Goal: Task Accomplishment & Management: Use online tool/utility

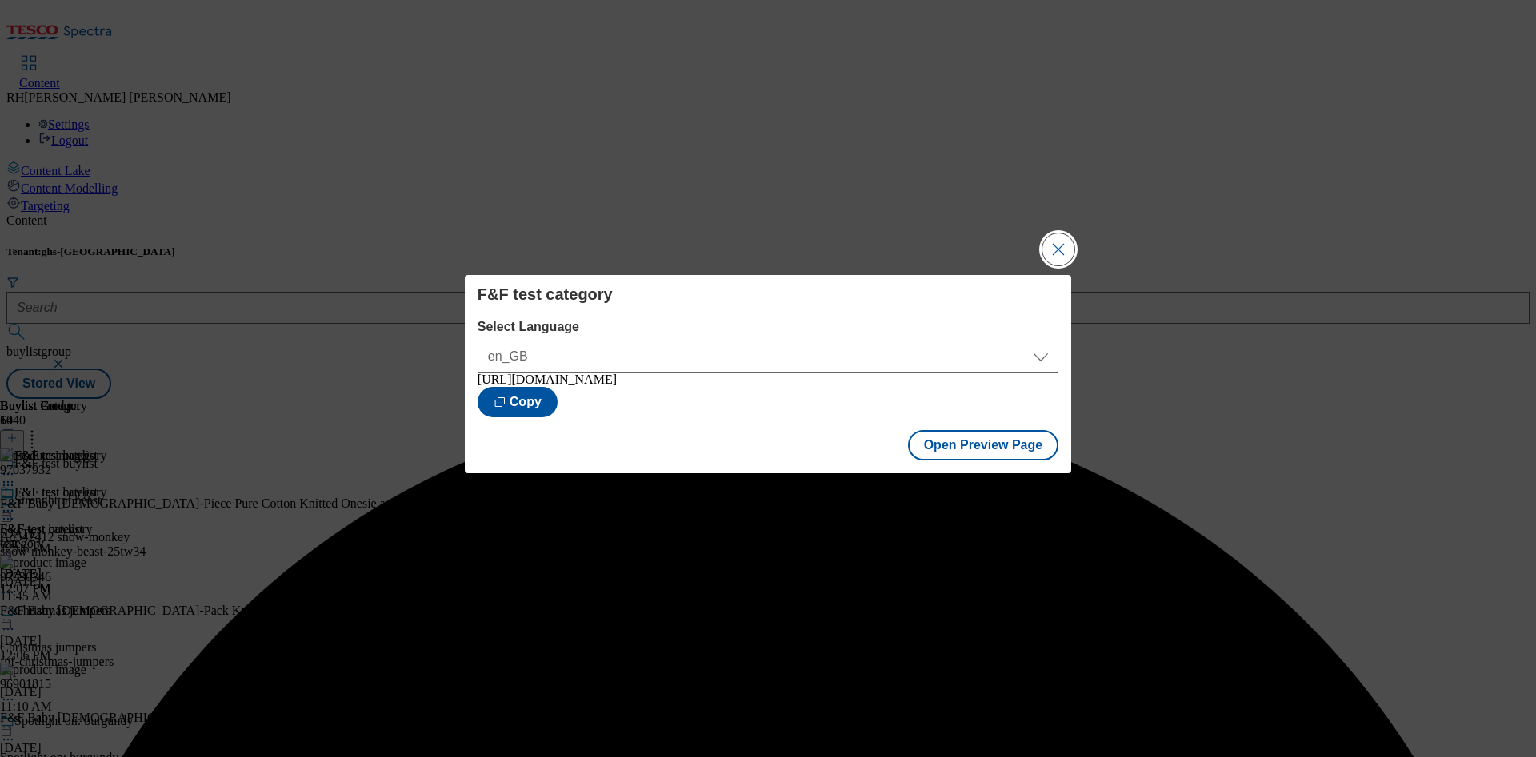
click at [1046, 244] on button "Close Modal" at bounding box center [1058, 250] width 32 height 32
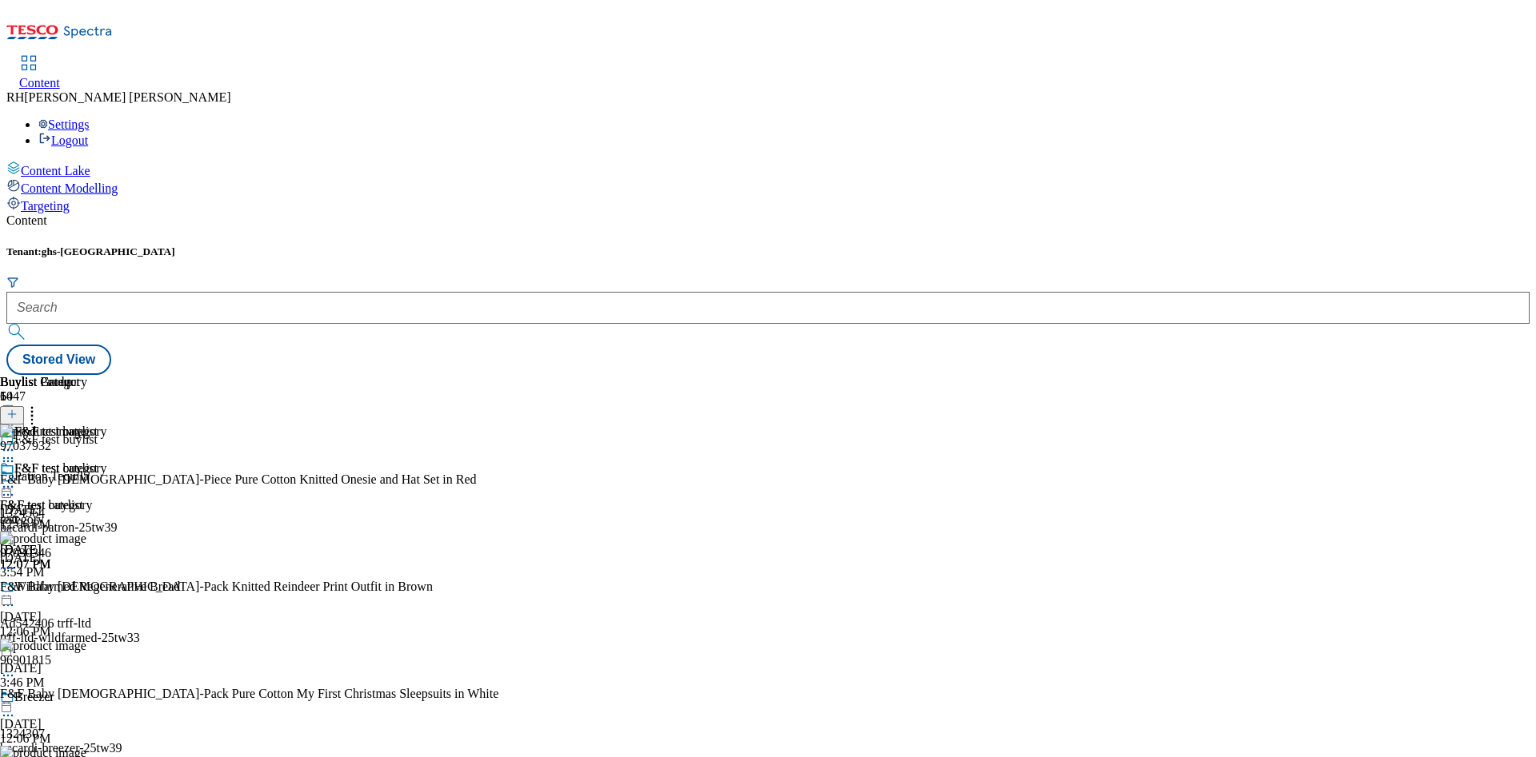
click at [16, 479] on icon at bounding box center [8, 487] width 16 height 16
click at [133, 625] on span "Open Preview Url" at bounding box center [91, 631] width 83 height 12
click at [16, 479] on icon at bounding box center [8, 487] width 16 height 16
click at [103, 607] on span "Un-preview" at bounding box center [77, 613] width 54 height 12
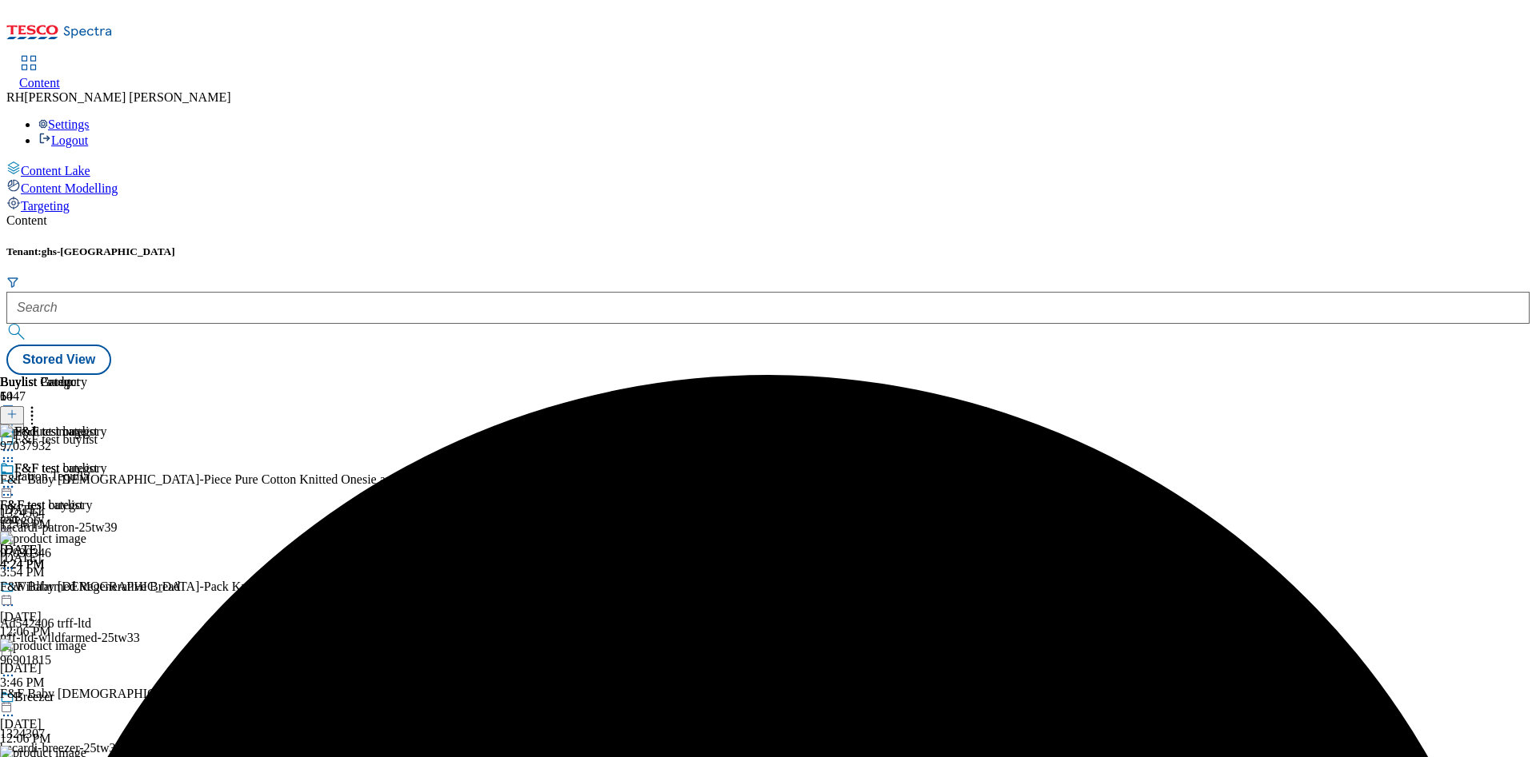
click at [40, 404] on icon at bounding box center [32, 412] width 16 height 16
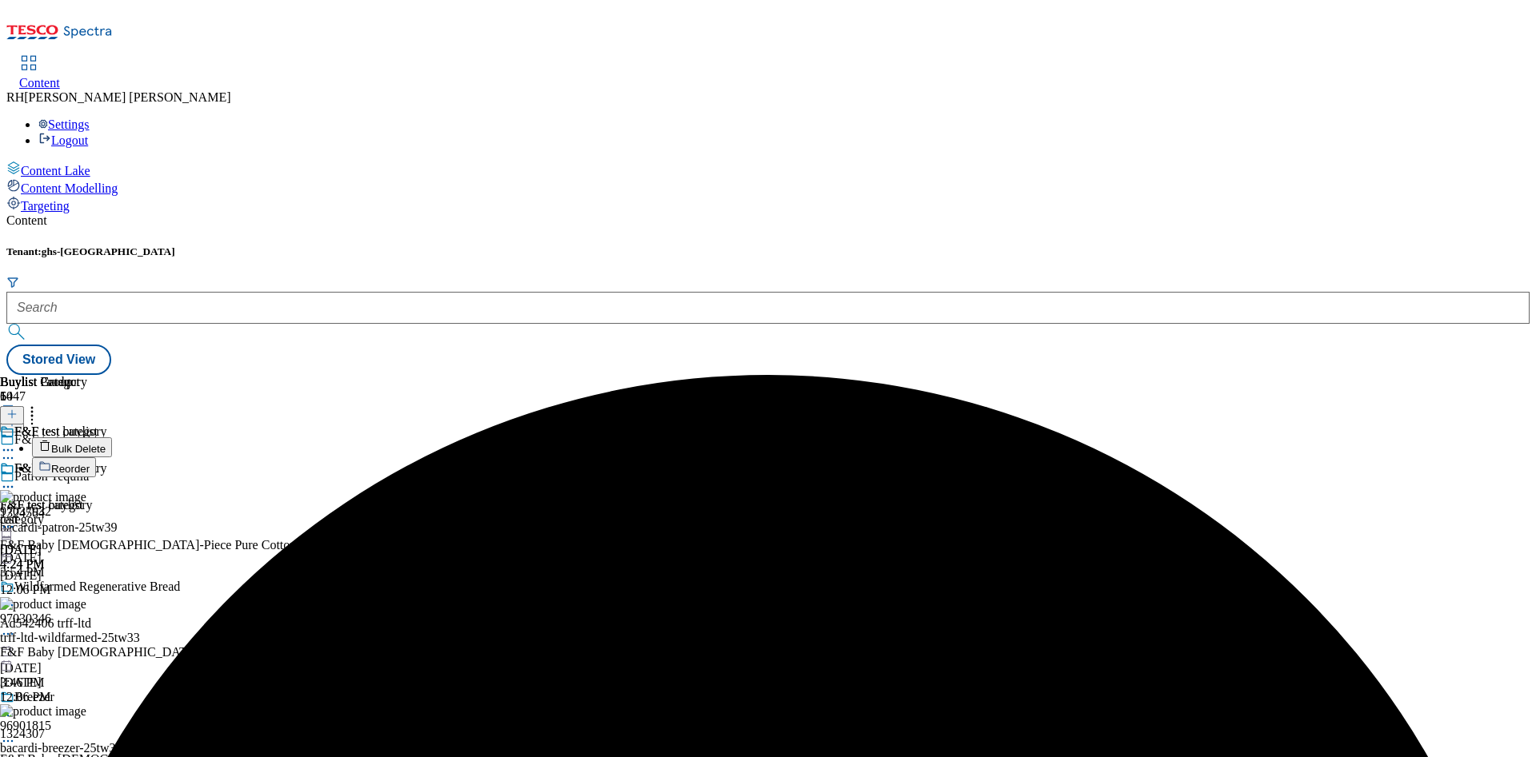
click at [106, 443] on span "Bulk Delete" at bounding box center [78, 449] width 54 height 12
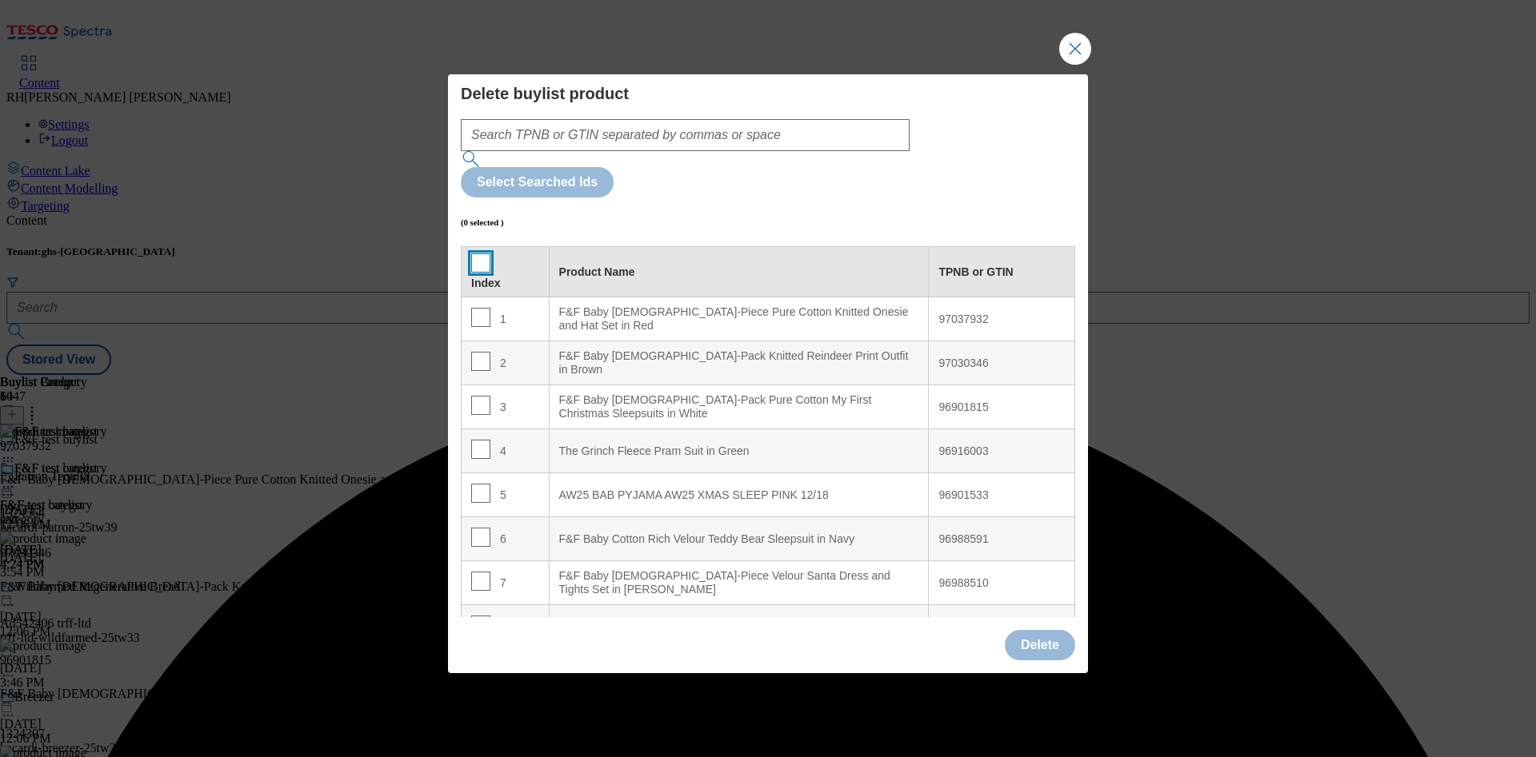
click at [482, 254] on input "Modal" at bounding box center [480, 263] width 19 height 19
checkbox input "true"
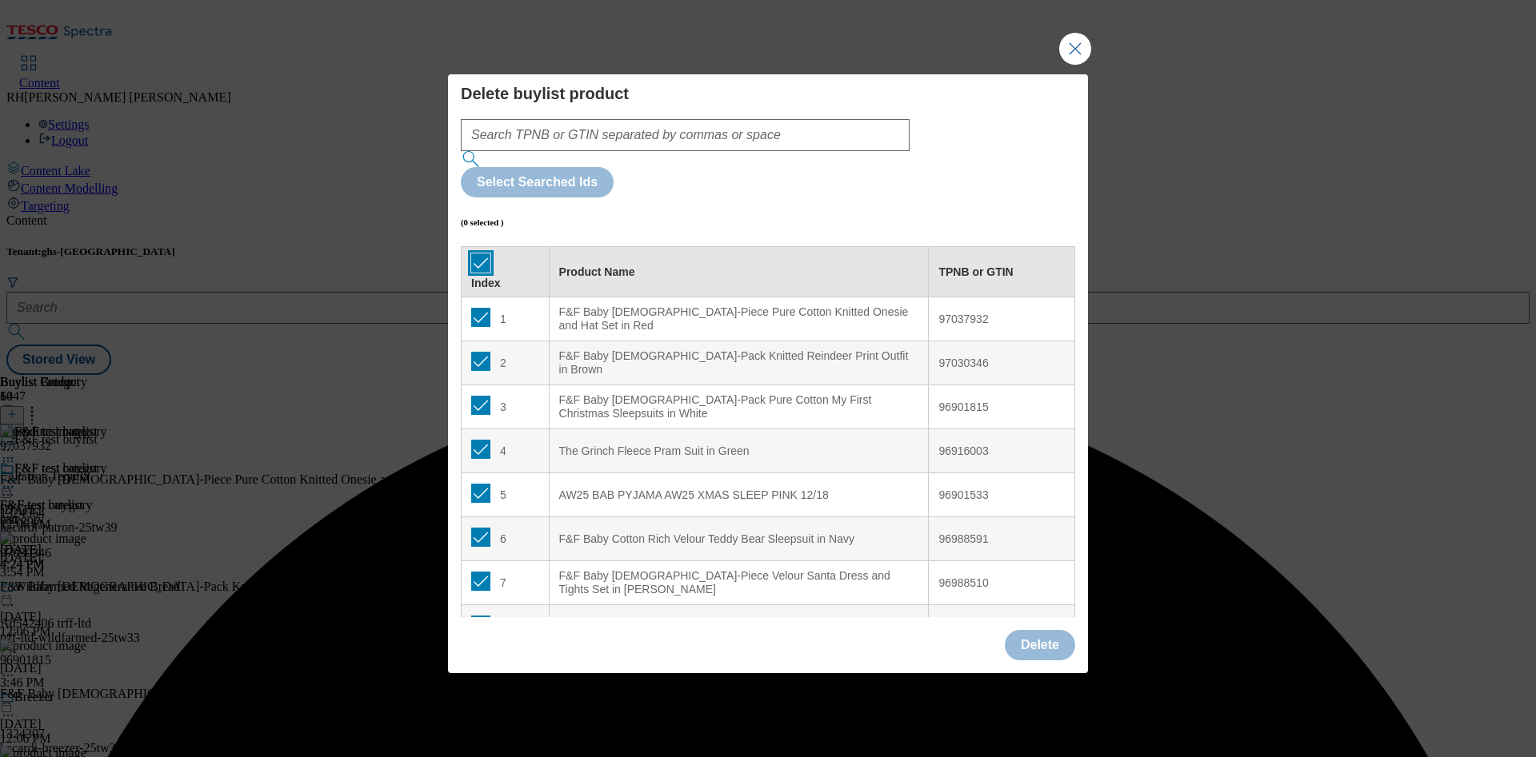
checkbox input "true"
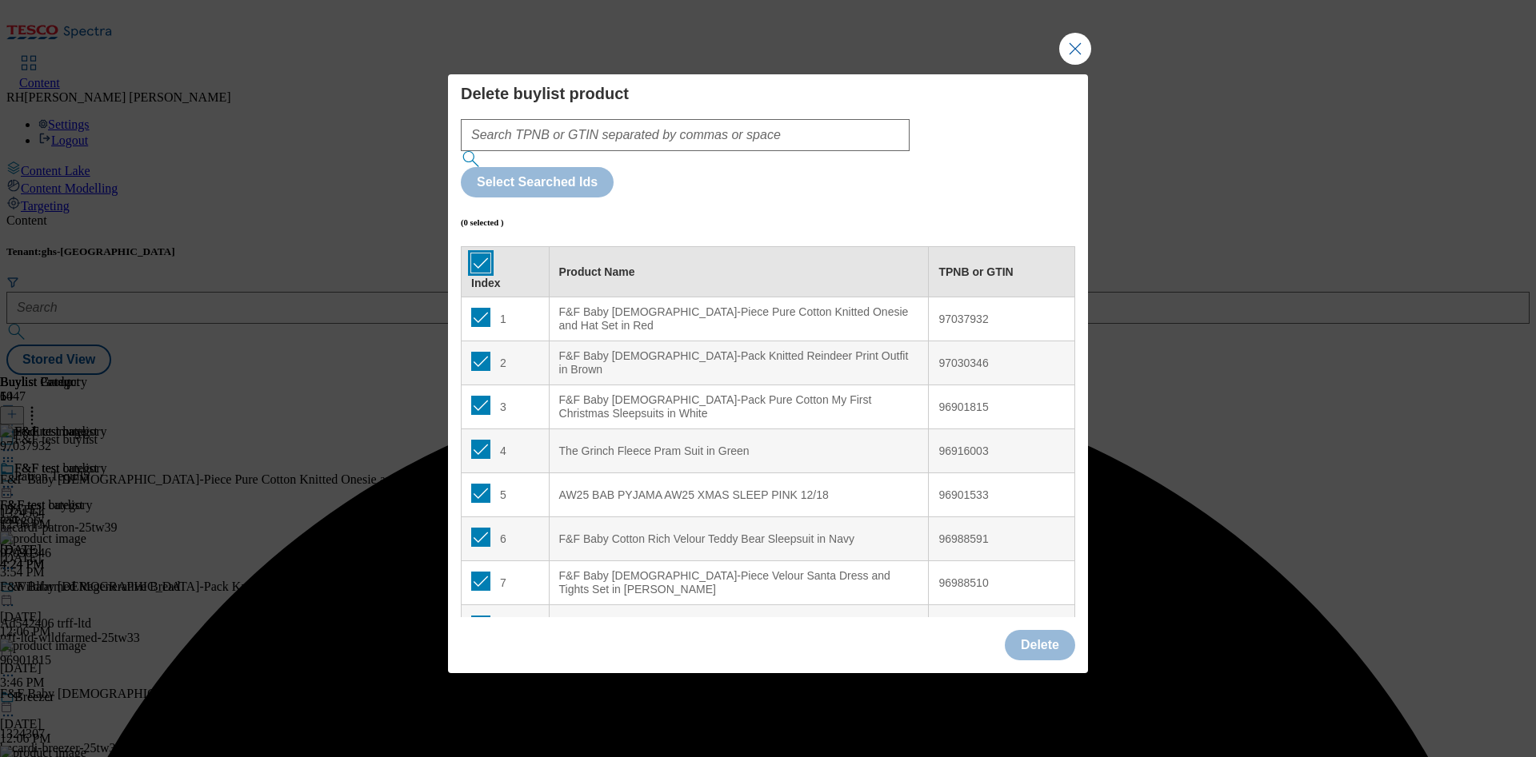
checkbox input "true"
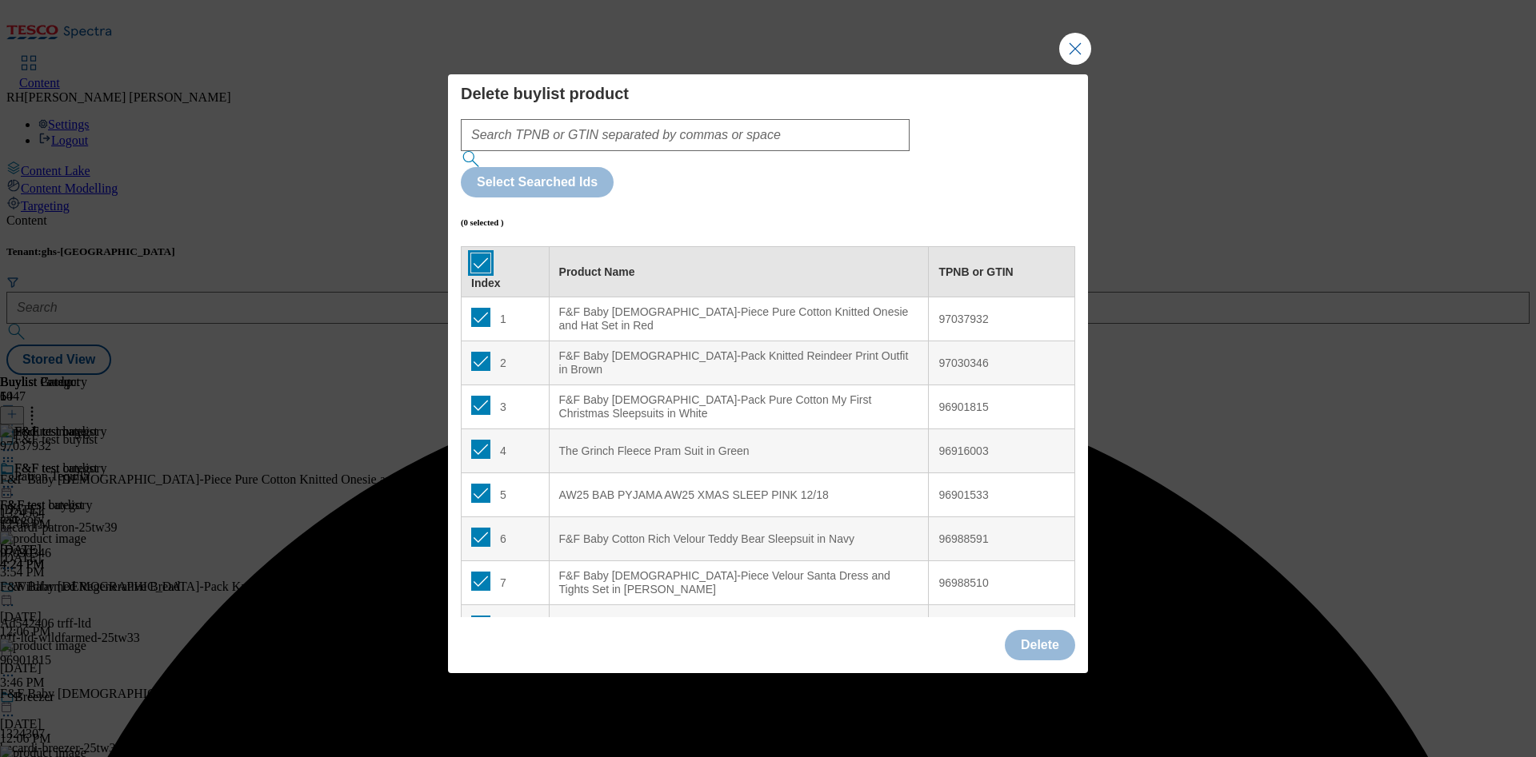
checkbox input "true"
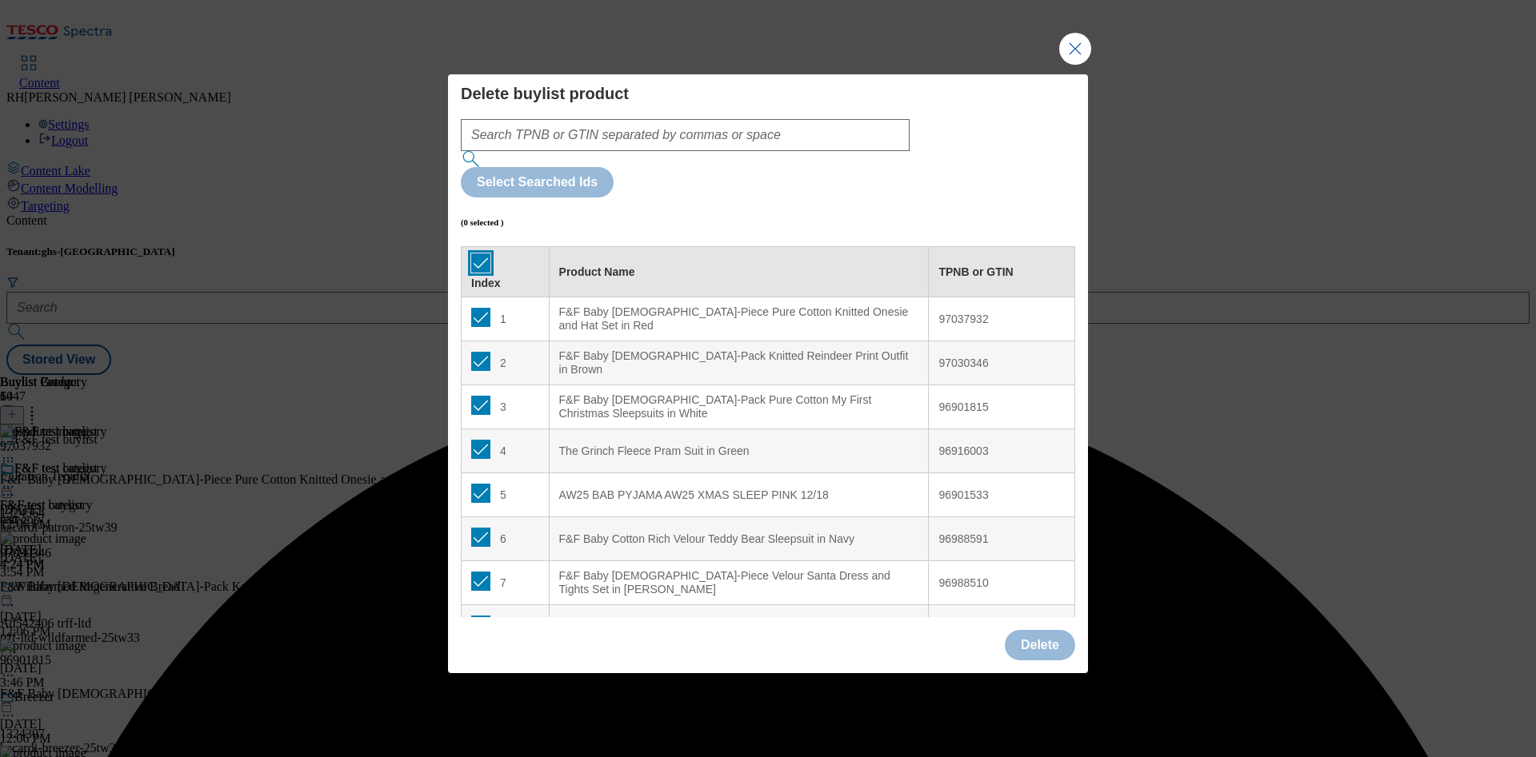
checkbox input "true"
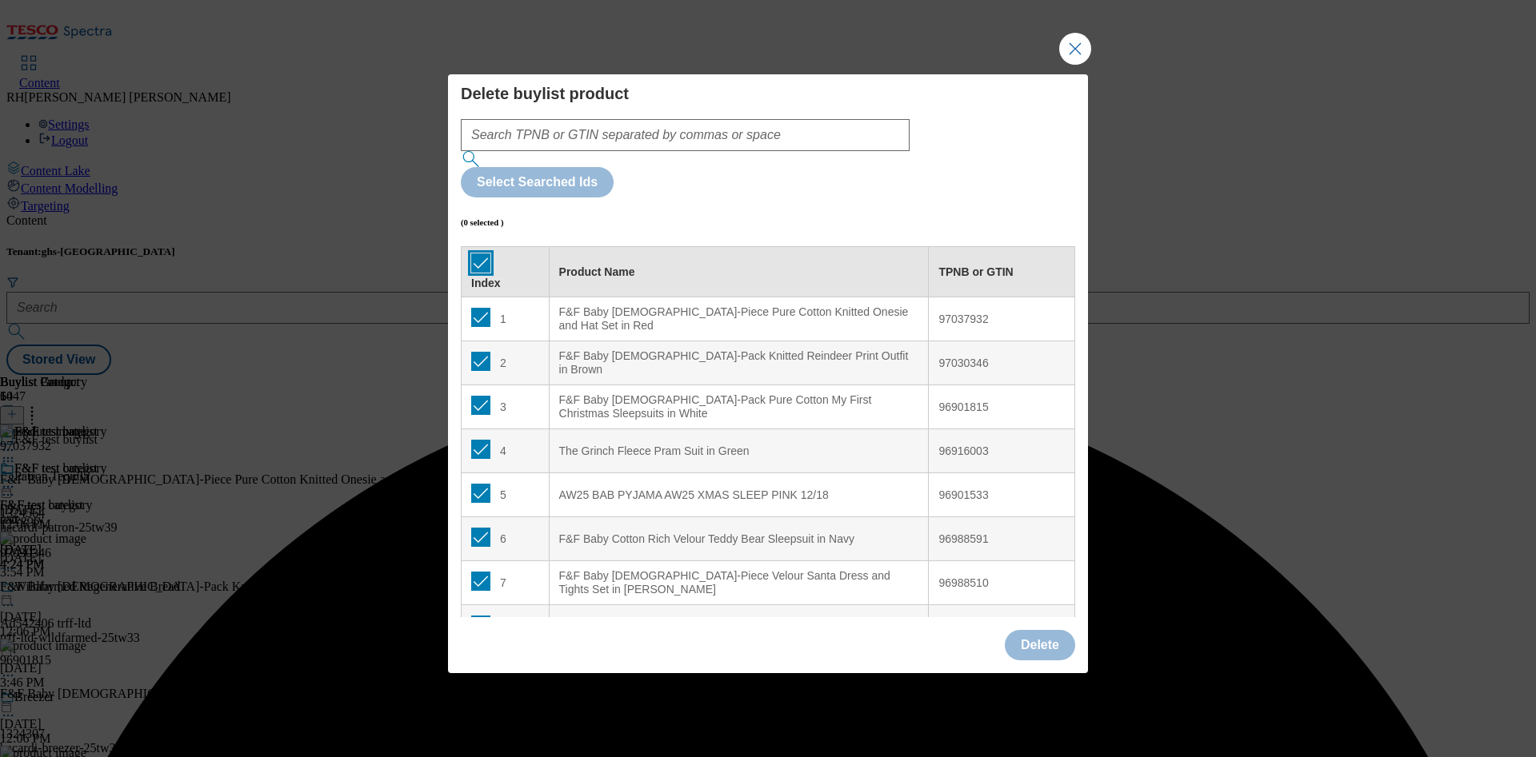
checkbox input "true"
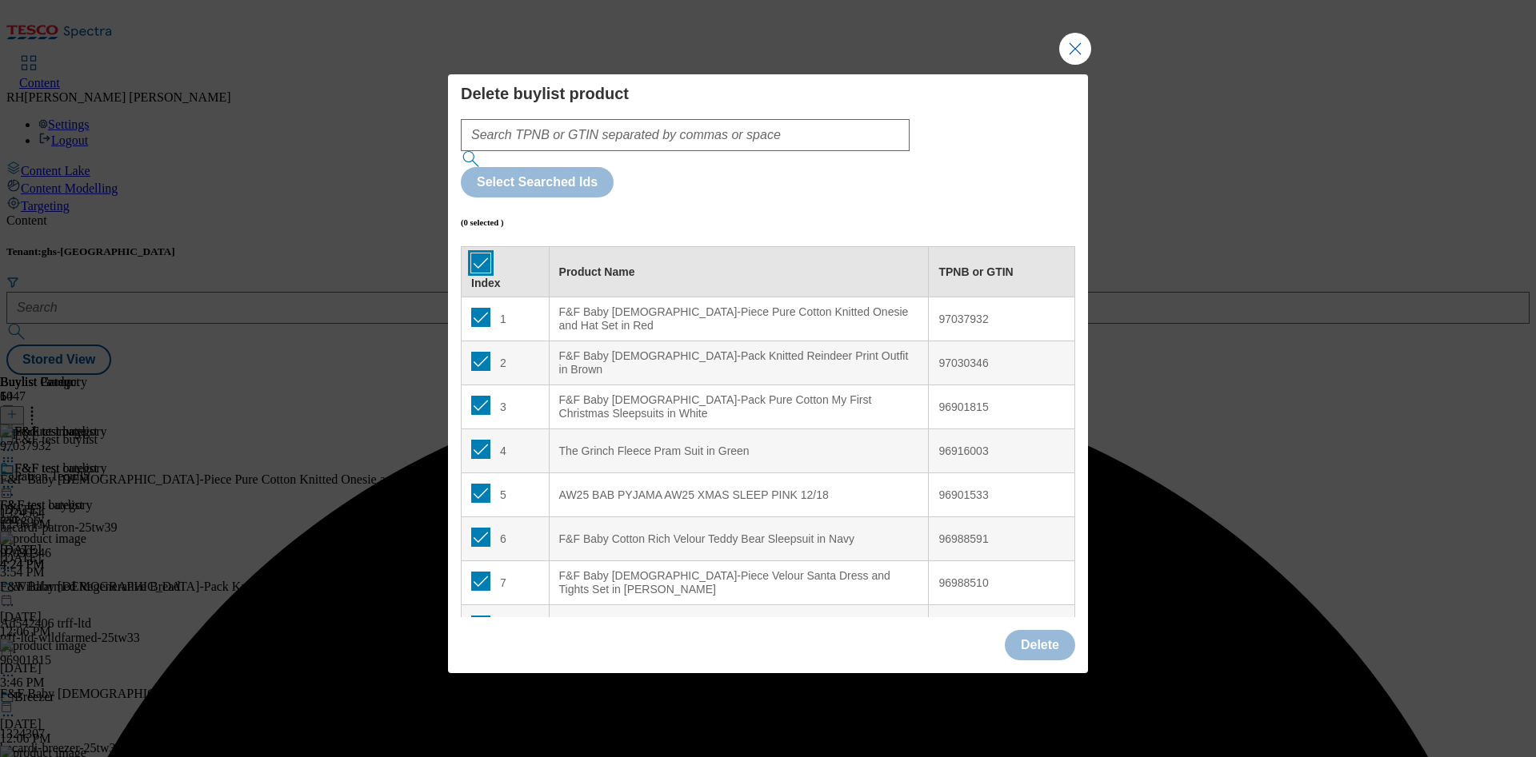
checkbox input "true"
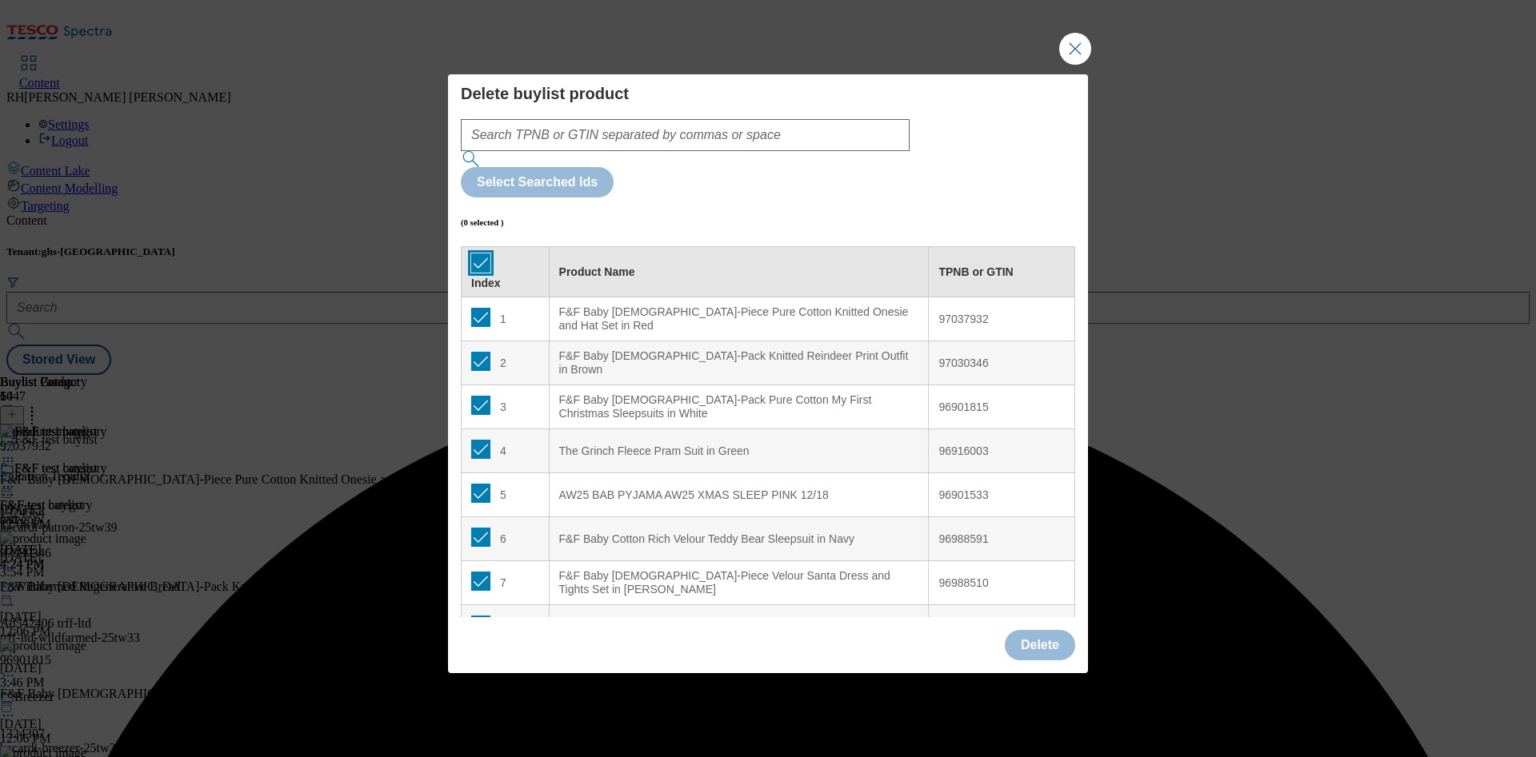
checkbox input "true"
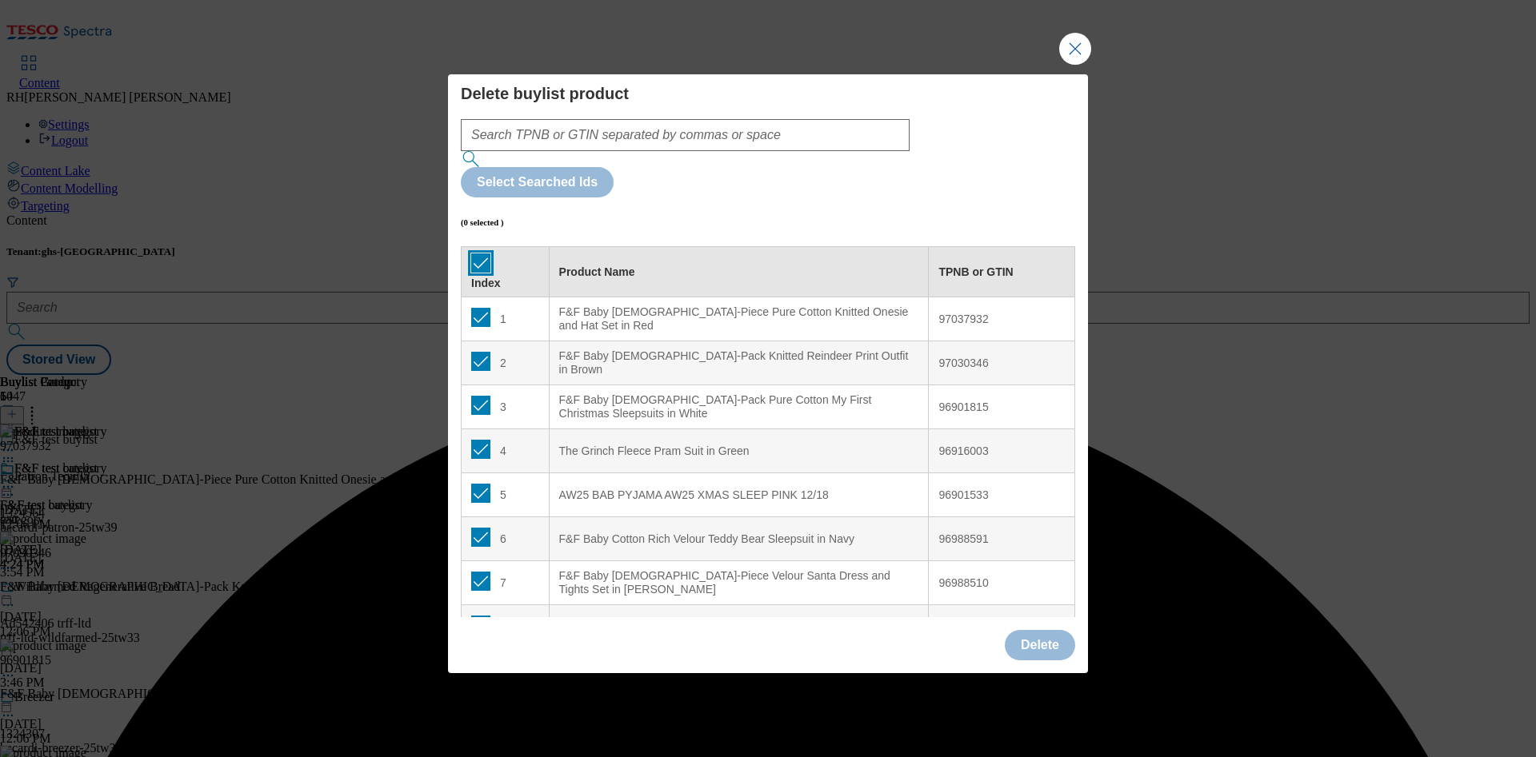
checkbox input "true"
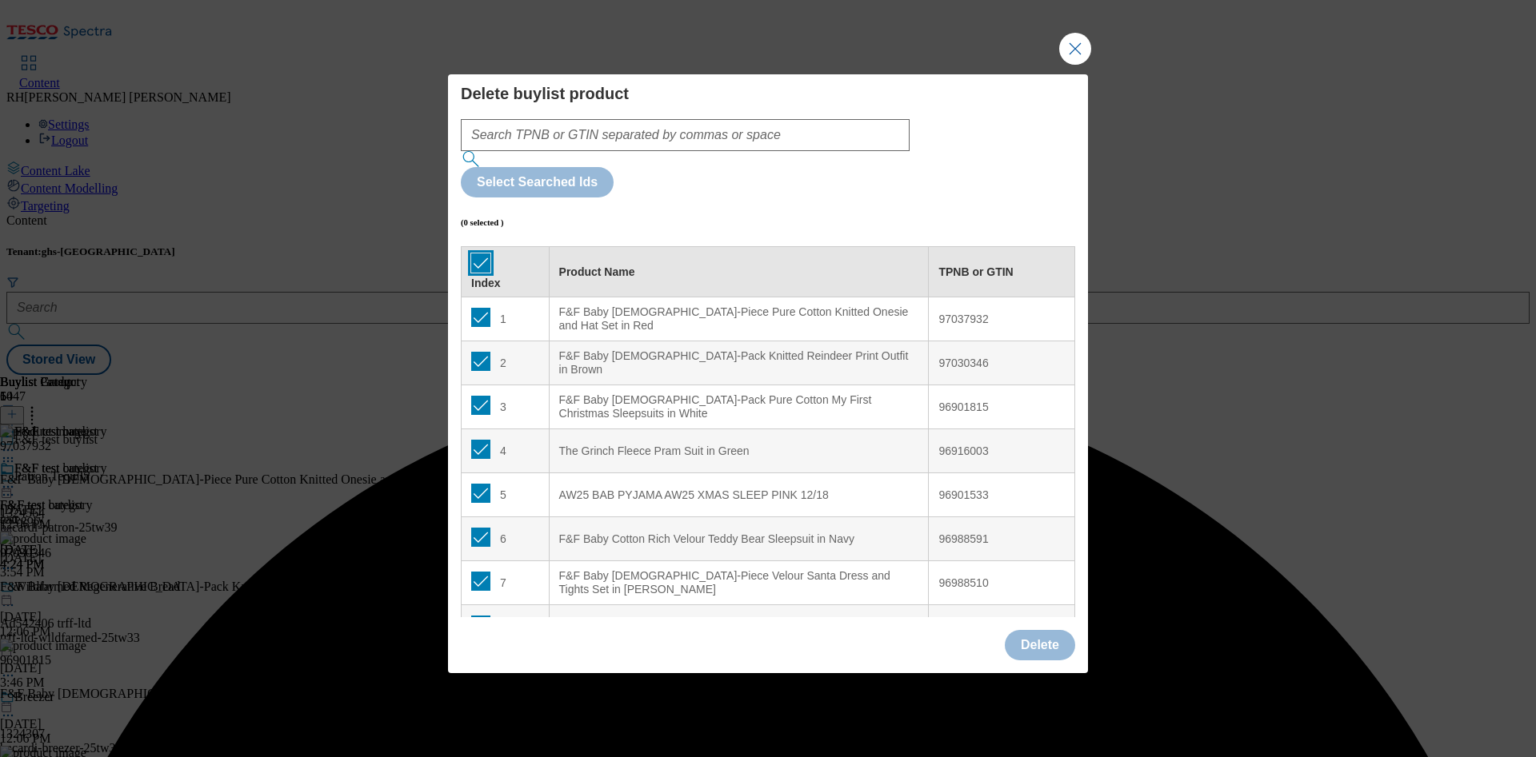
checkbox input "true"
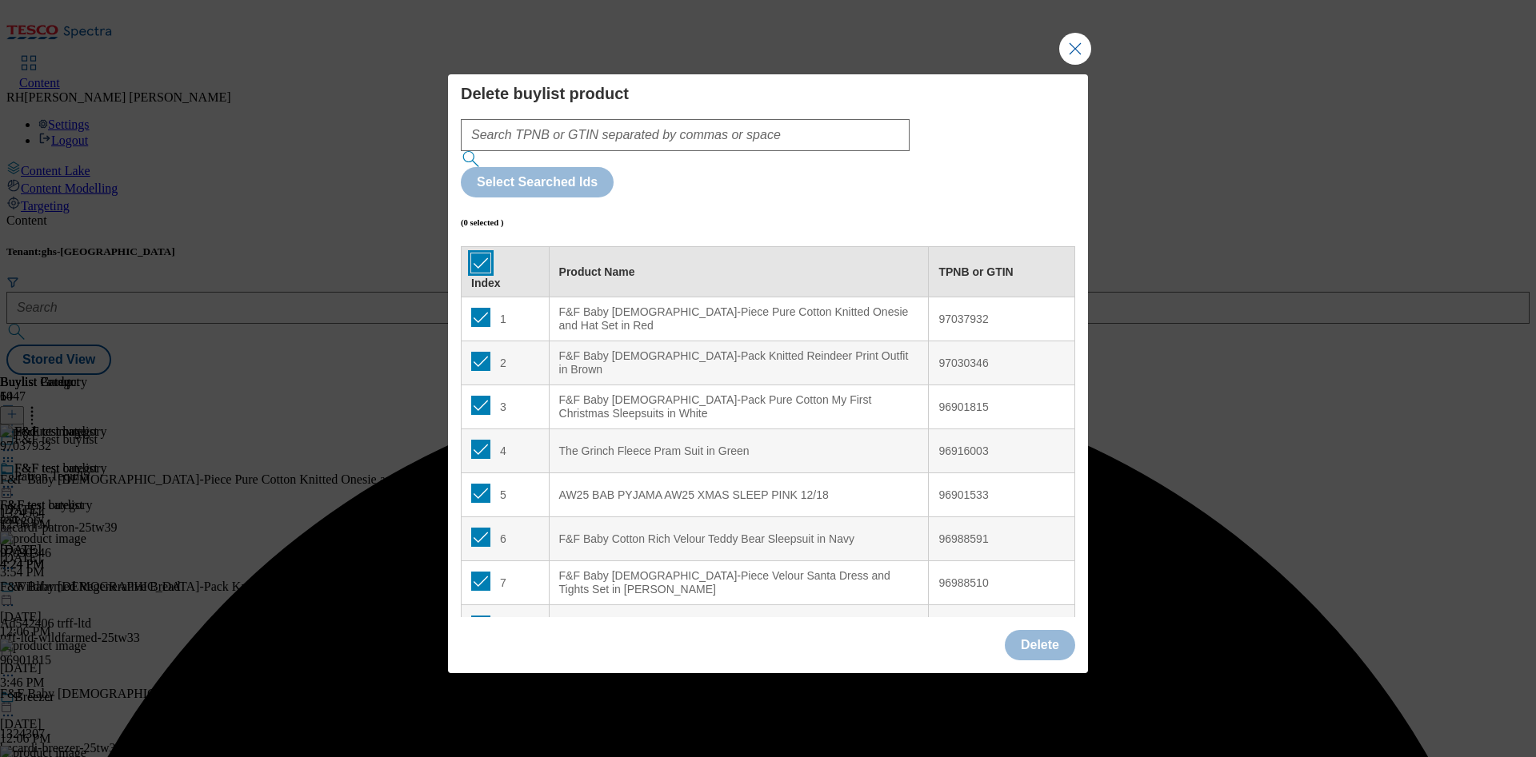
checkbox input "true"
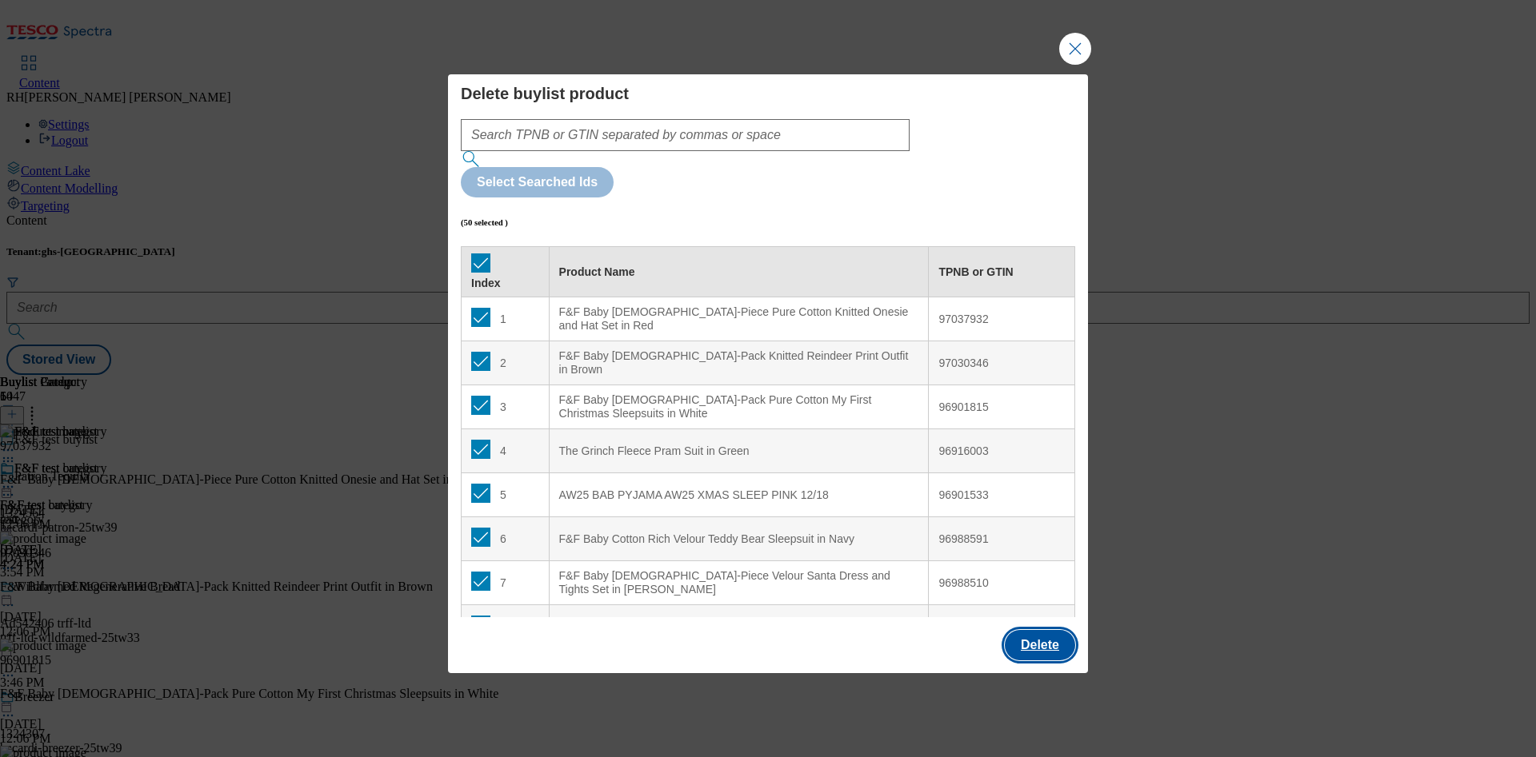
click at [1055, 630] on button "Delete" at bounding box center [1040, 645] width 70 height 30
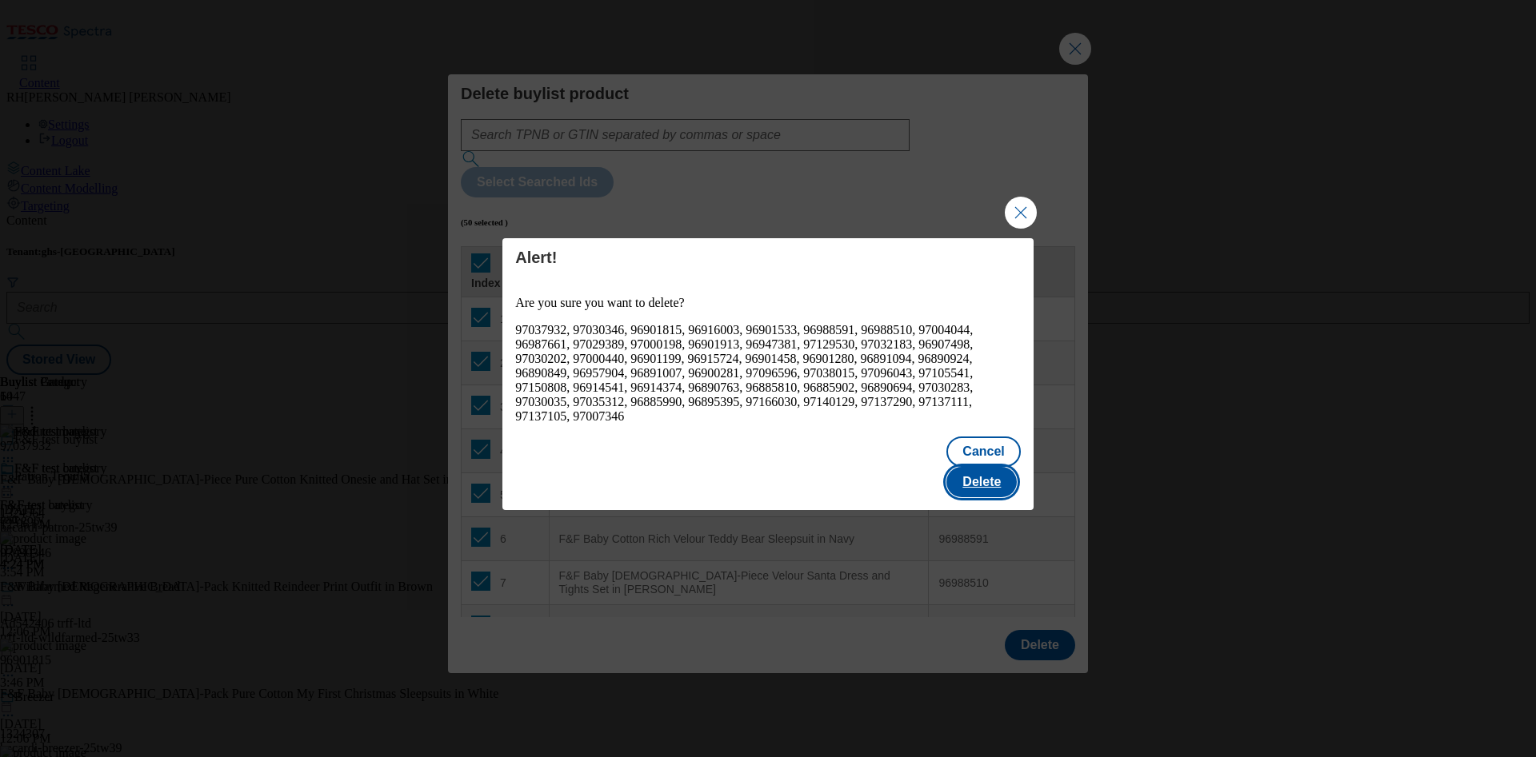
click at [996, 467] on button "Delete" at bounding box center [981, 482] width 70 height 30
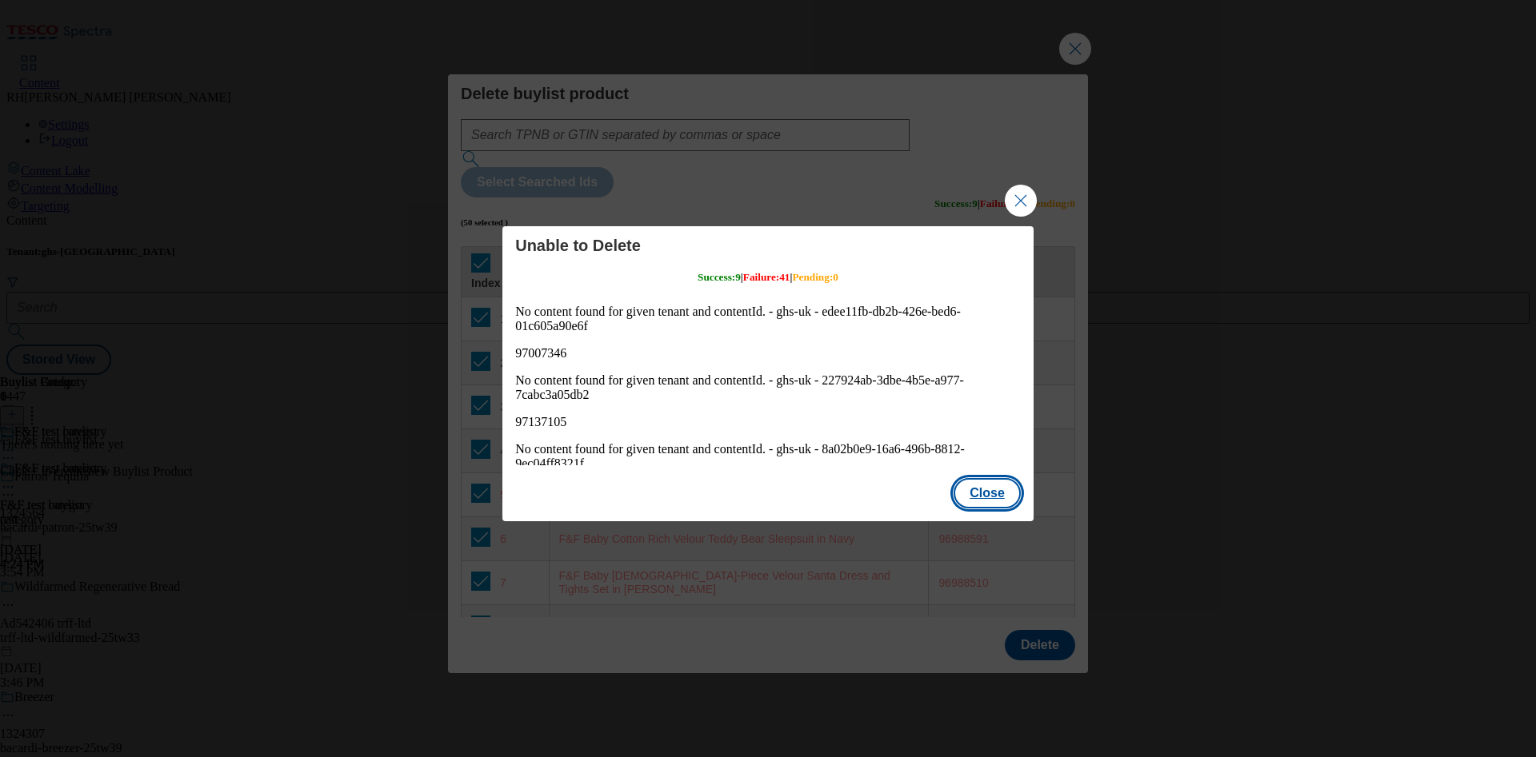
click at [1001, 497] on button "Close" at bounding box center [986, 493] width 67 height 30
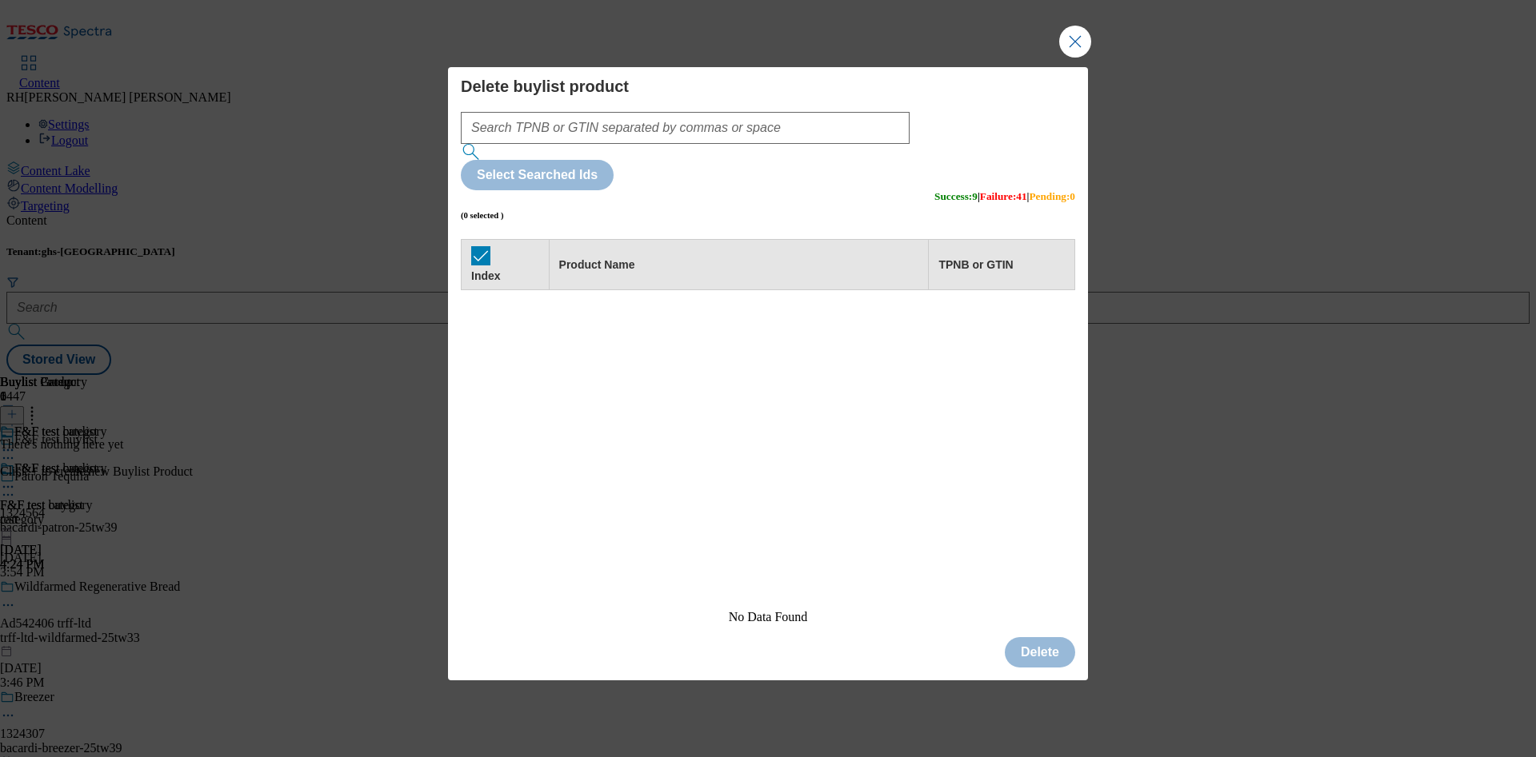
click at [490, 246] on div "Index" at bounding box center [505, 264] width 68 height 37
click at [1081, 58] on button "Close Modal" at bounding box center [1075, 42] width 32 height 32
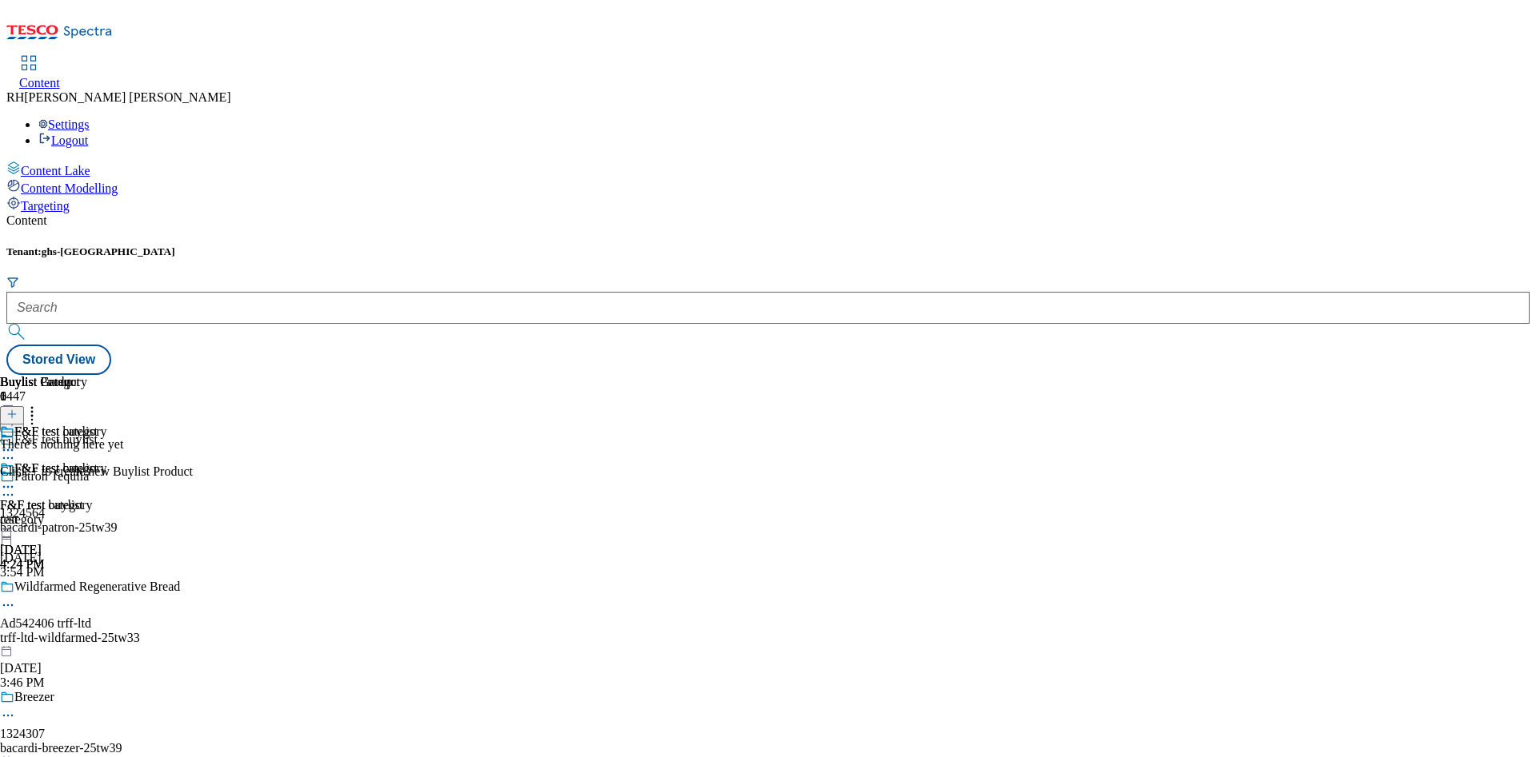
click at [24, 406] on button at bounding box center [12, 415] width 24 height 18
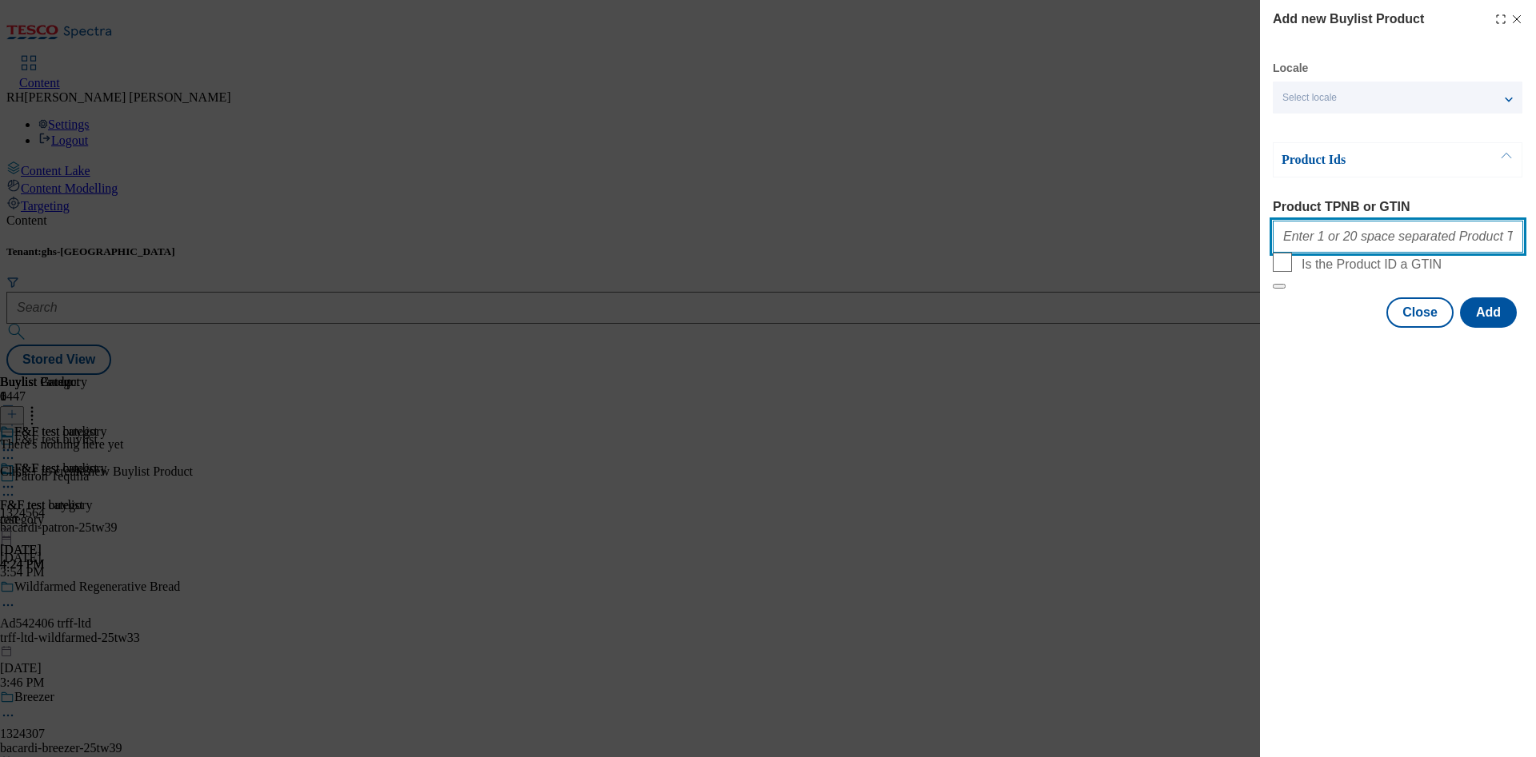
click at [1377, 248] on input "Product TPNB or GTIN" at bounding box center [1397, 237] width 250 height 32
paste input "96919772 96941940 96994675 97030156 97090775 97105541 97106380 97103572 9694180…"
type input "96919772 96941940 96994675 97030156 97090775 97105541 97106380 97103572 9694180…"
click at [1484, 328] on button "Add" at bounding box center [1488, 313] width 57 height 30
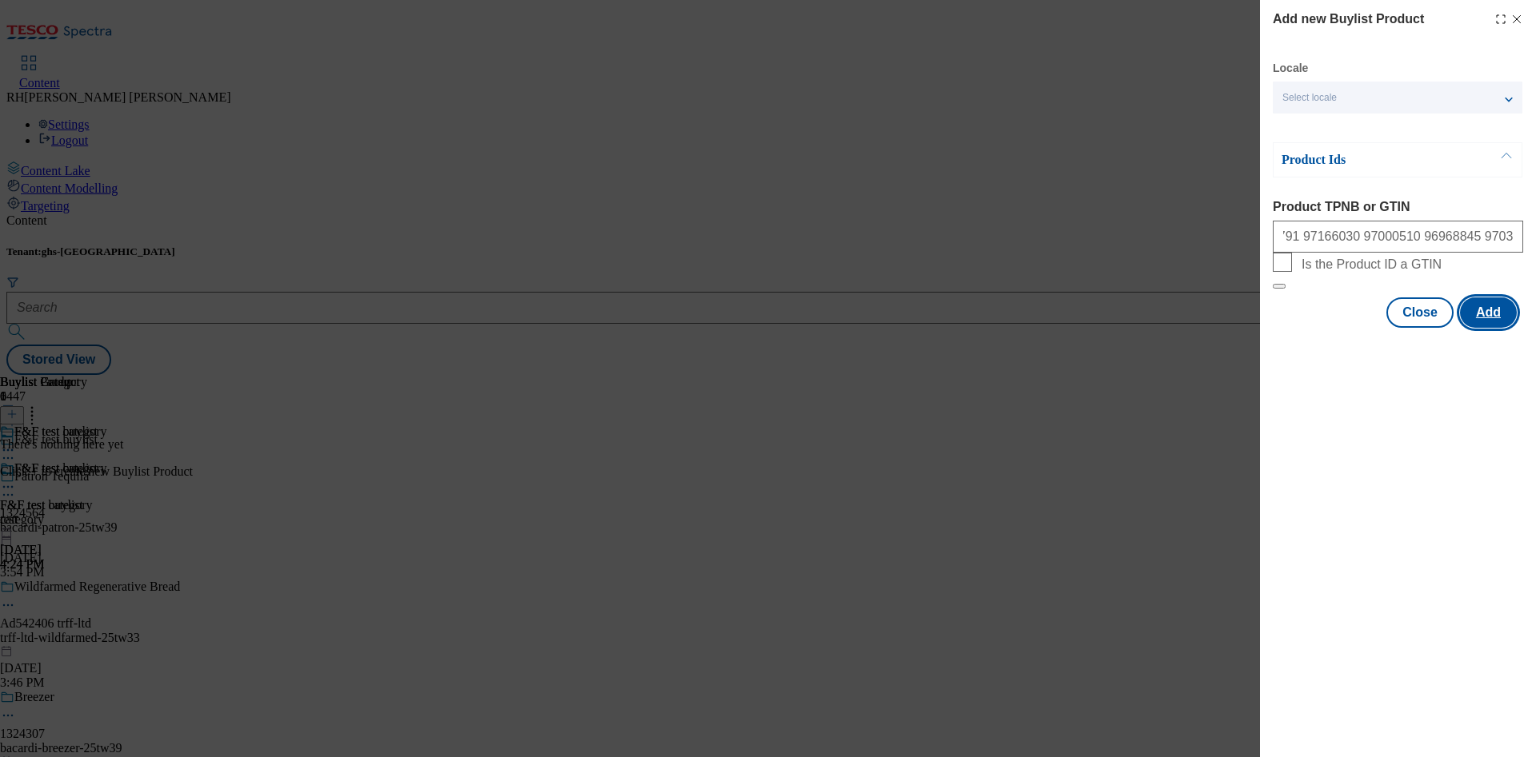
scroll to position [0, 0]
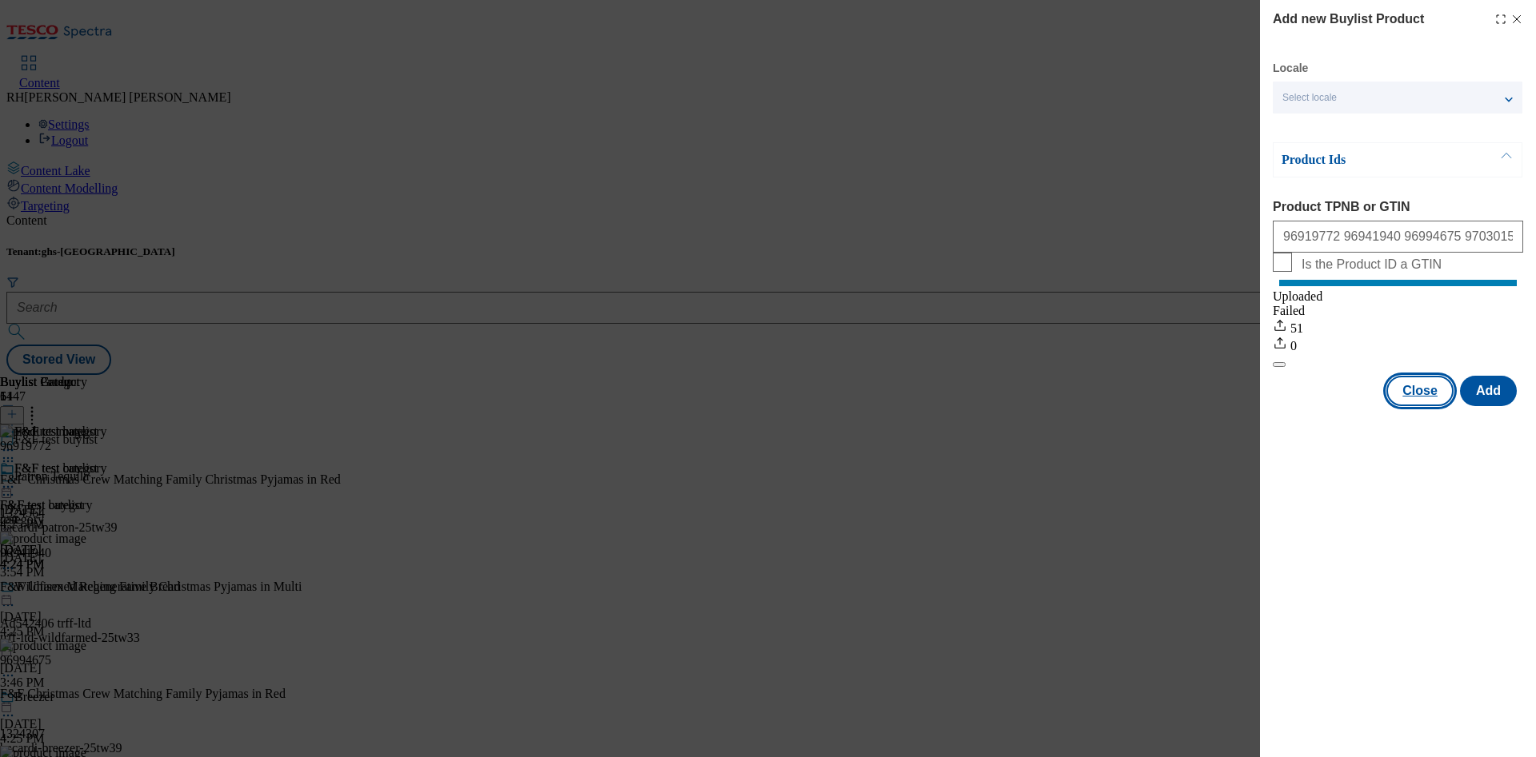
click at [1432, 405] on button "Close" at bounding box center [1419, 391] width 67 height 30
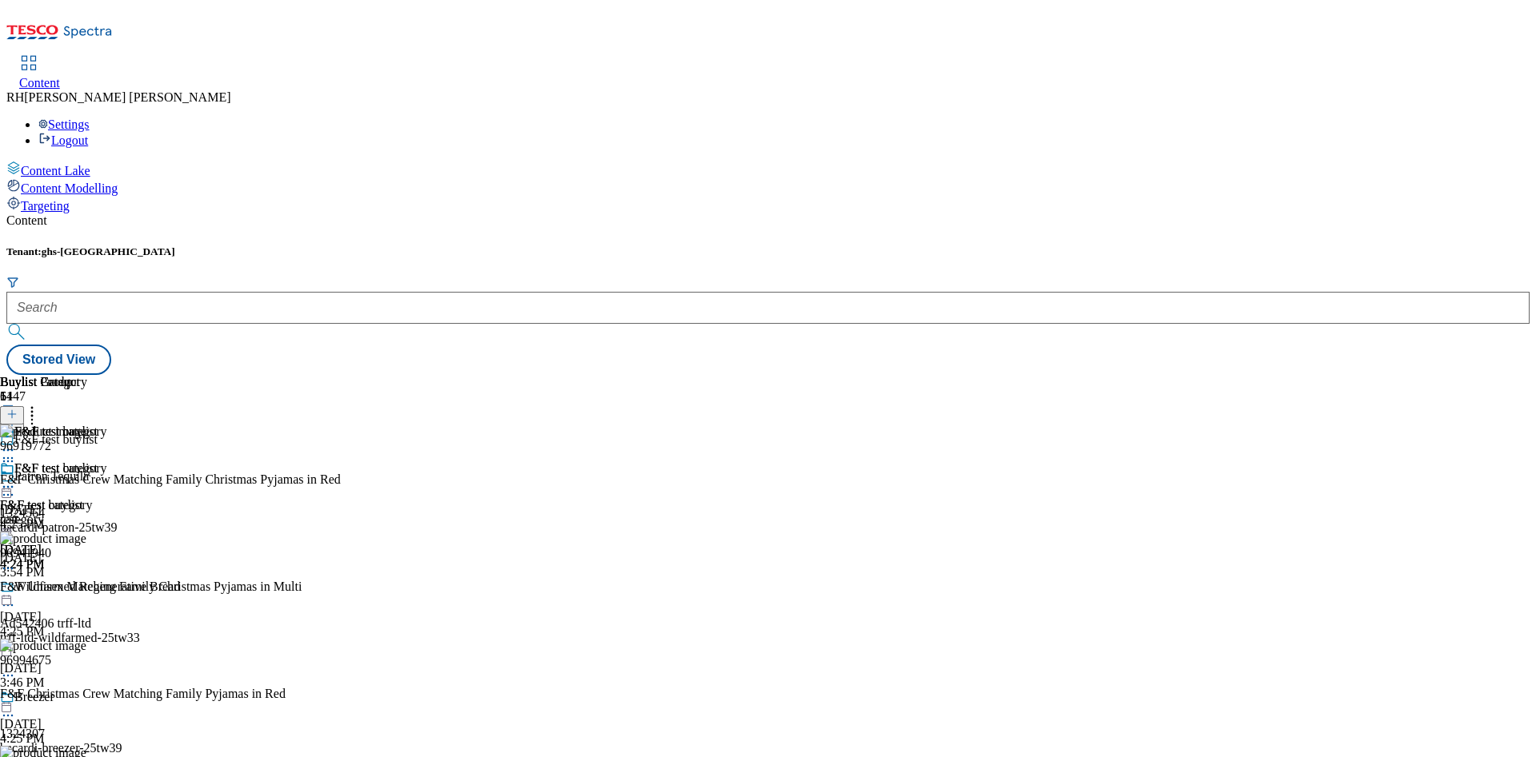
click at [16, 479] on icon at bounding box center [8, 487] width 16 height 16
click at [74, 511] on button "Edit" at bounding box center [53, 520] width 42 height 18
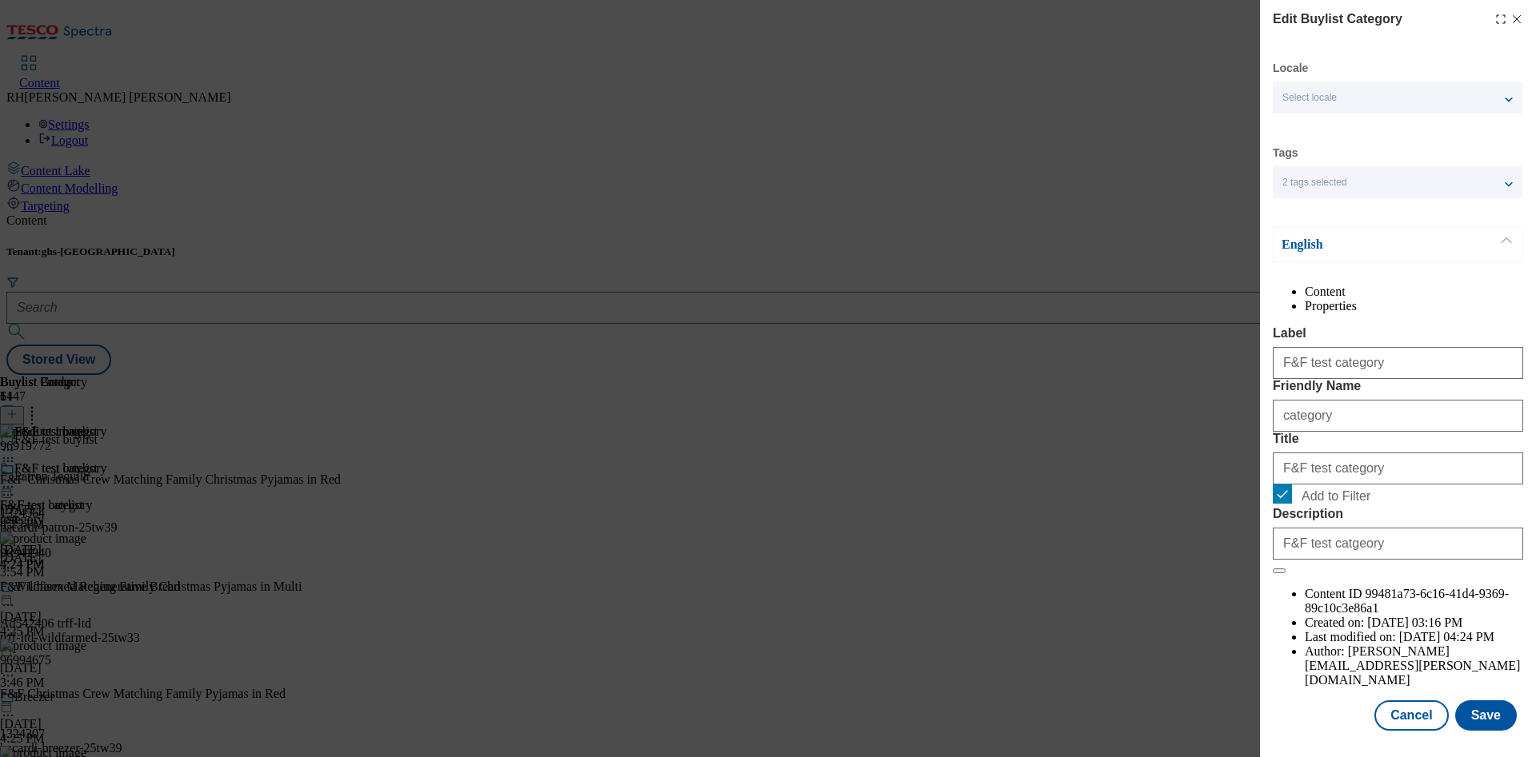
scroll to position [48, 0]
click at [1468, 701] on button "Save" at bounding box center [1486, 716] width 62 height 30
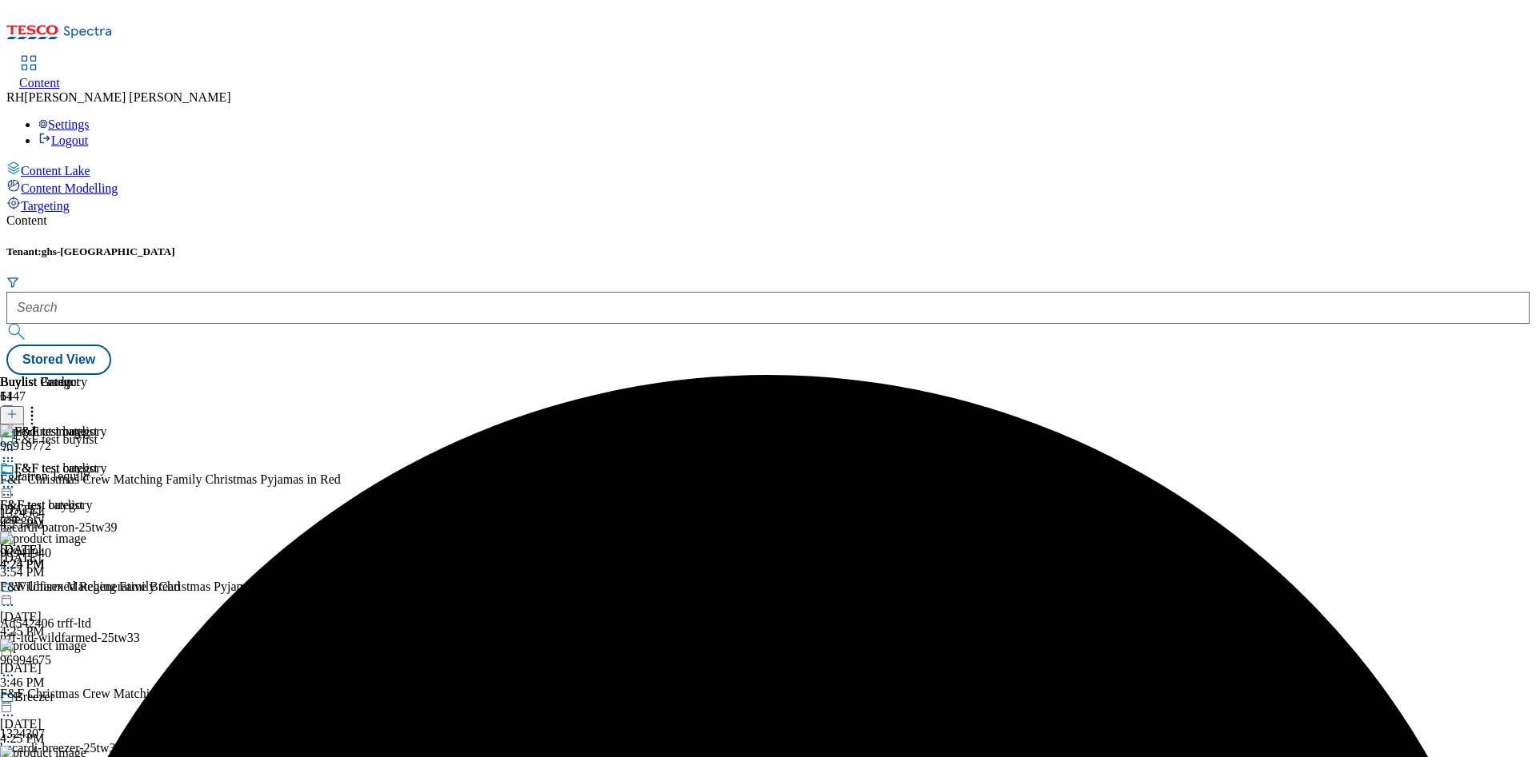
click at [16, 479] on icon at bounding box center [8, 487] width 16 height 16
click at [87, 589] on span "Preview" at bounding box center [69, 595] width 38 height 12
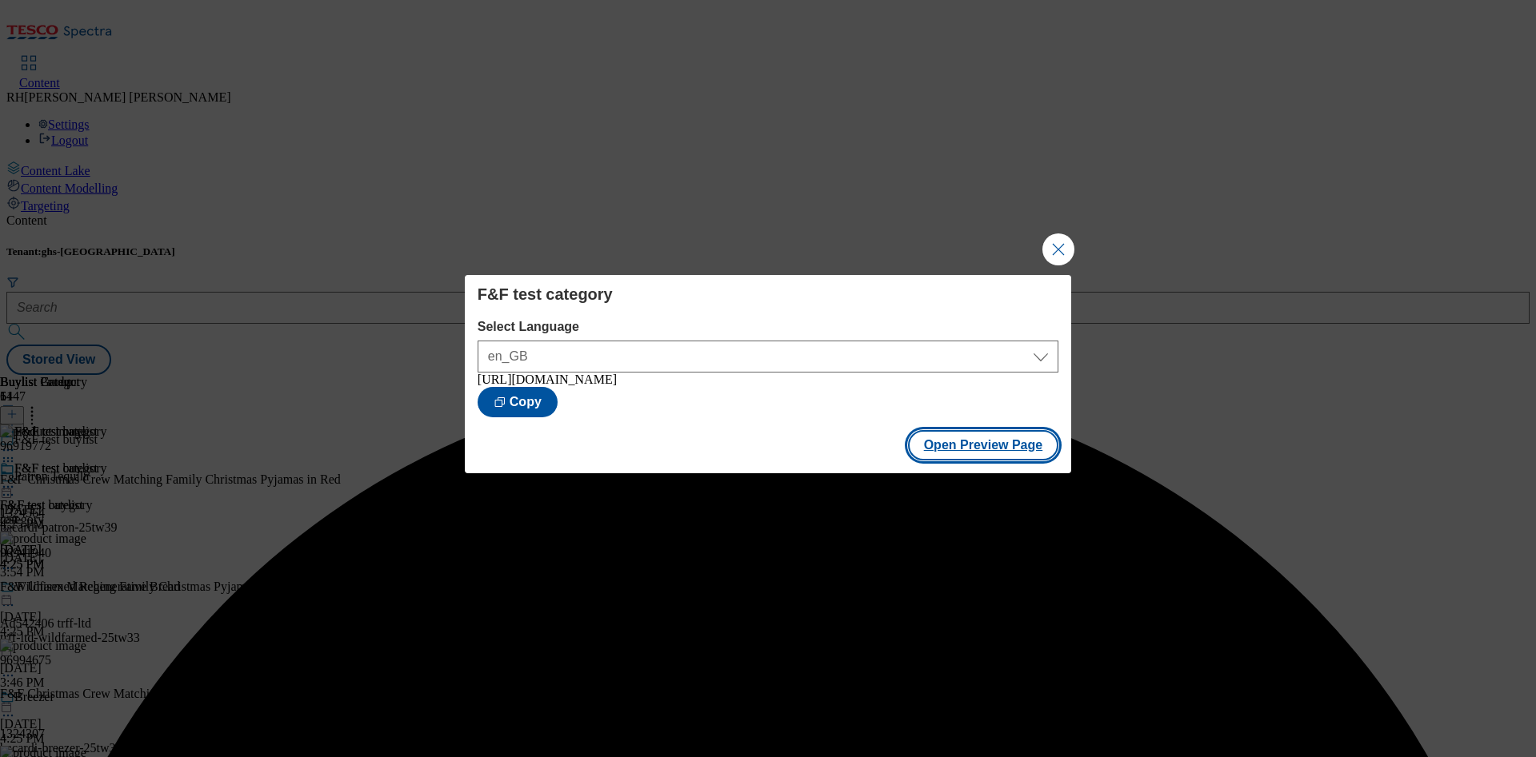
click at [1017, 444] on button "Open Preview Page" at bounding box center [983, 445] width 151 height 30
click at [1057, 244] on button "Close Modal" at bounding box center [1058, 250] width 32 height 32
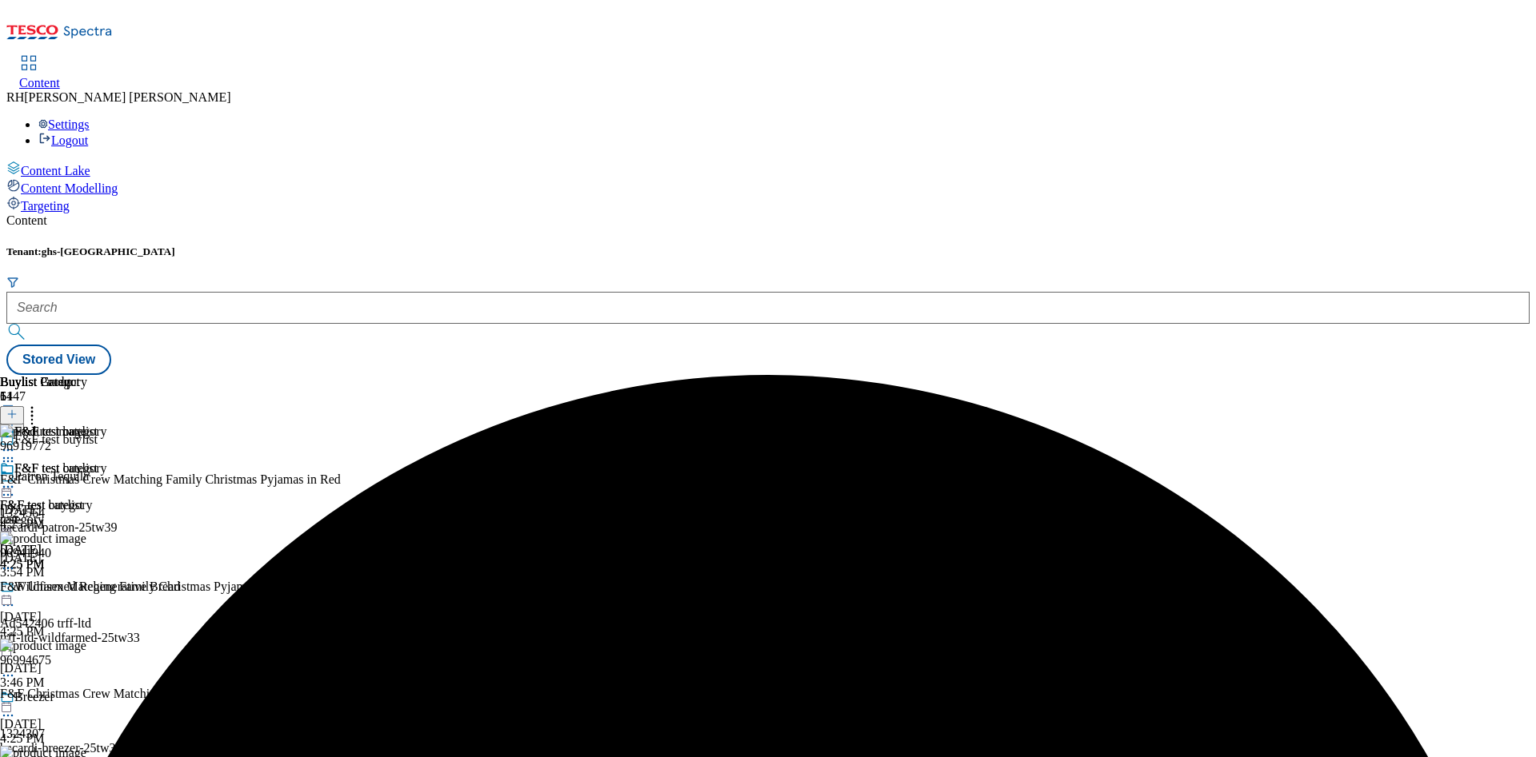
click at [16, 479] on icon at bounding box center [8, 487] width 16 height 16
click at [103, 607] on span "Un-preview" at bounding box center [77, 613] width 54 height 12
click at [40, 404] on icon at bounding box center [32, 412] width 16 height 16
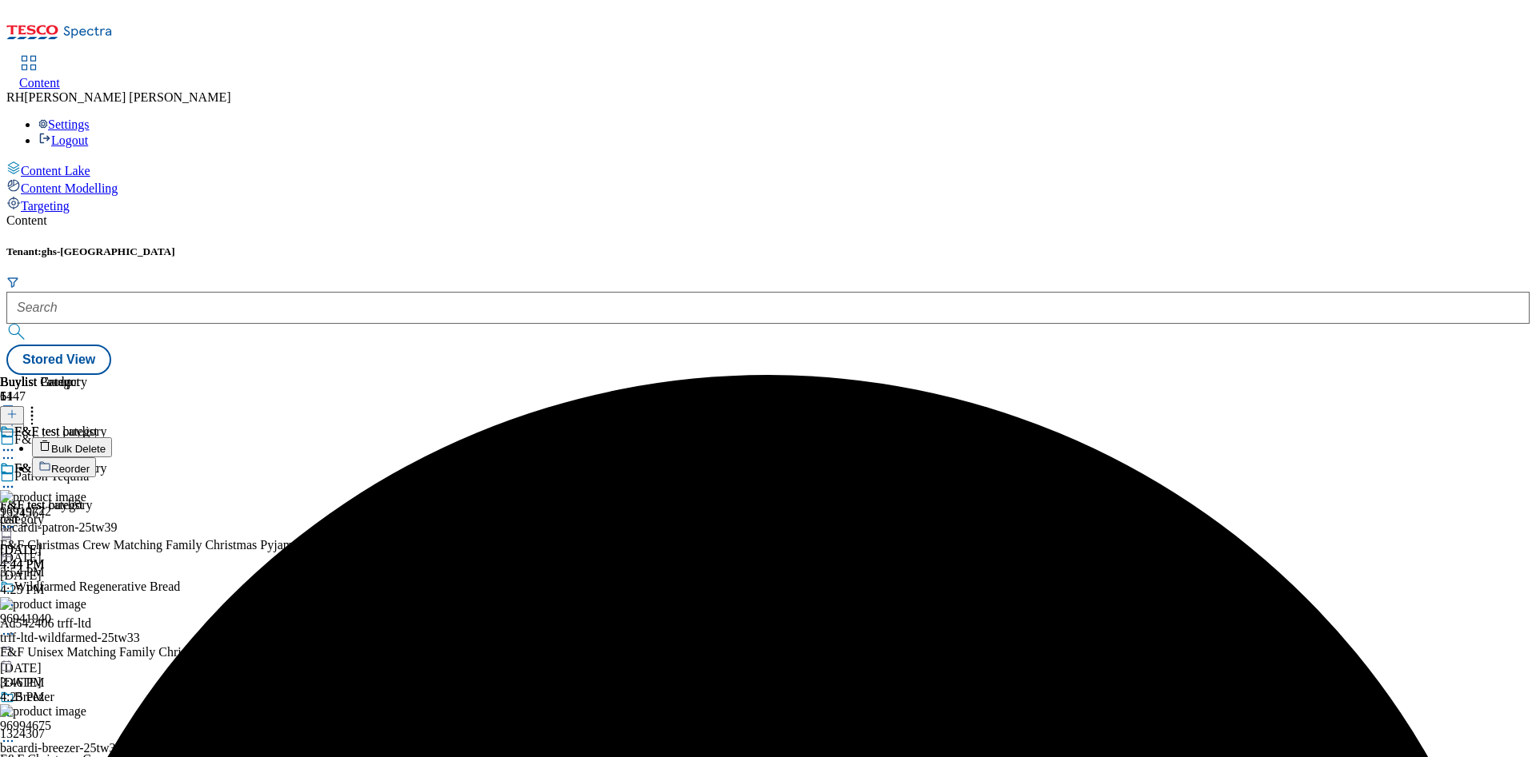
click at [106, 443] on span "Bulk Delete" at bounding box center [78, 449] width 54 height 12
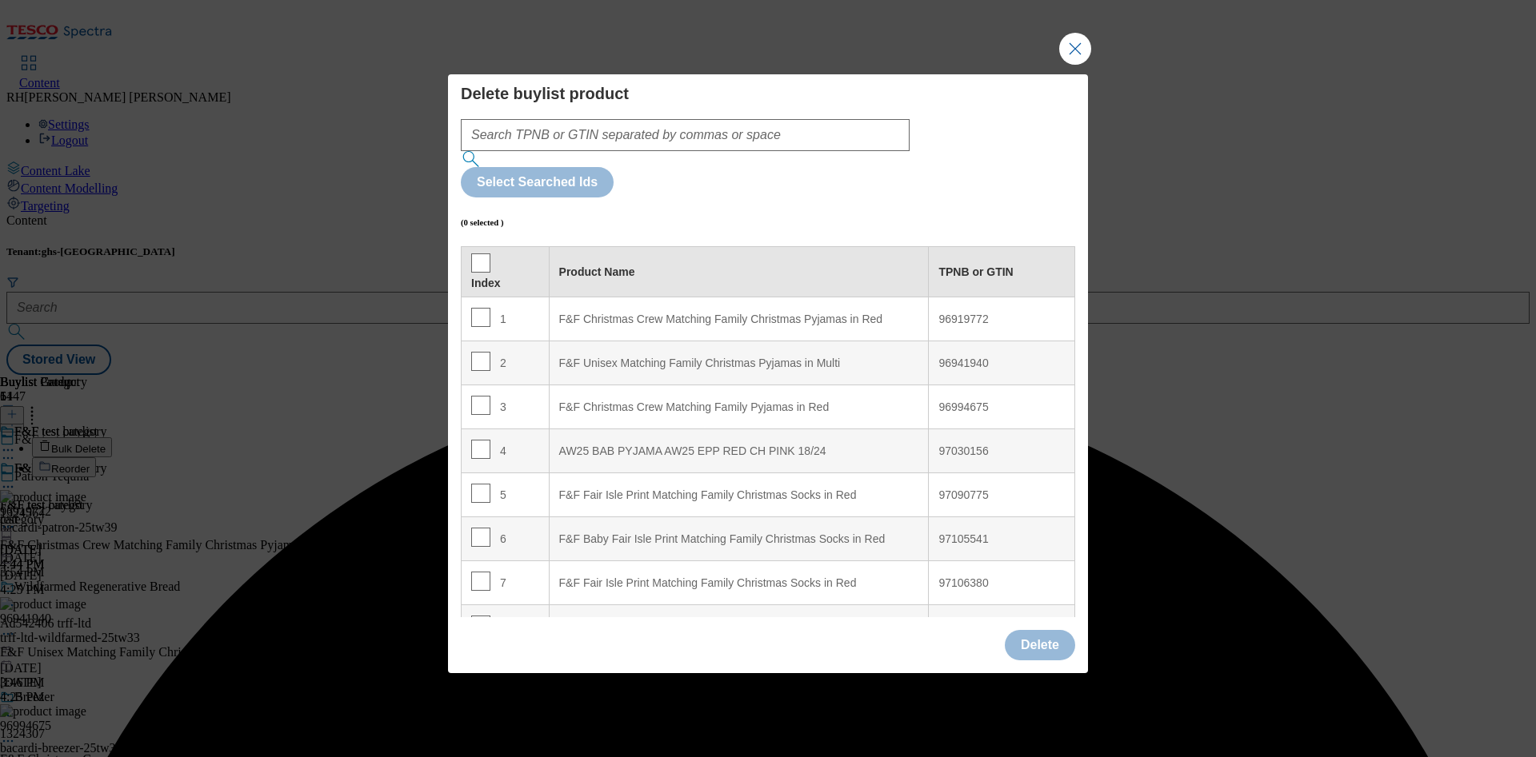
click at [469, 247] on th "Index" at bounding box center [505, 272] width 88 height 50
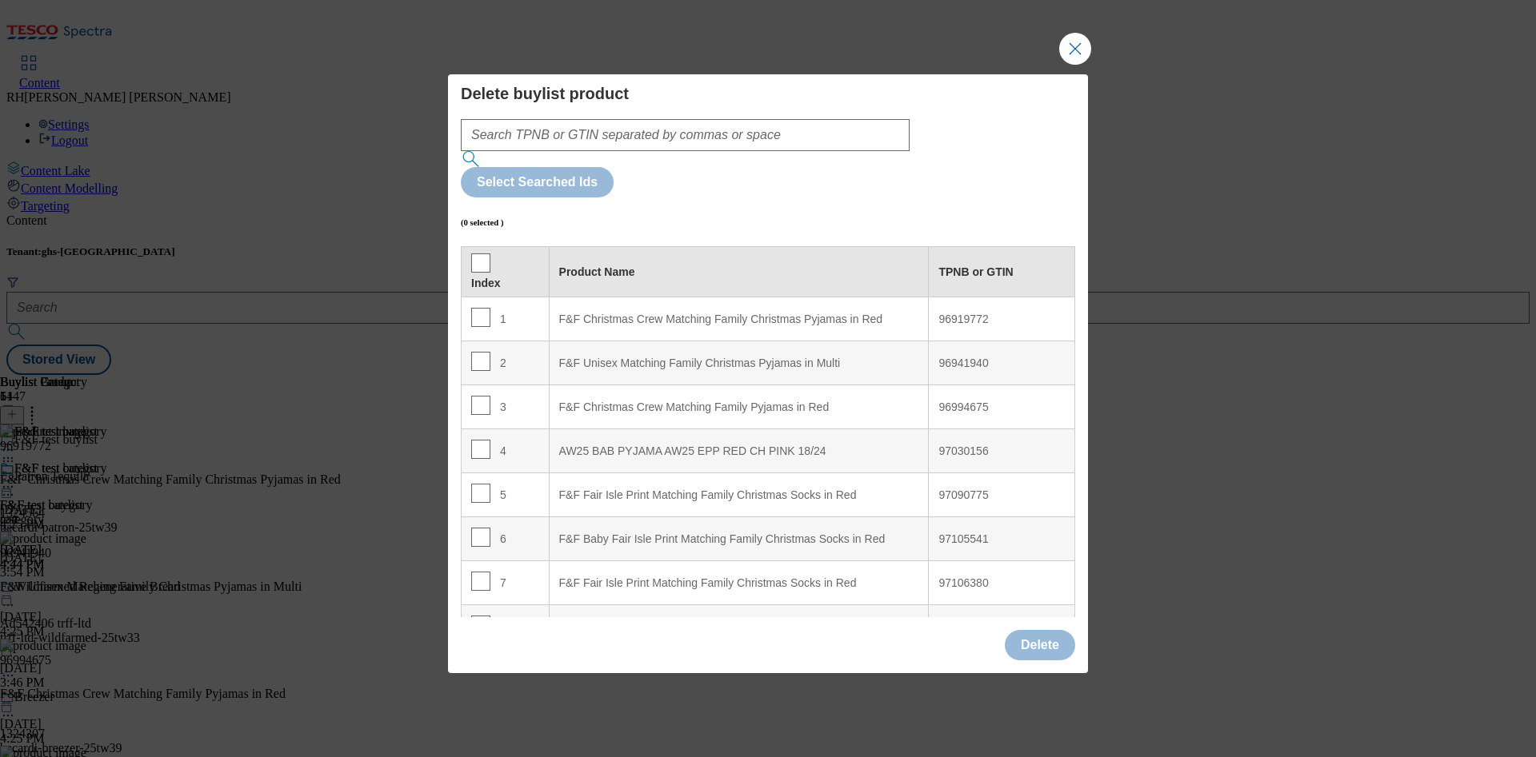
click at [488, 254] on div "Index" at bounding box center [505, 272] width 68 height 37
click at [480, 254] on input "Modal" at bounding box center [480, 263] width 19 height 19
checkbox input "true"
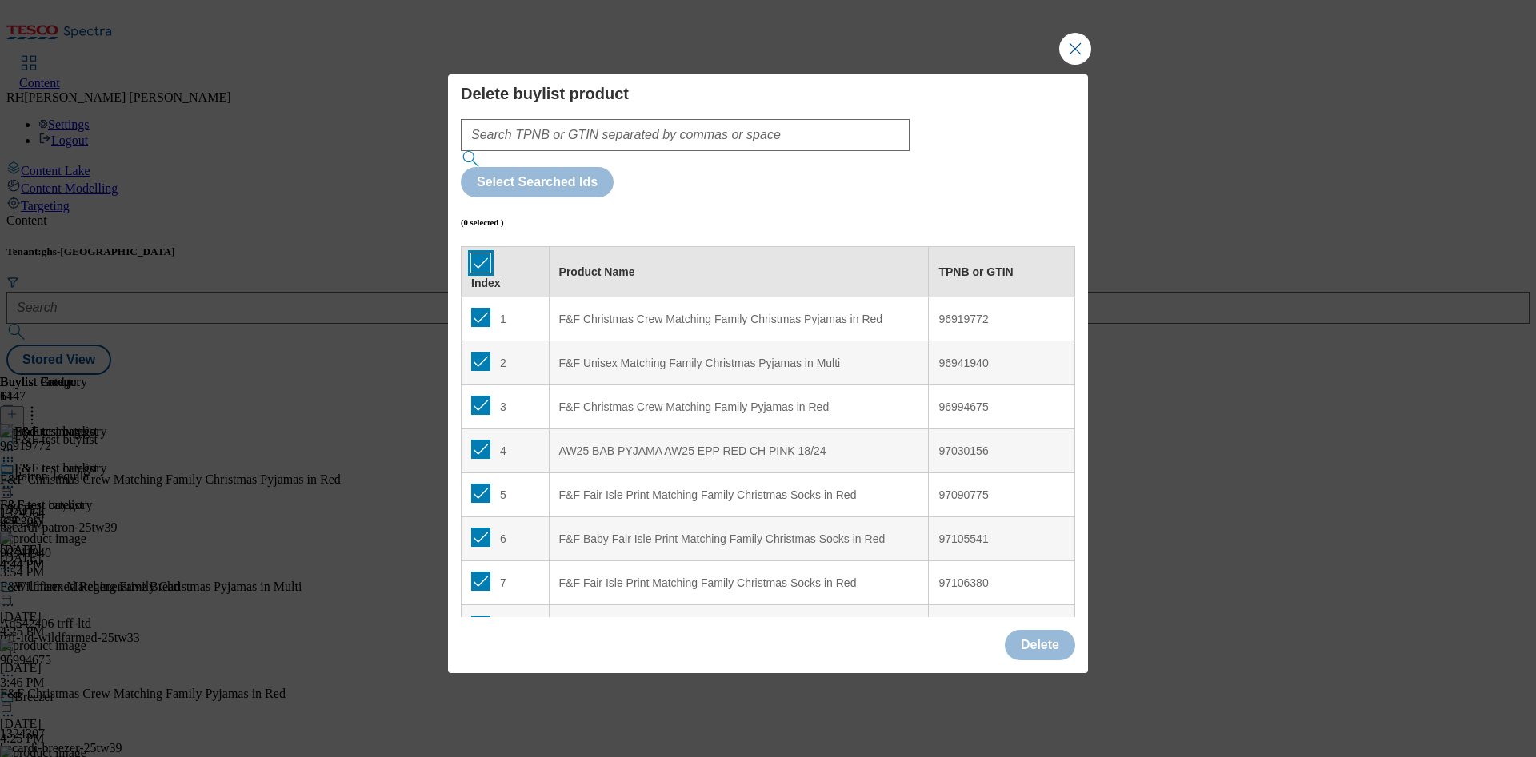
checkbox input "true"
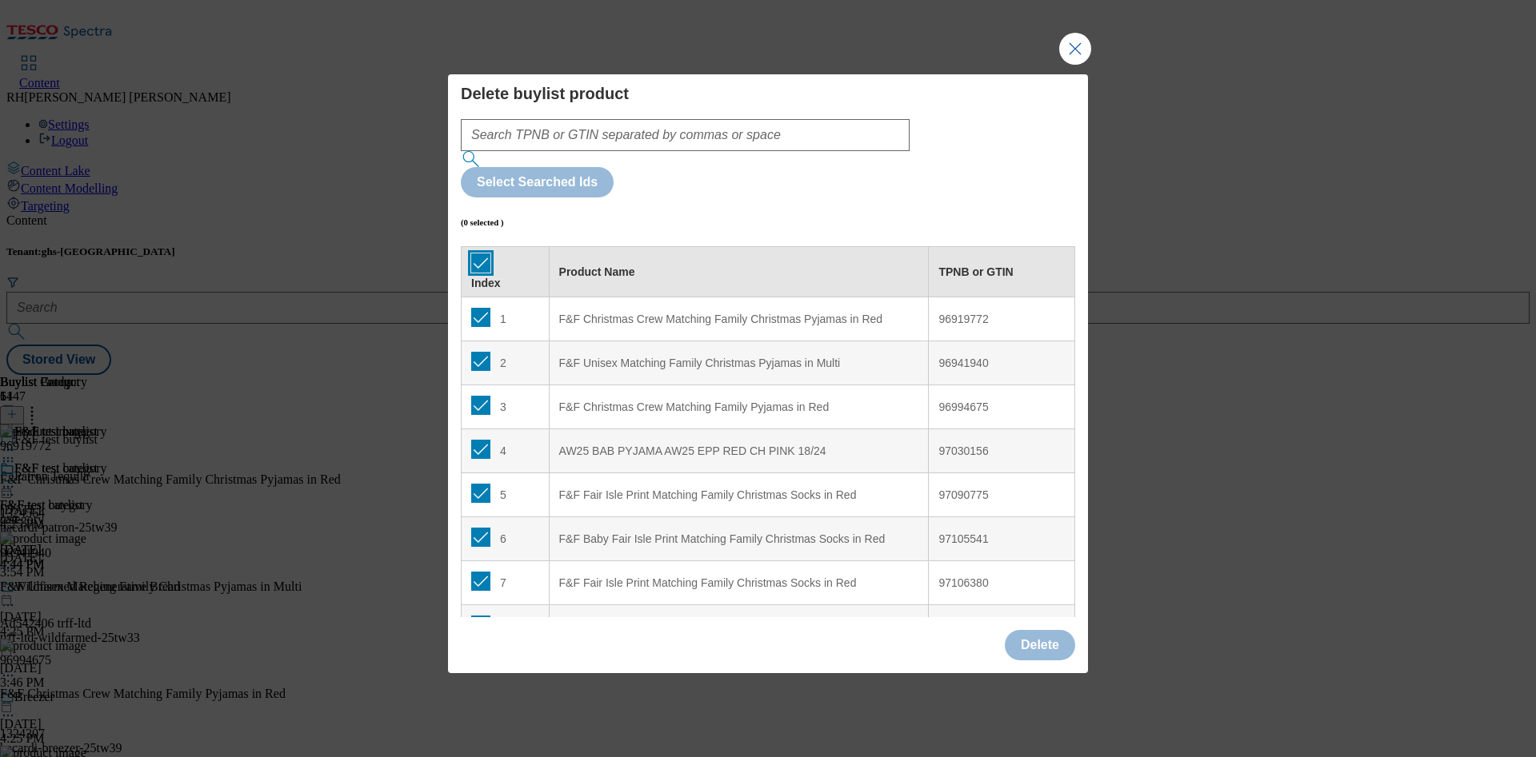
checkbox input "true"
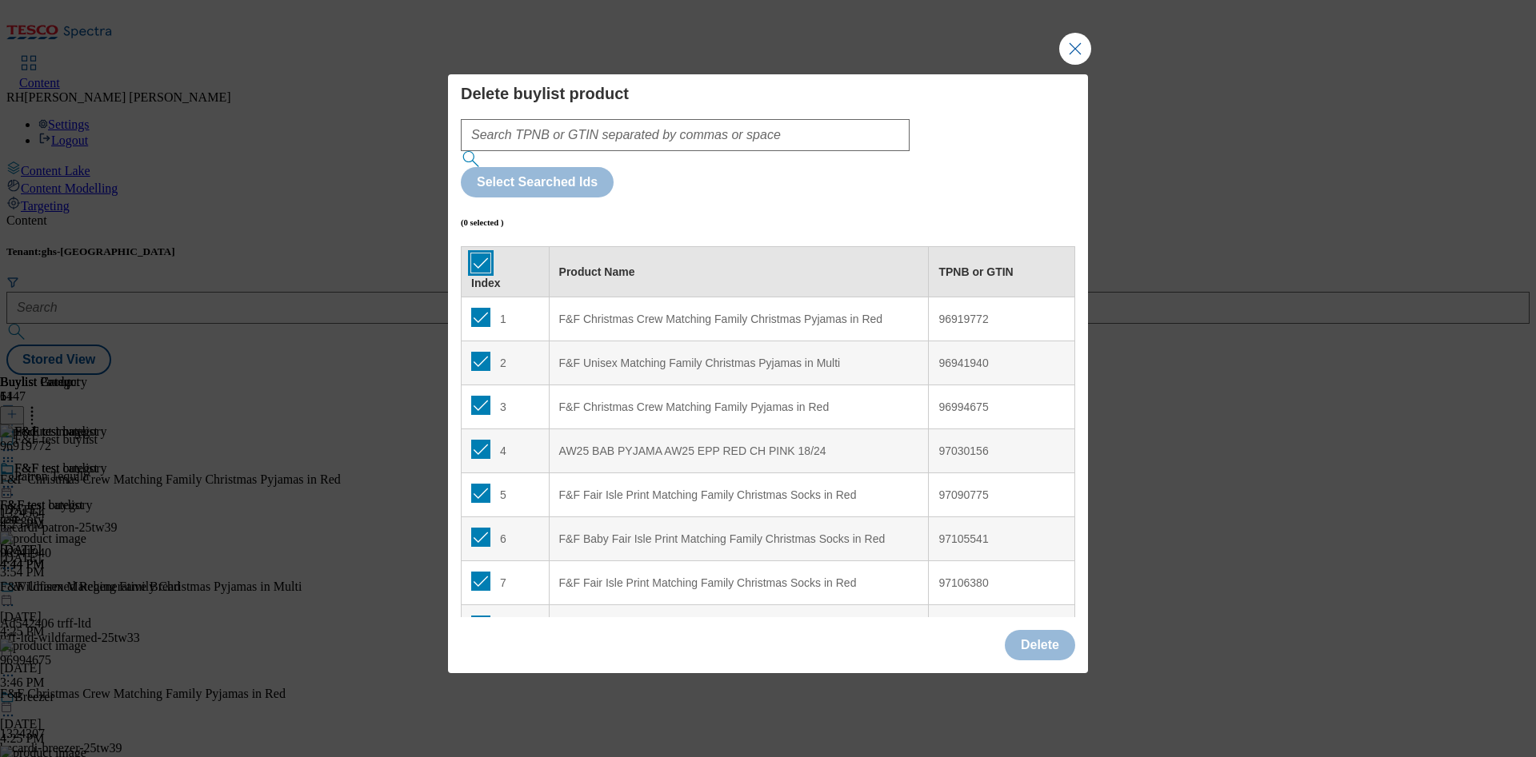
checkbox input "true"
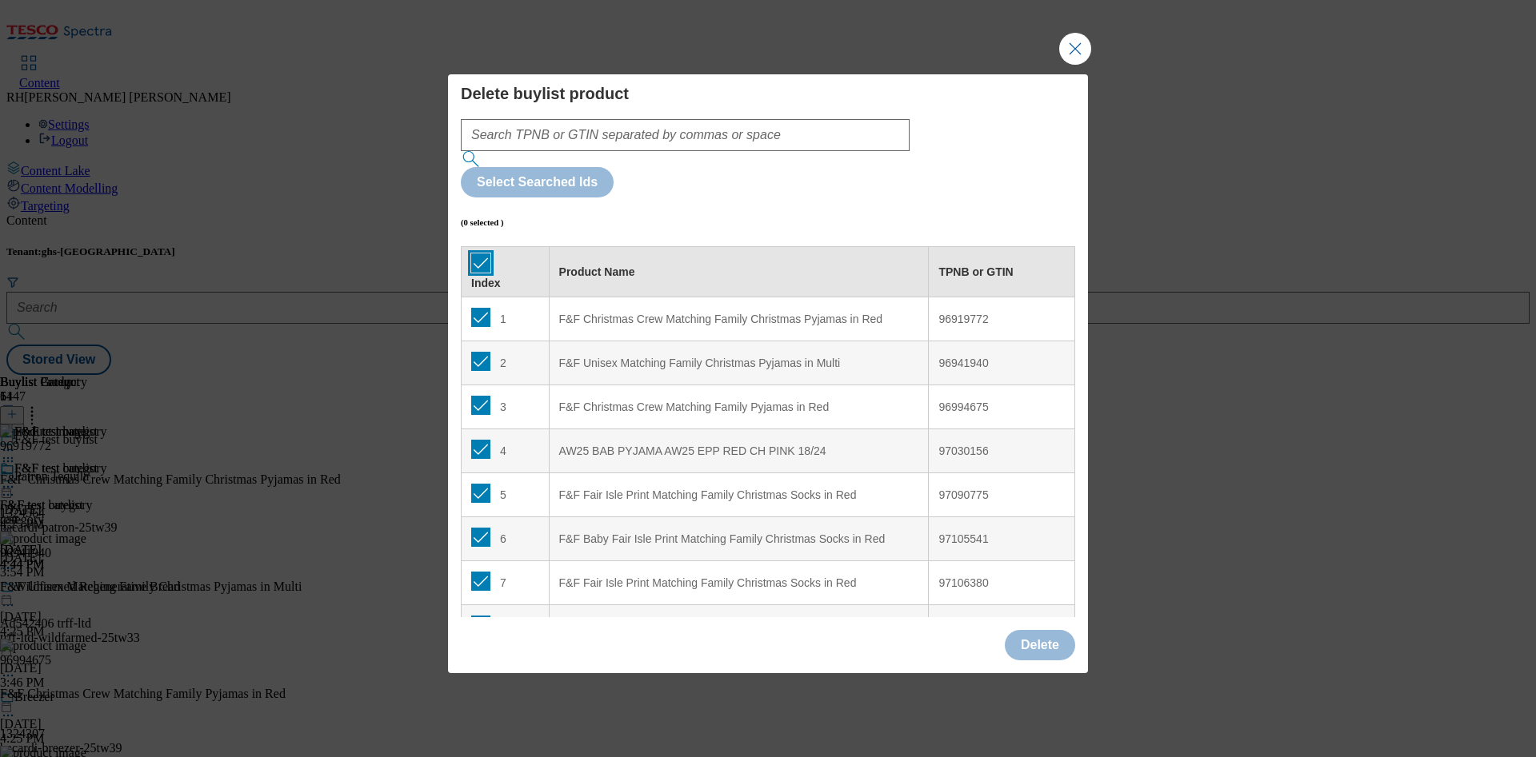
checkbox input "true"
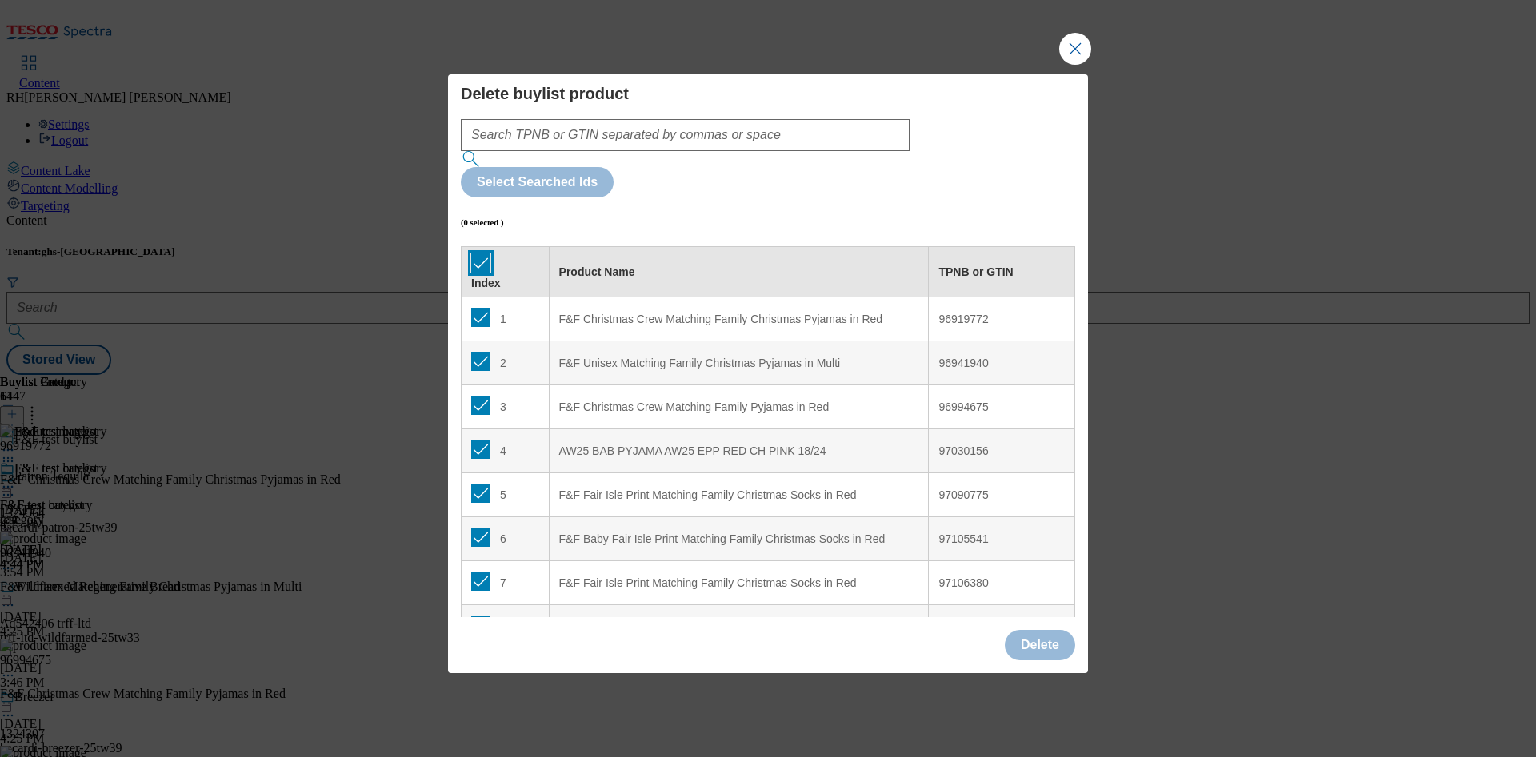
checkbox input "true"
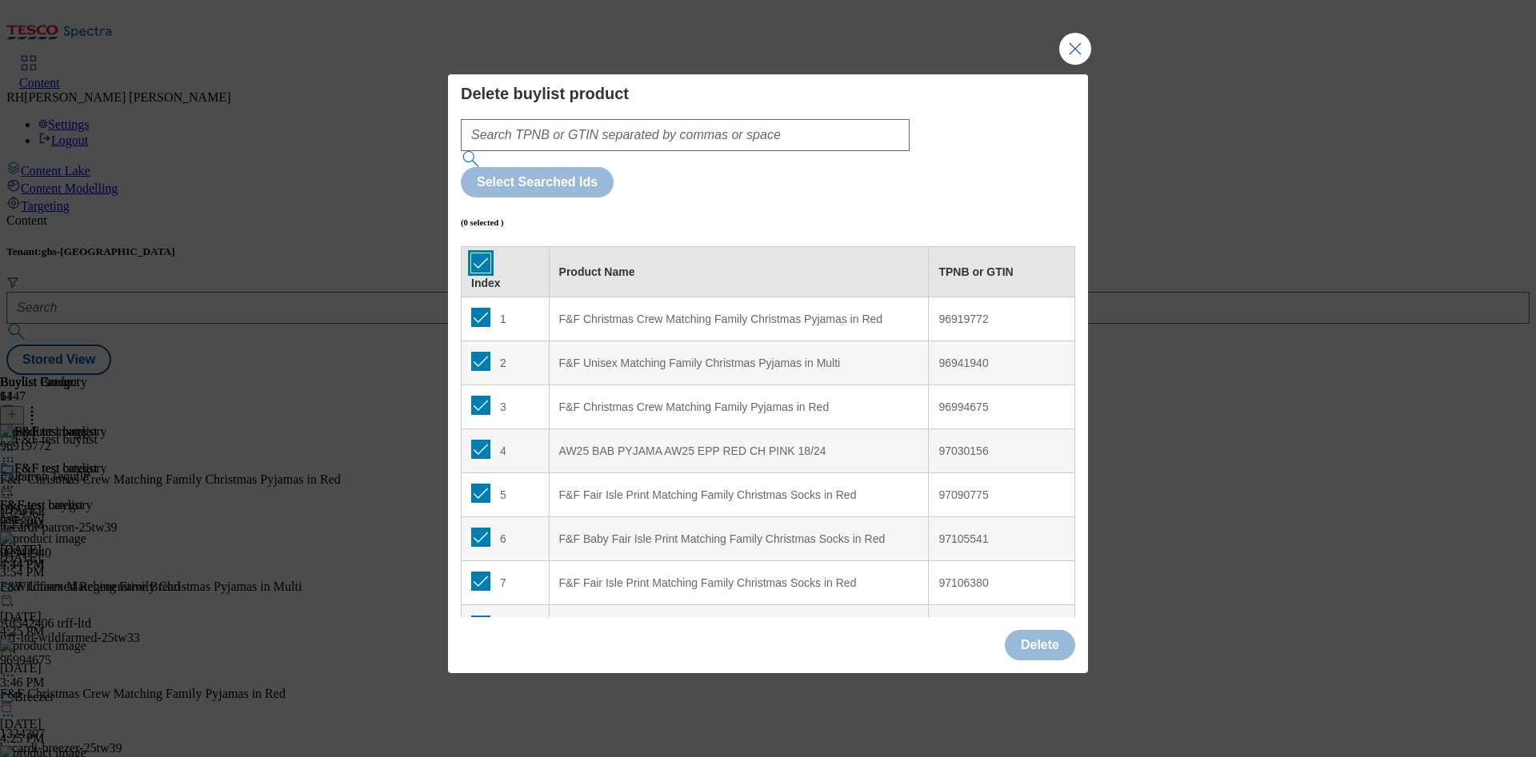
checkbox input "true"
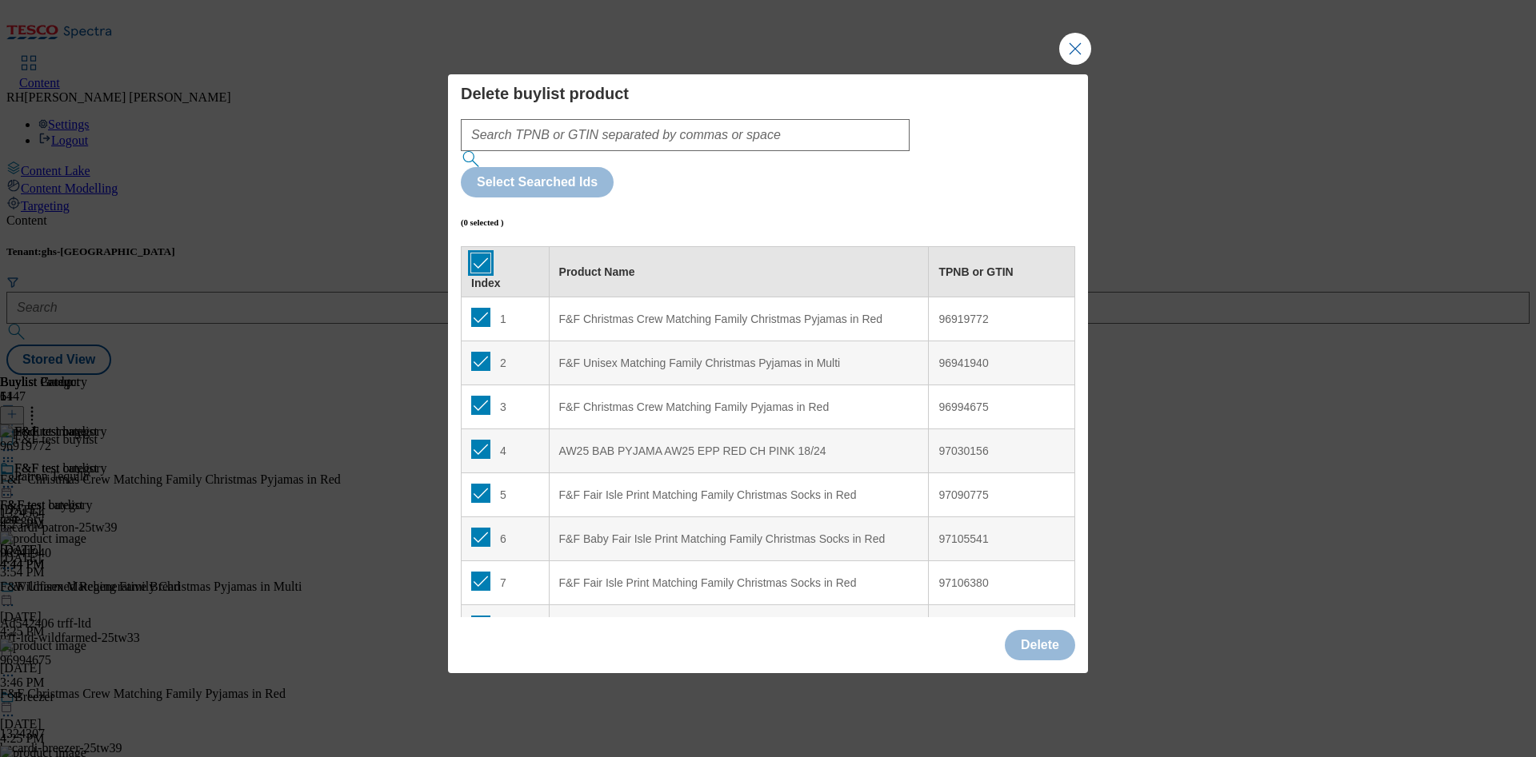
checkbox input "true"
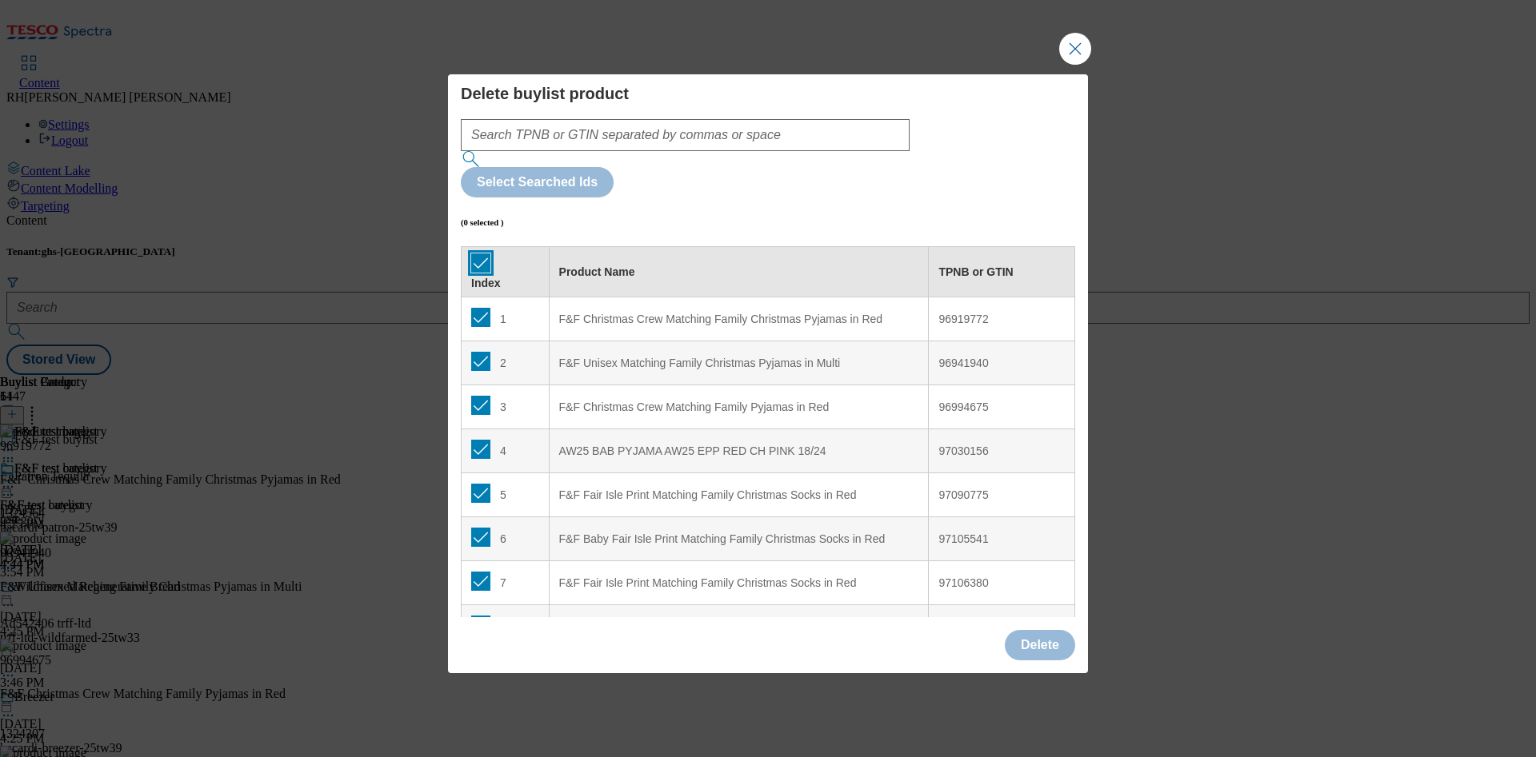
checkbox input "true"
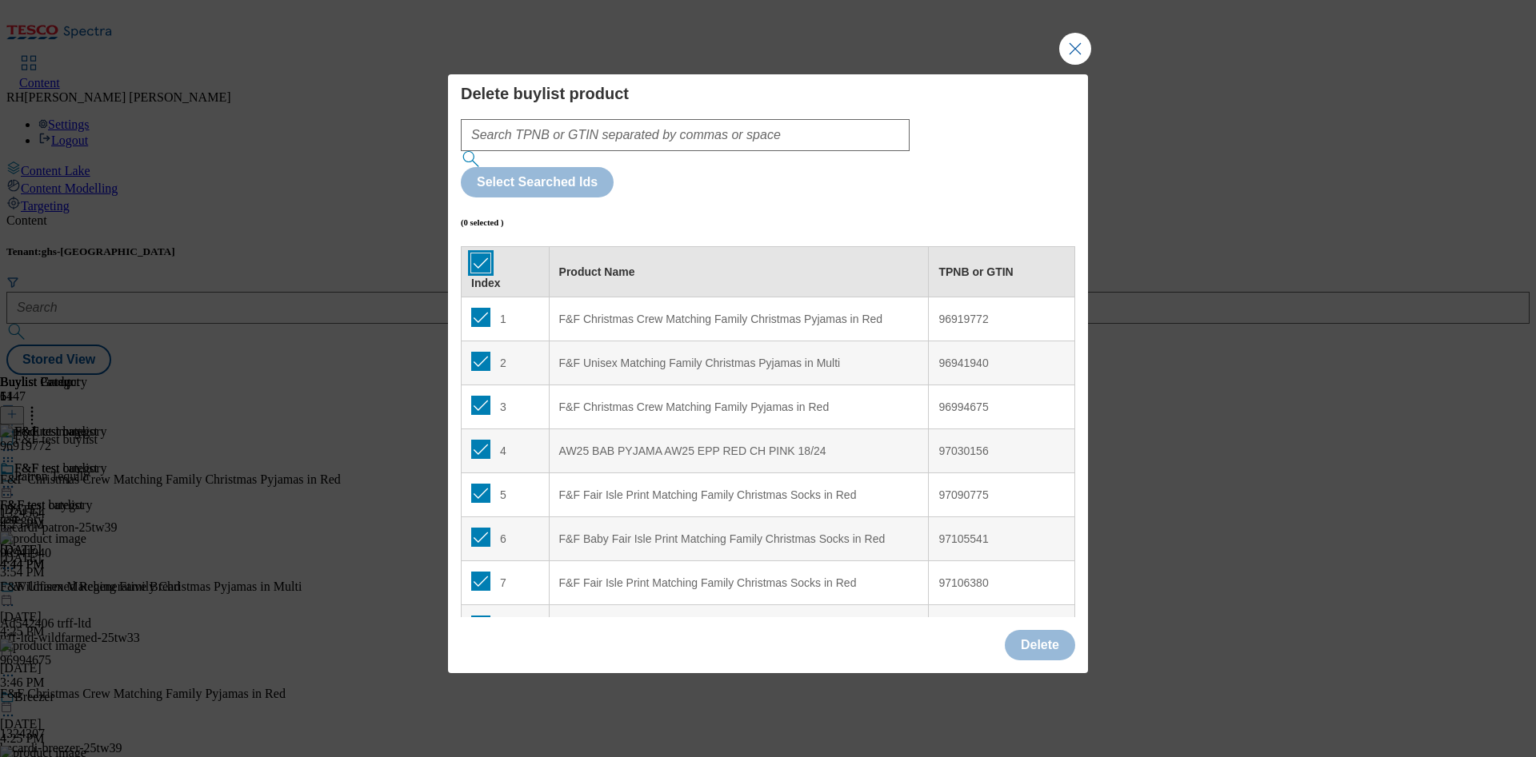
checkbox input "true"
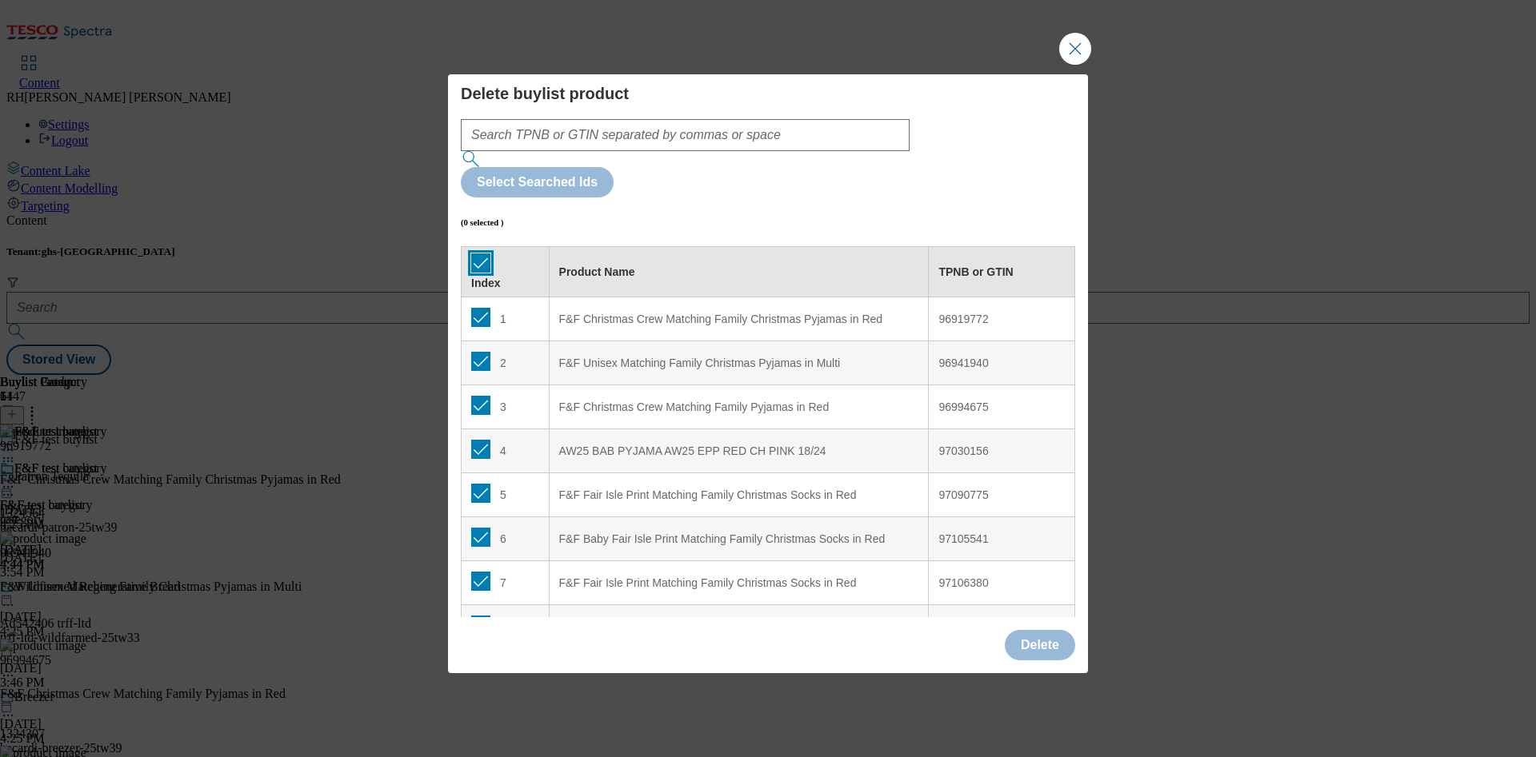
checkbox input "true"
click at [1053, 630] on button "Delete" at bounding box center [1040, 645] width 70 height 30
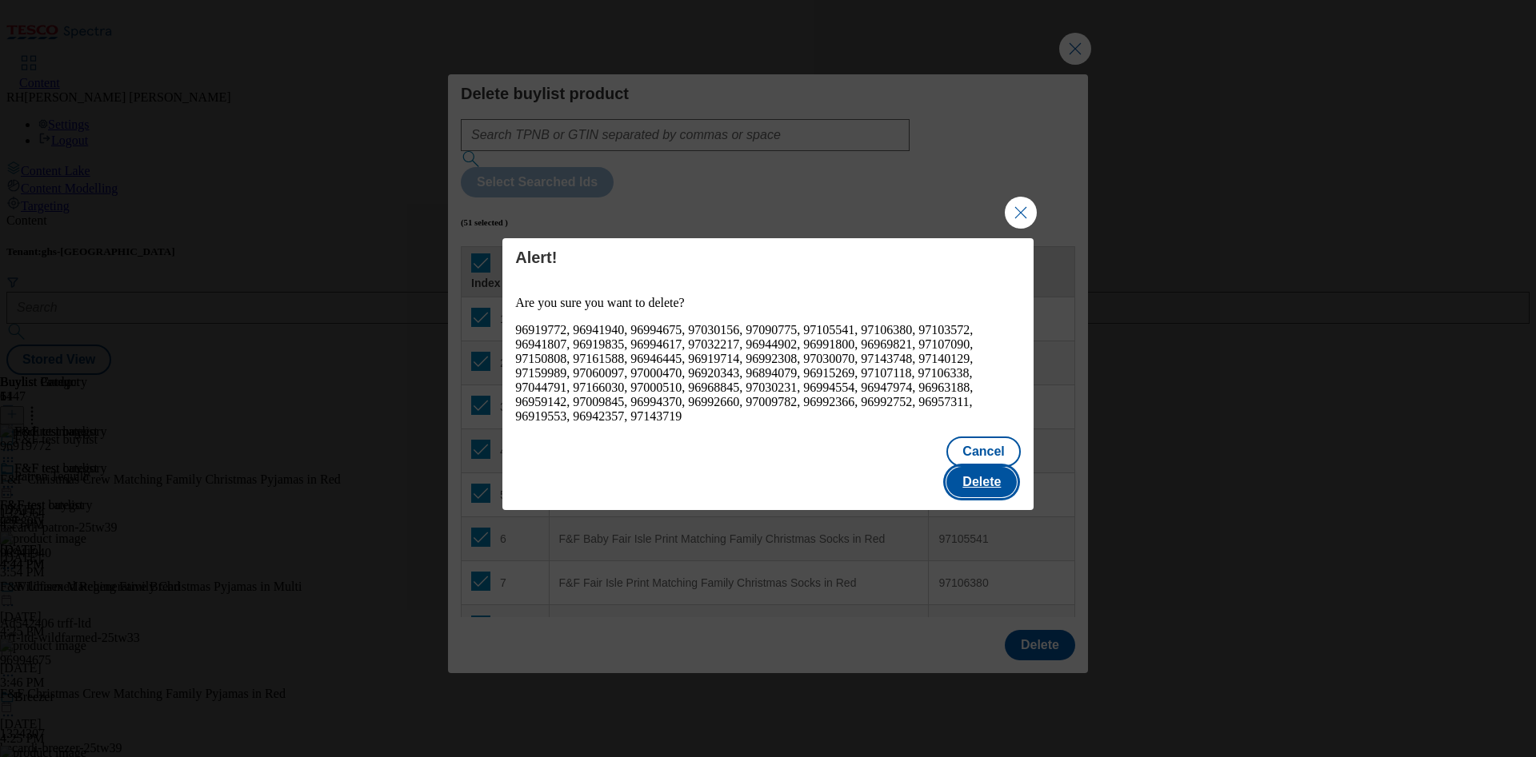
click at [999, 467] on button "Delete" at bounding box center [981, 482] width 70 height 30
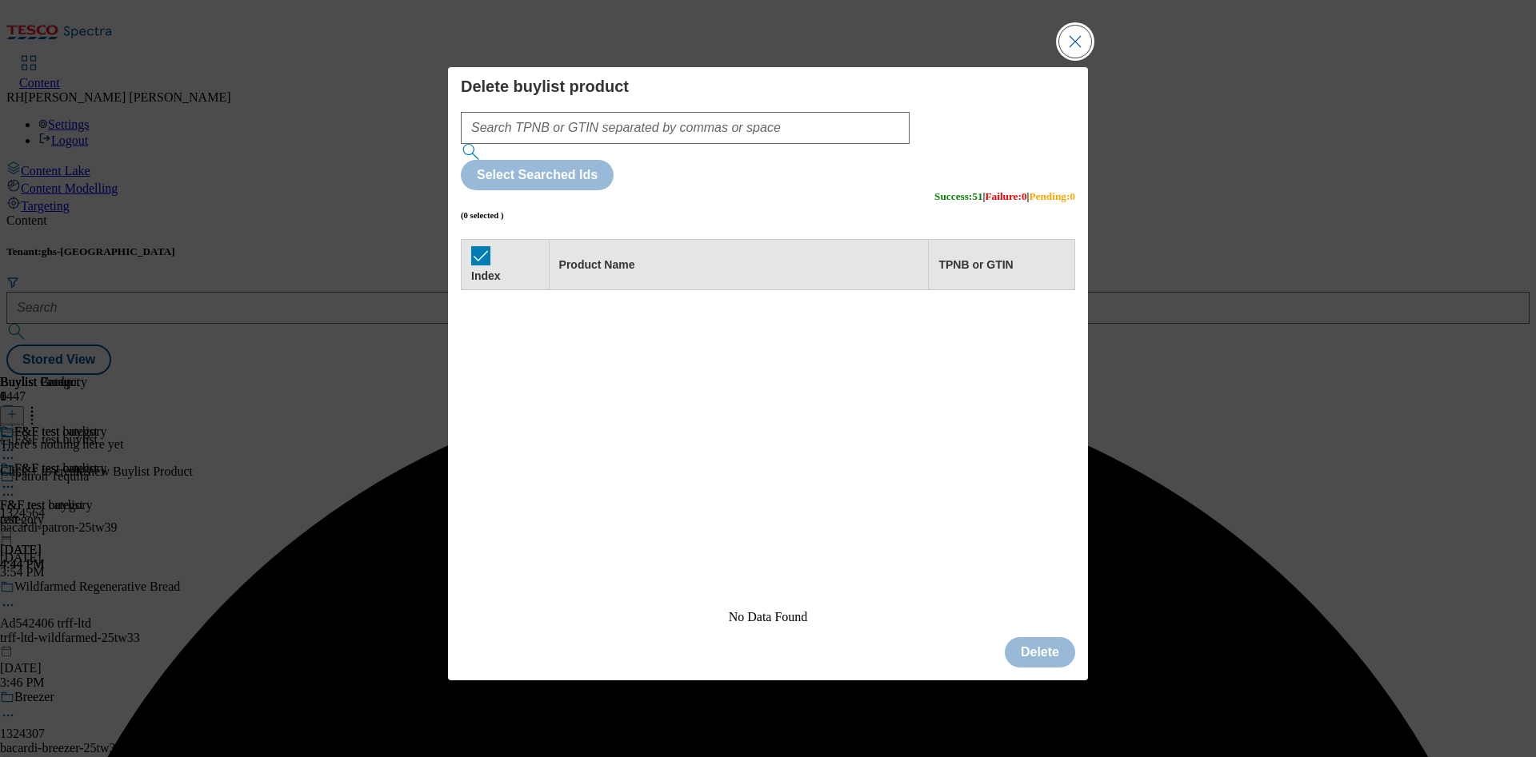
click at [1070, 58] on button "Close Modal" at bounding box center [1075, 42] width 32 height 32
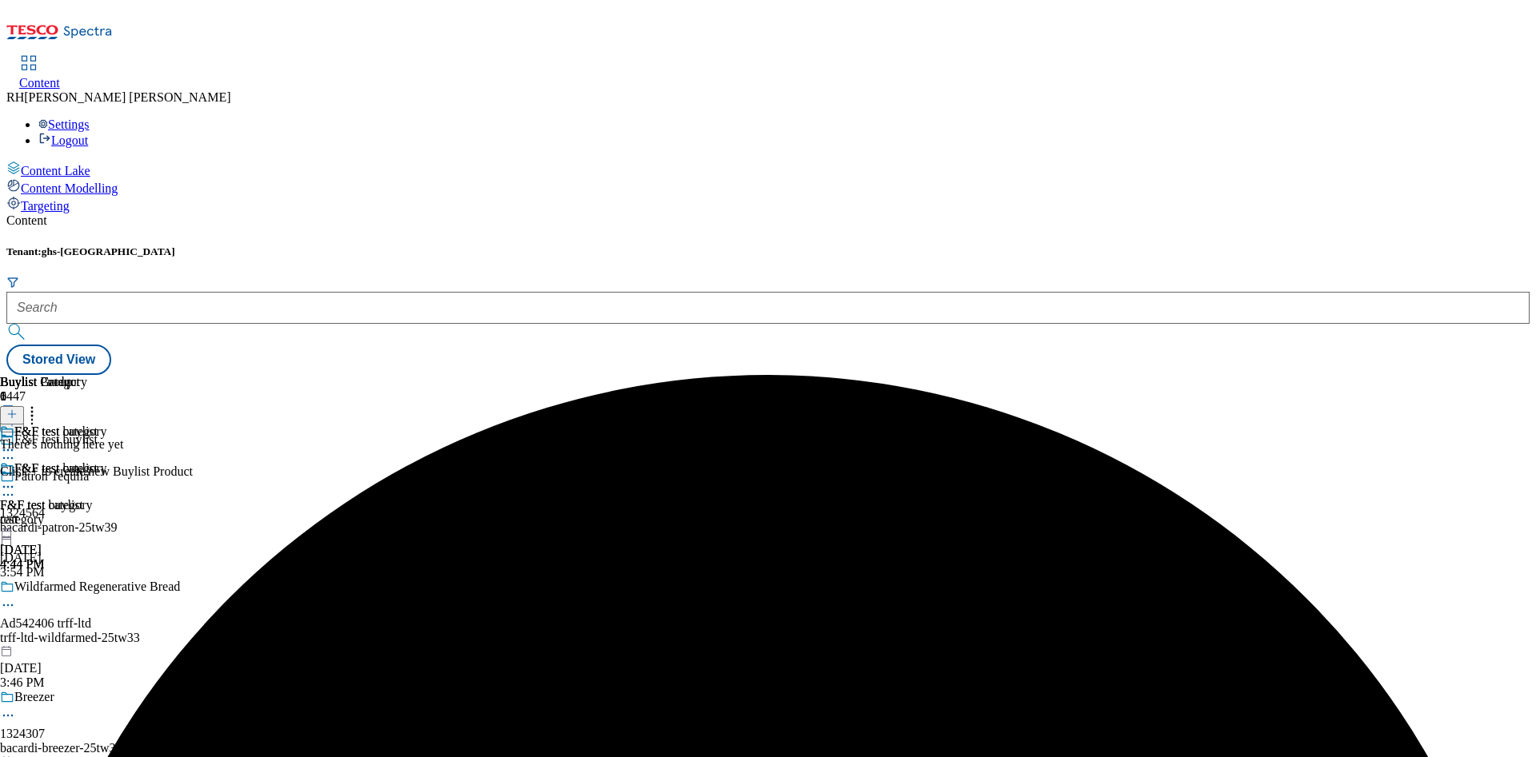
click at [24, 406] on button at bounding box center [12, 415] width 24 height 18
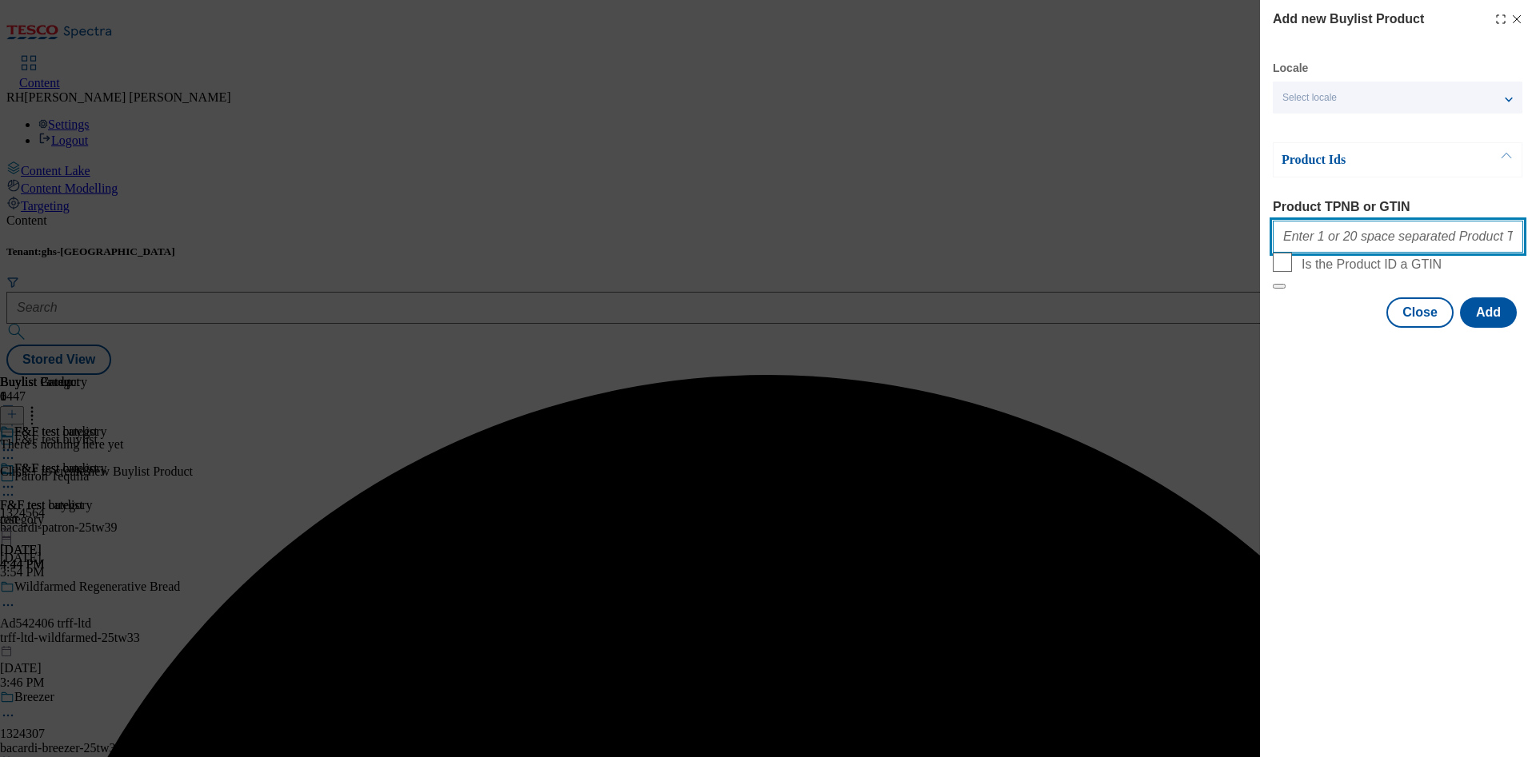
click at [1347, 230] on input "Product TPNB or GTIN" at bounding box center [1397, 237] width 250 height 32
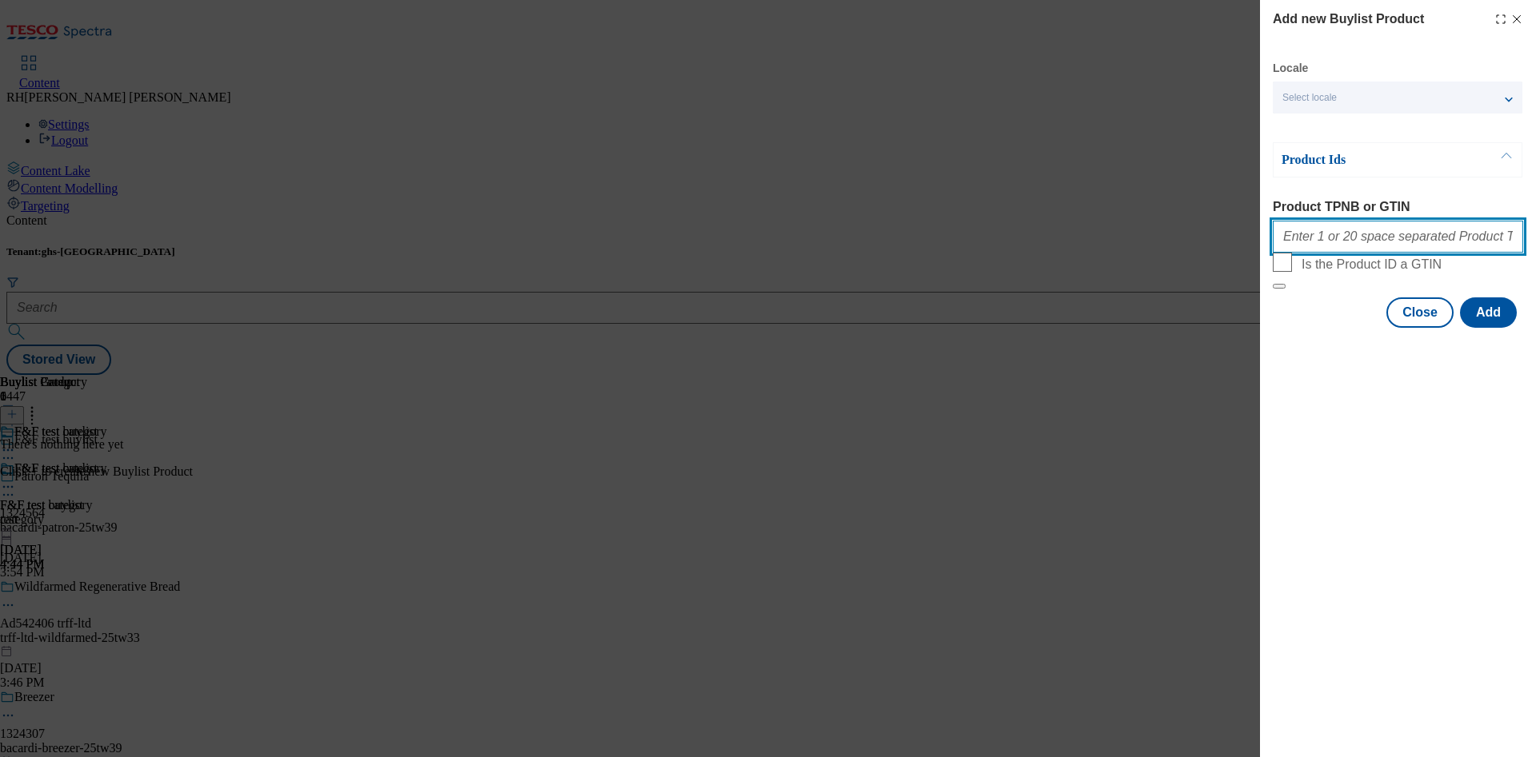
paste input "96941940 96917365 97137290 96579378 96616888 96945705 96781881 96831863 9691529…"
type input "96941940 96917365 97137290 96579378 96616888 96945705 96781881 96831863 9691529…"
click at [1484, 328] on button "Add" at bounding box center [1488, 313] width 57 height 30
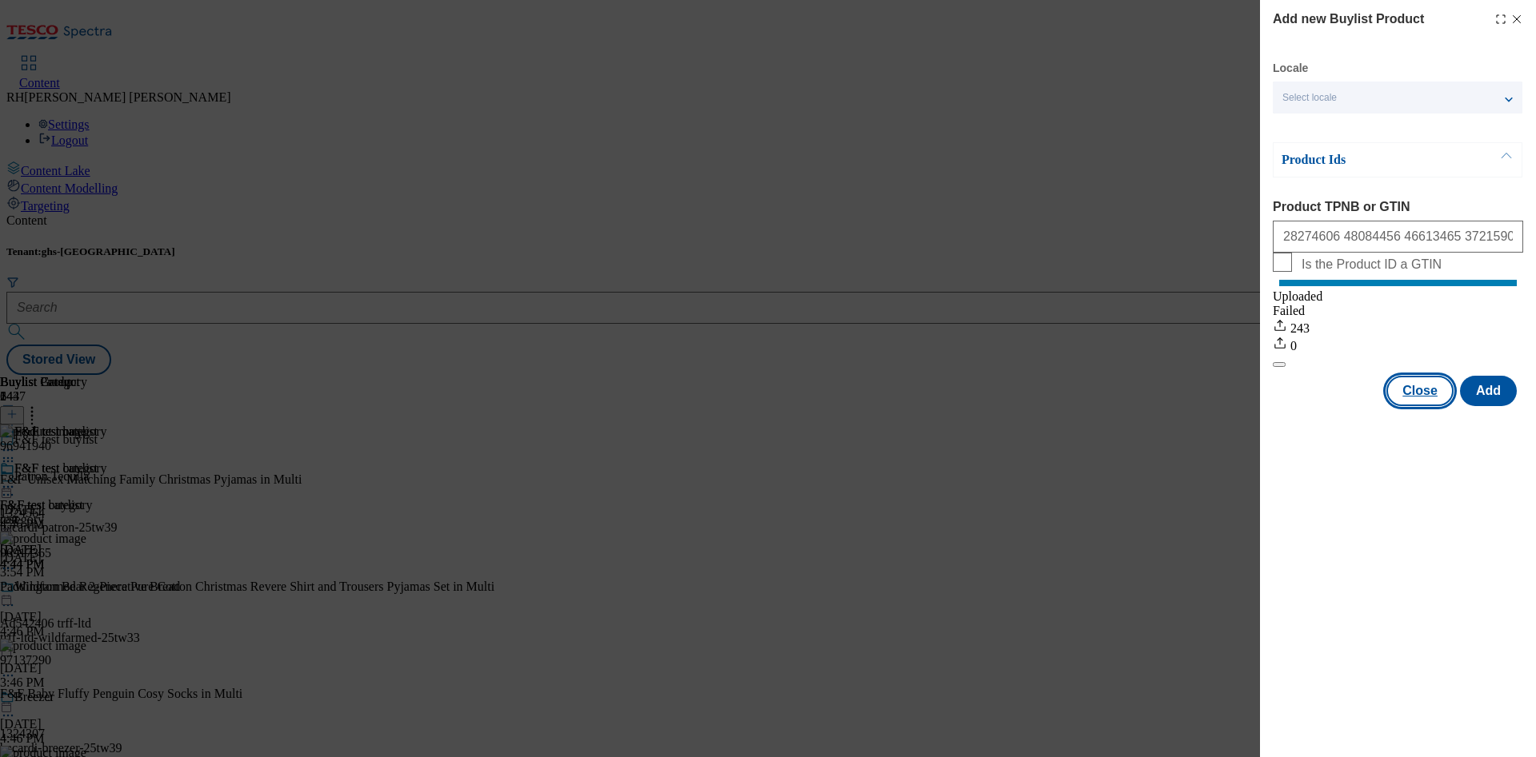
click at [1415, 406] on button "Close" at bounding box center [1419, 391] width 67 height 30
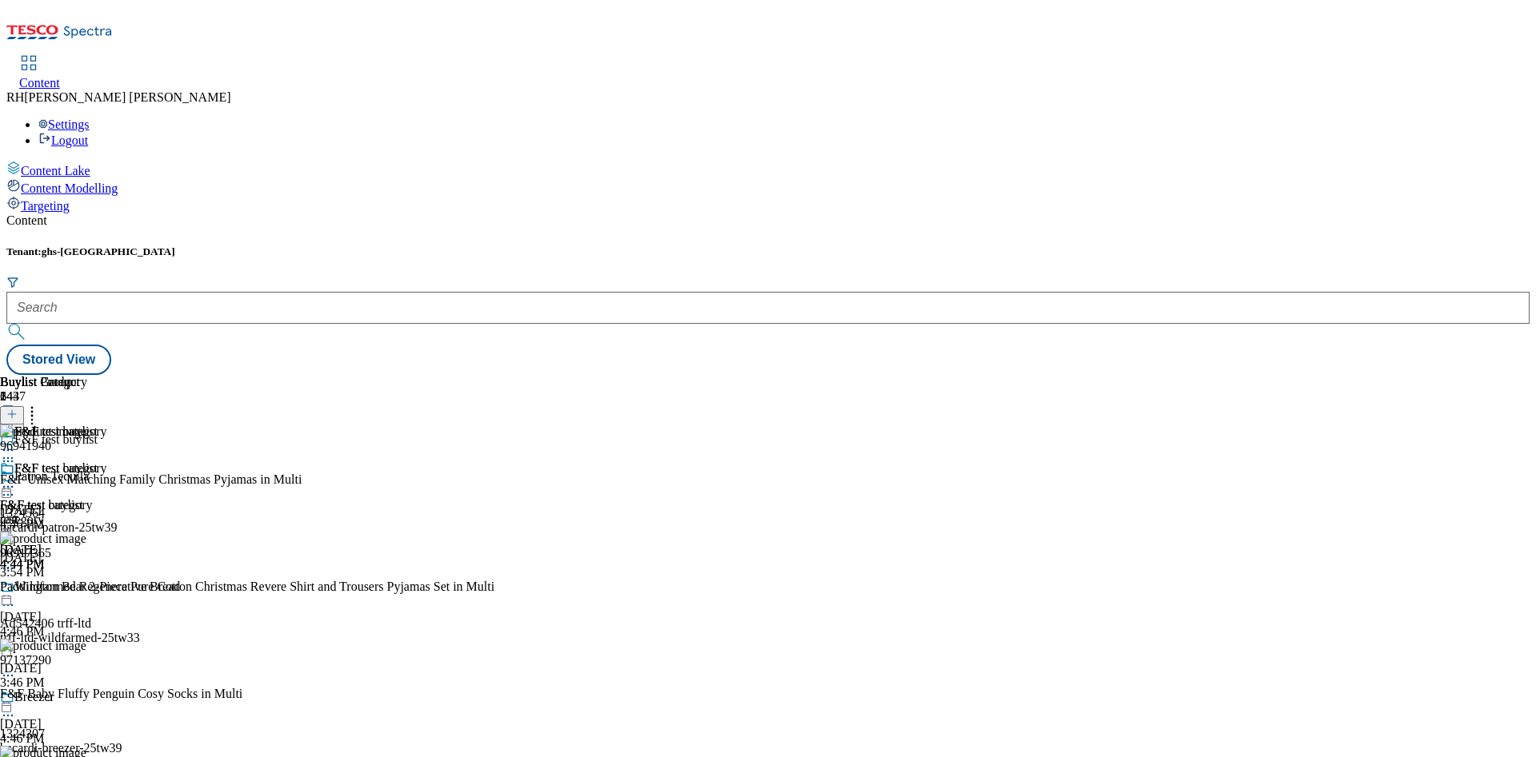
click at [16, 479] on icon at bounding box center [8, 487] width 16 height 16
click at [68, 515] on span "Edit" at bounding box center [59, 521] width 18 height 12
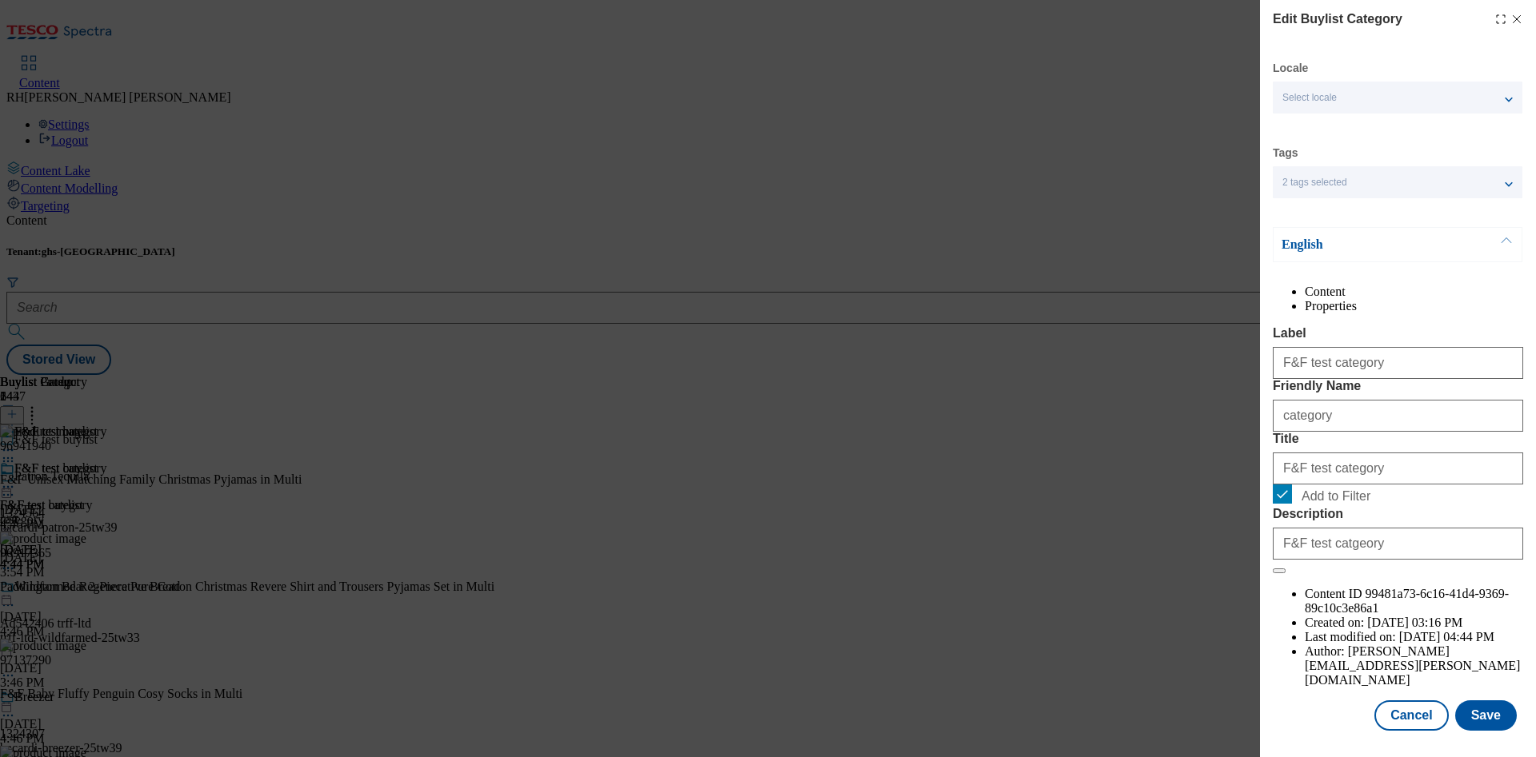
scroll to position [48, 0]
click at [1473, 701] on button "Save" at bounding box center [1486, 716] width 62 height 30
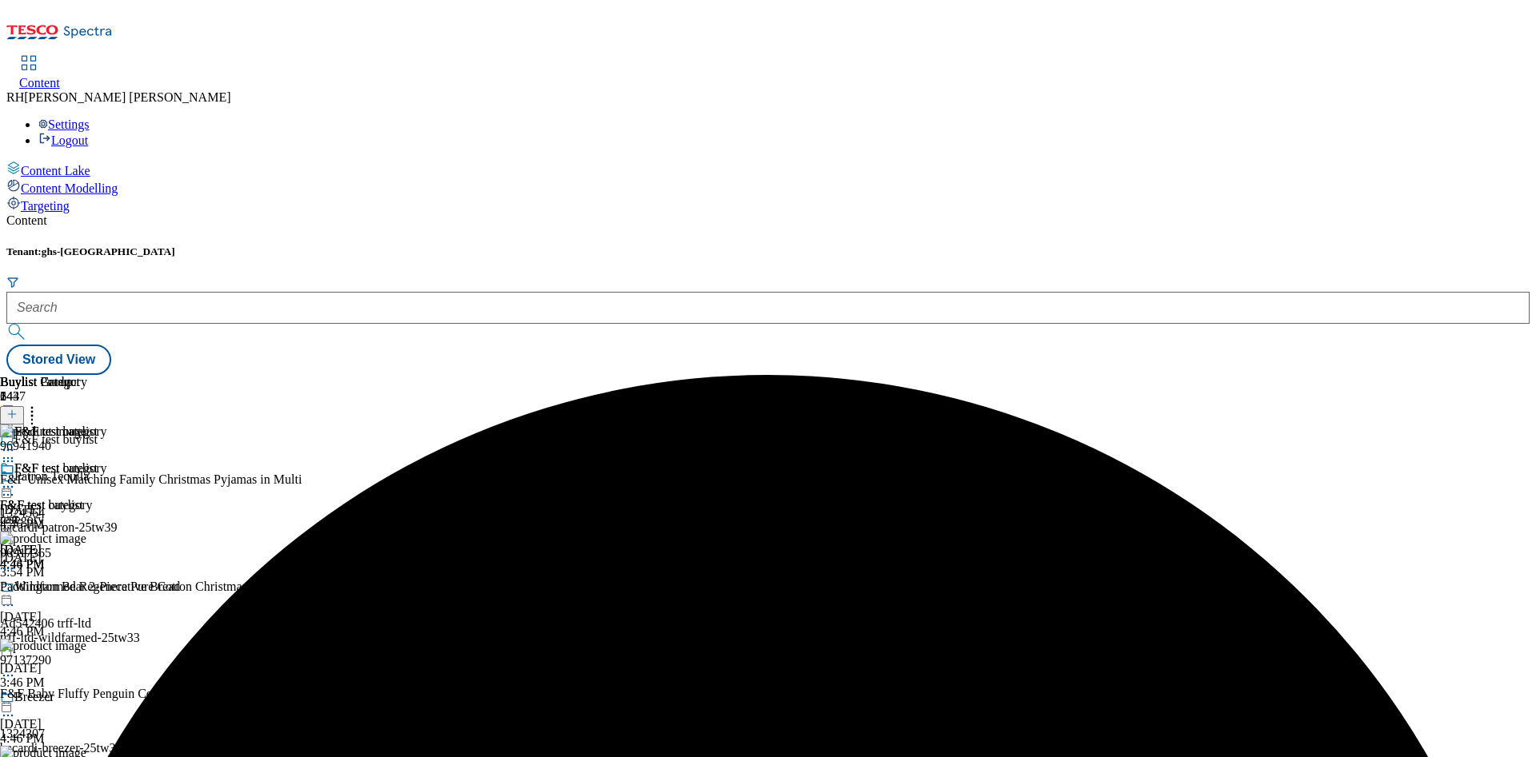
click at [16, 479] on icon at bounding box center [8, 487] width 16 height 16
click at [87, 589] on span "Preview" at bounding box center [69, 595] width 38 height 12
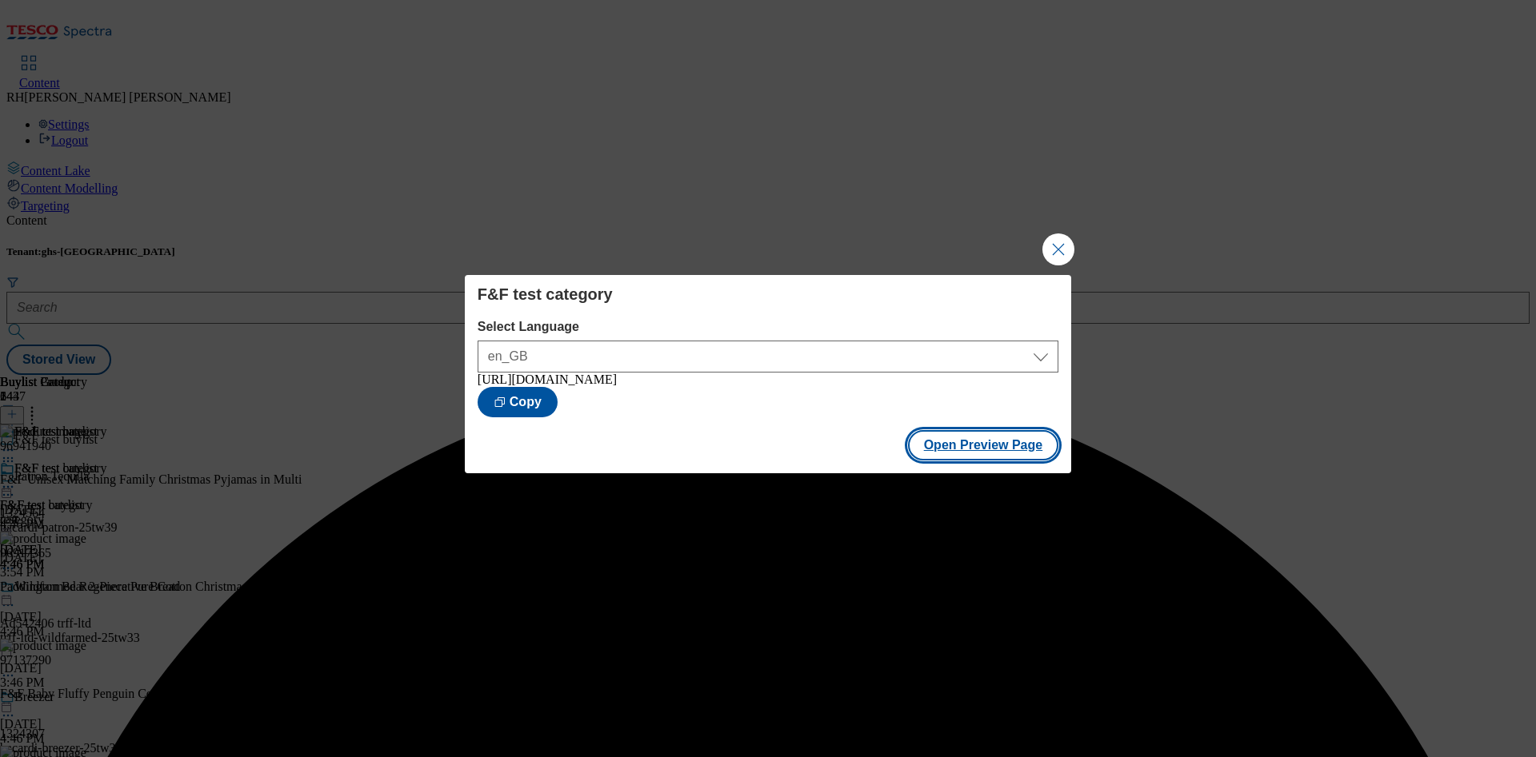
click at [972, 449] on button "Open Preview Page" at bounding box center [983, 445] width 151 height 30
click at [1055, 243] on button "Close Modal" at bounding box center [1058, 250] width 32 height 32
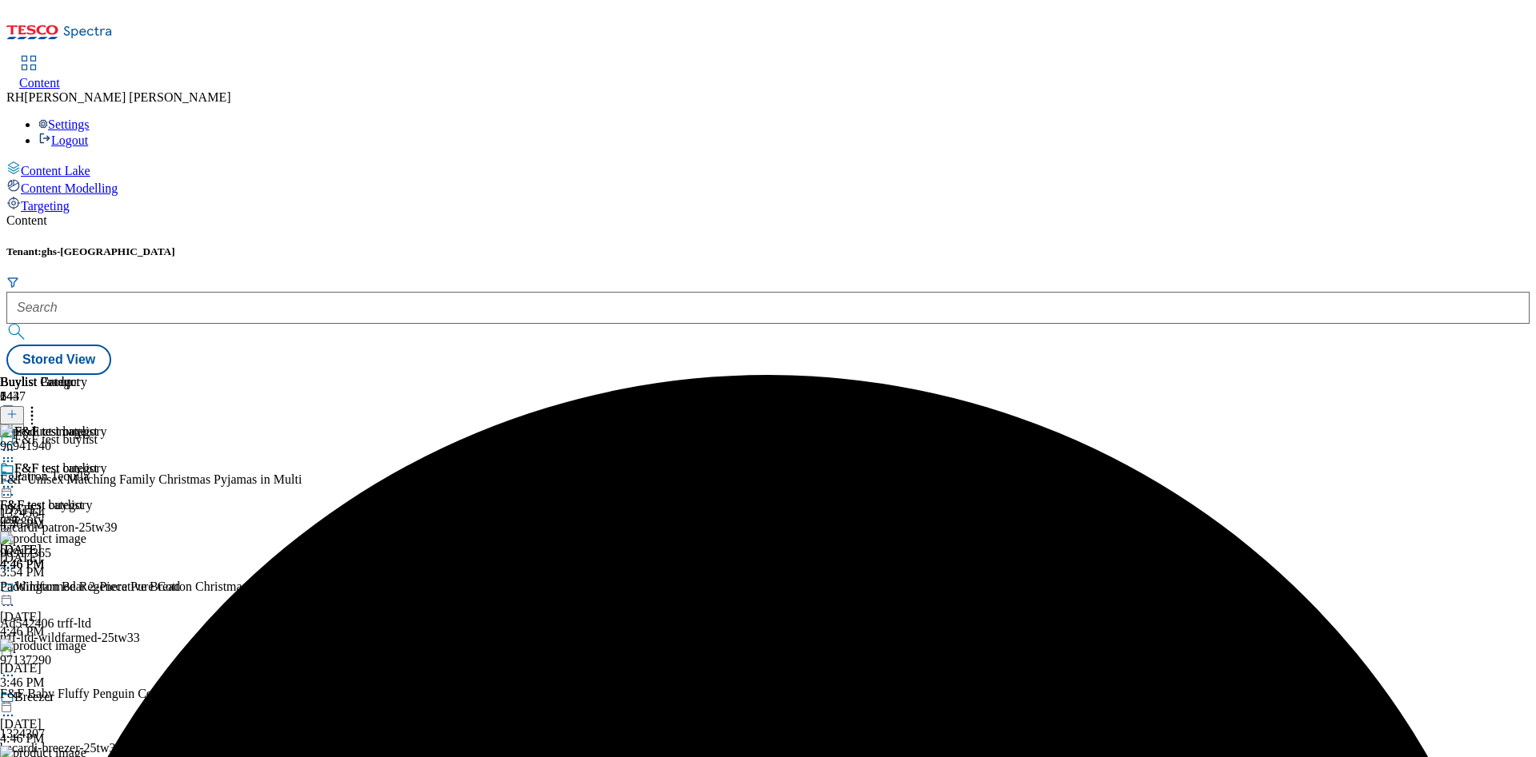
click at [16, 479] on icon at bounding box center [8, 487] width 16 height 16
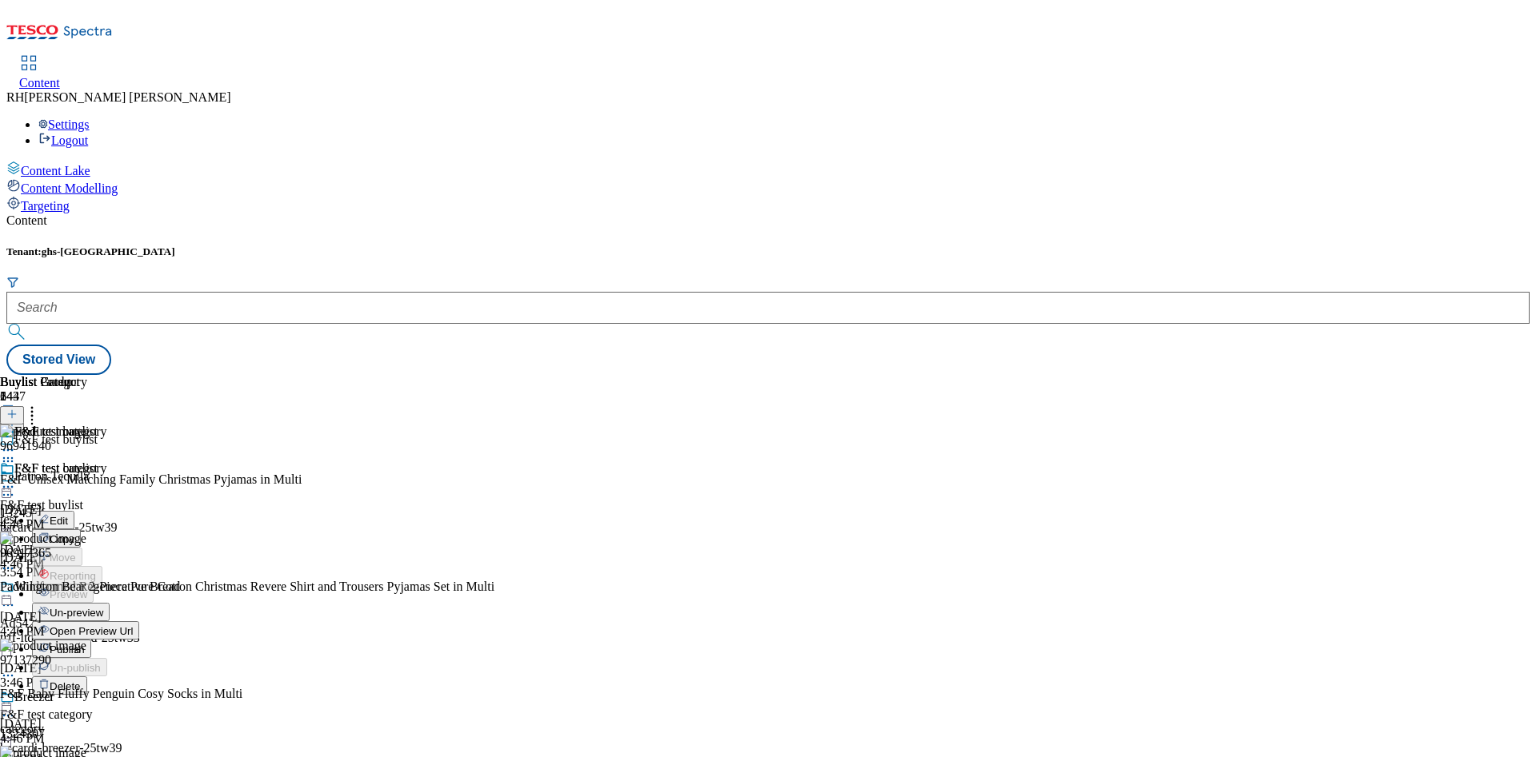
click at [103, 607] on span "Un-preview" at bounding box center [77, 613] width 54 height 12
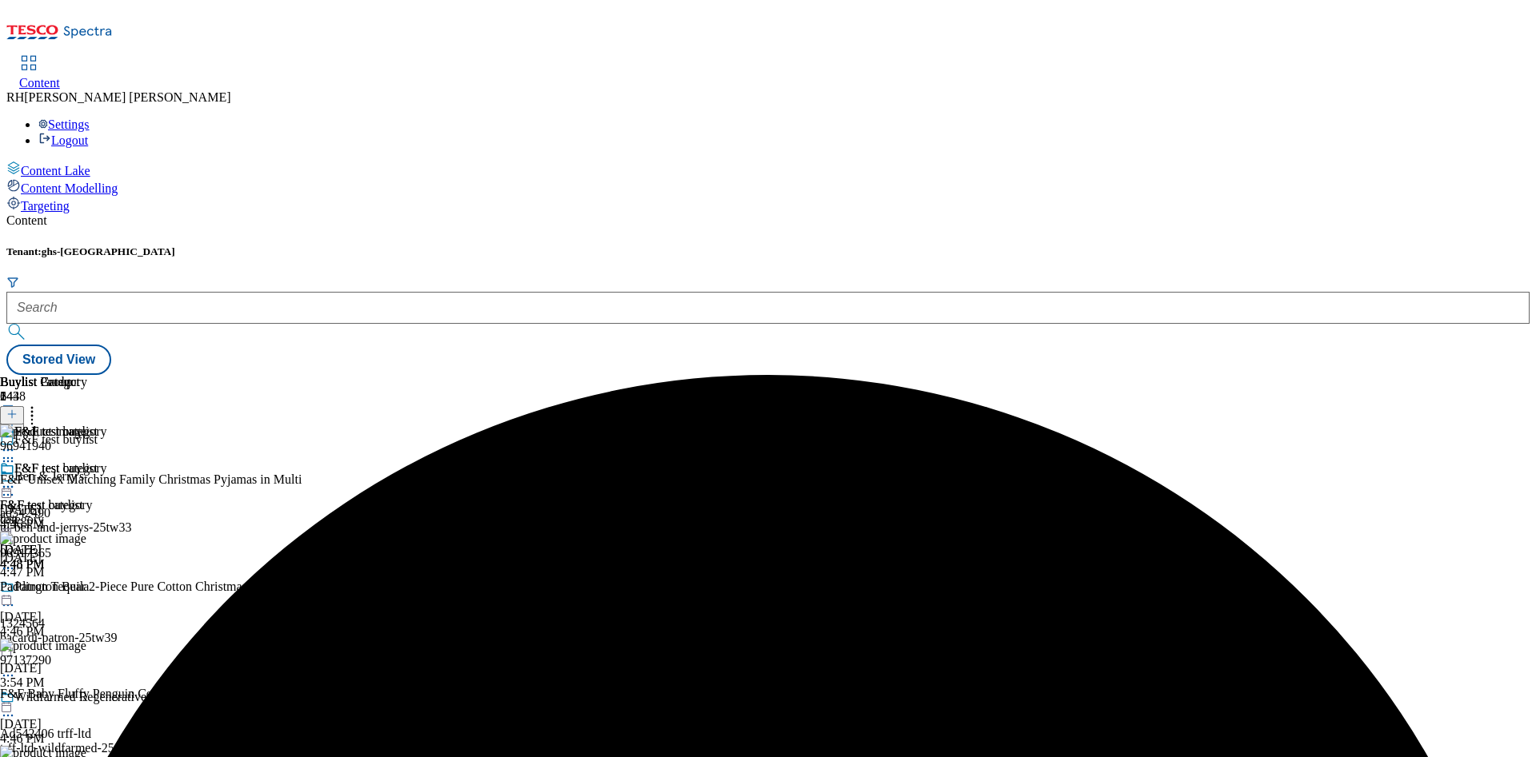
click at [40, 404] on icon at bounding box center [32, 412] width 16 height 16
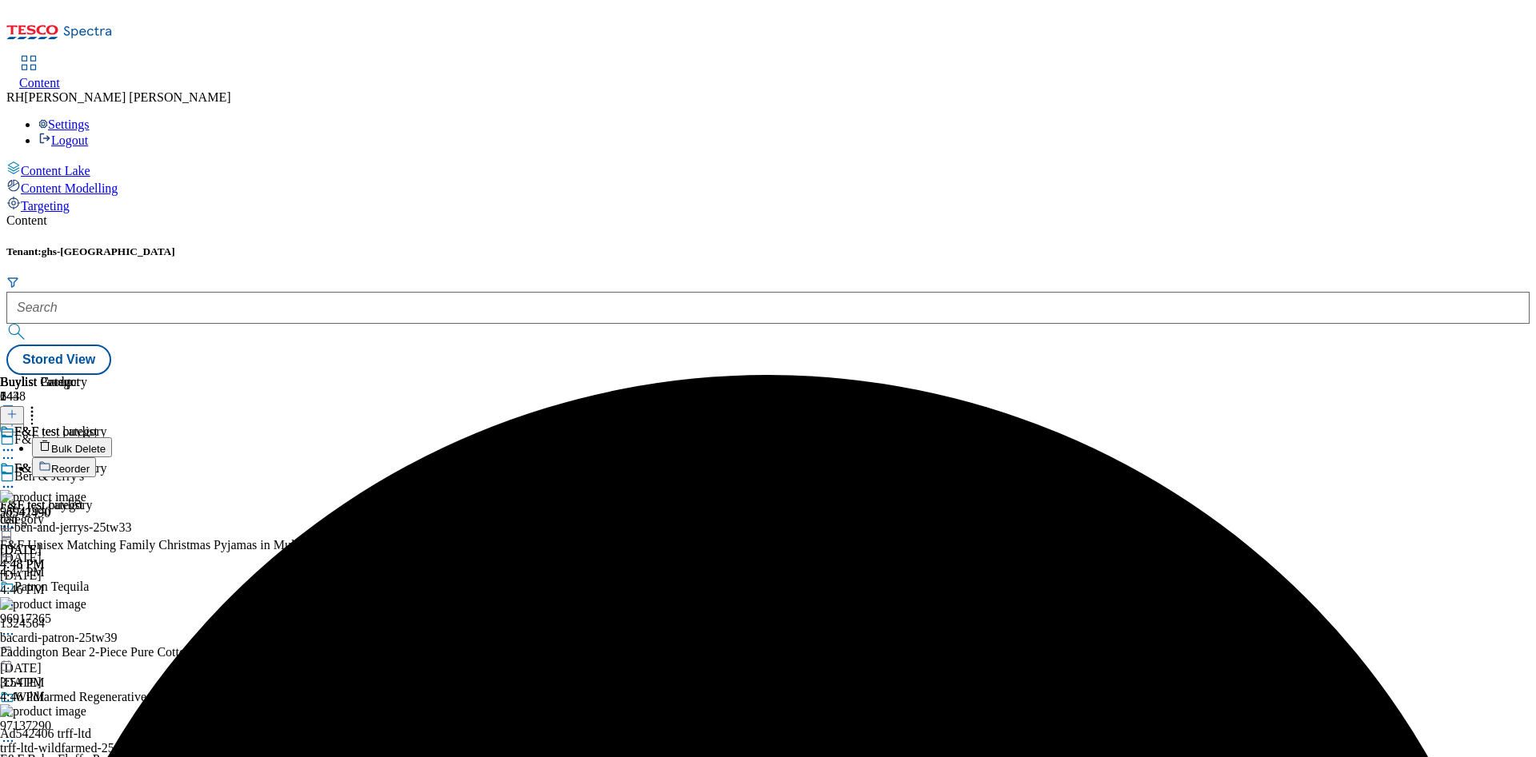
click at [106, 443] on span "Bulk Delete" at bounding box center [78, 449] width 54 height 12
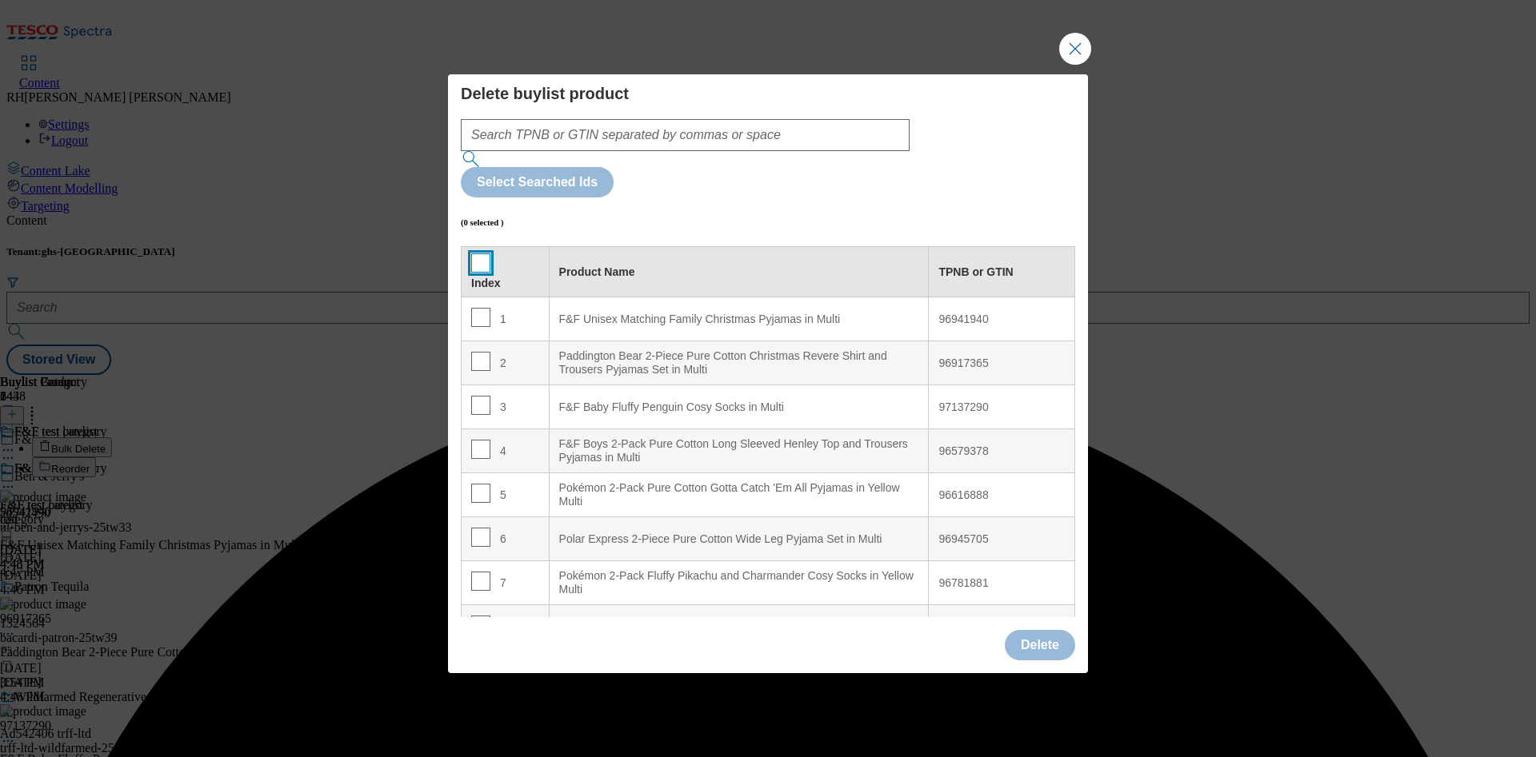
click at [481, 254] on input "Modal" at bounding box center [480, 263] width 19 height 19
checkbox input "true"
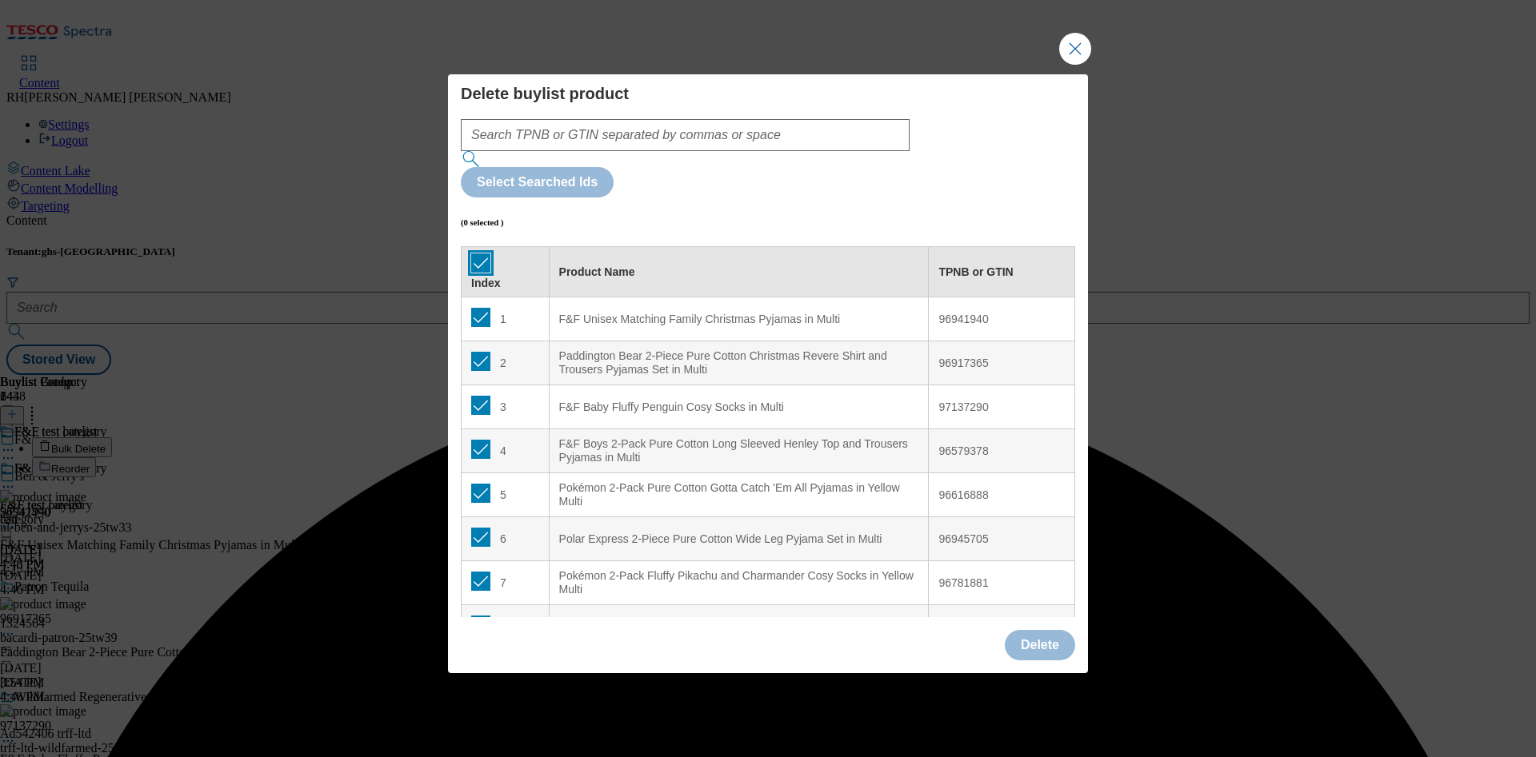
checkbox input "true"
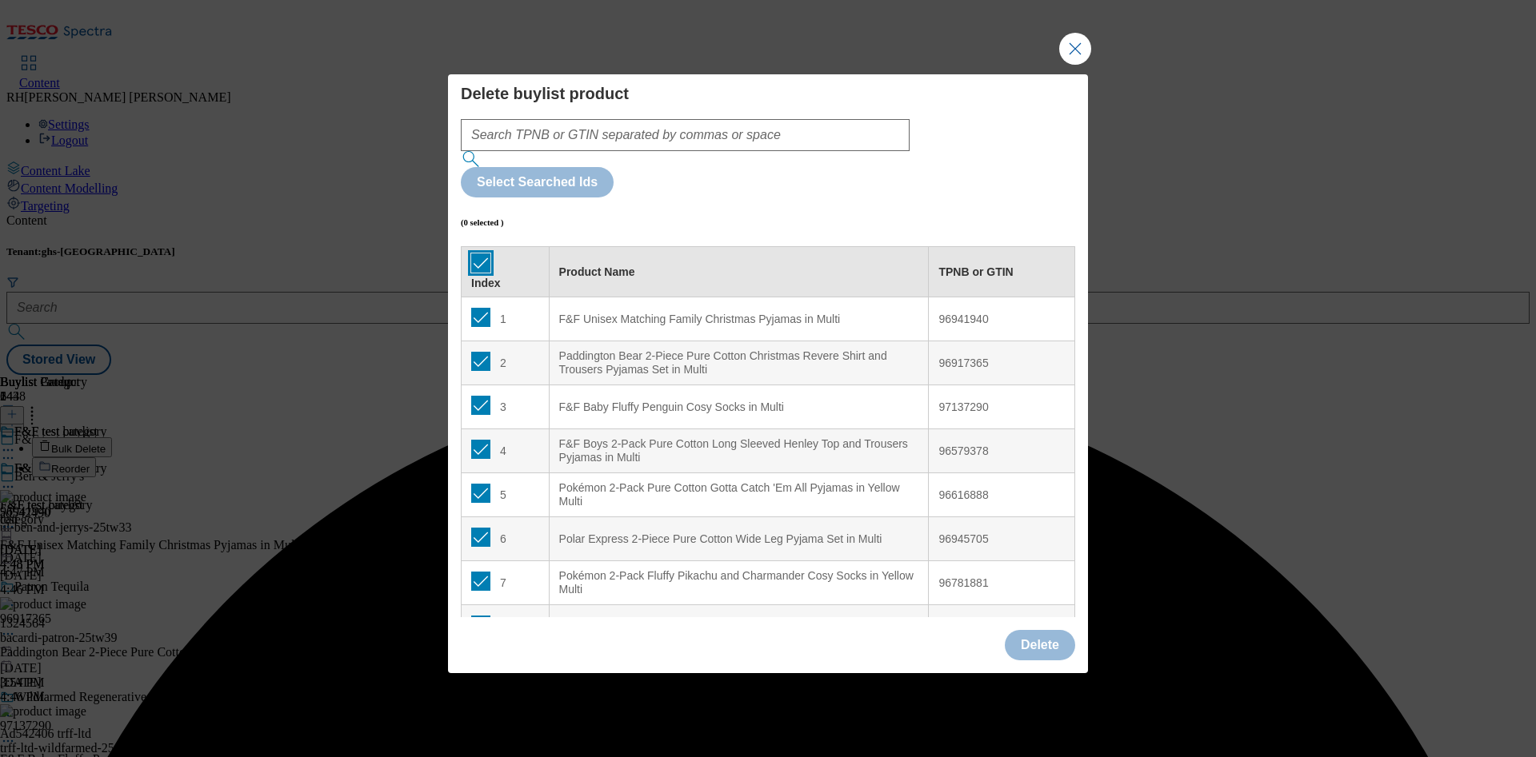
checkbox input "true"
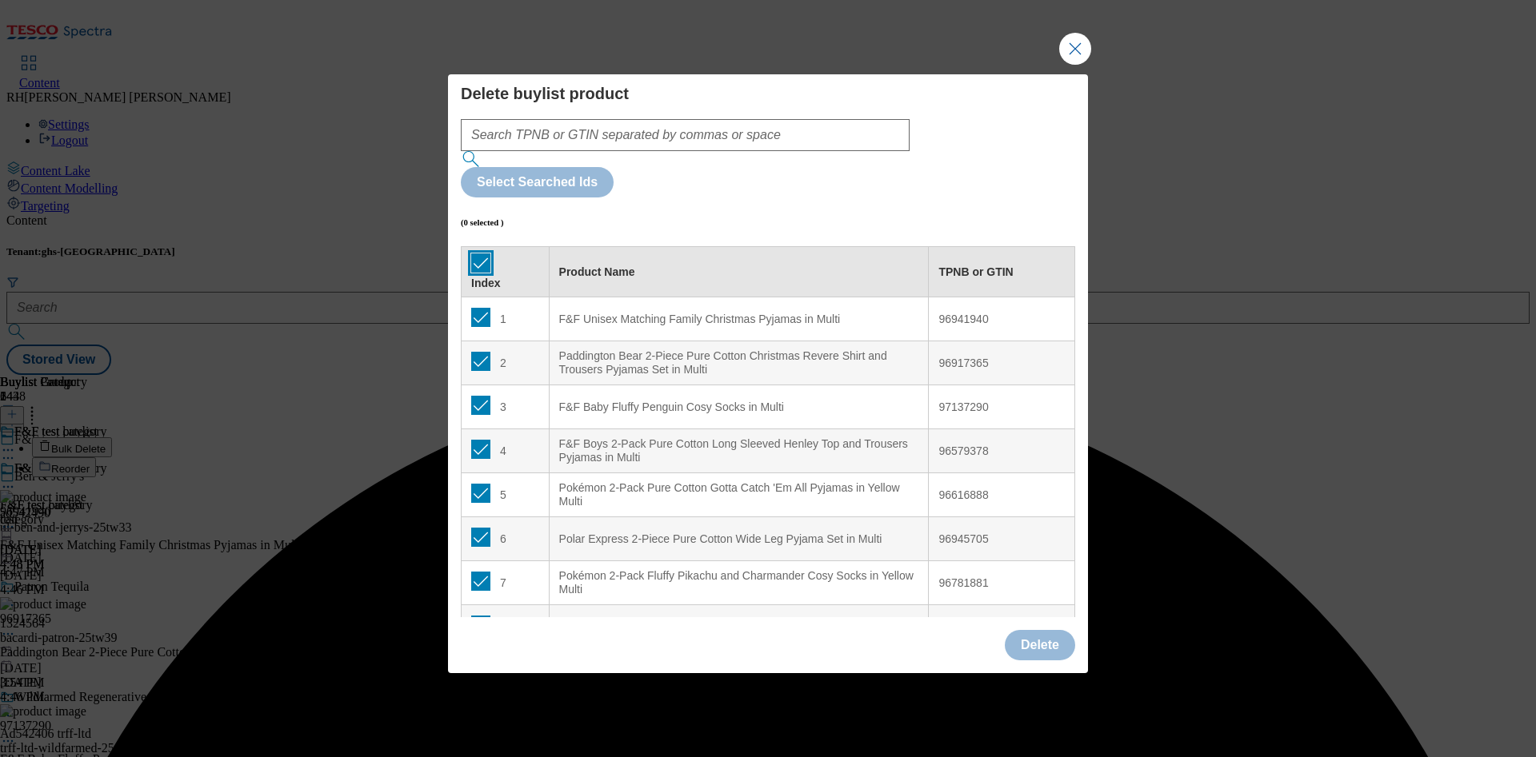
checkbox input "true"
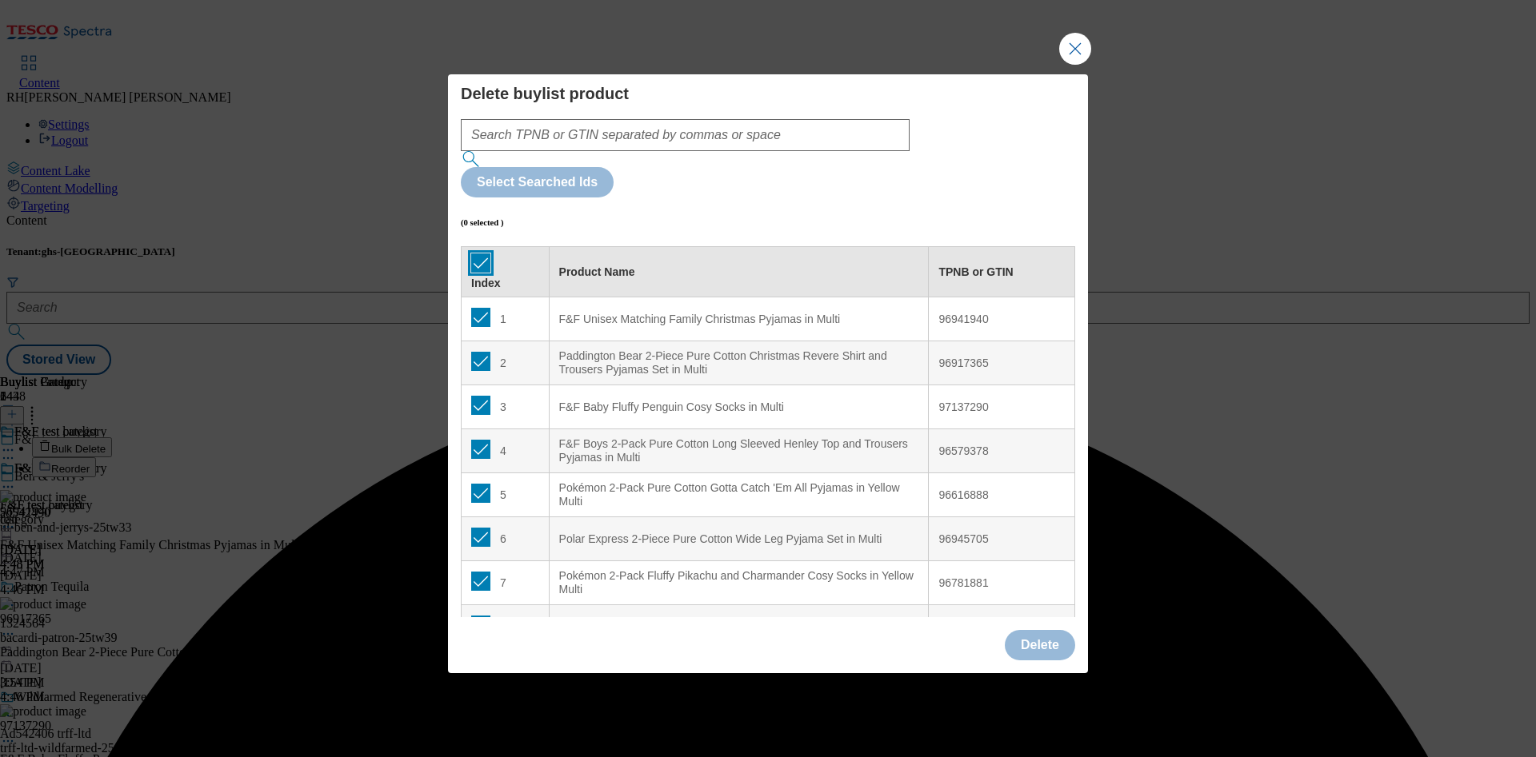
checkbox input "true"
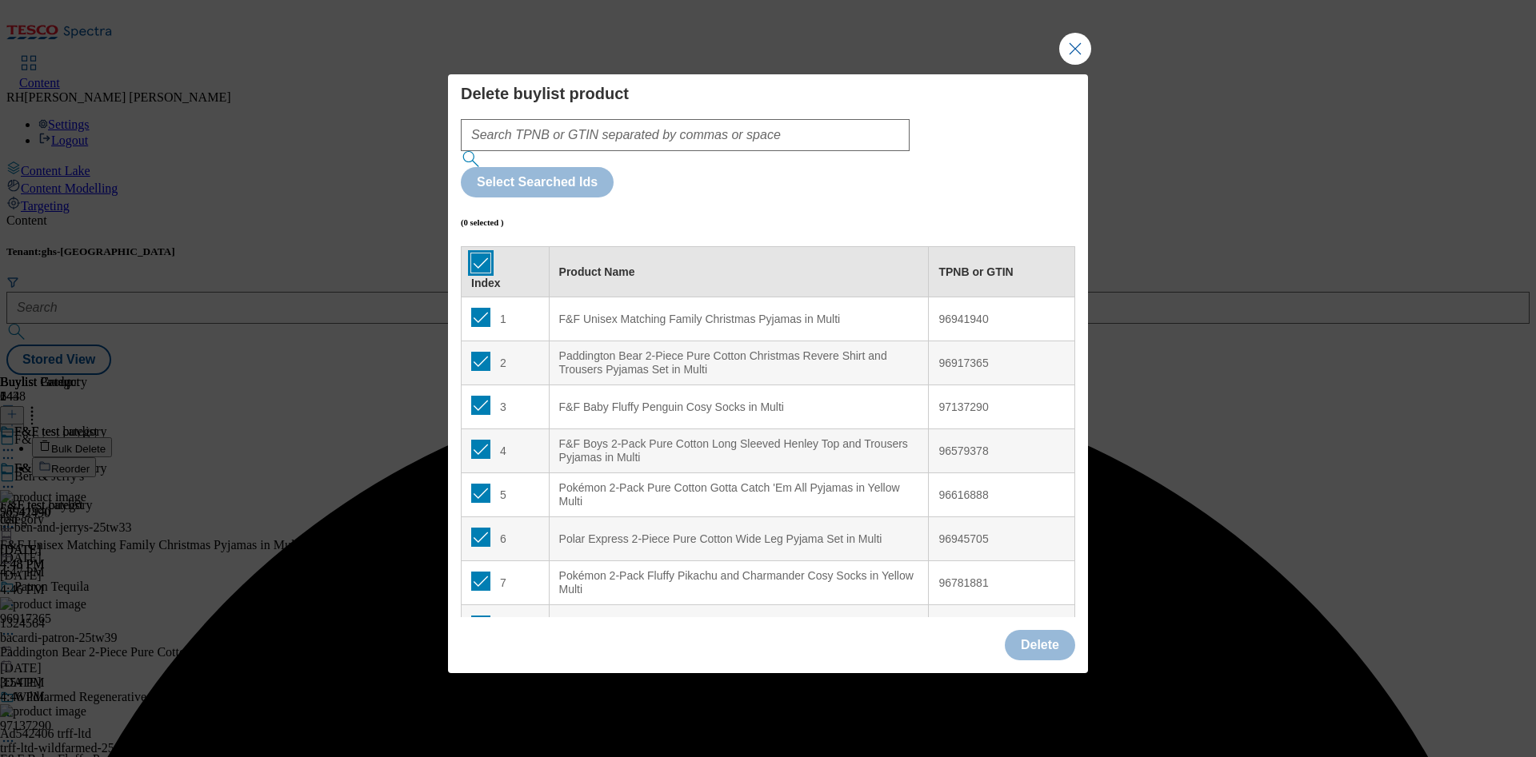
checkbox input "true"
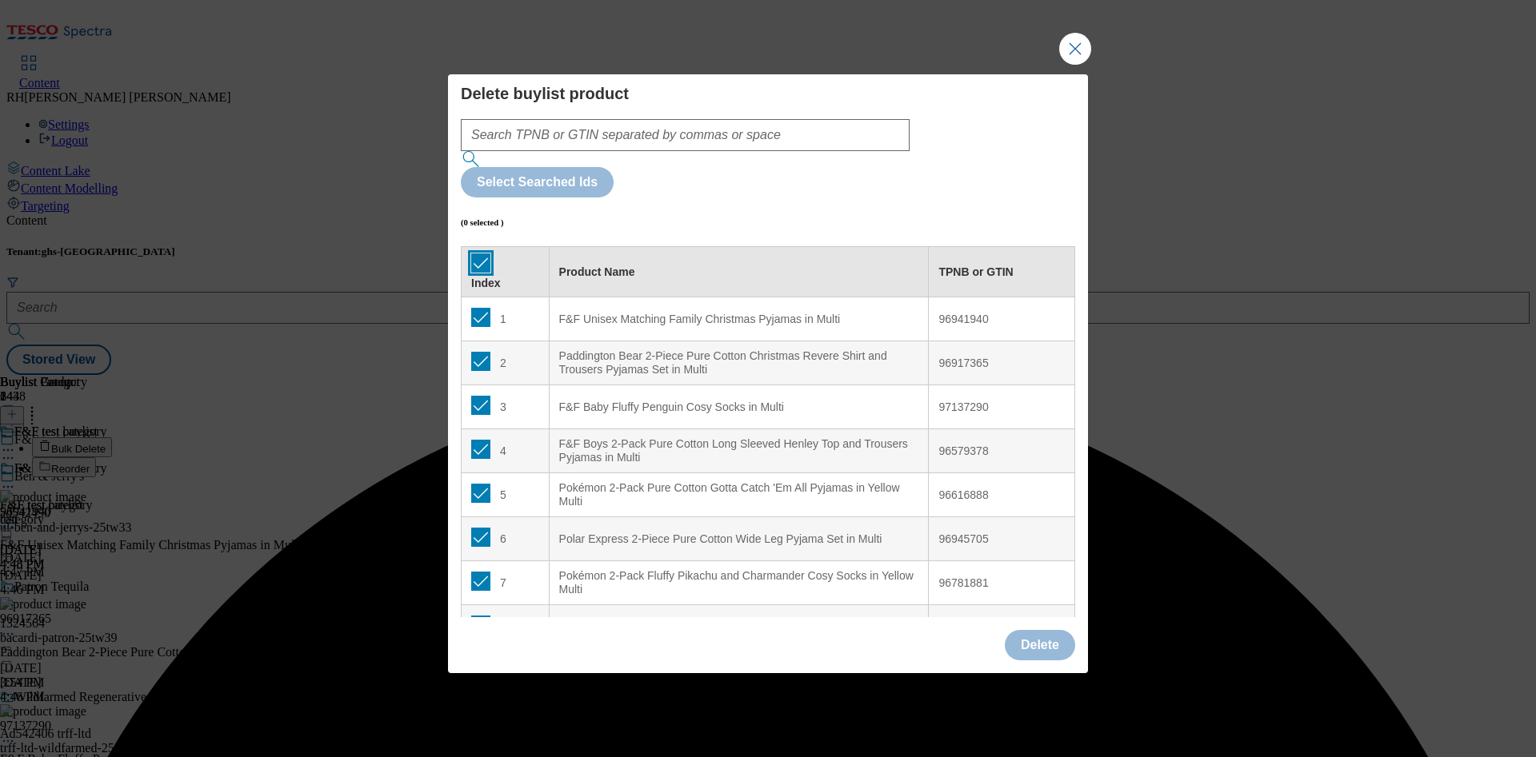
checkbox input "true"
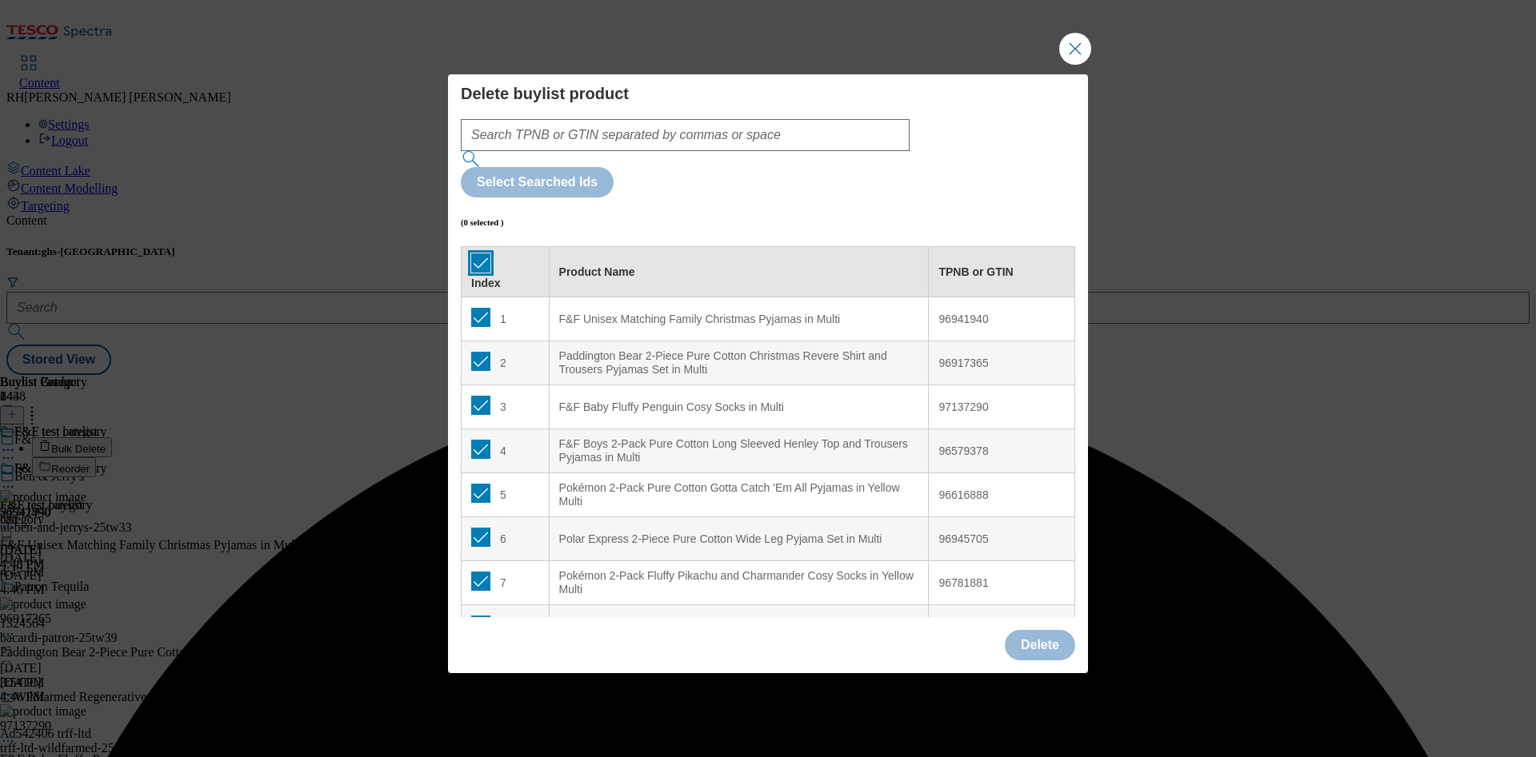
checkbox input "true"
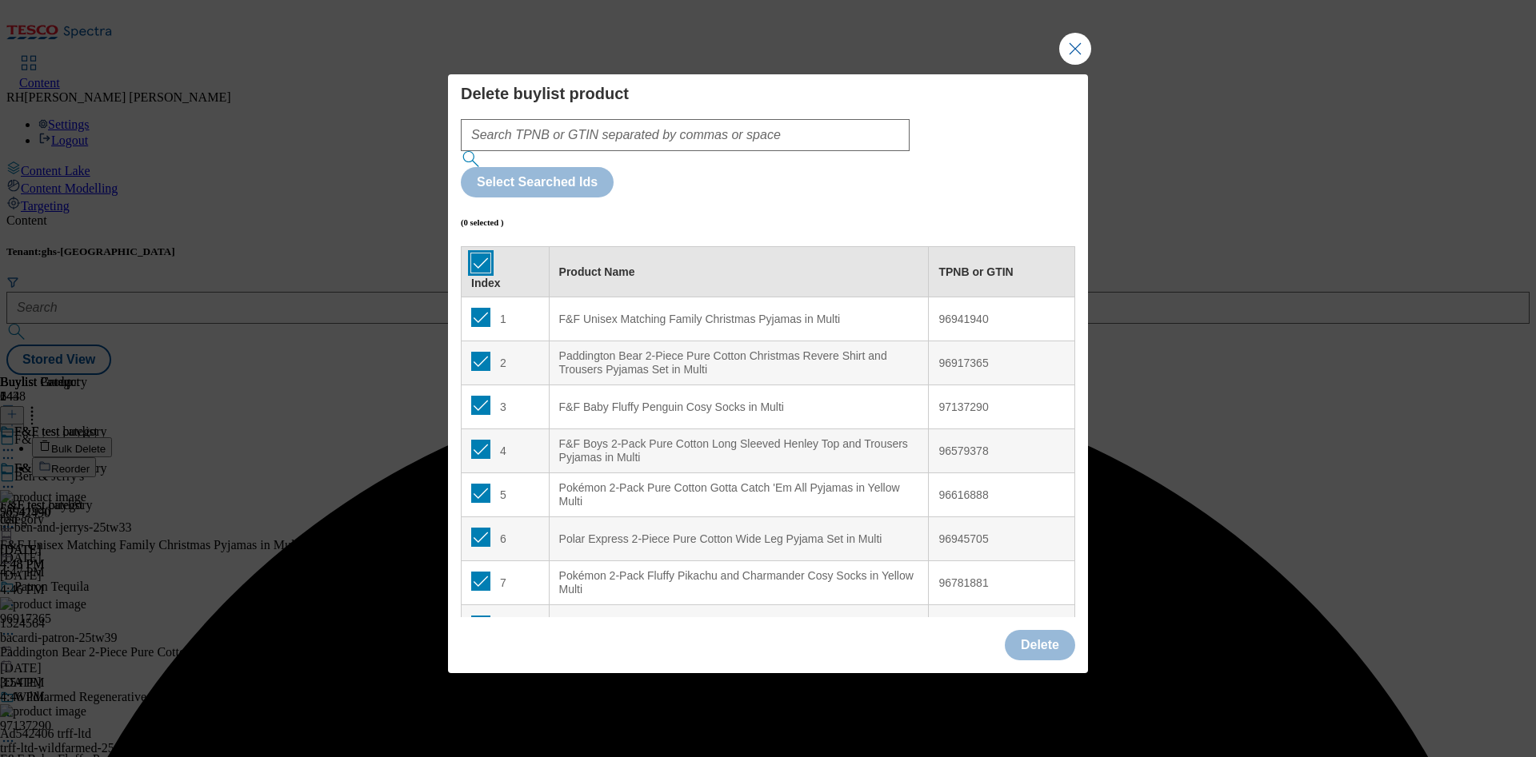
checkbox input "true"
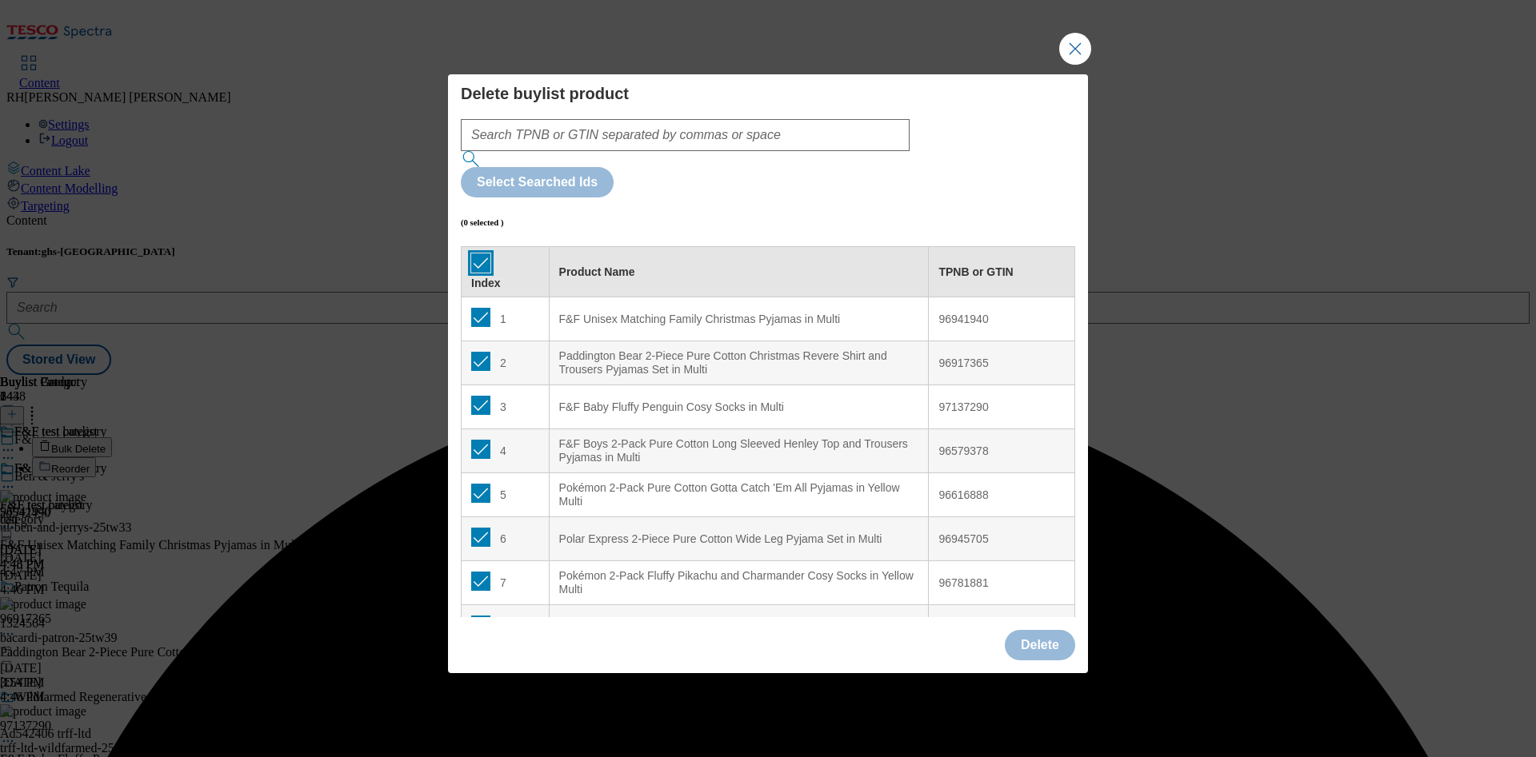
checkbox input "true"
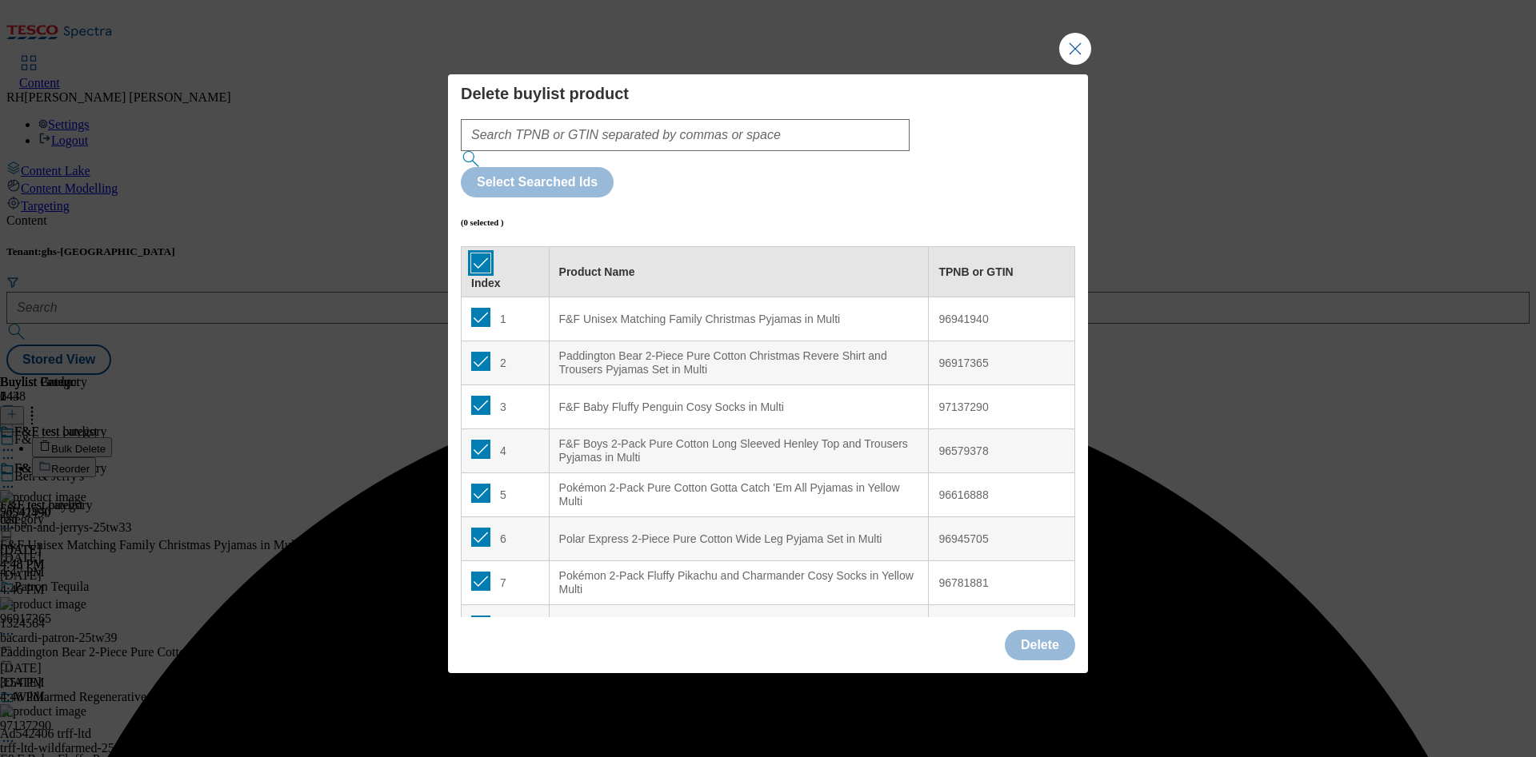
checkbox input "true"
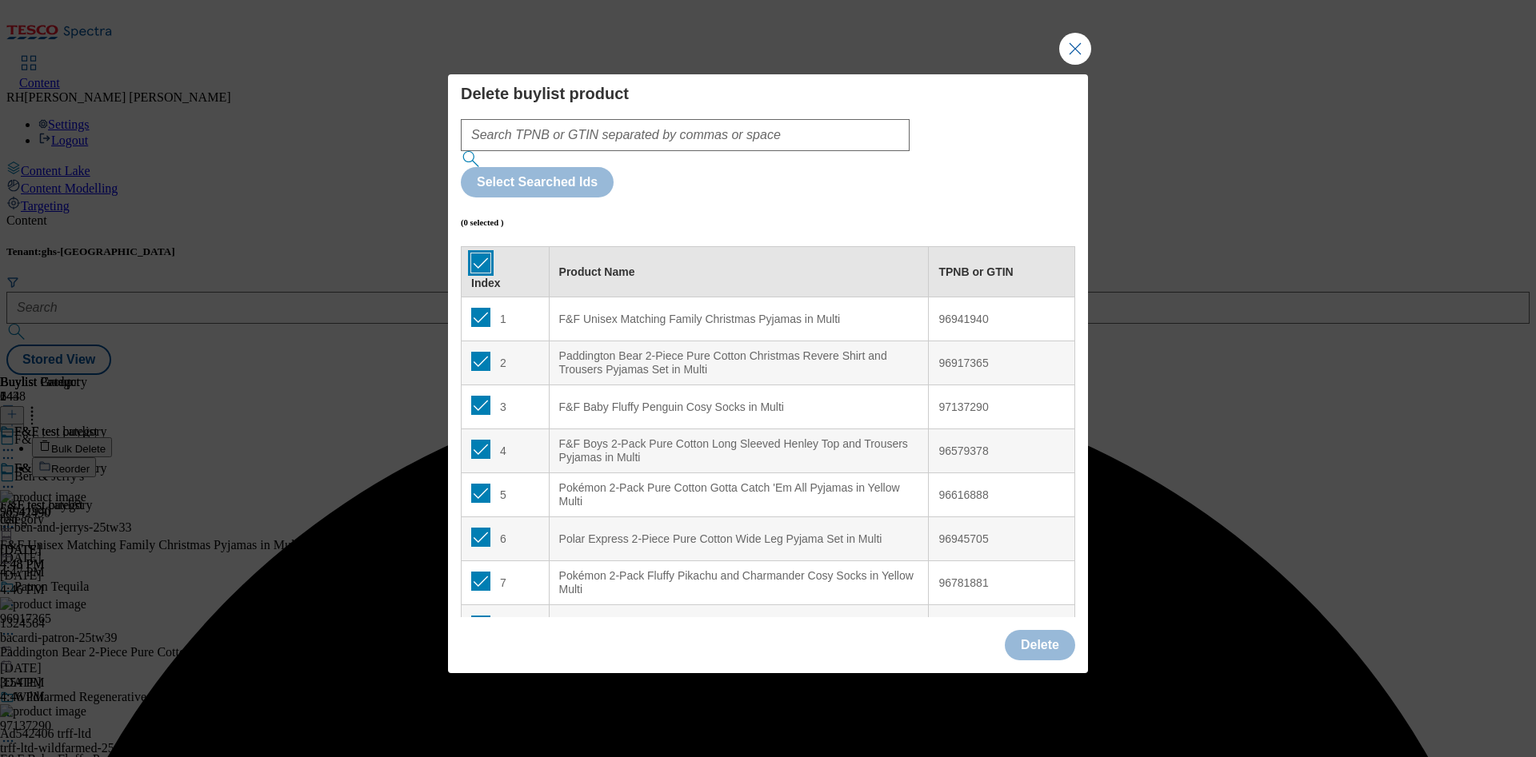
checkbox input "true"
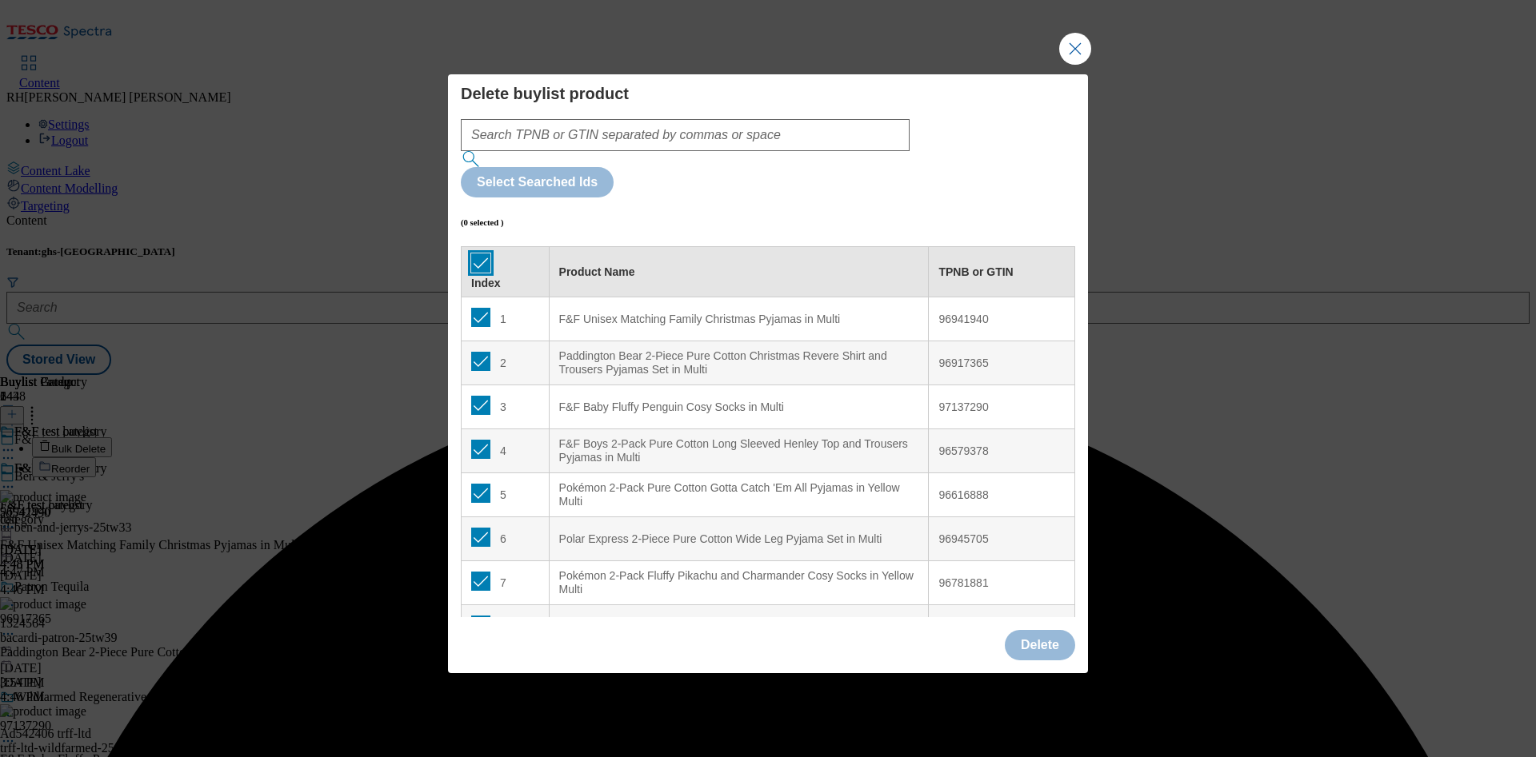
checkbox input "true"
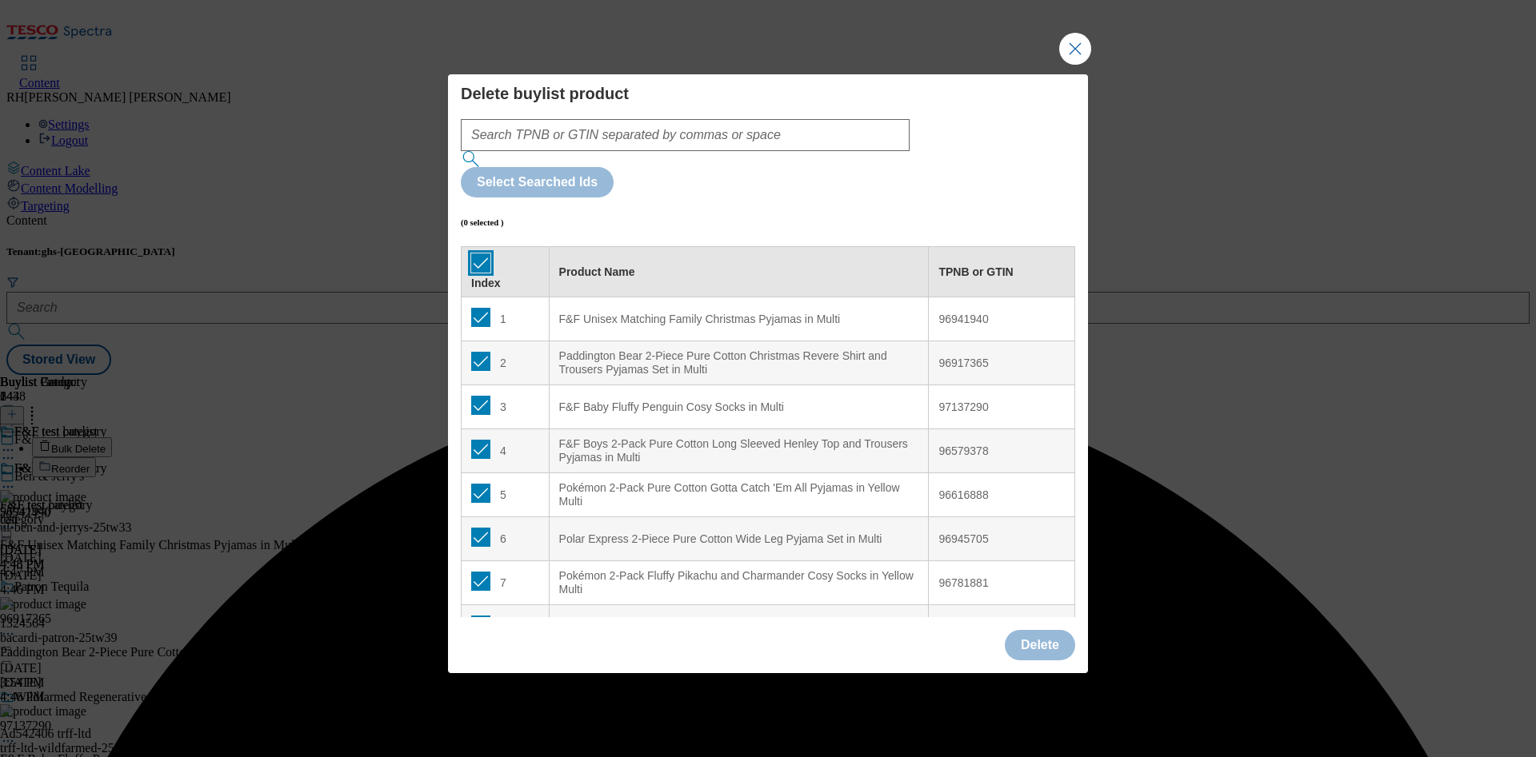
checkbox input "true"
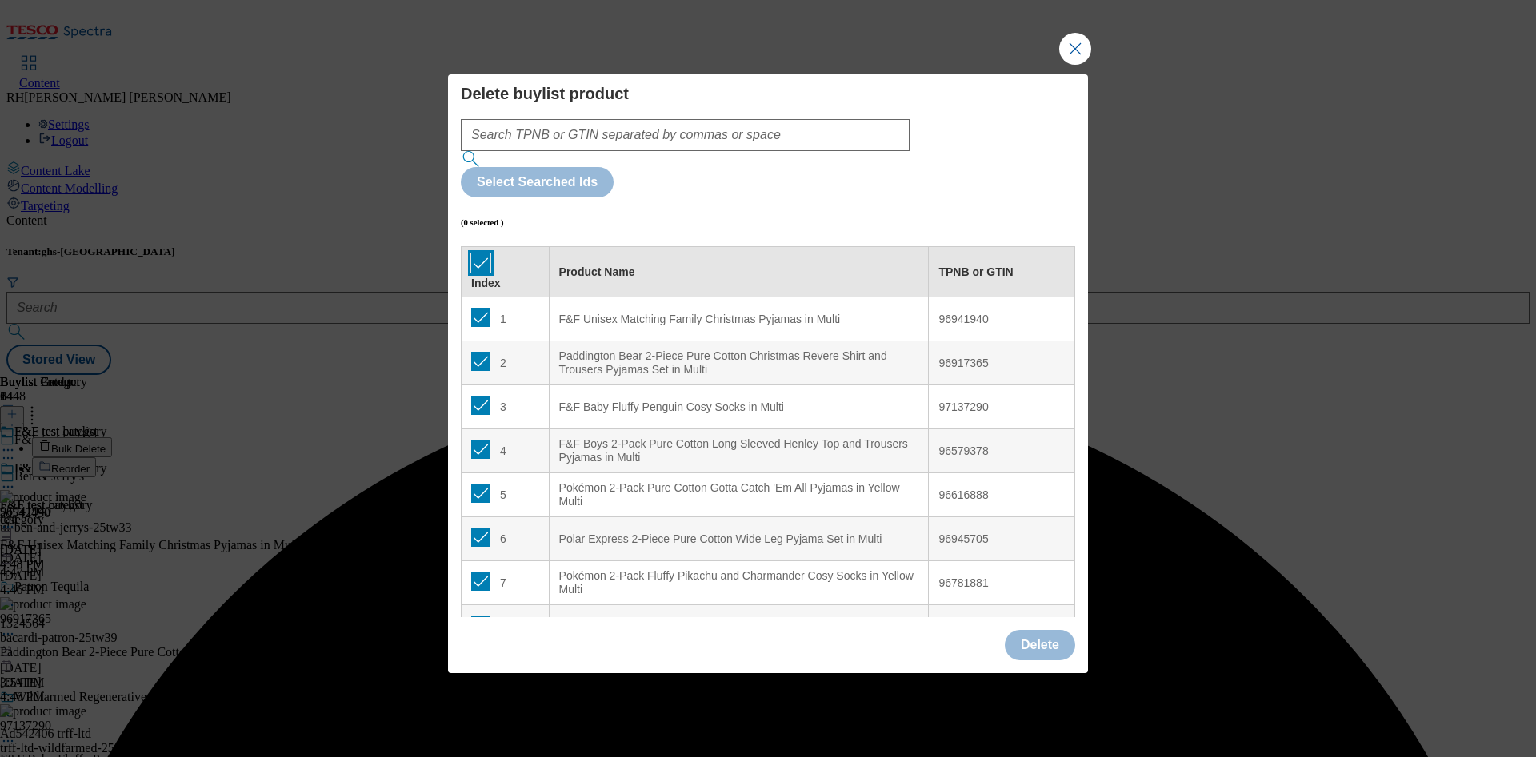
checkbox input "true"
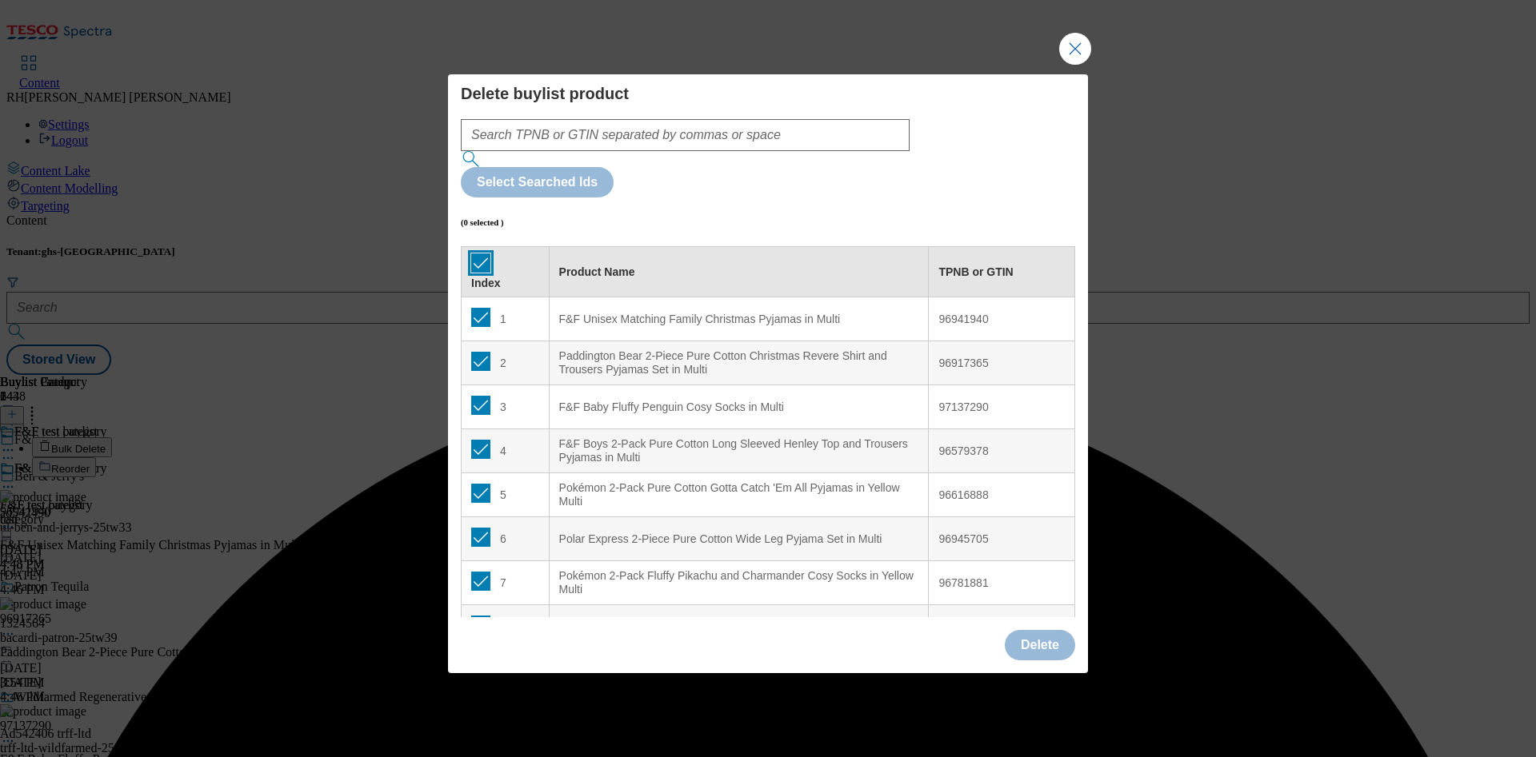
checkbox input "true"
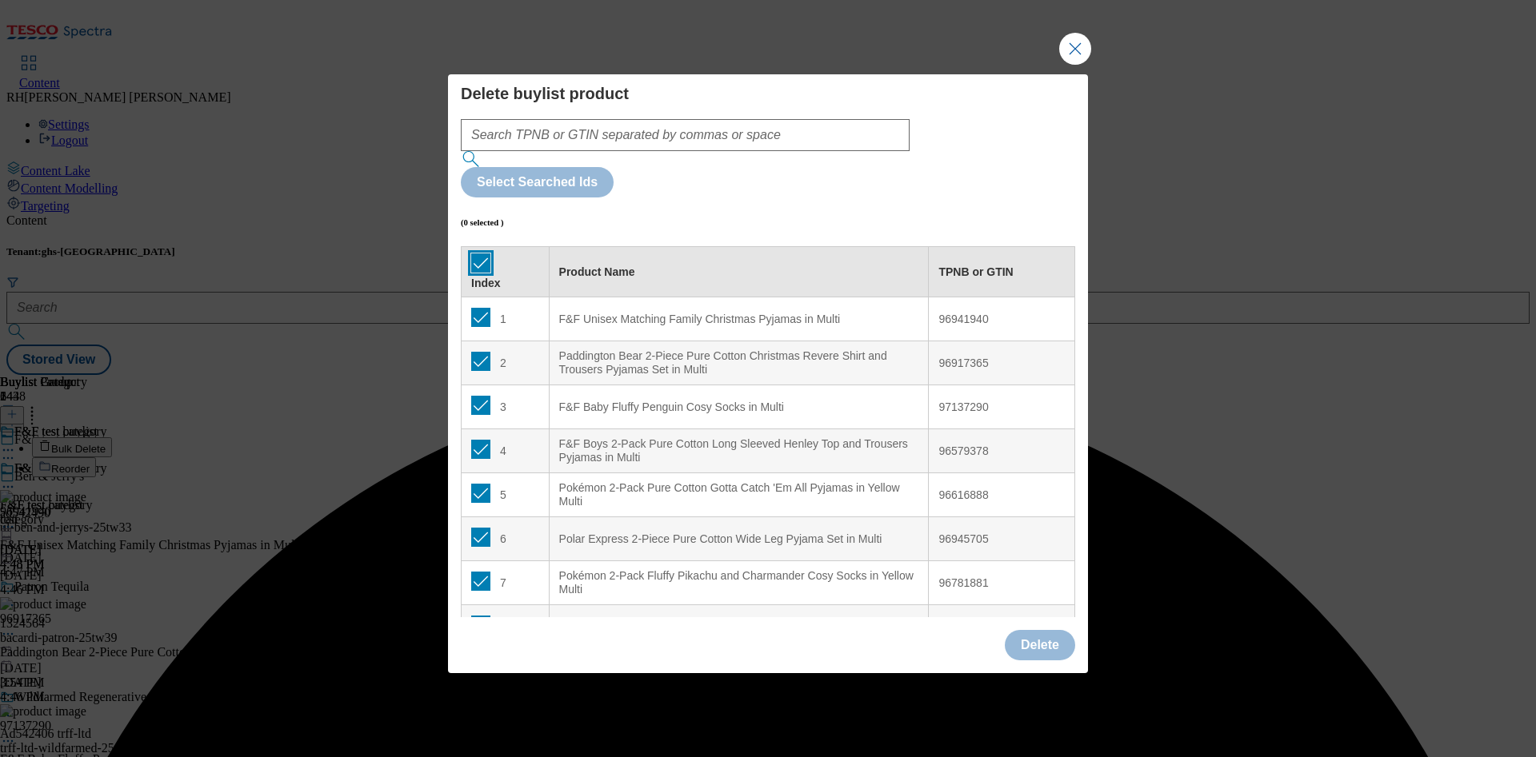
checkbox input "true"
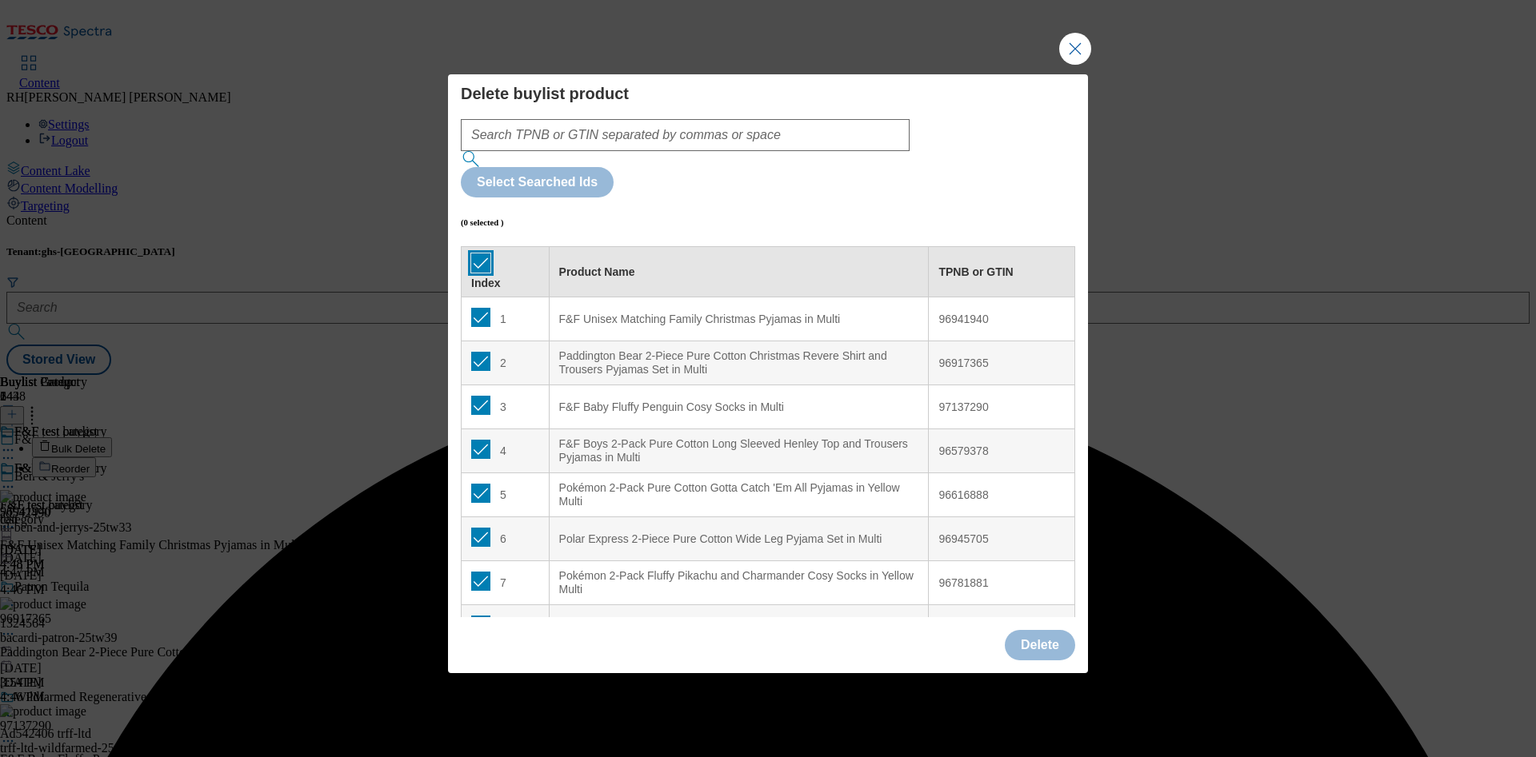
checkbox input "true"
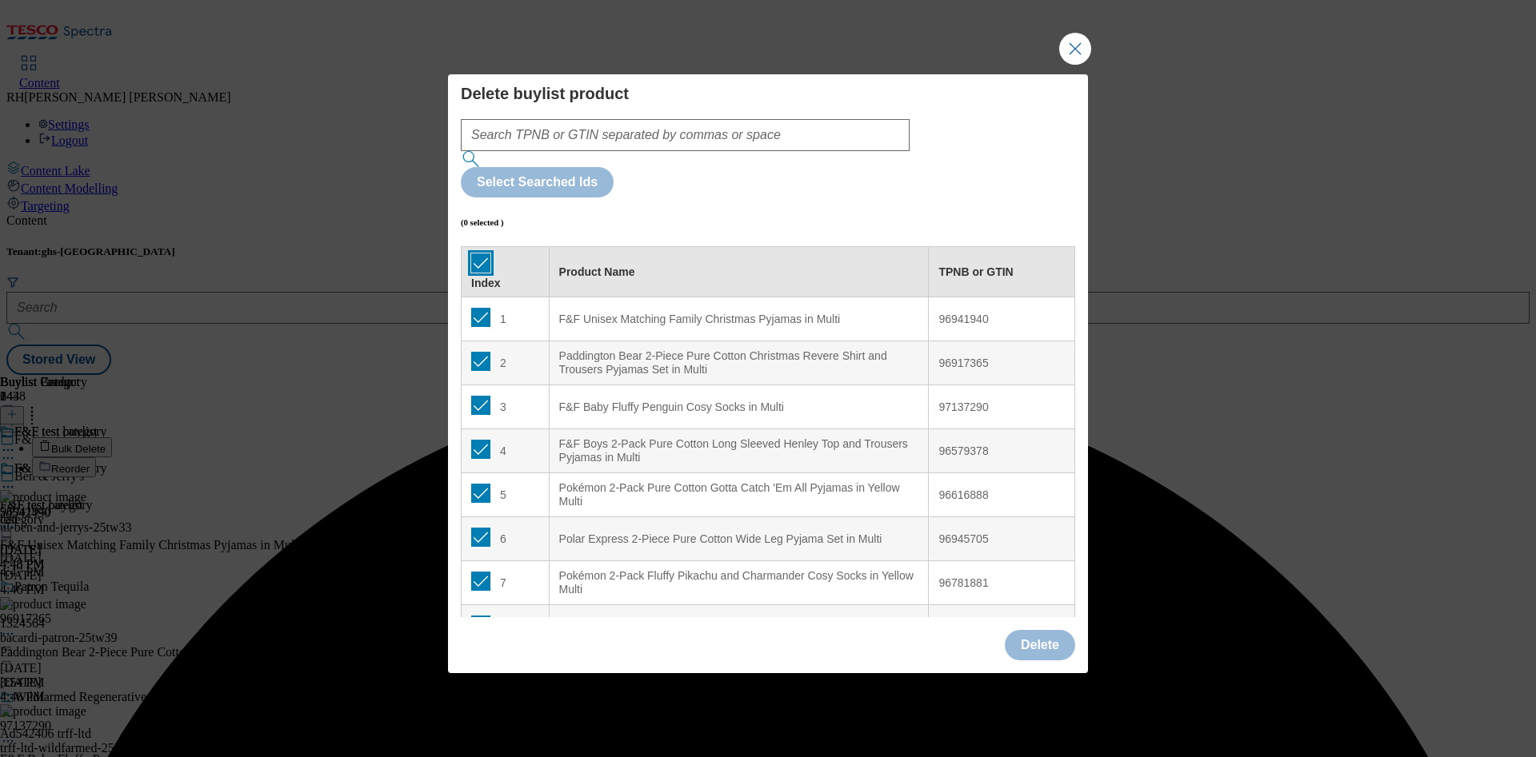
checkbox input "true"
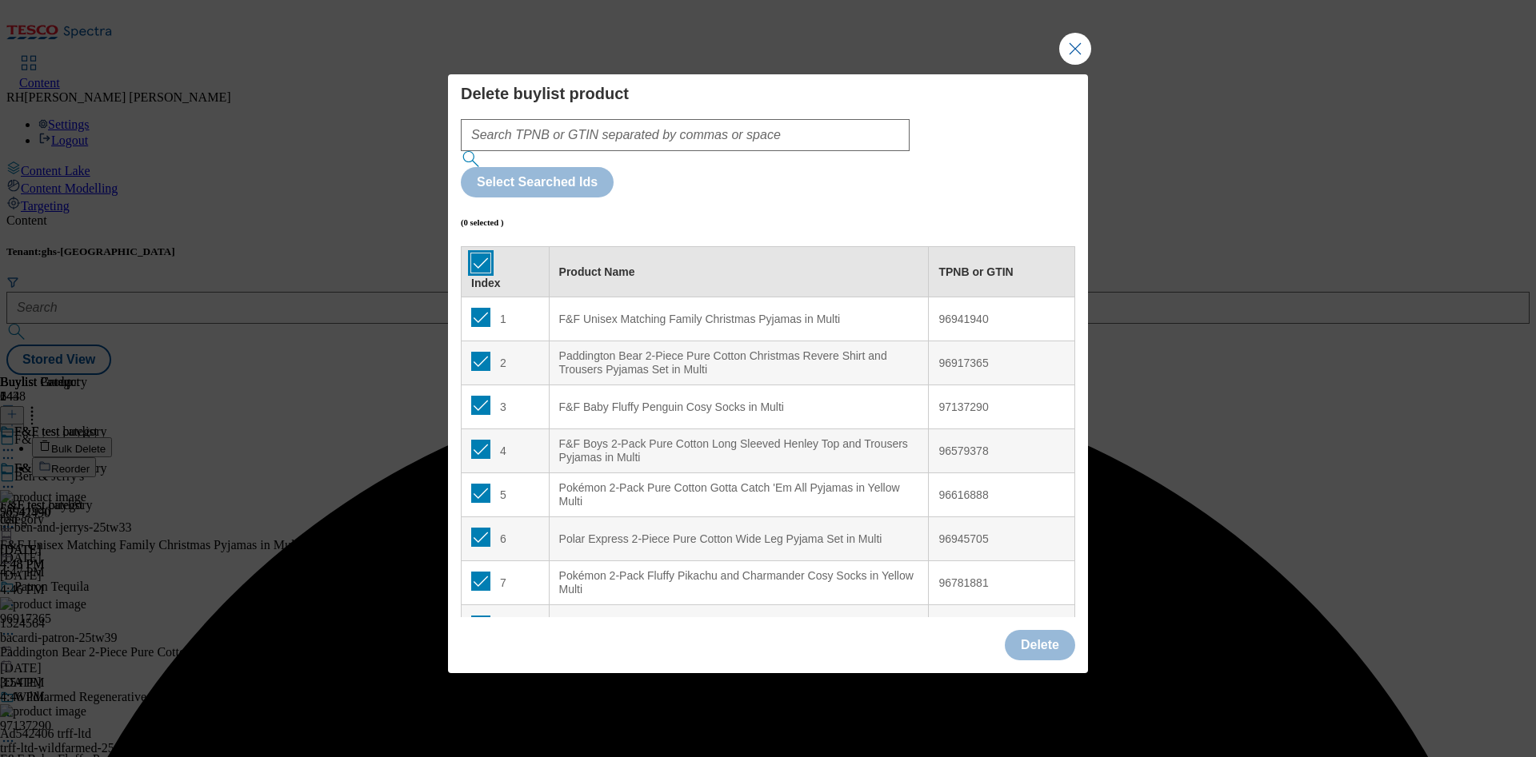
checkbox input "true"
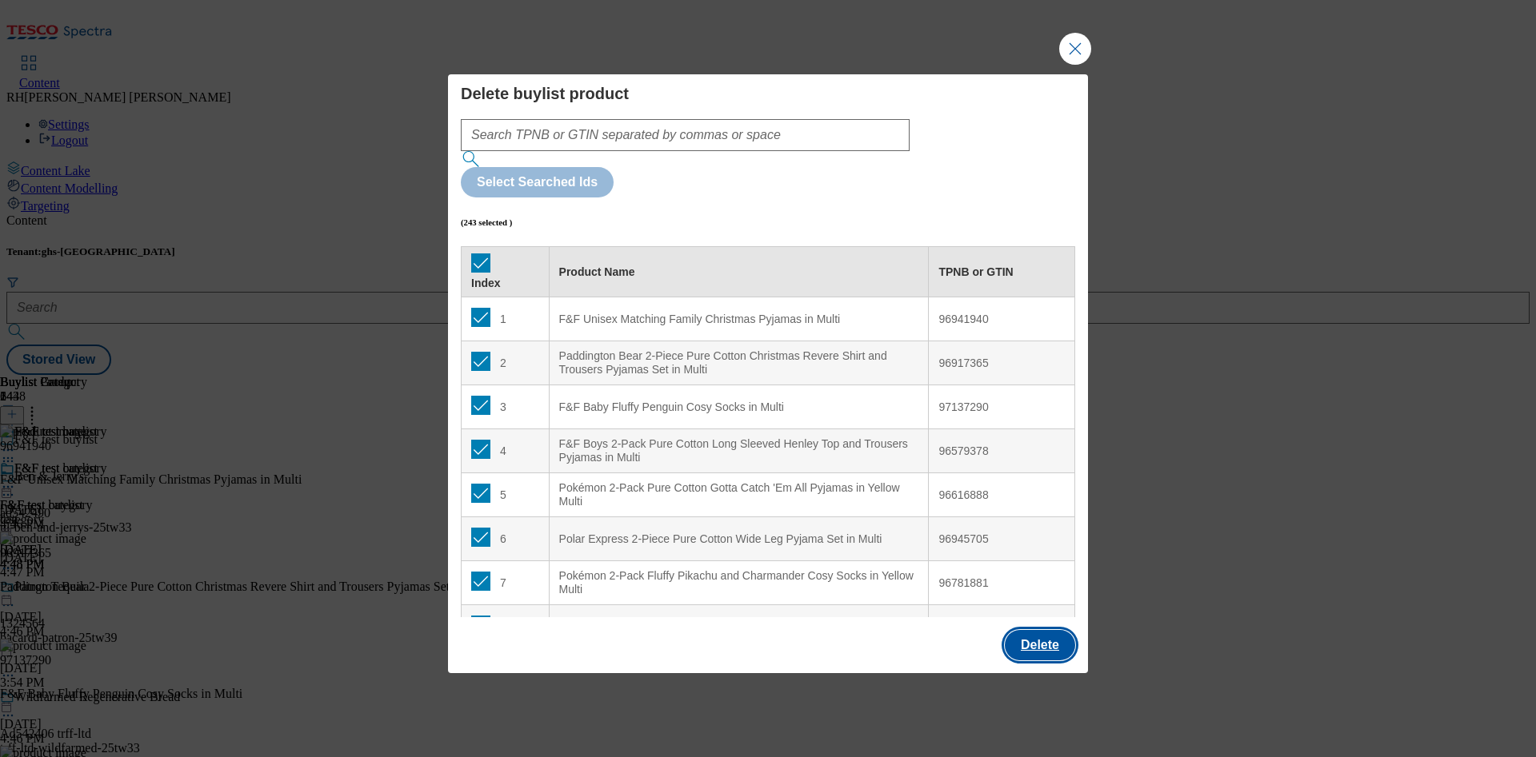
click at [1050, 630] on button "Delete" at bounding box center [1040, 645] width 70 height 30
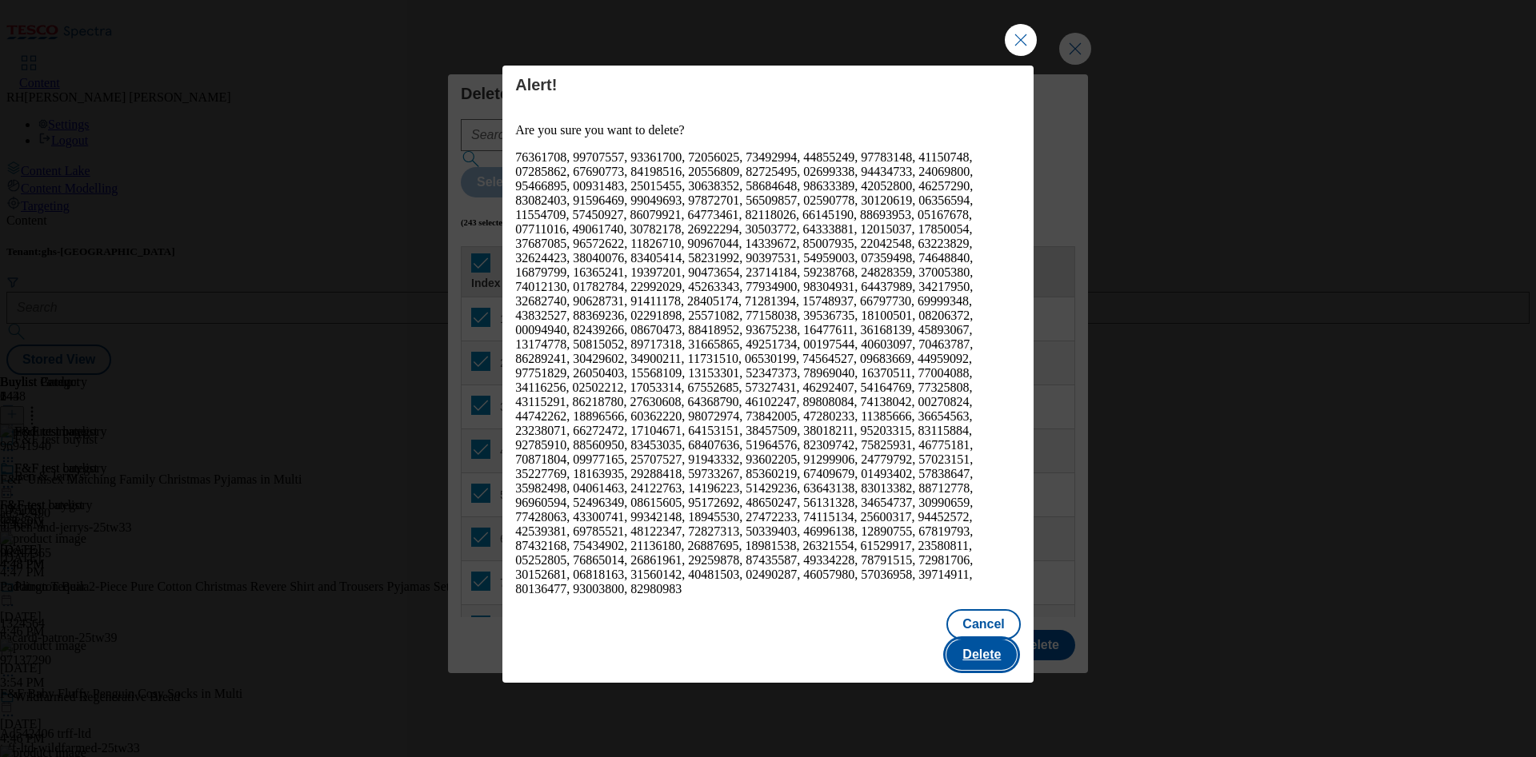
click at [992, 640] on button "Delete" at bounding box center [981, 655] width 70 height 30
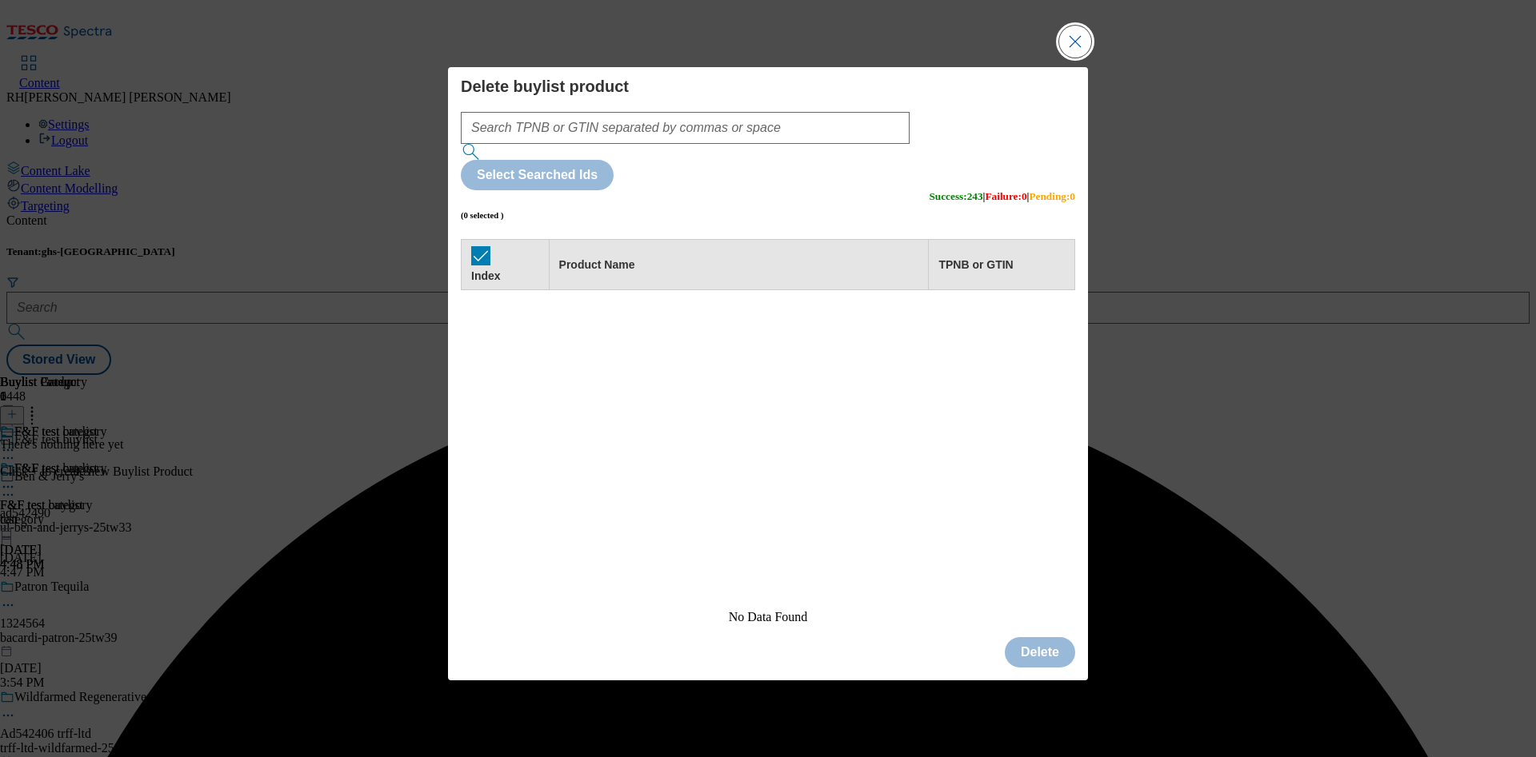
click at [1080, 58] on button "Close Modal" at bounding box center [1075, 42] width 32 height 32
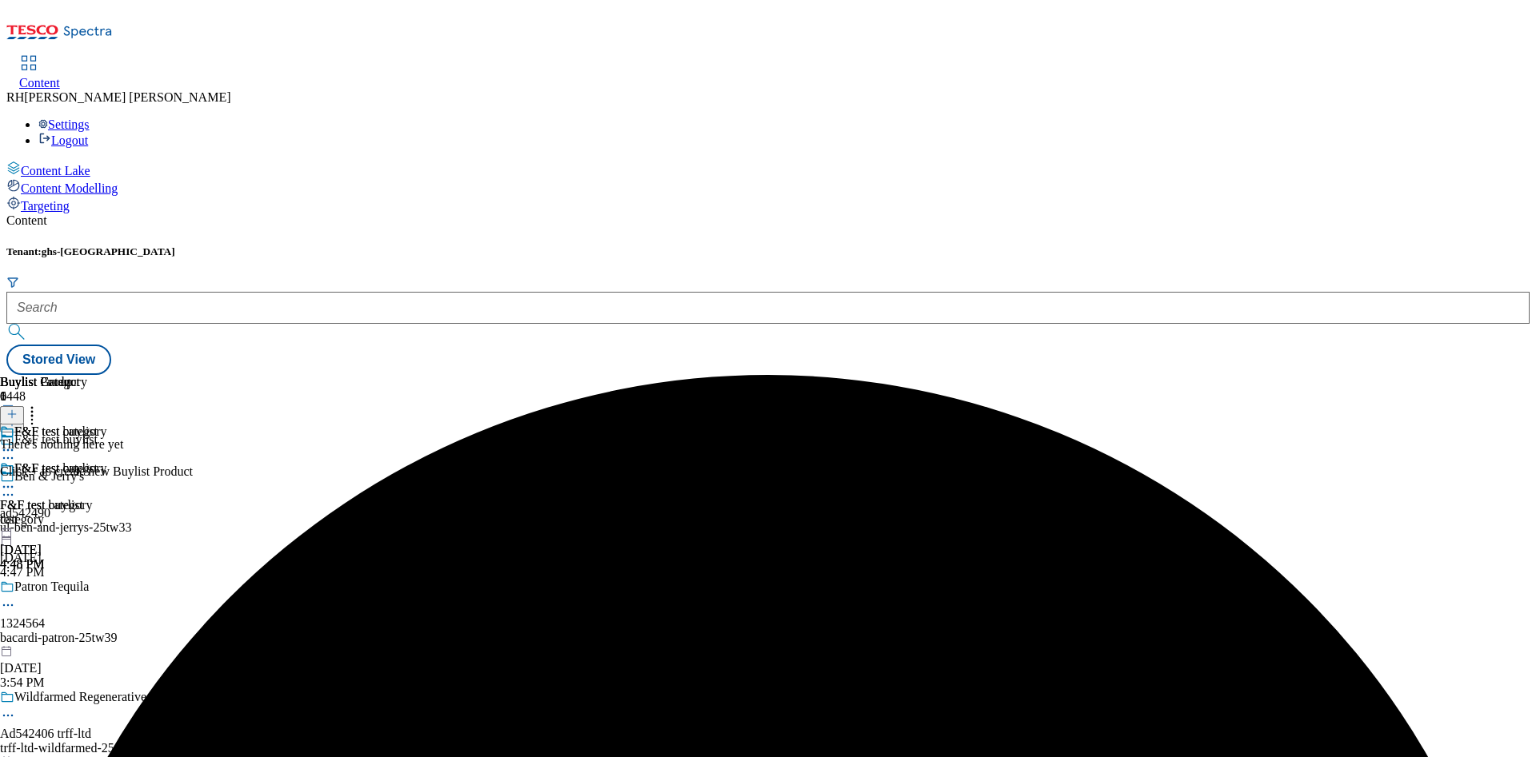
click at [12, 411] on line at bounding box center [12, 415] width 0 height 8
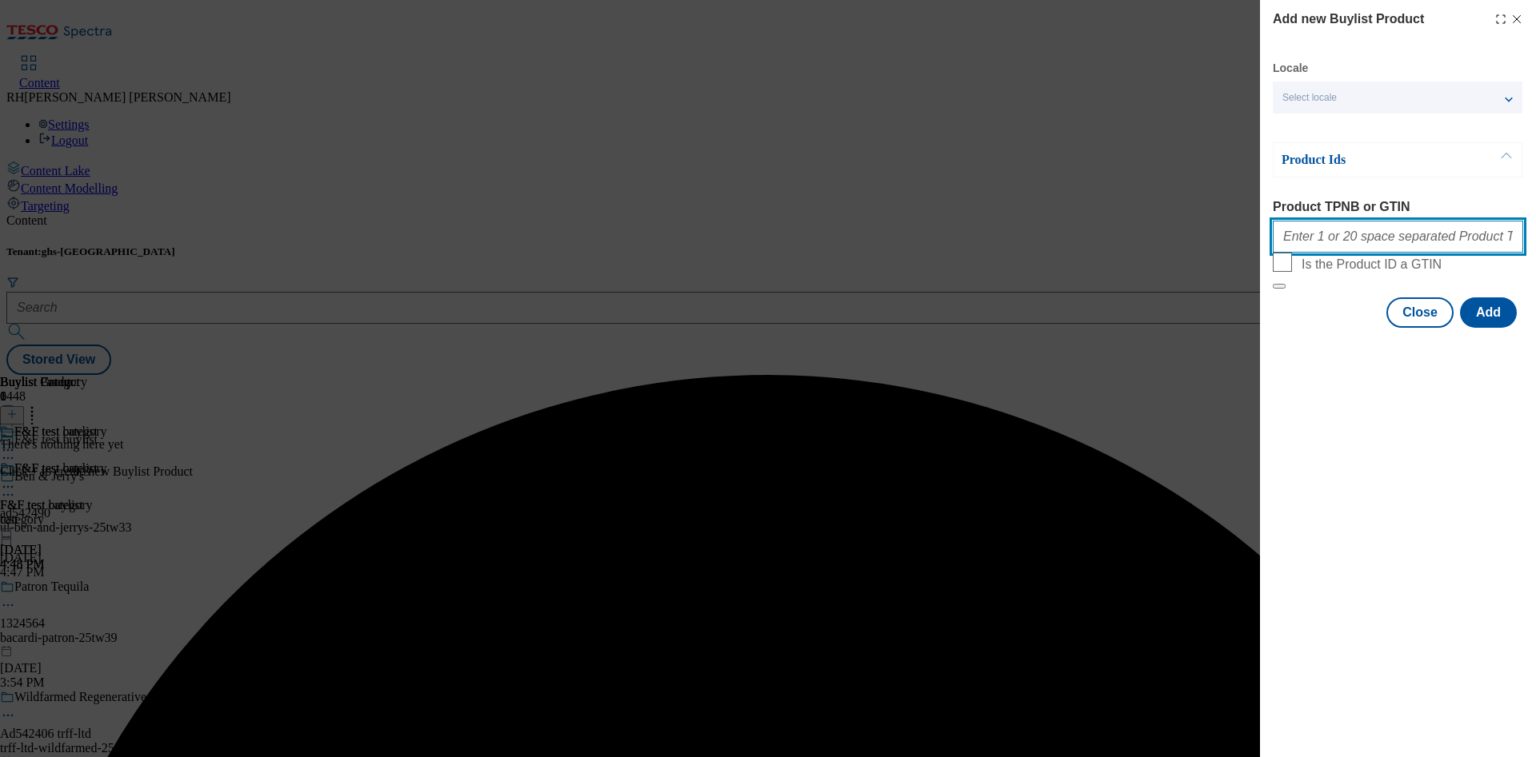
click at [1346, 239] on input "Product TPNB or GTIN" at bounding box center [1397, 237] width 250 height 32
paste input "96994675 96958932 97001888 96669076 96945918 96959326 96684063 96668653 9706042…"
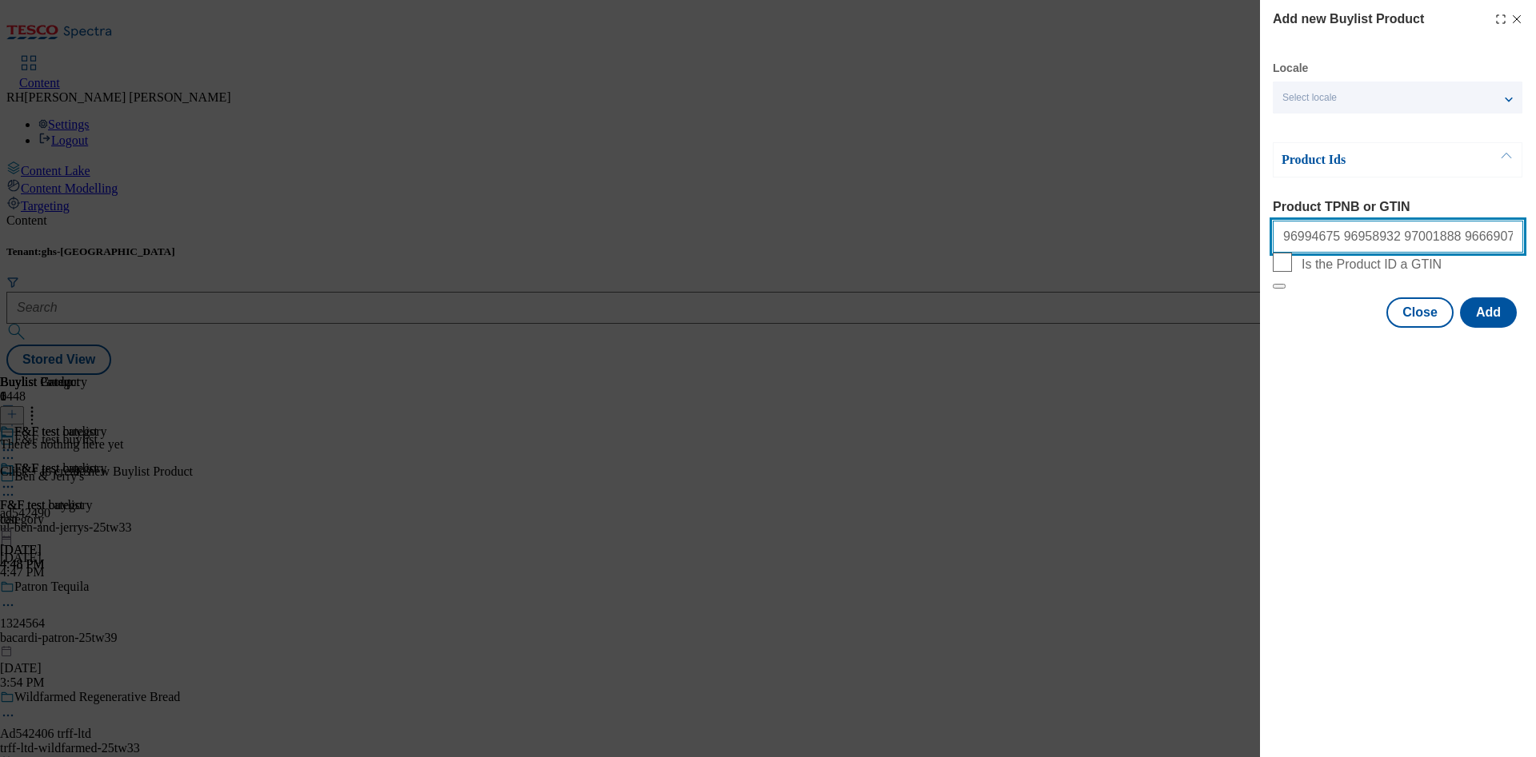
scroll to position [0, 3925]
click at [1499, 328] on button "Add" at bounding box center [1488, 313] width 57 height 30
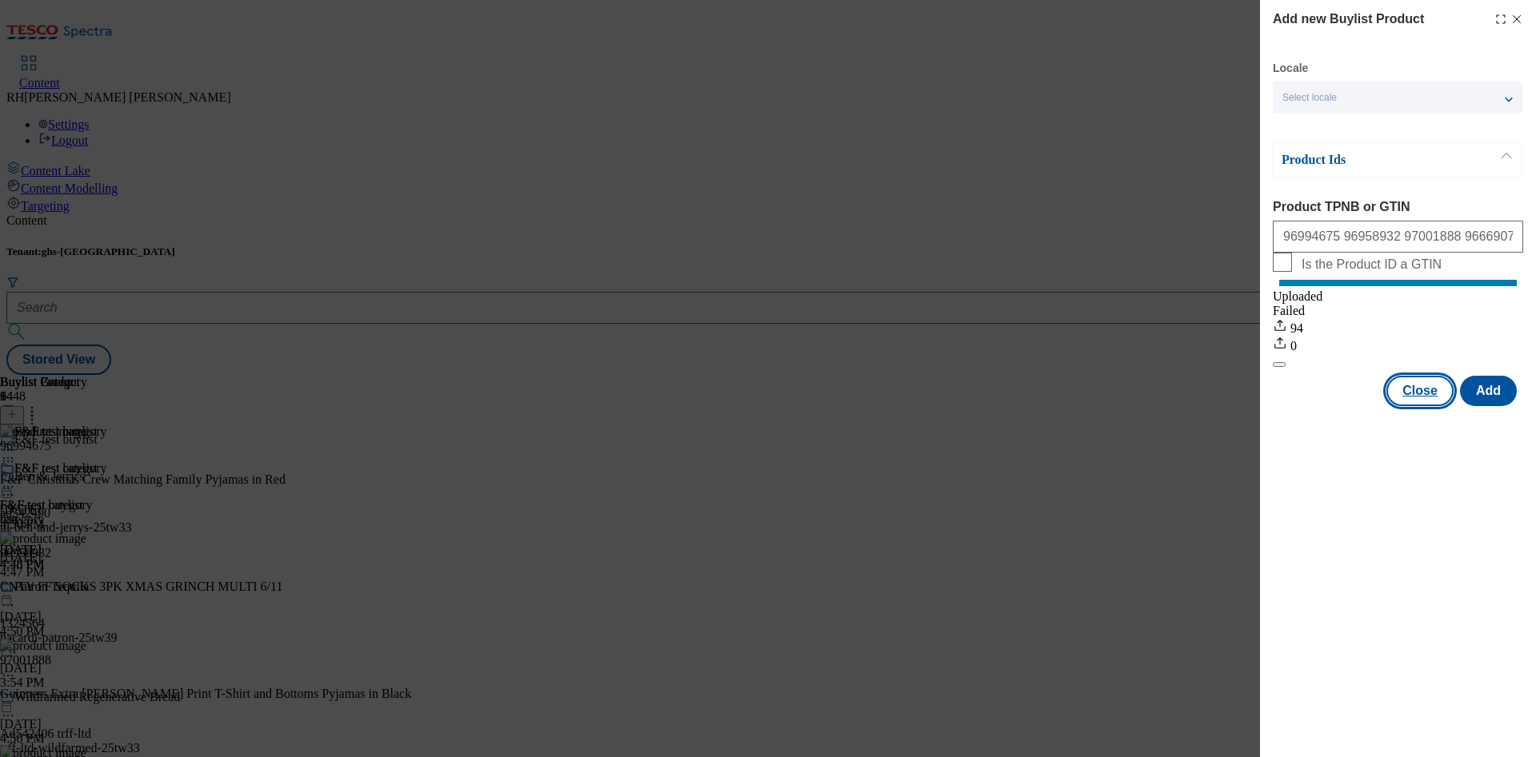
click at [1411, 406] on button "Close" at bounding box center [1419, 391] width 67 height 30
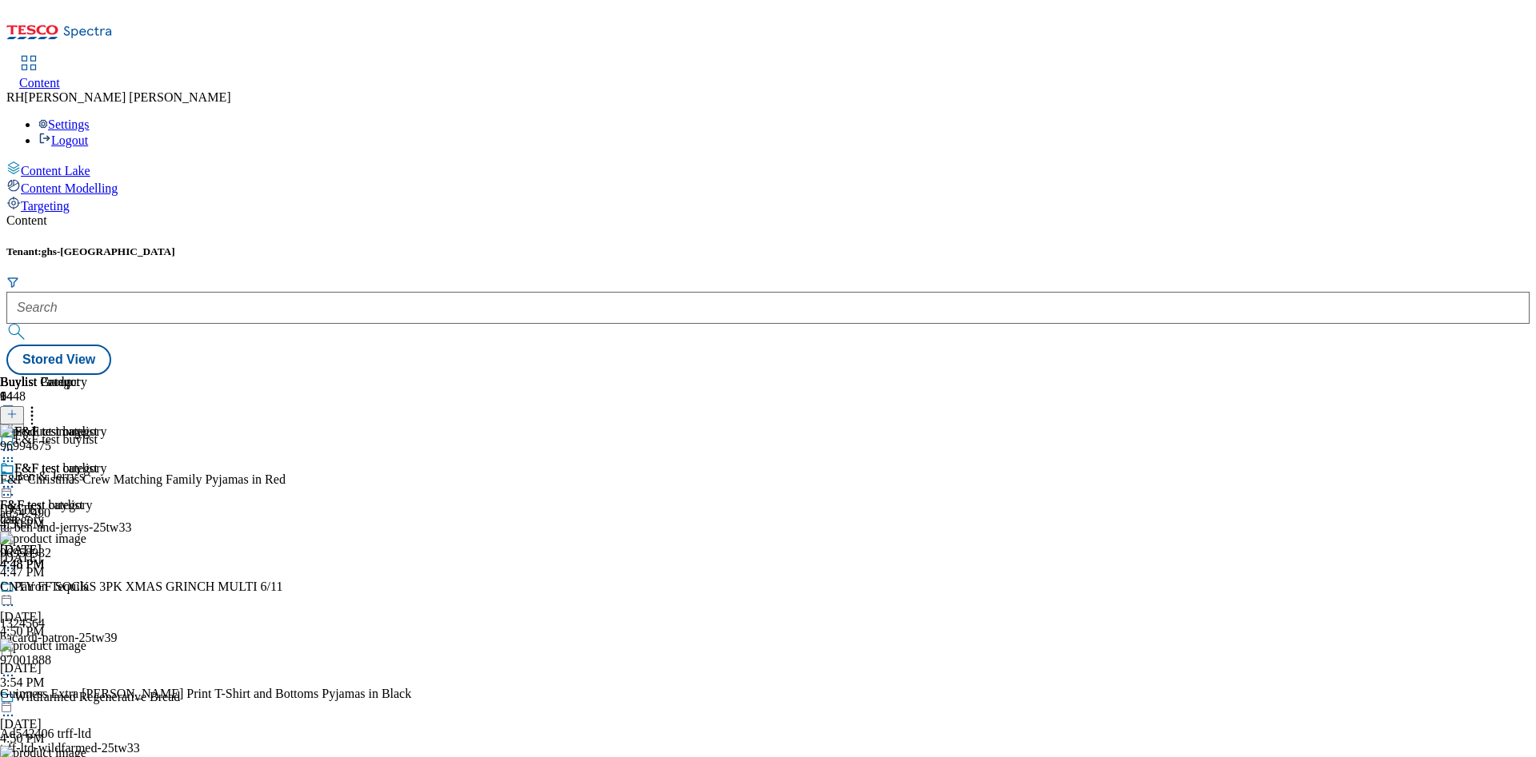
click at [107, 461] on div "F&F test category F&F test category category [DATE] 4:48 PM" at bounding box center [53, 516] width 107 height 110
click at [16, 479] on icon at bounding box center [8, 487] width 16 height 16
click at [68, 515] on span "Edit" at bounding box center [59, 521] width 18 height 12
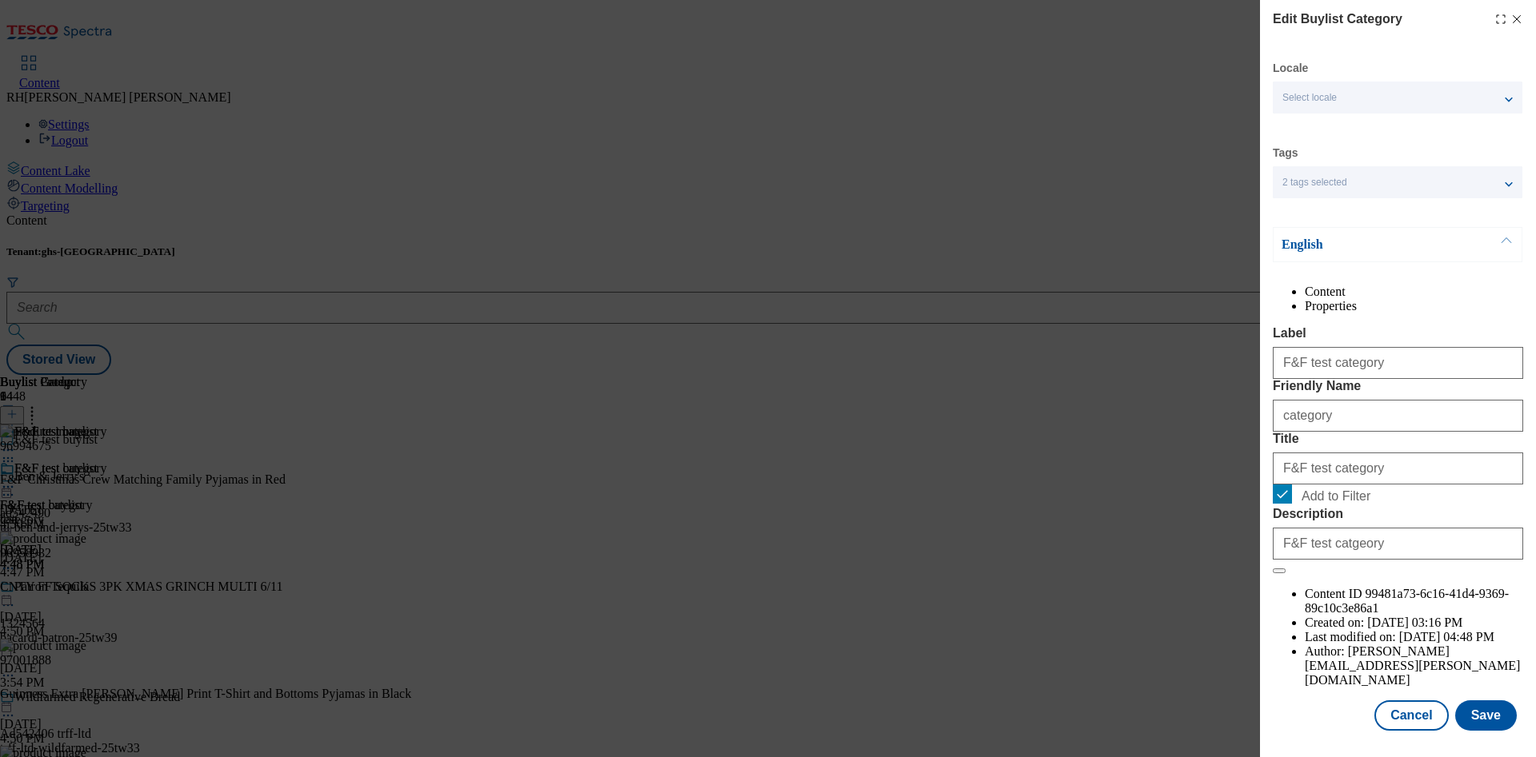
scroll to position [48, 0]
click at [1476, 701] on button "Save" at bounding box center [1486, 716] width 62 height 30
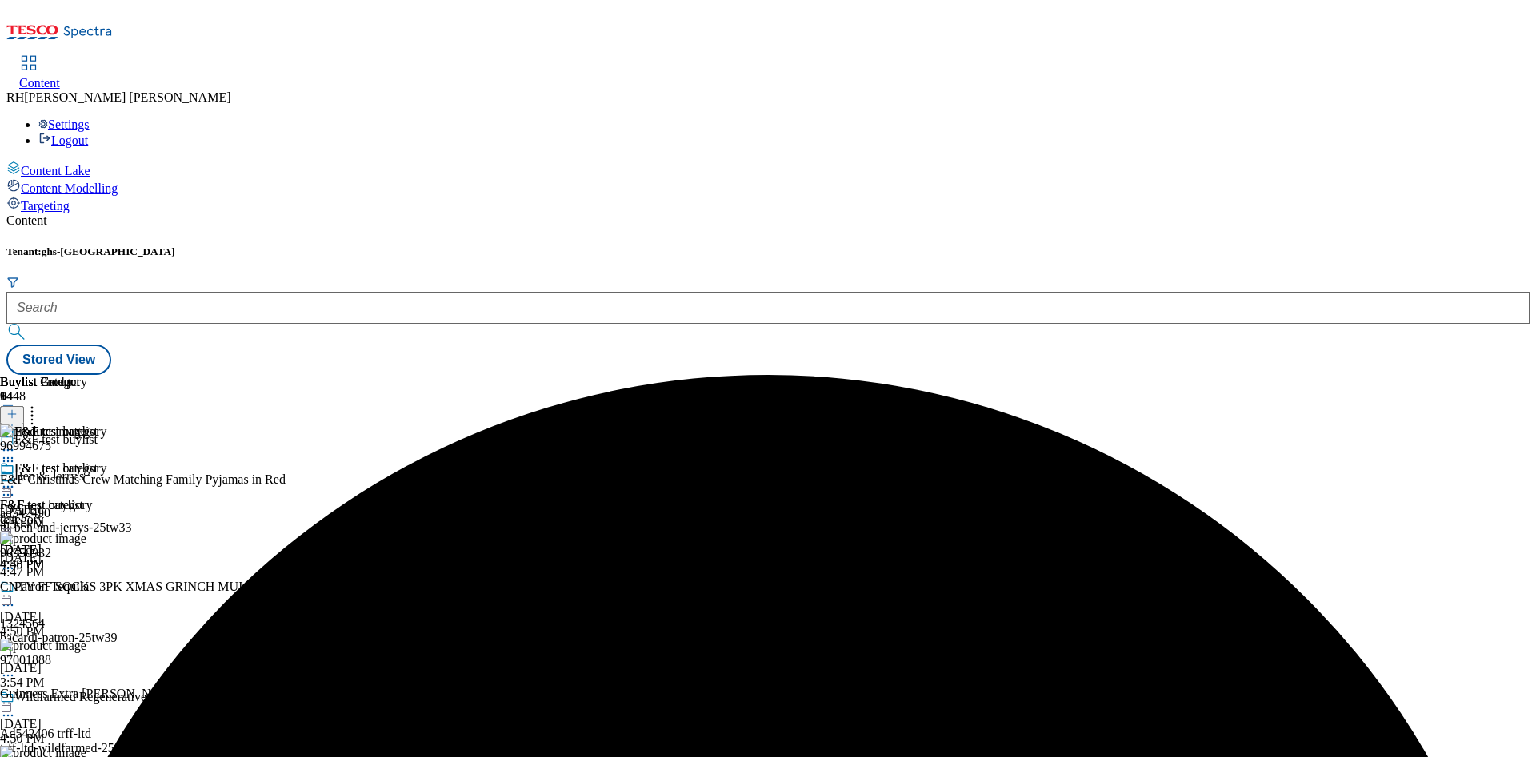
click at [16, 479] on icon at bounding box center [8, 487] width 16 height 16
click at [87, 589] on span "Preview" at bounding box center [69, 595] width 38 height 12
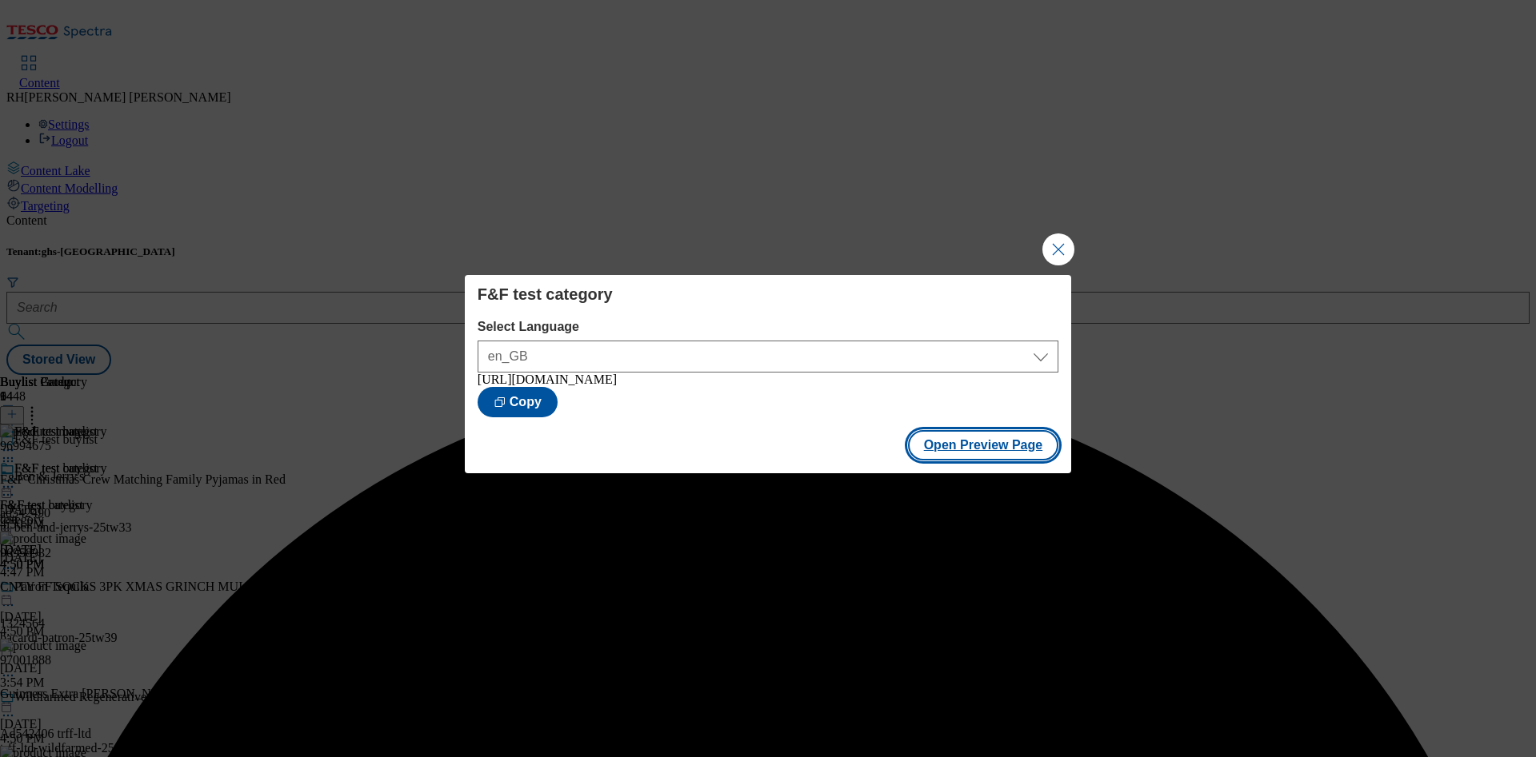
click at [1001, 445] on button "Open Preview Page" at bounding box center [983, 445] width 151 height 30
click at [1061, 242] on button "Close Modal" at bounding box center [1058, 250] width 32 height 32
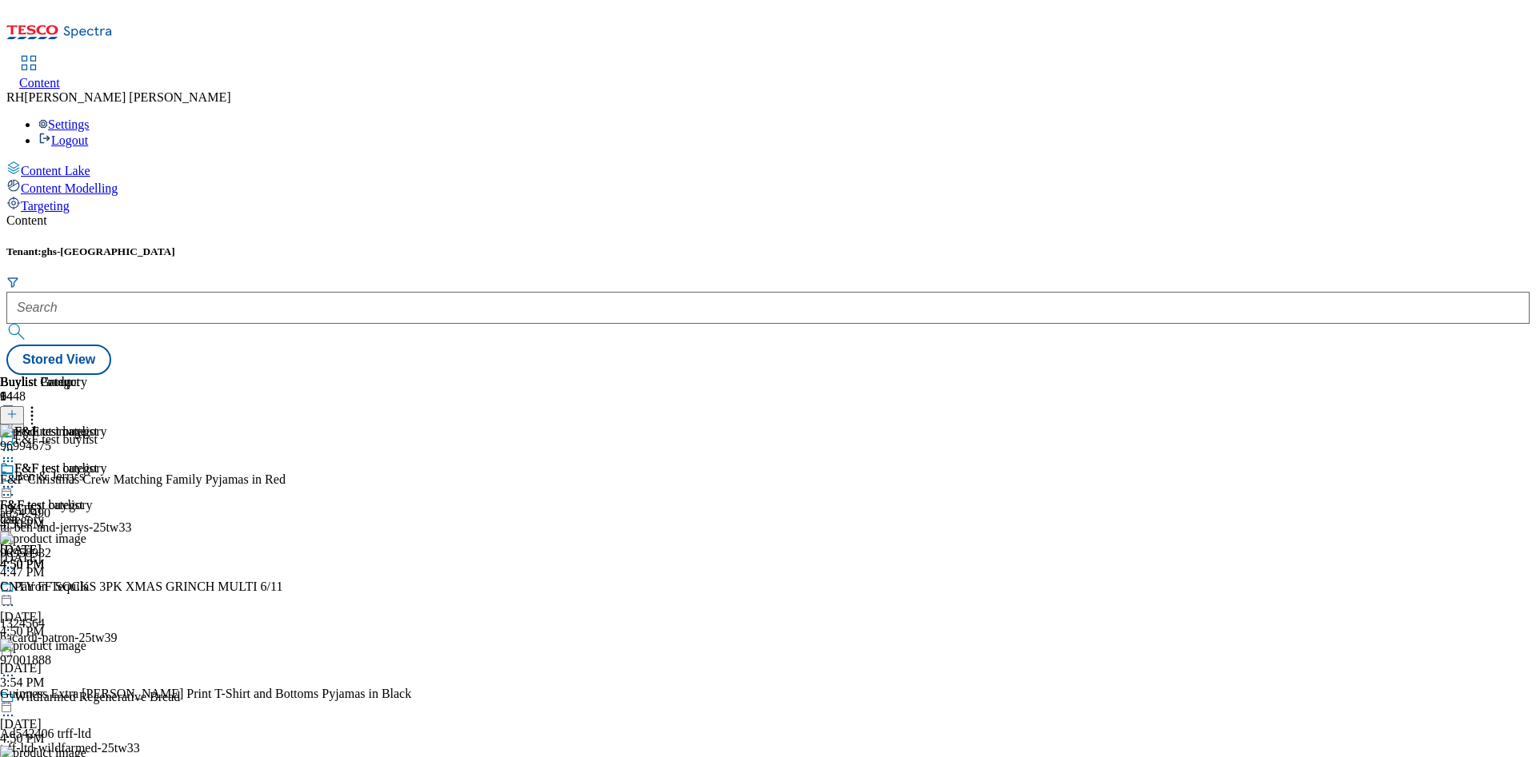
click at [16, 479] on icon at bounding box center [8, 487] width 16 height 16
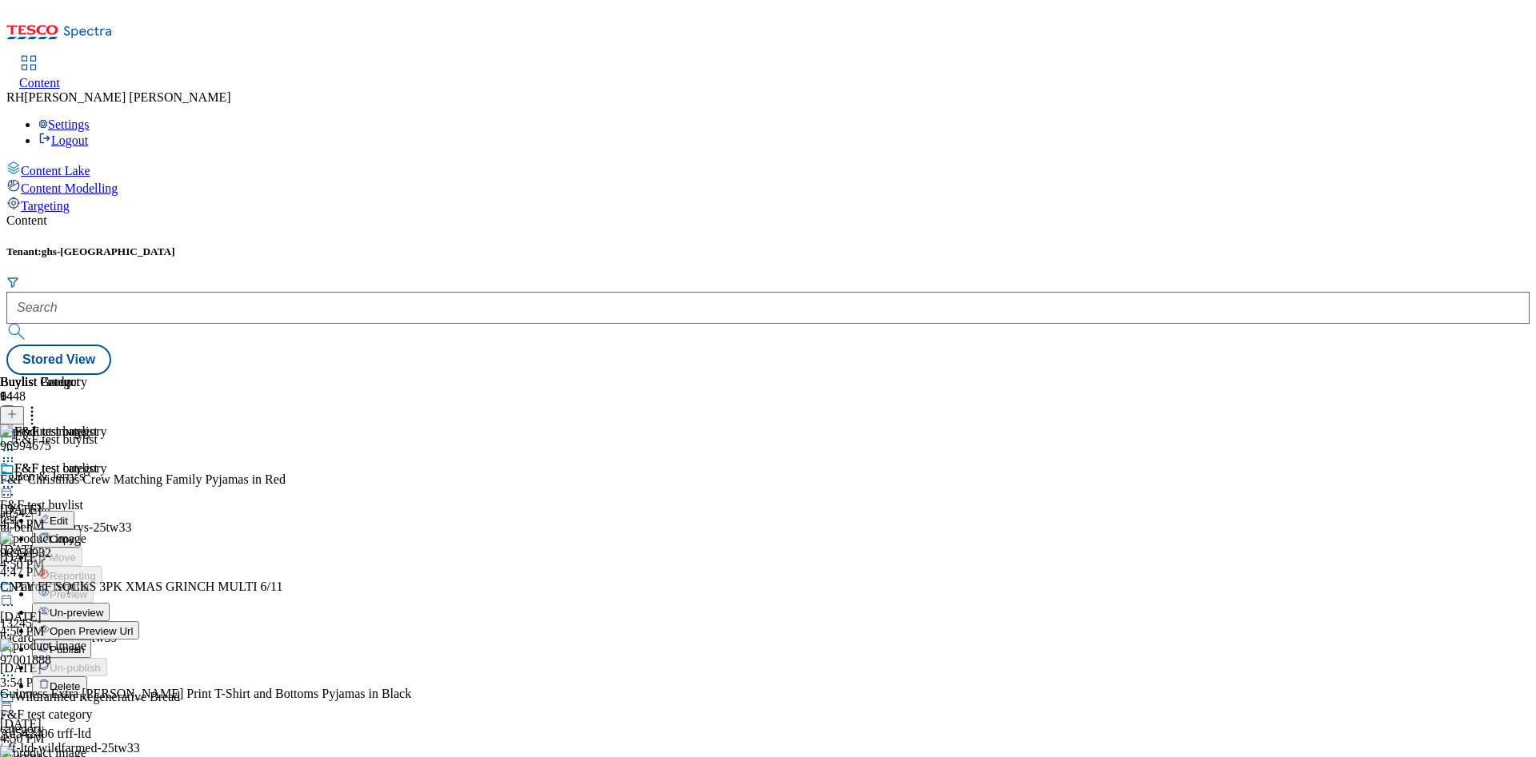
click at [103, 607] on span "Un-preview" at bounding box center [77, 613] width 54 height 12
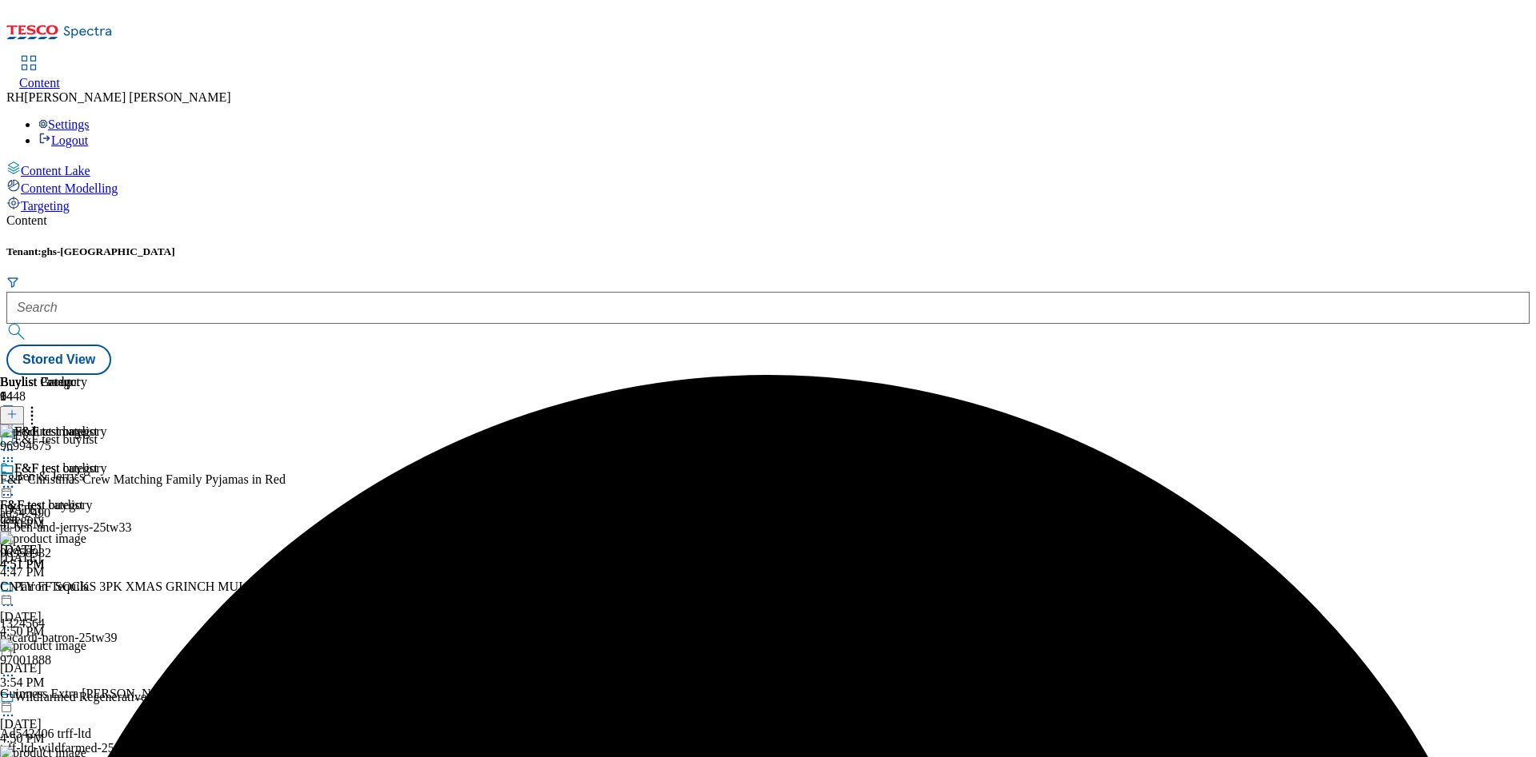
click at [34, 411] on circle at bounding box center [32, 412] width 2 height 2
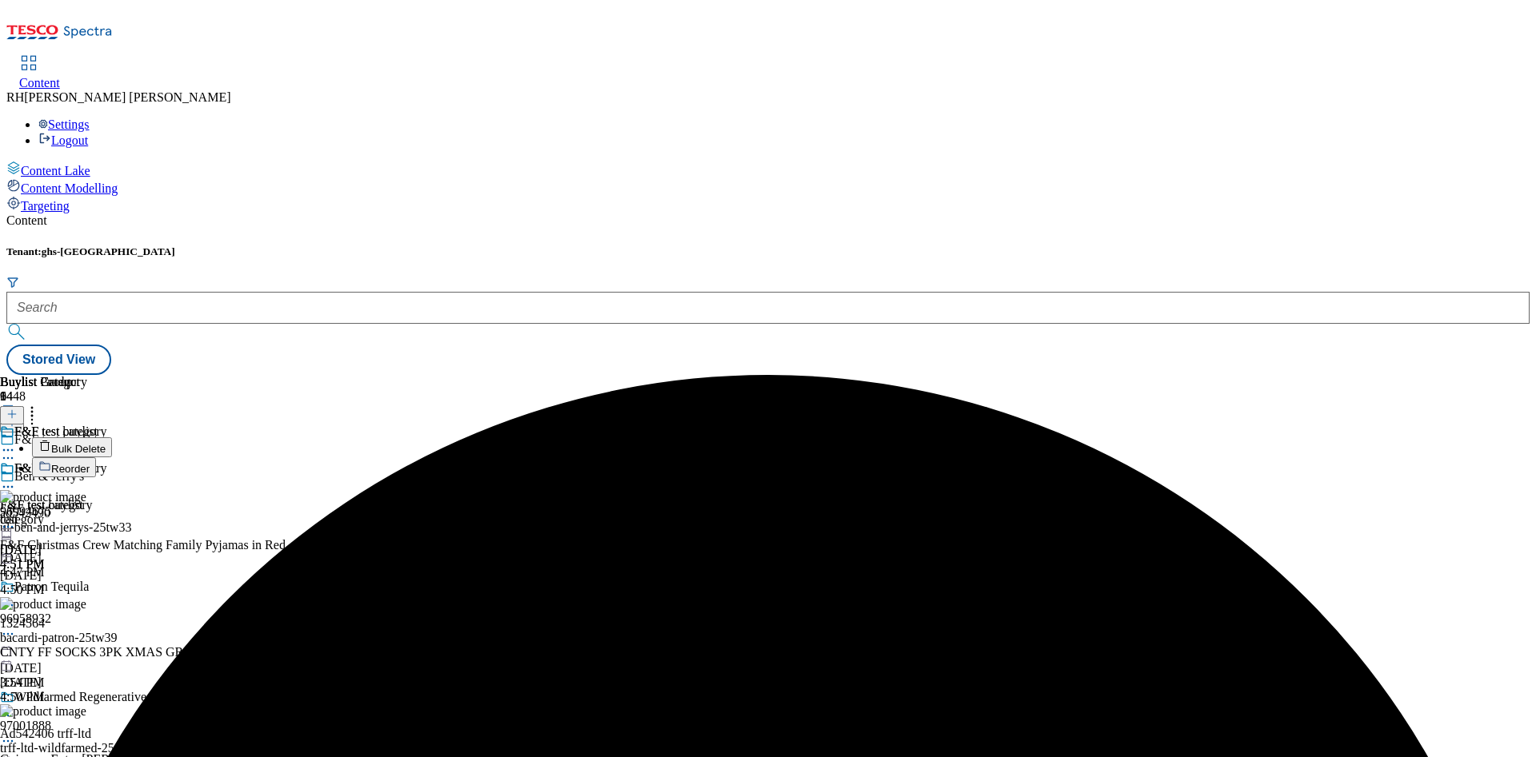
click at [106, 443] on span "Bulk Delete" at bounding box center [78, 449] width 54 height 12
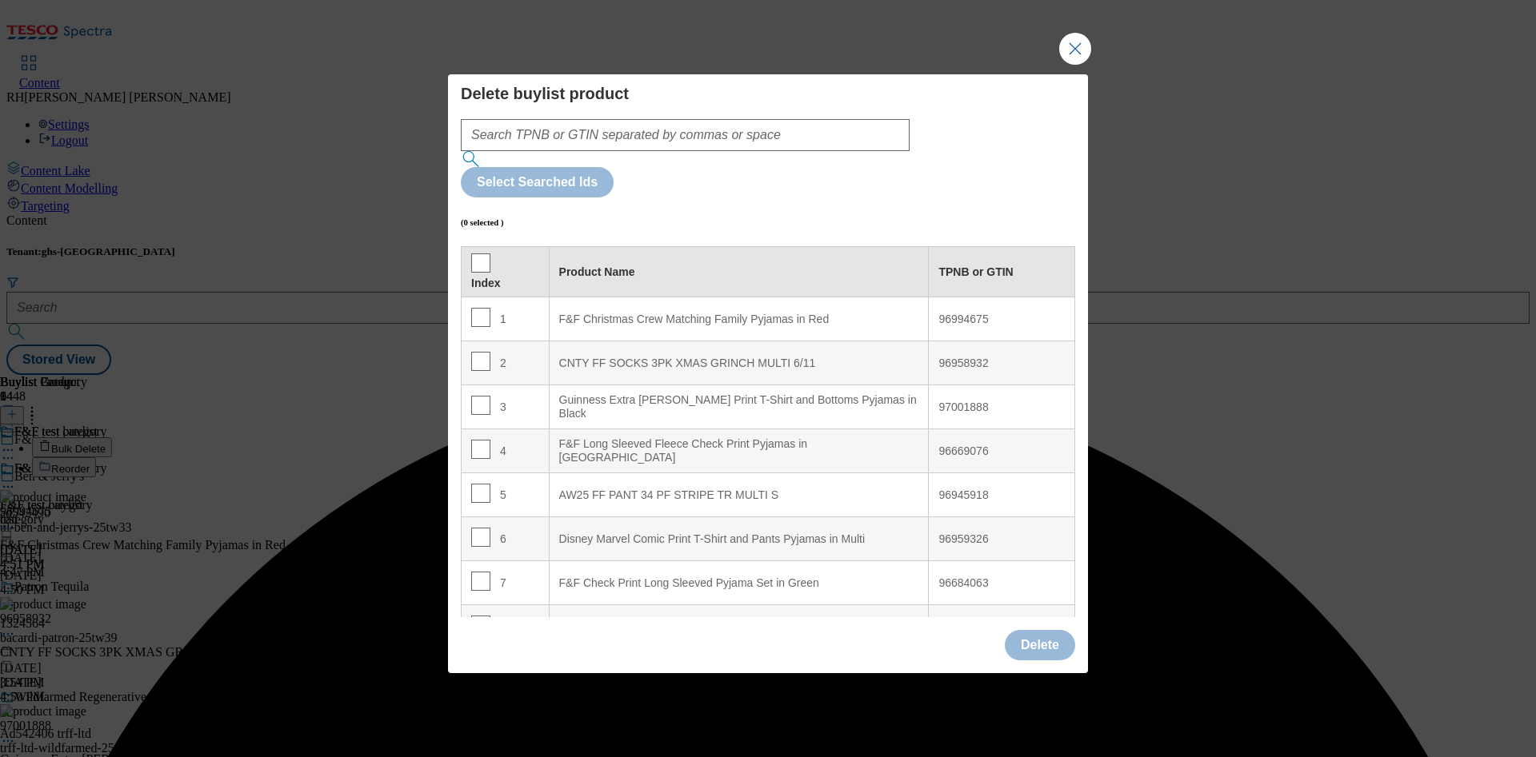
click at [487, 254] on div "Index" at bounding box center [505, 272] width 68 height 37
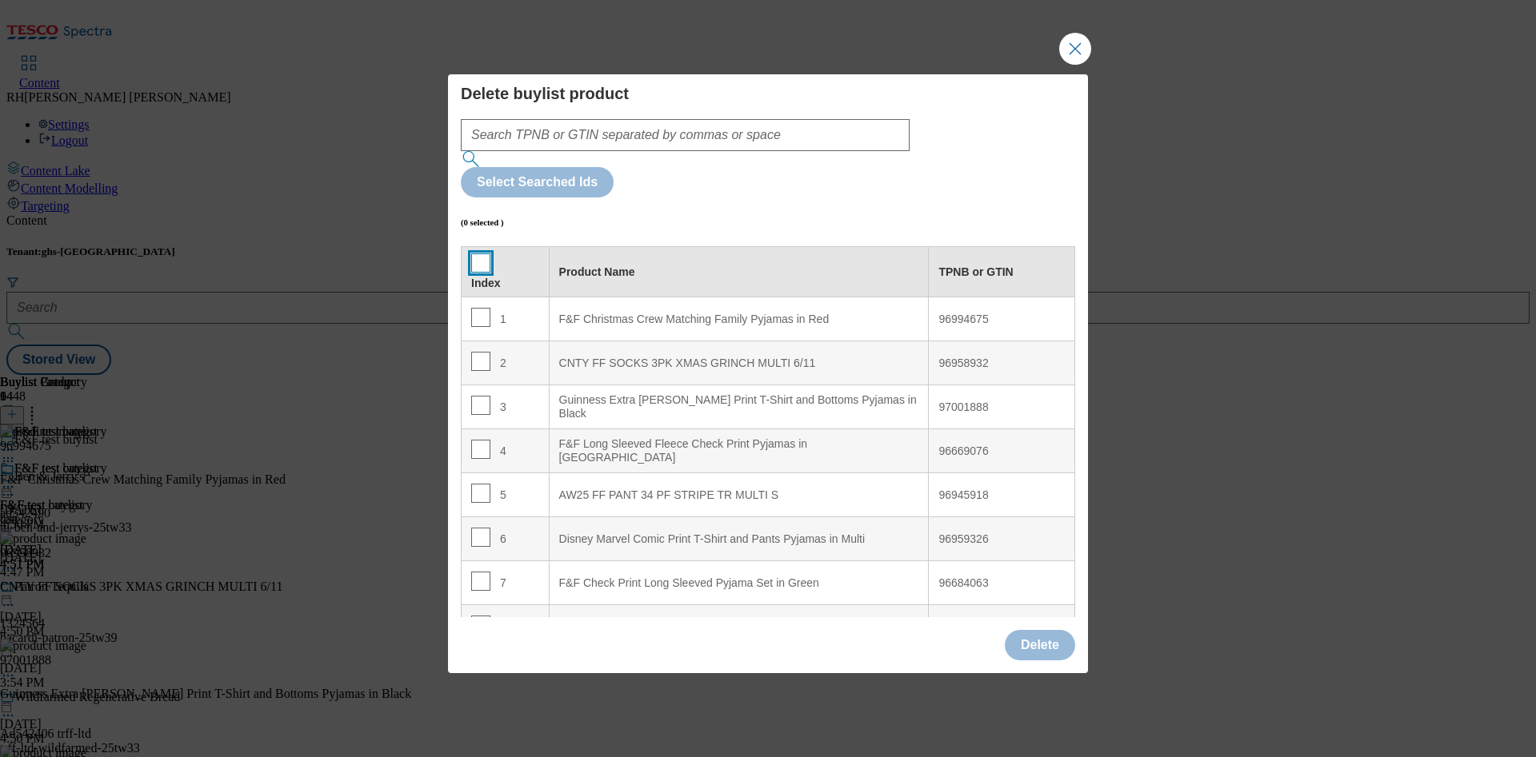
click at [480, 254] on input "Modal" at bounding box center [480, 263] width 19 height 19
click at [1033, 630] on button "Delete" at bounding box center [1040, 645] width 70 height 30
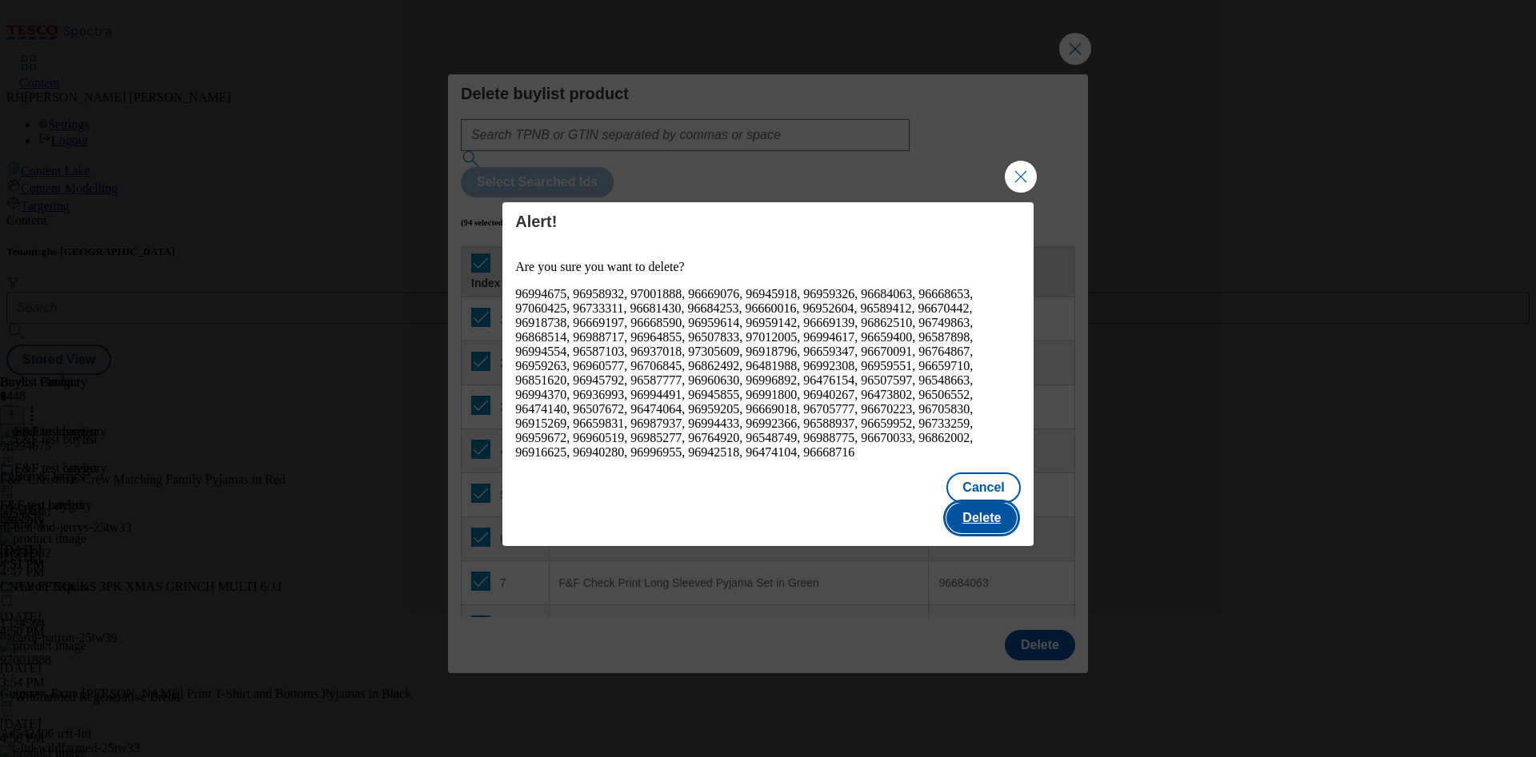
click at [981, 517] on button "Delete" at bounding box center [981, 518] width 70 height 30
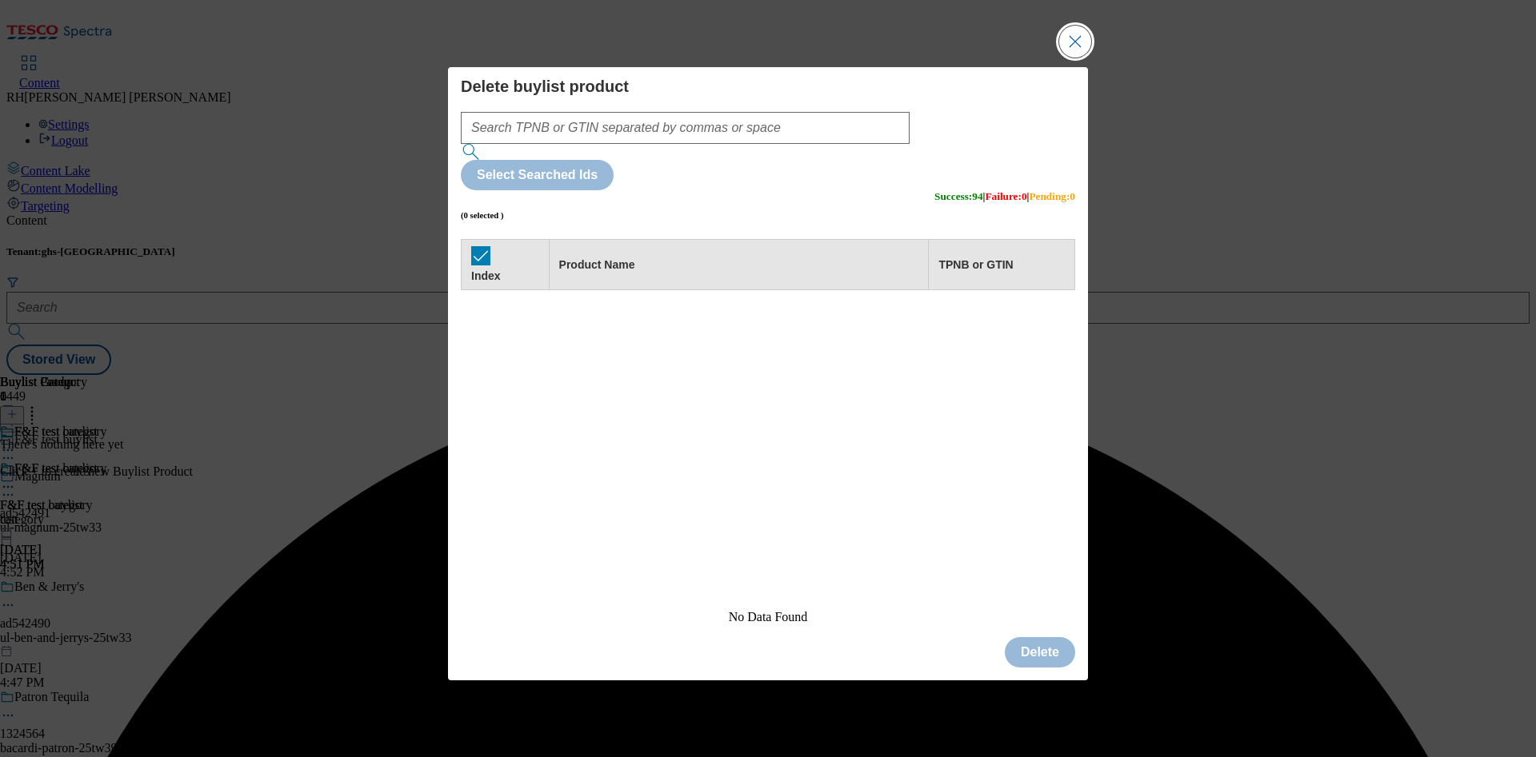
click at [1069, 58] on button "Close Modal" at bounding box center [1075, 42] width 32 height 32
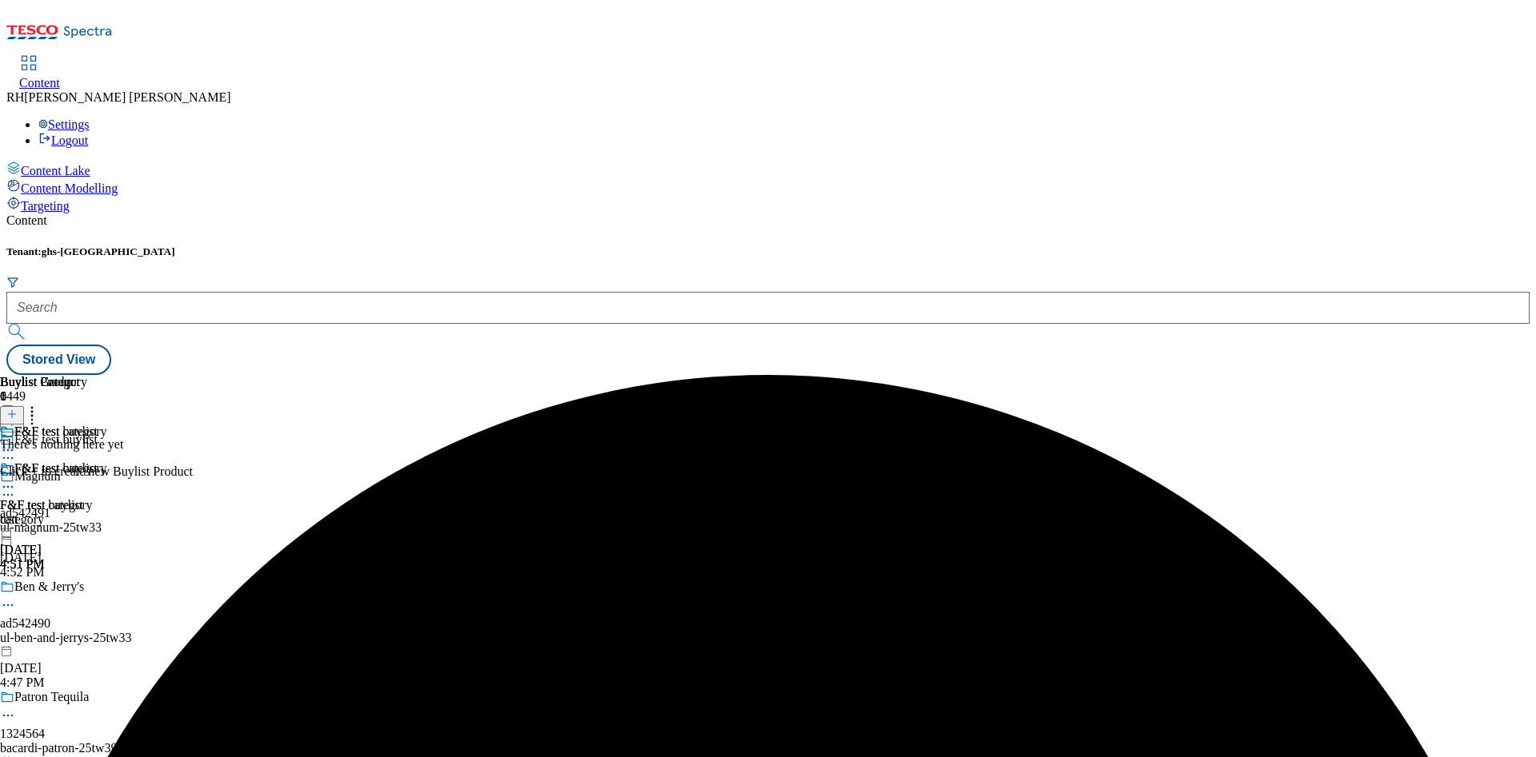
click at [18, 409] on icon at bounding box center [11, 414] width 11 height 11
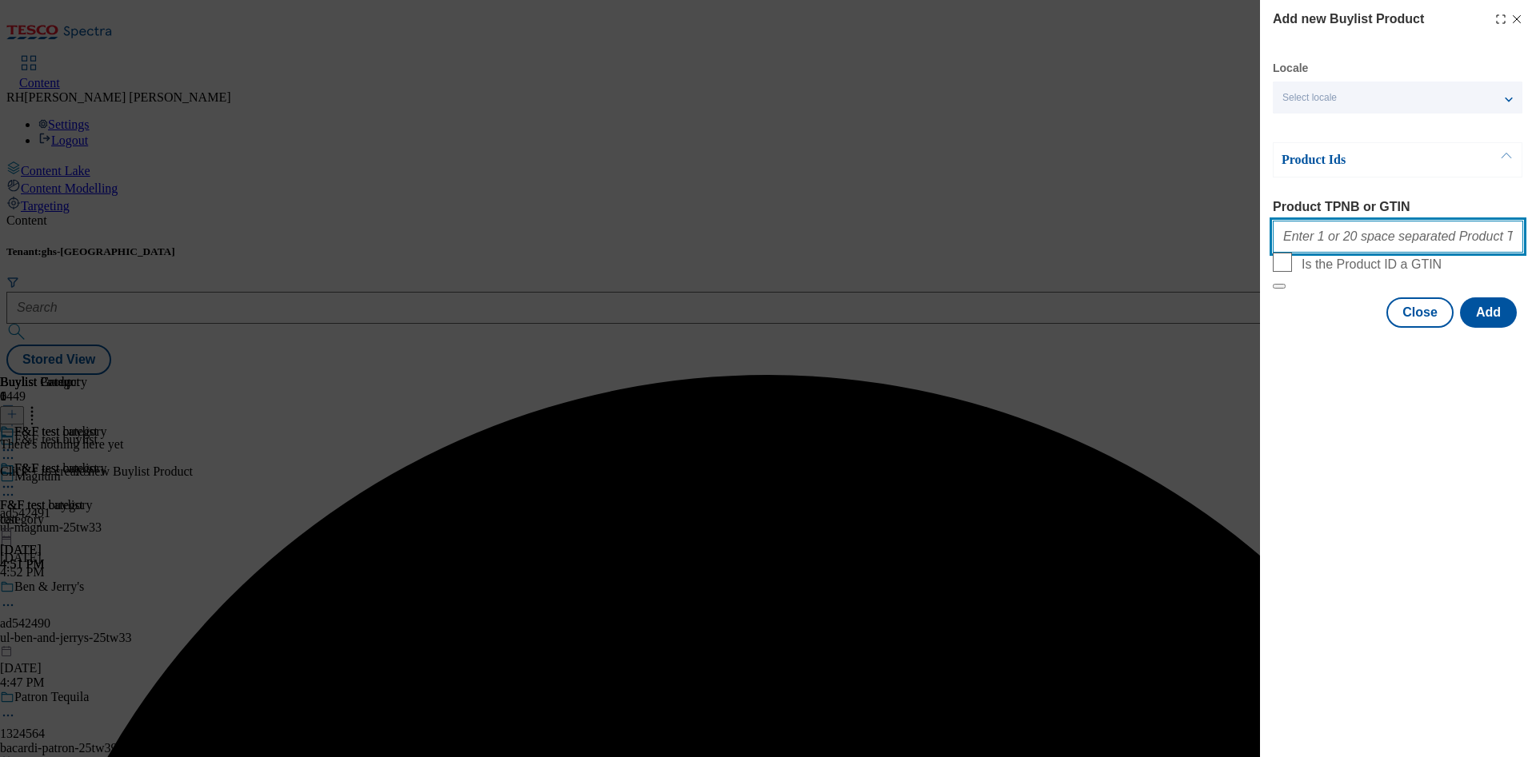
click at [1340, 239] on input "Product TPNB or GTIN" at bounding box center [1397, 237] width 250 height 32
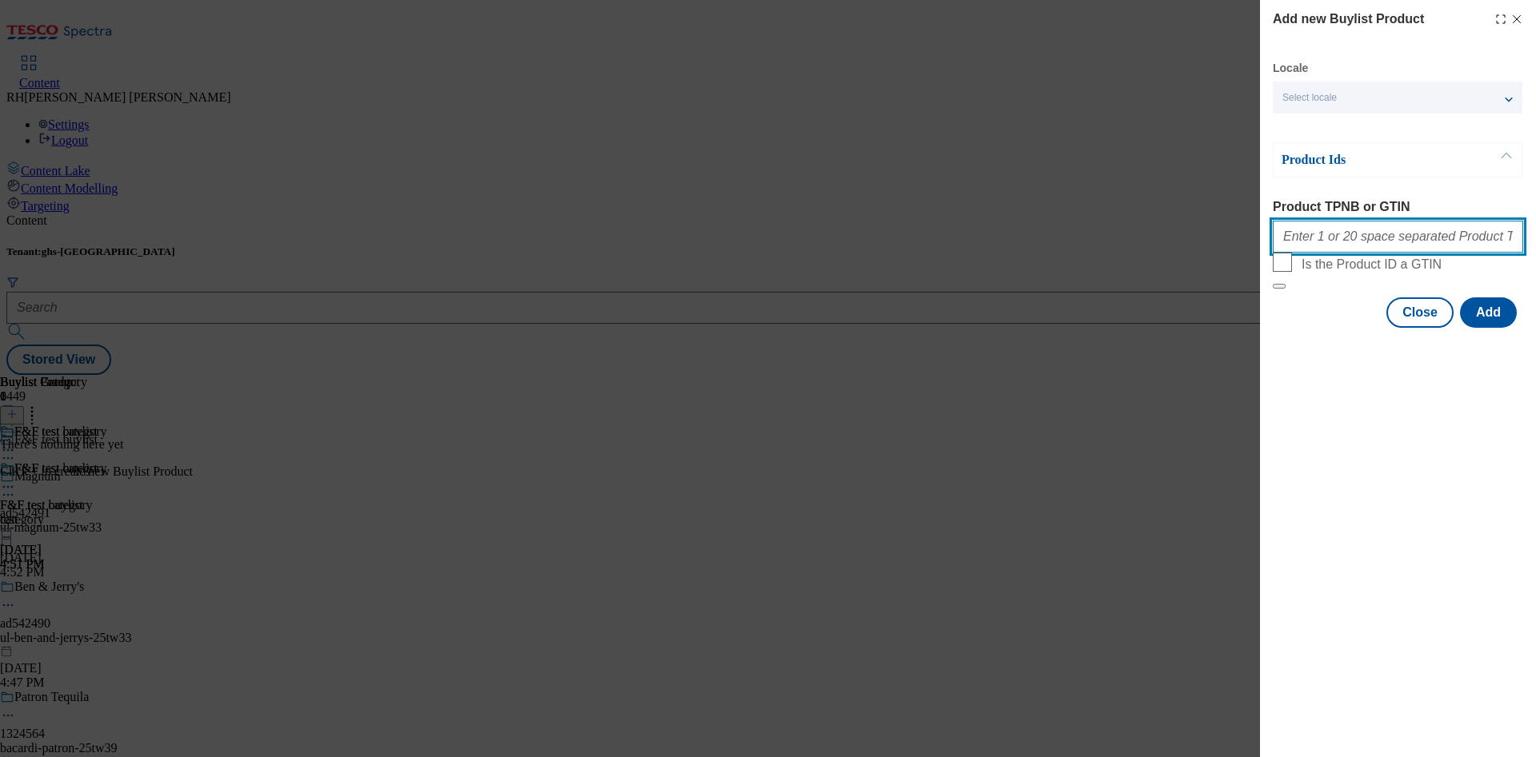
paste input "96919772 96941940 96994675 97030156 97090775 97105541 97106380 97103572 9694180…"
click at [1482, 328] on button "Add" at bounding box center [1488, 313] width 57 height 30
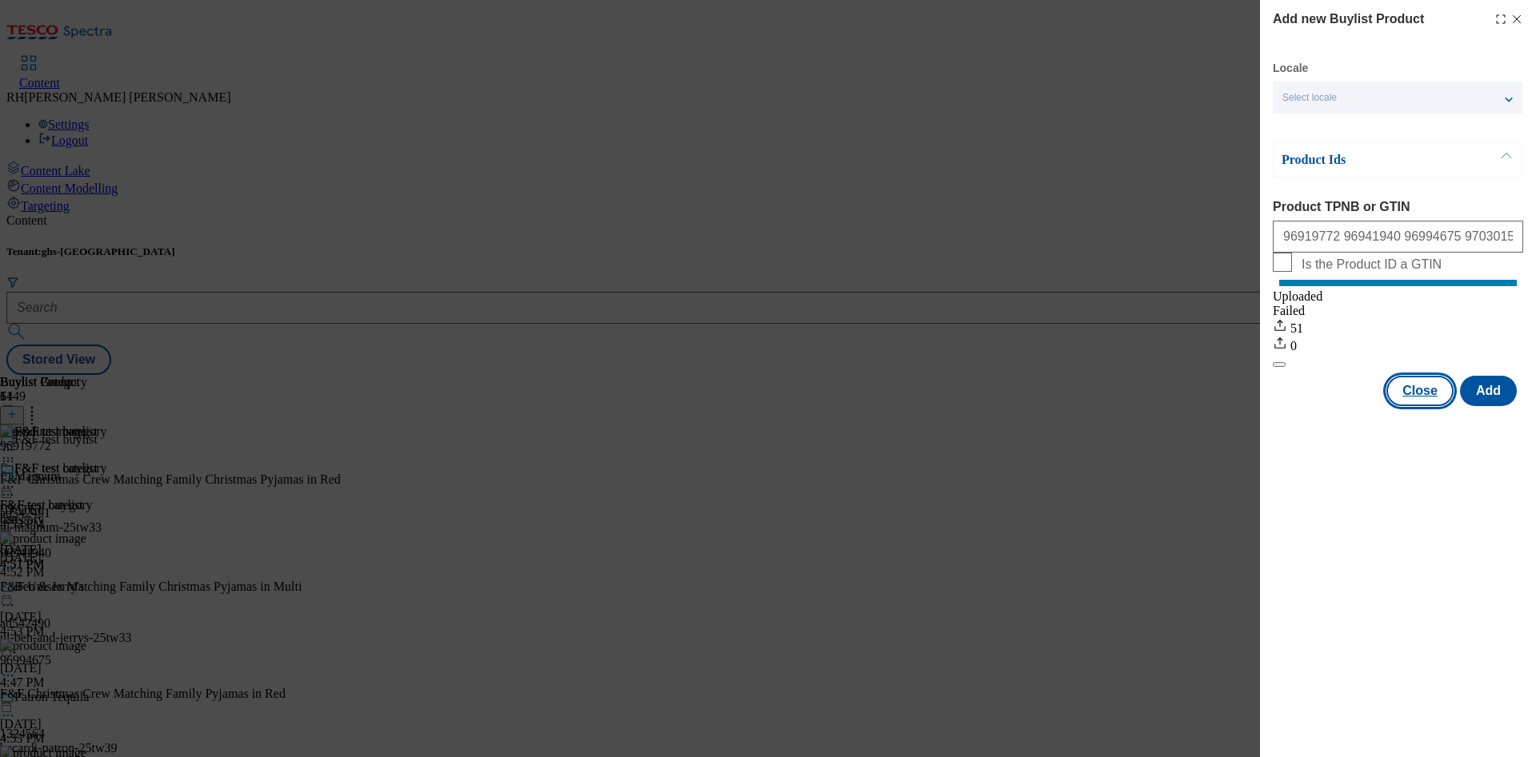
click at [1426, 401] on button "Close" at bounding box center [1419, 391] width 67 height 30
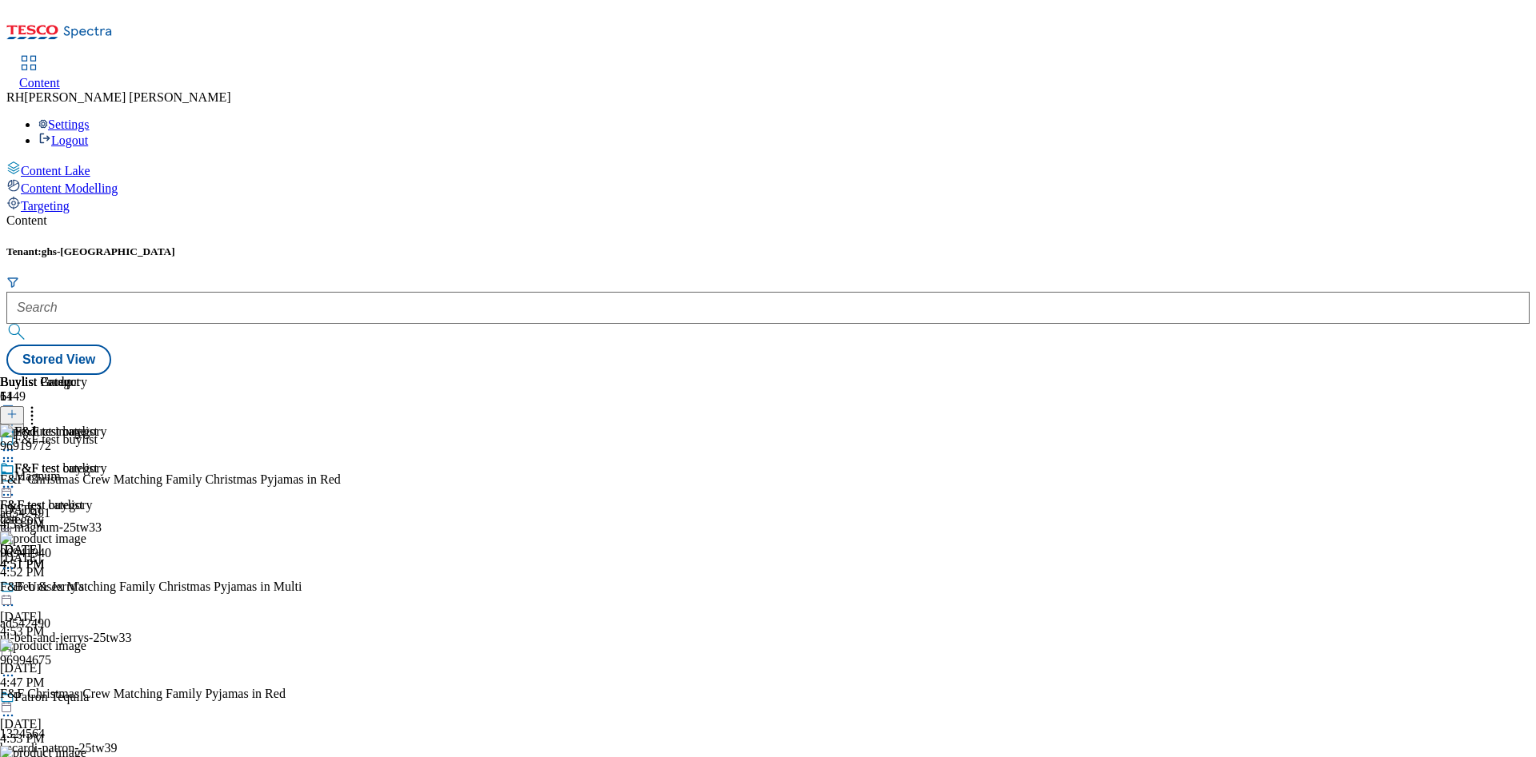
click at [16, 479] on icon at bounding box center [8, 487] width 16 height 16
click at [68, 515] on span "Edit" at bounding box center [59, 521] width 18 height 12
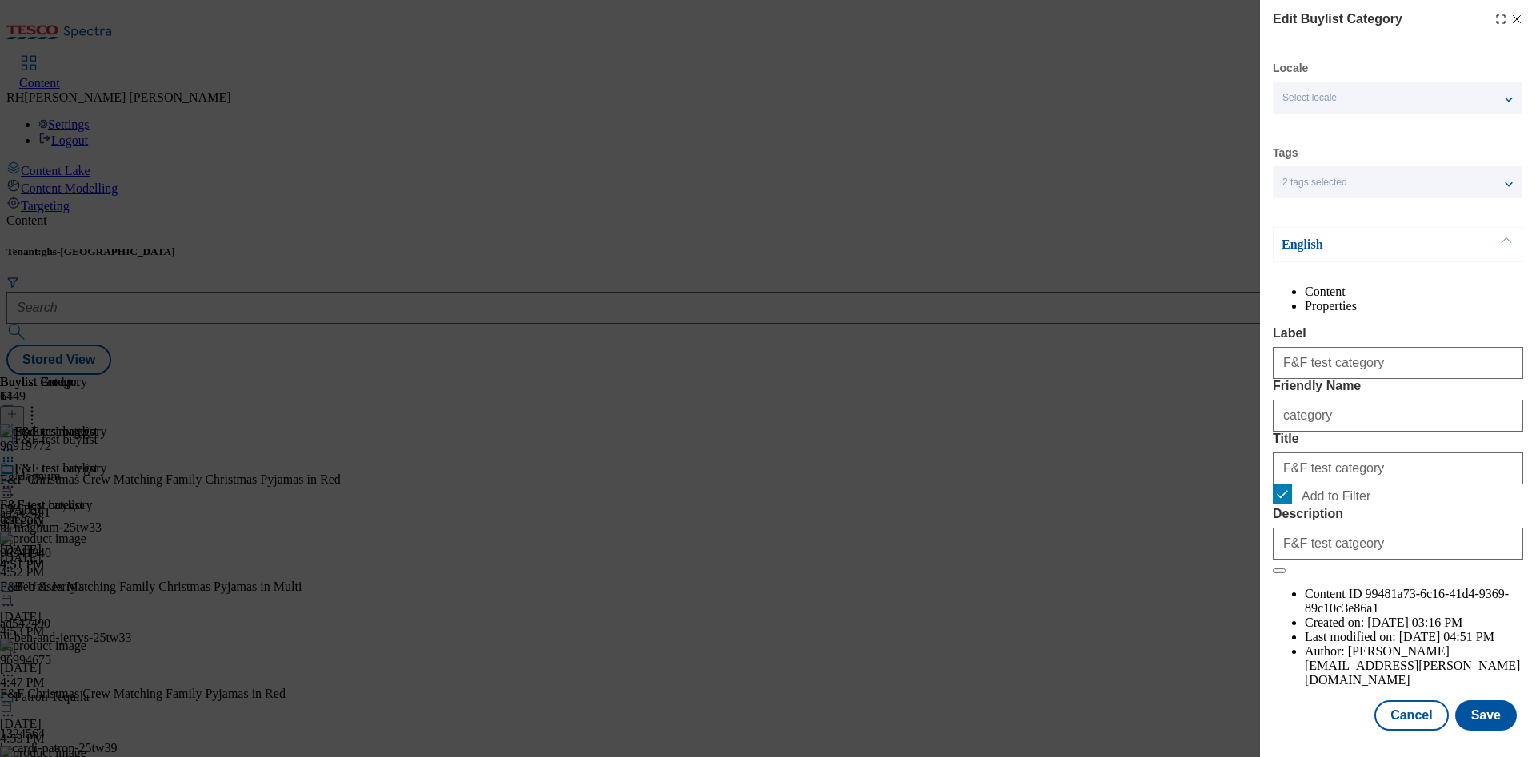
scroll to position [48, 0]
click at [1480, 701] on button "Save" at bounding box center [1486, 716] width 62 height 30
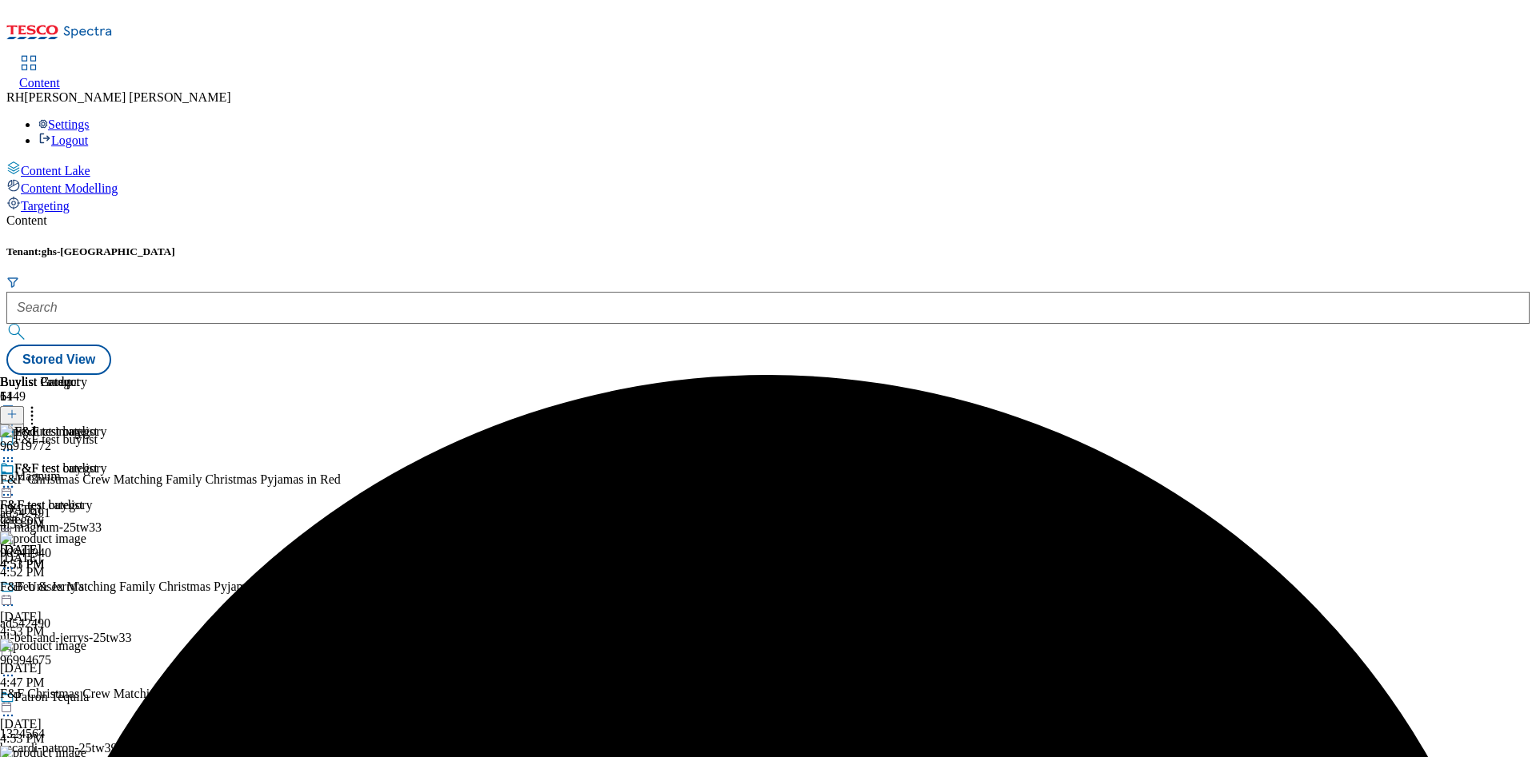
click at [16, 479] on icon at bounding box center [8, 487] width 16 height 16
click at [87, 589] on span "Preview" at bounding box center [69, 595] width 38 height 12
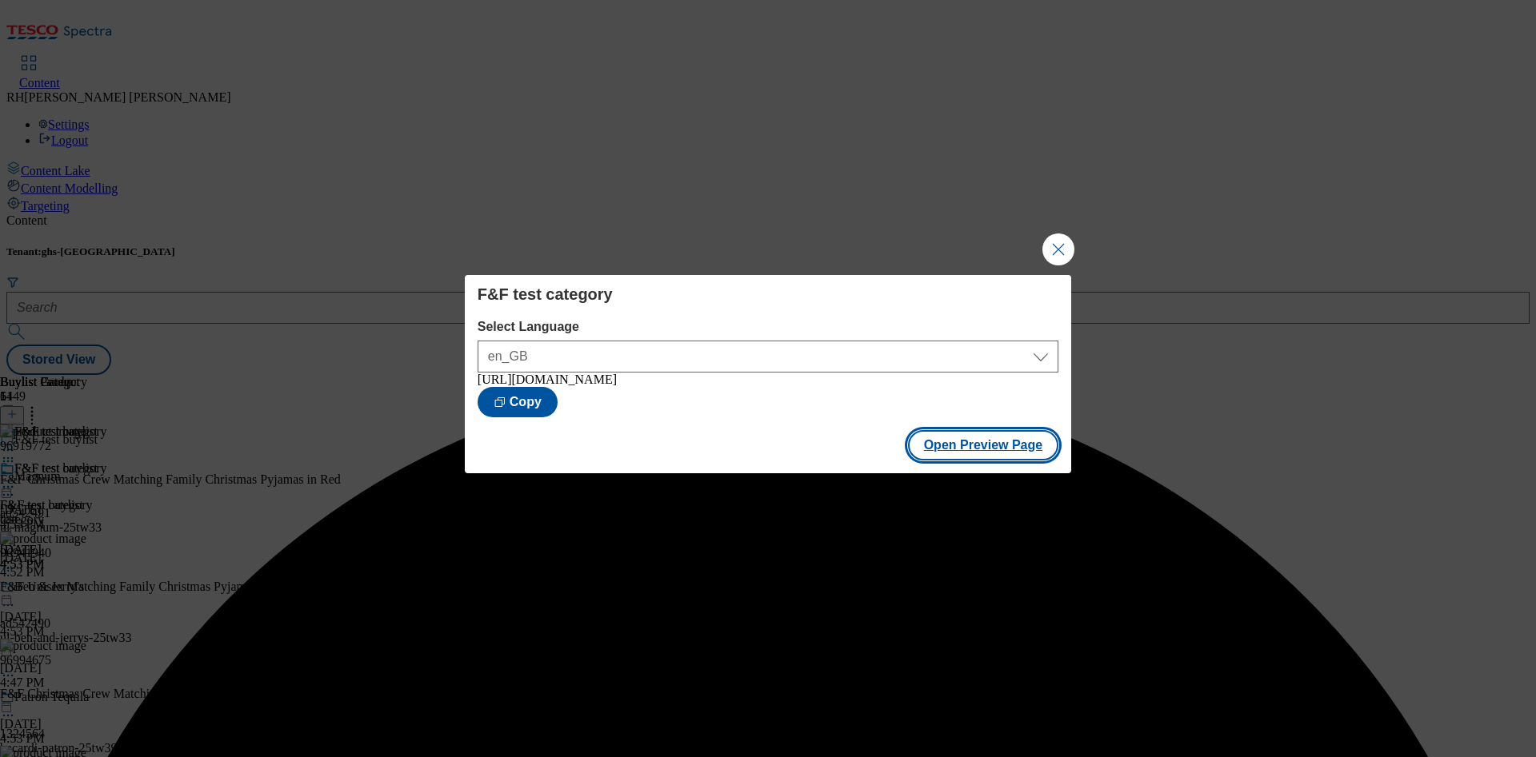
click at [981, 444] on button "Open Preview Page" at bounding box center [983, 445] width 151 height 30
click at [1066, 240] on button "Close Modal" at bounding box center [1058, 250] width 32 height 32
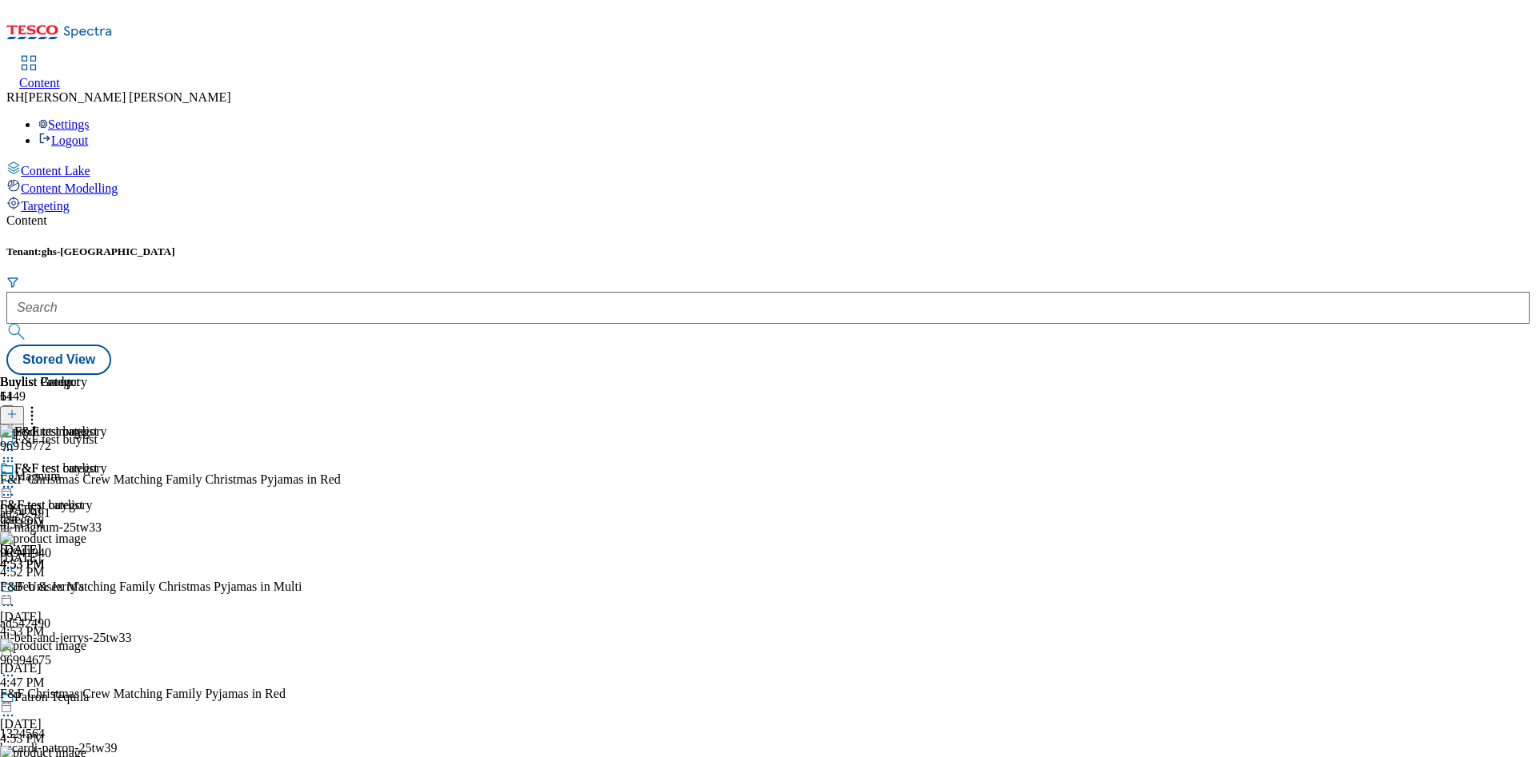
click at [16, 479] on icon at bounding box center [8, 487] width 16 height 16
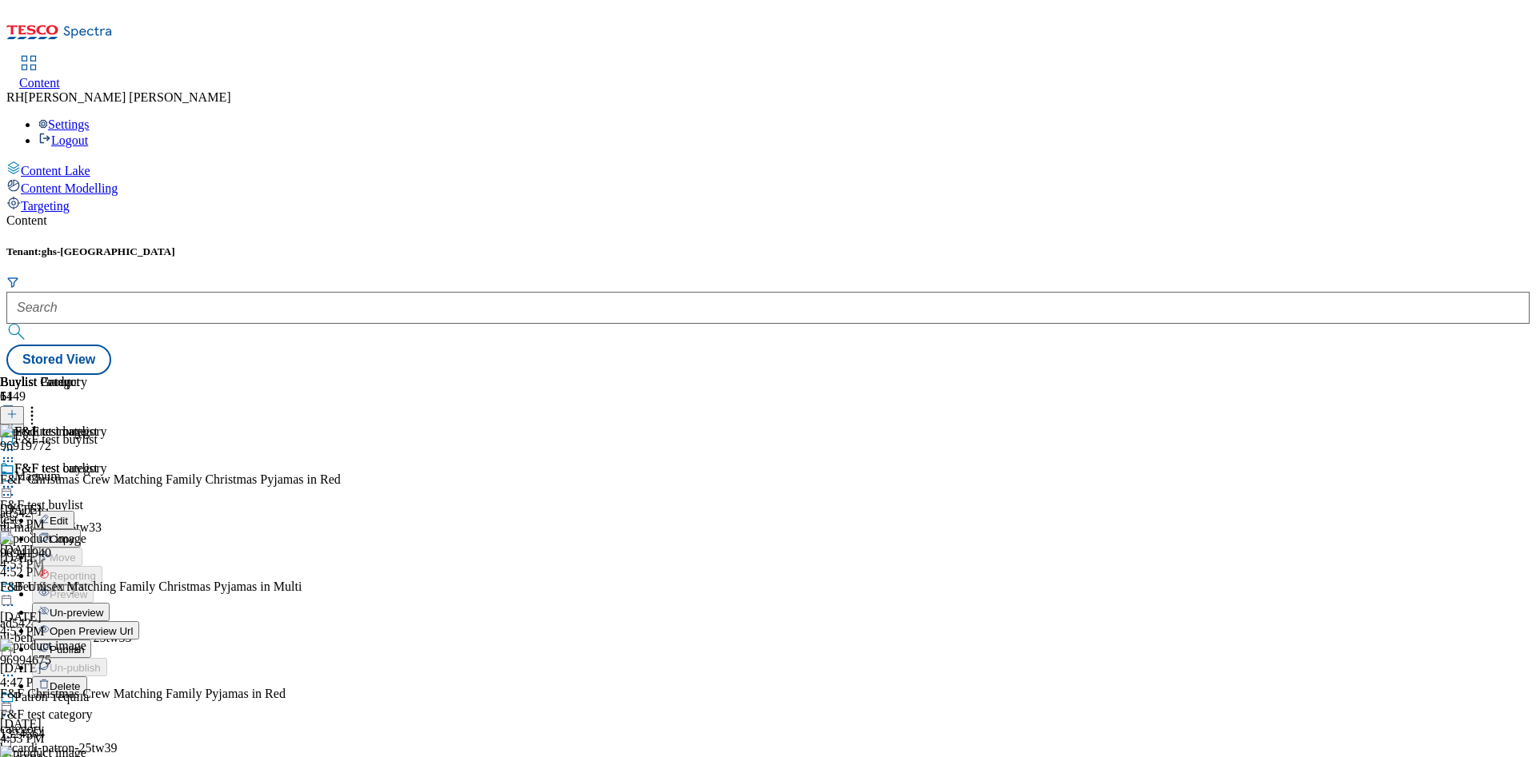
click at [68, 515] on span "Edit" at bounding box center [59, 521] width 18 height 12
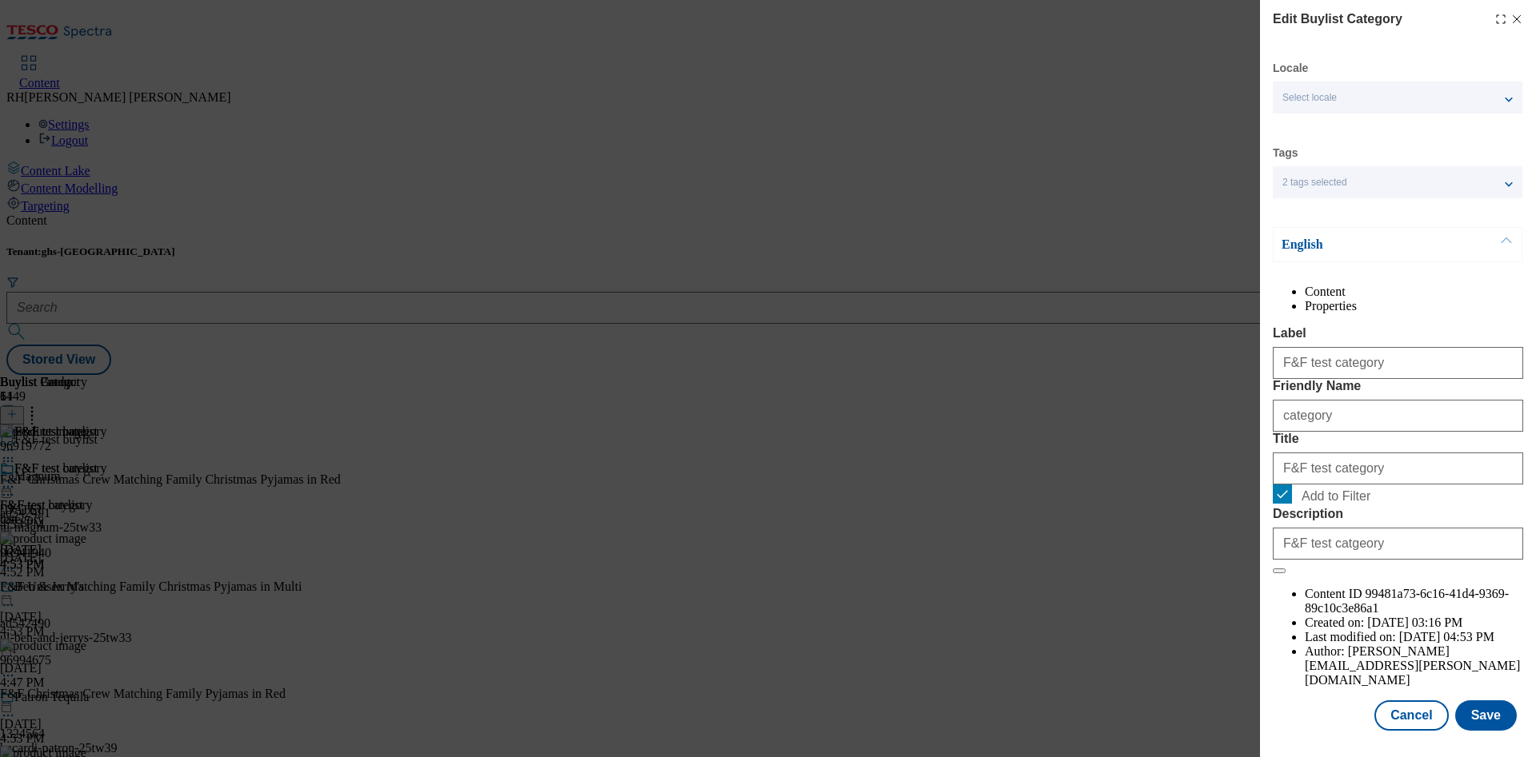
click at [1501, 11] on div "Edit Buylist Category" at bounding box center [1397, 19] width 250 height 19
click at [1379, 701] on button "Cancel" at bounding box center [1411, 716] width 74 height 30
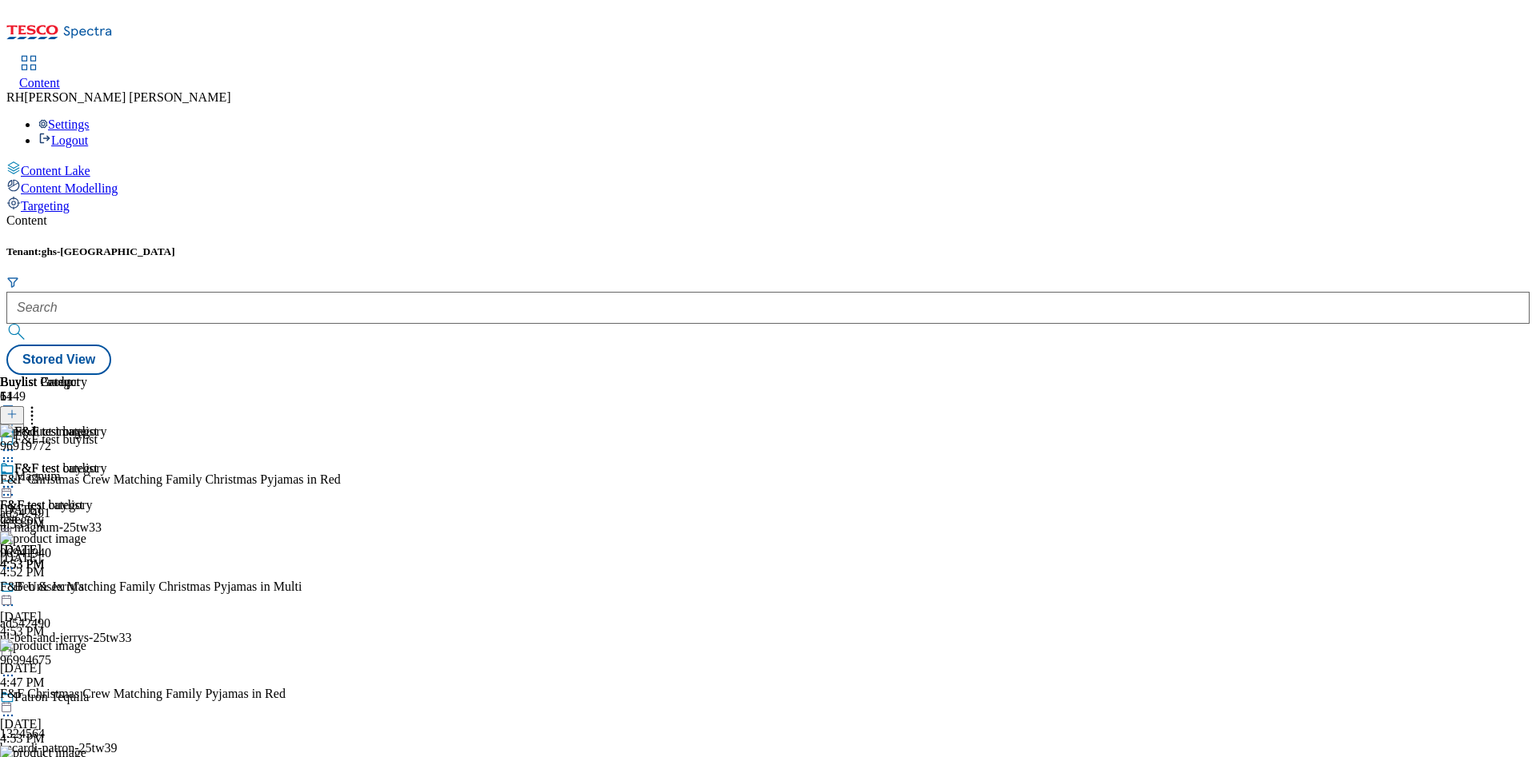
scroll to position [0, 0]
click at [16, 479] on icon at bounding box center [8, 487] width 16 height 16
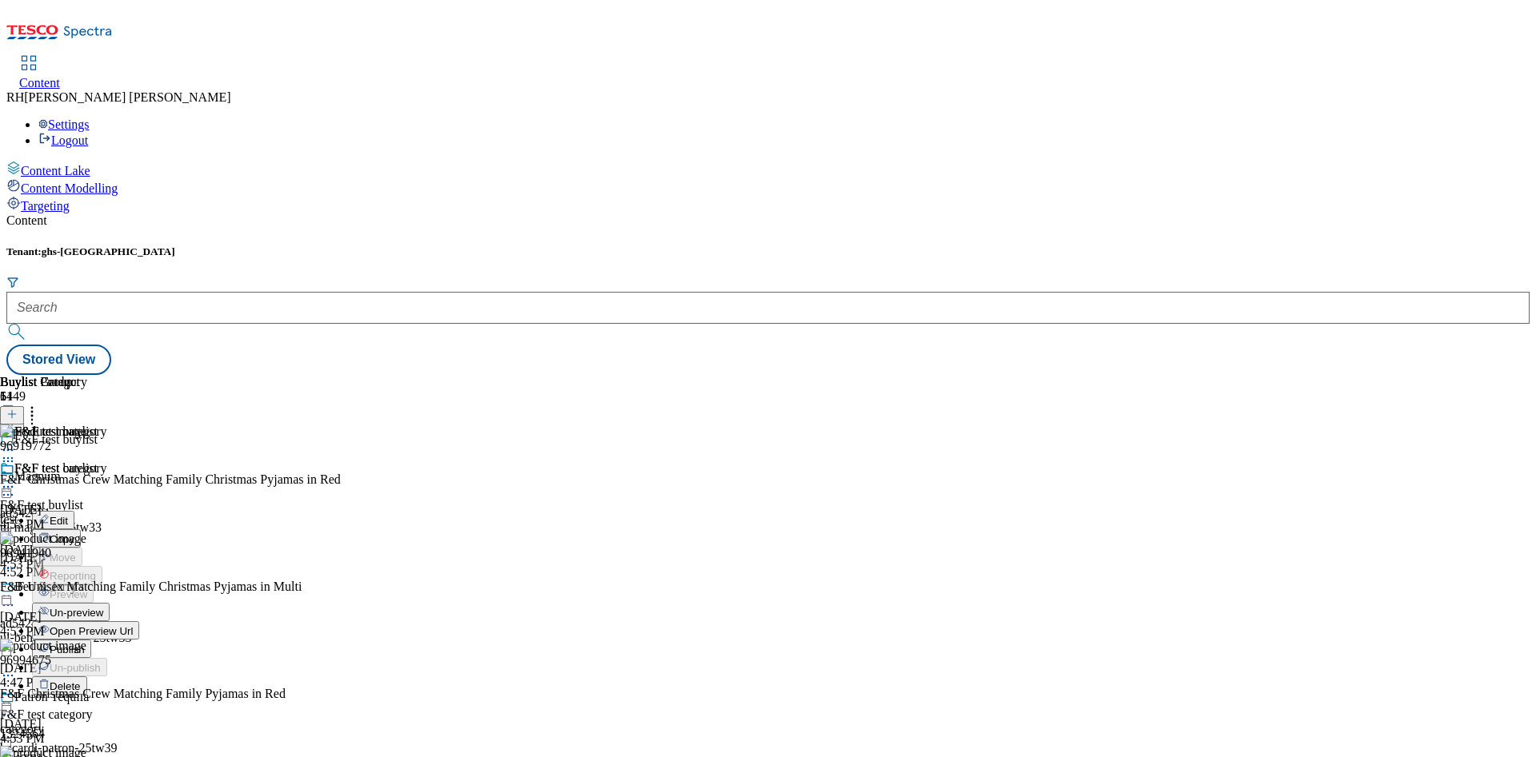
click at [103, 607] on span "Un-preview" at bounding box center [77, 613] width 54 height 12
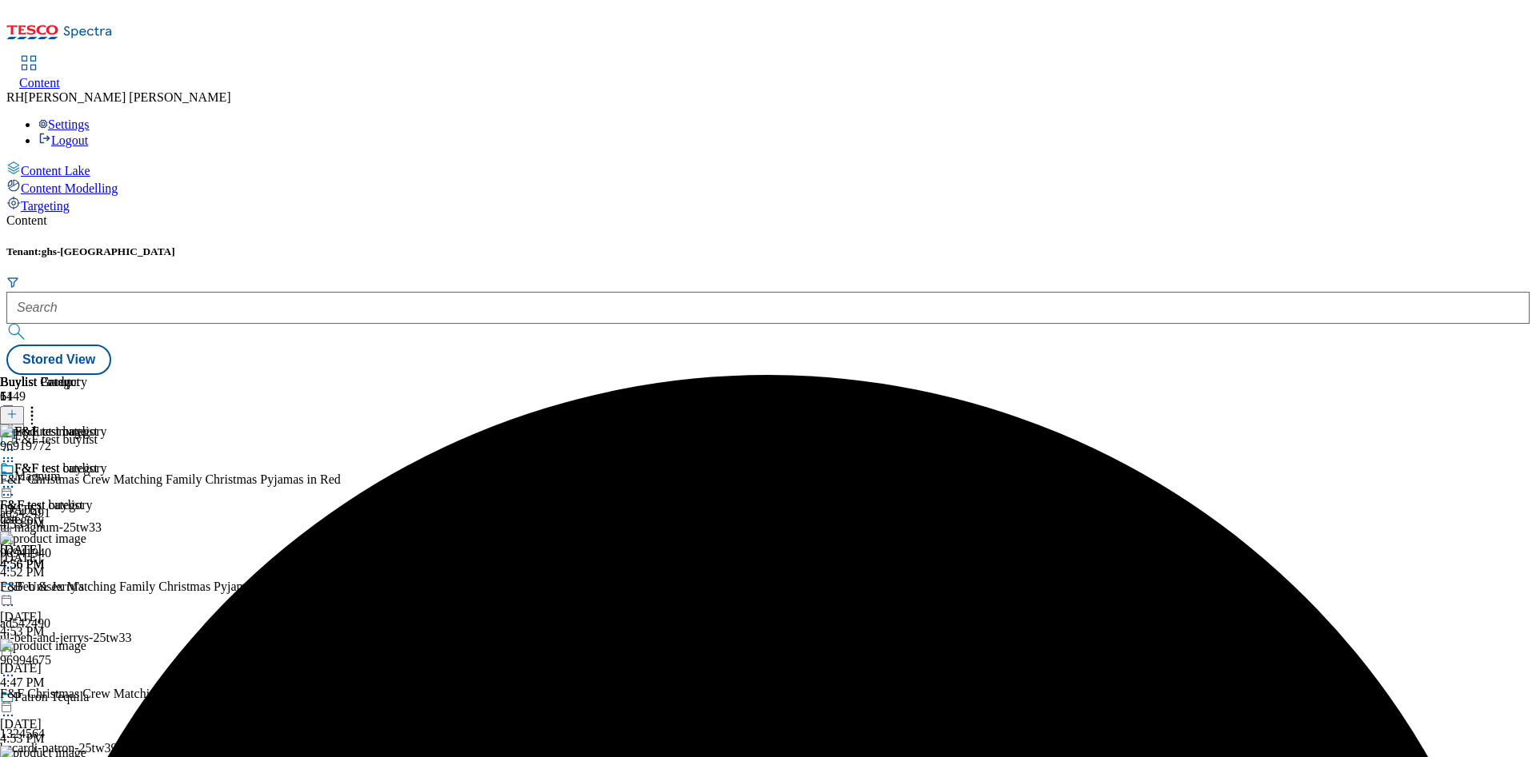
click at [40, 404] on icon at bounding box center [32, 412] width 16 height 16
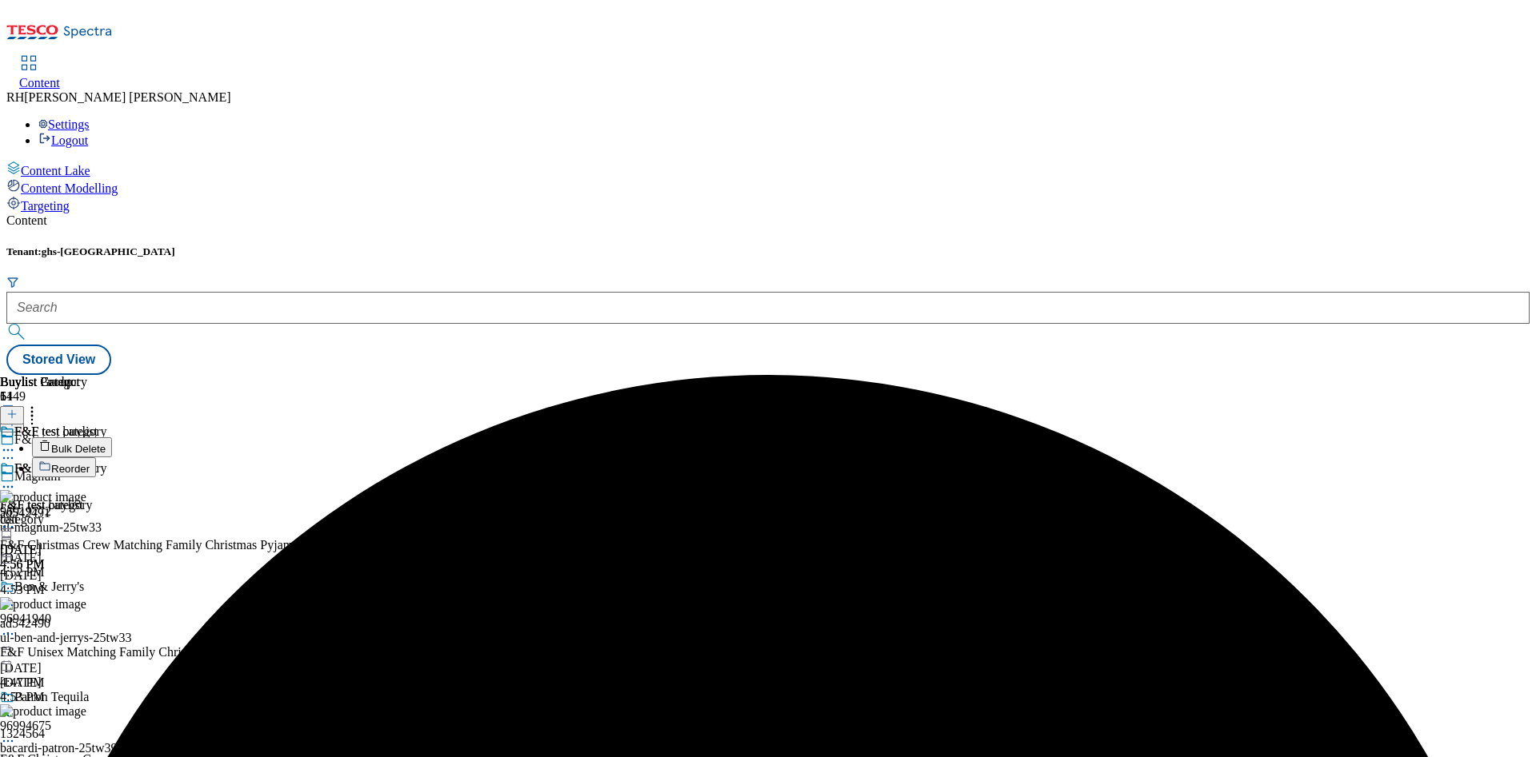
click at [106, 443] on span "Bulk Delete" at bounding box center [78, 449] width 54 height 12
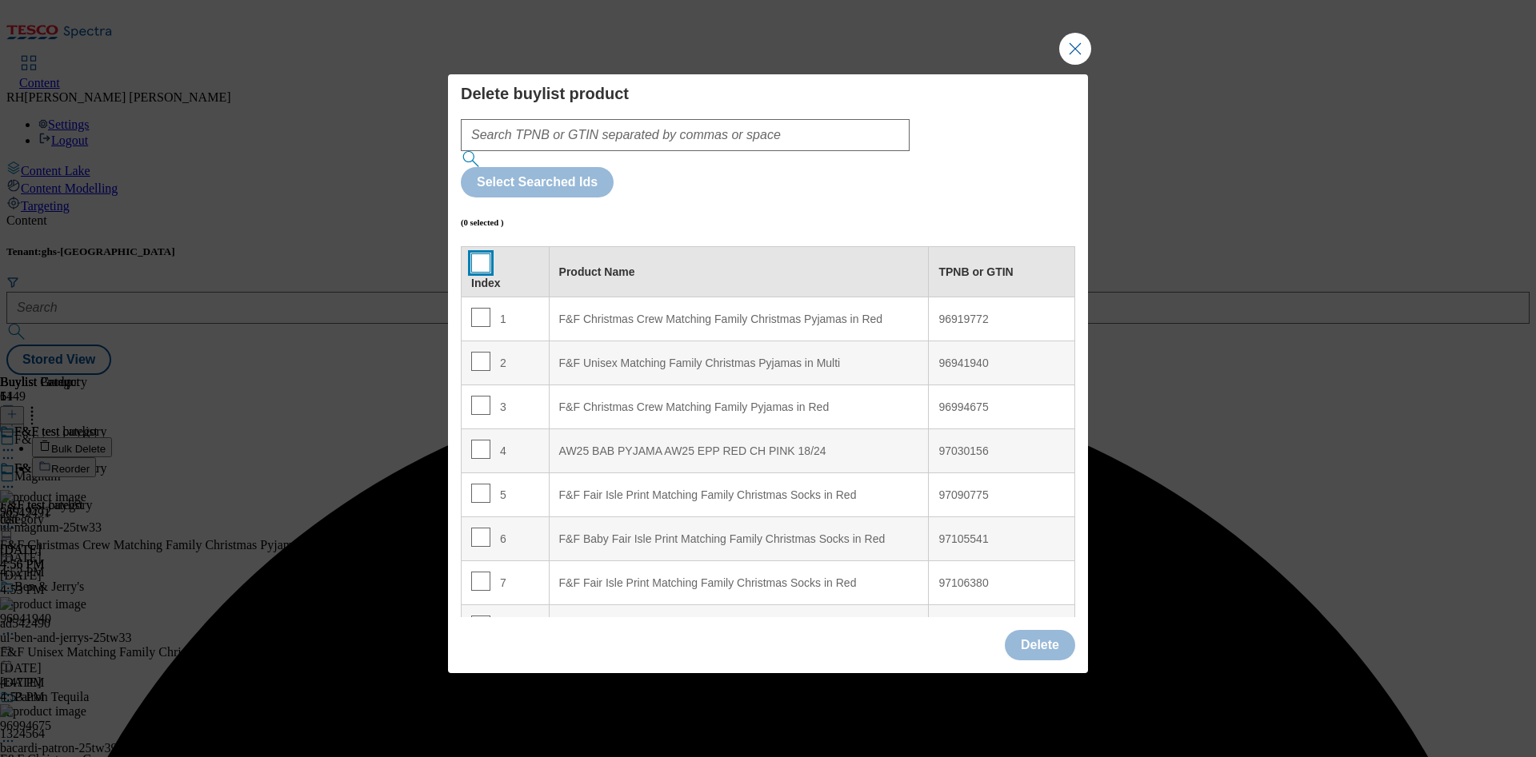
click at [474, 254] on input "Modal" at bounding box center [480, 263] width 19 height 19
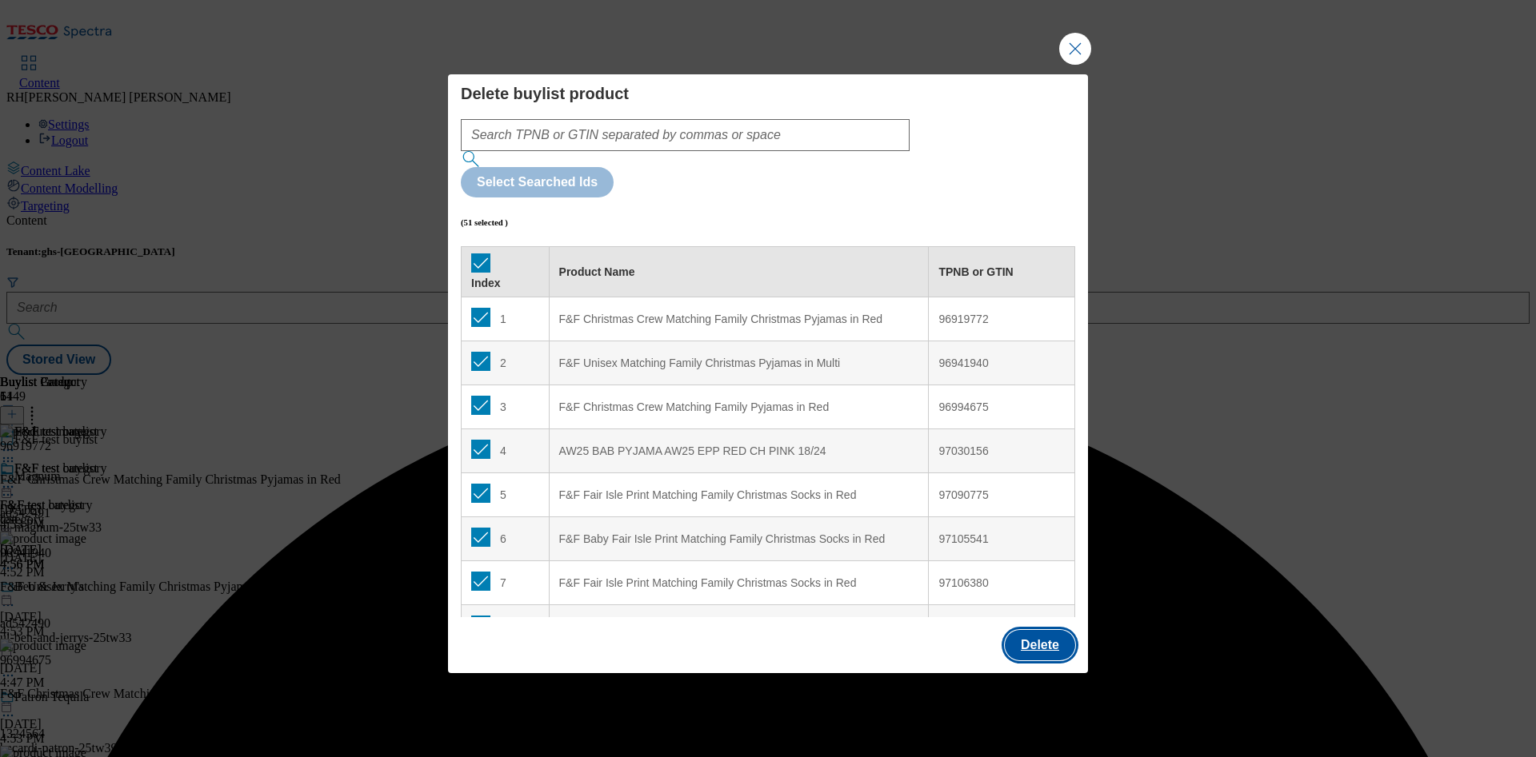
click at [1046, 630] on button "Delete" at bounding box center [1040, 645] width 70 height 30
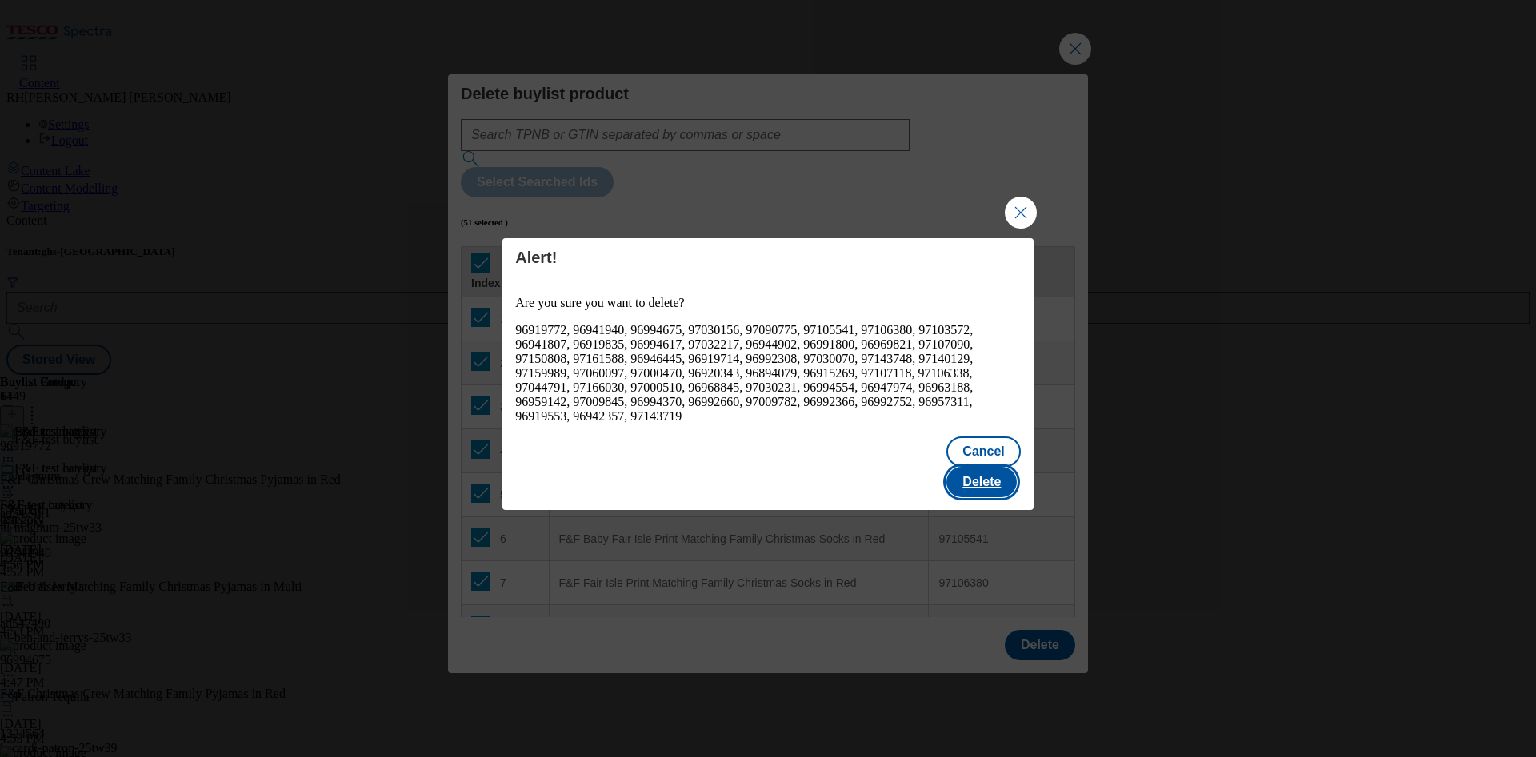
click at [985, 467] on button "Delete" at bounding box center [981, 482] width 70 height 30
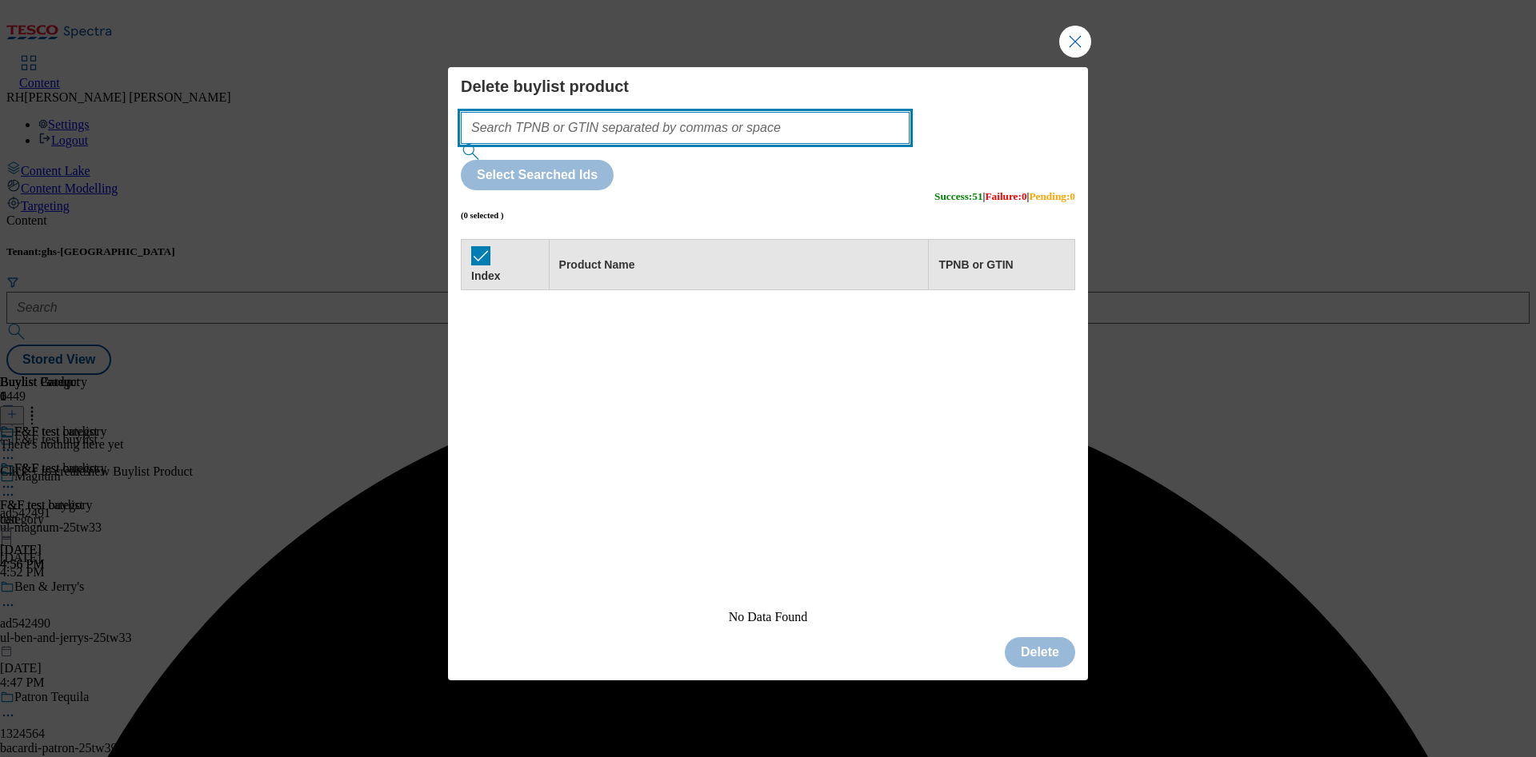
click at [720, 144] on input "Modal" at bounding box center [685, 128] width 449 height 32
paste input "96957311 96919553 97002138 96912324 96950399 96991684 96950330 96950278 9708539…"
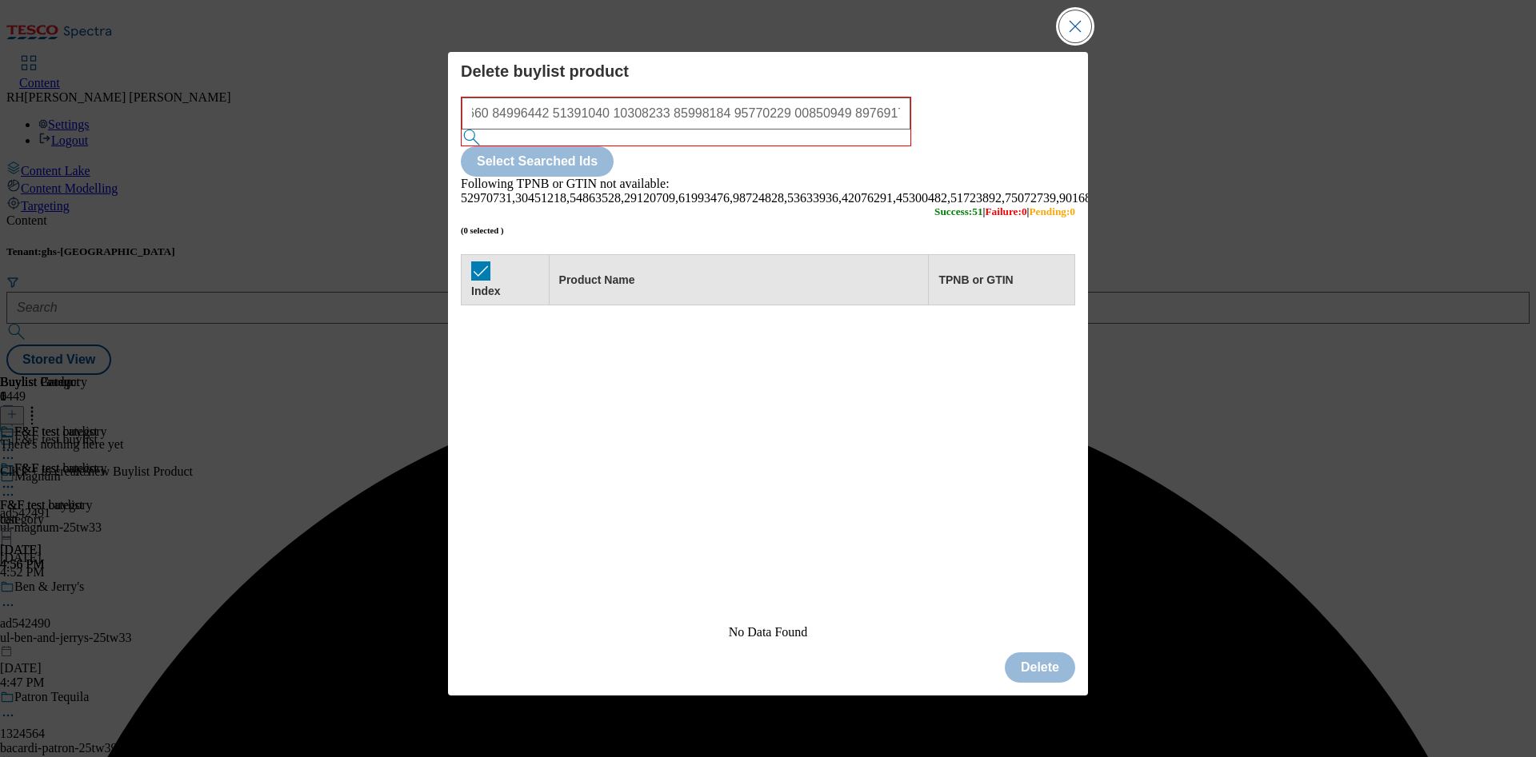
click at [1079, 14] on button "Close Modal" at bounding box center [1075, 26] width 32 height 32
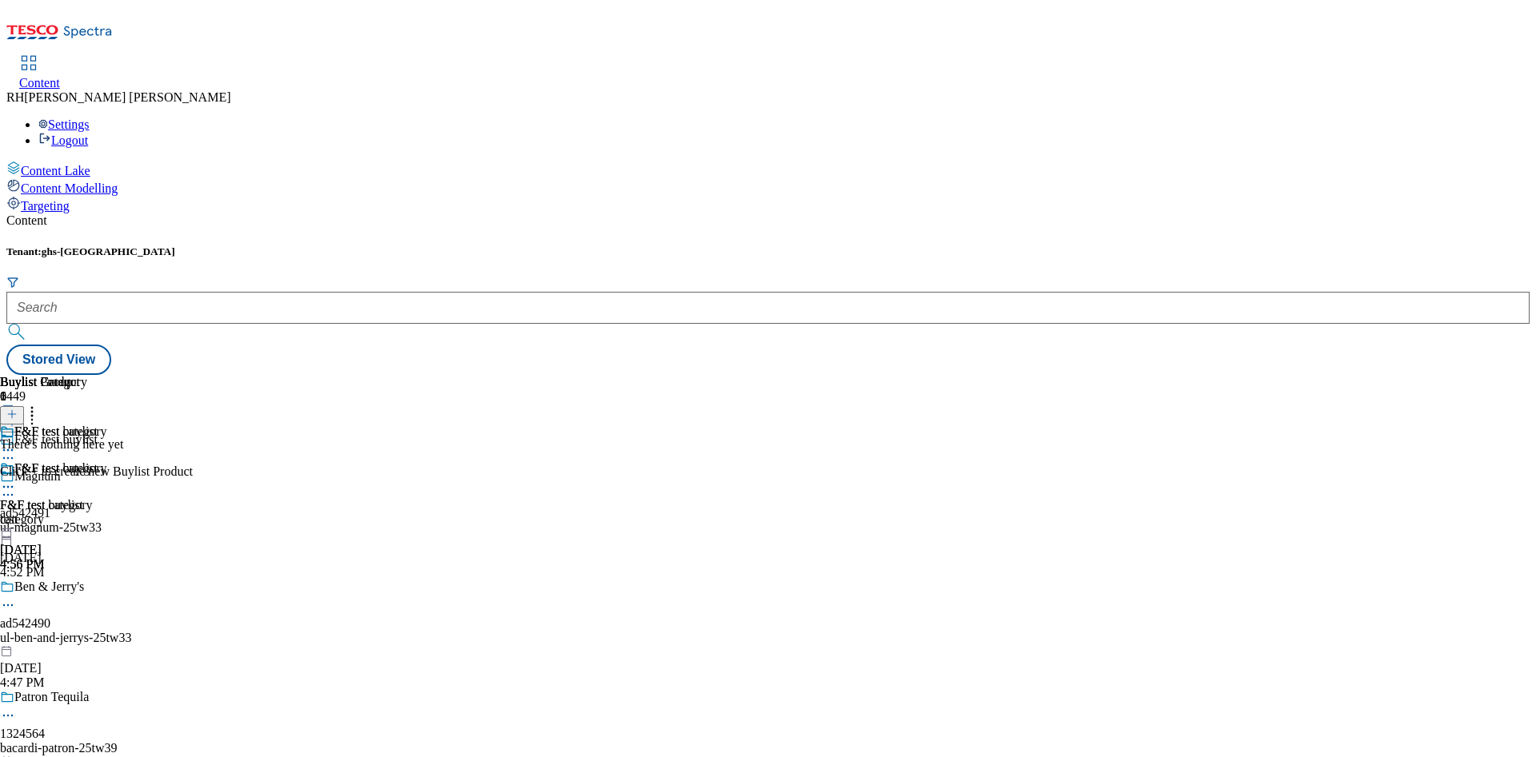
click at [18, 409] on icon at bounding box center [11, 414] width 11 height 11
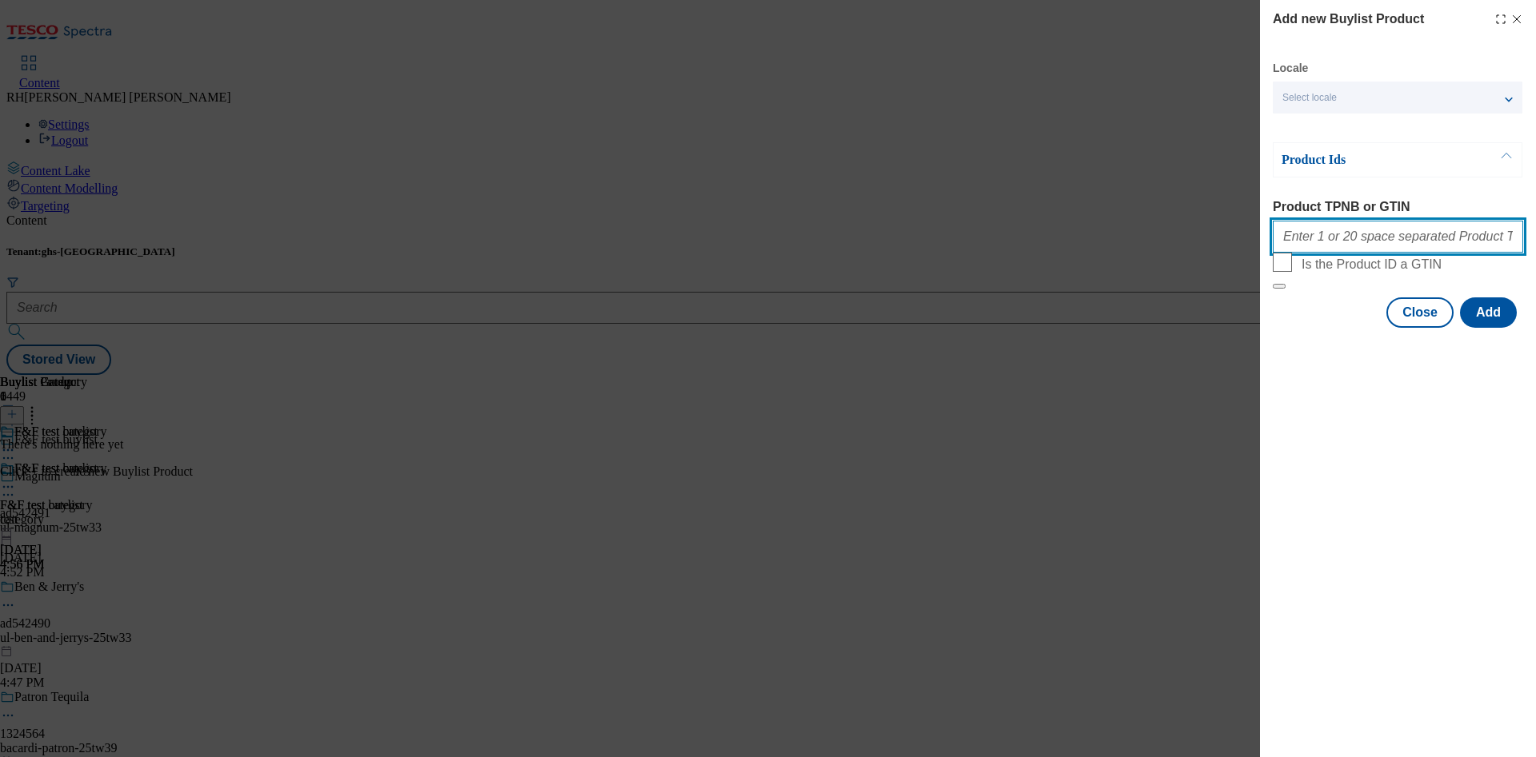
click at [1357, 240] on input "Product TPNB or GTIN" at bounding box center [1397, 237] width 250 height 32
paste input "96957311 96919553 97002138 96912324 96950399 96991684 96950330 96950278 9708539…"
click at [1490, 328] on button "Add" at bounding box center [1488, 313] width 57 height 30
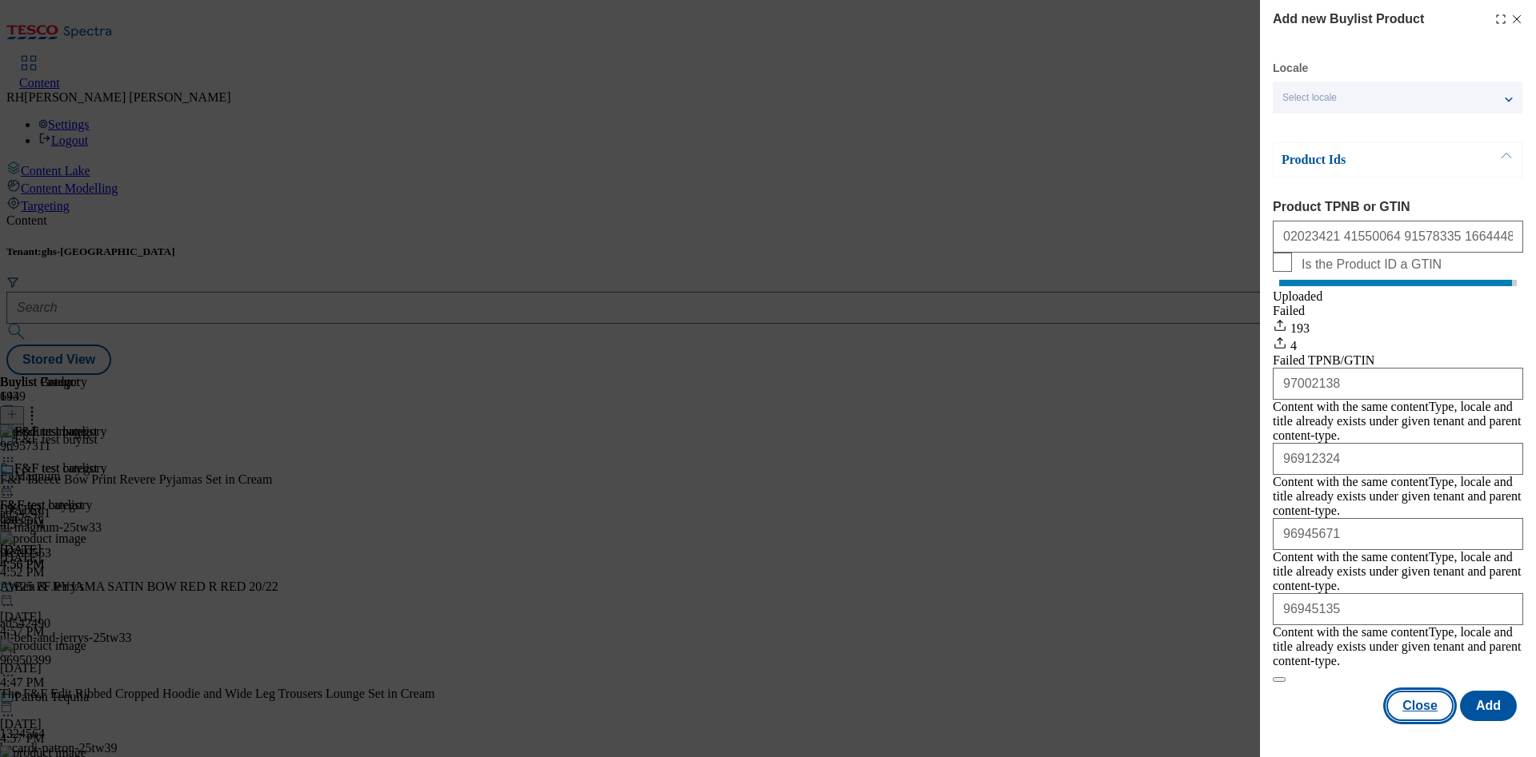
click at [1439, 691] on button "Close" at bounding box center [1419, 706] width 67 height 30
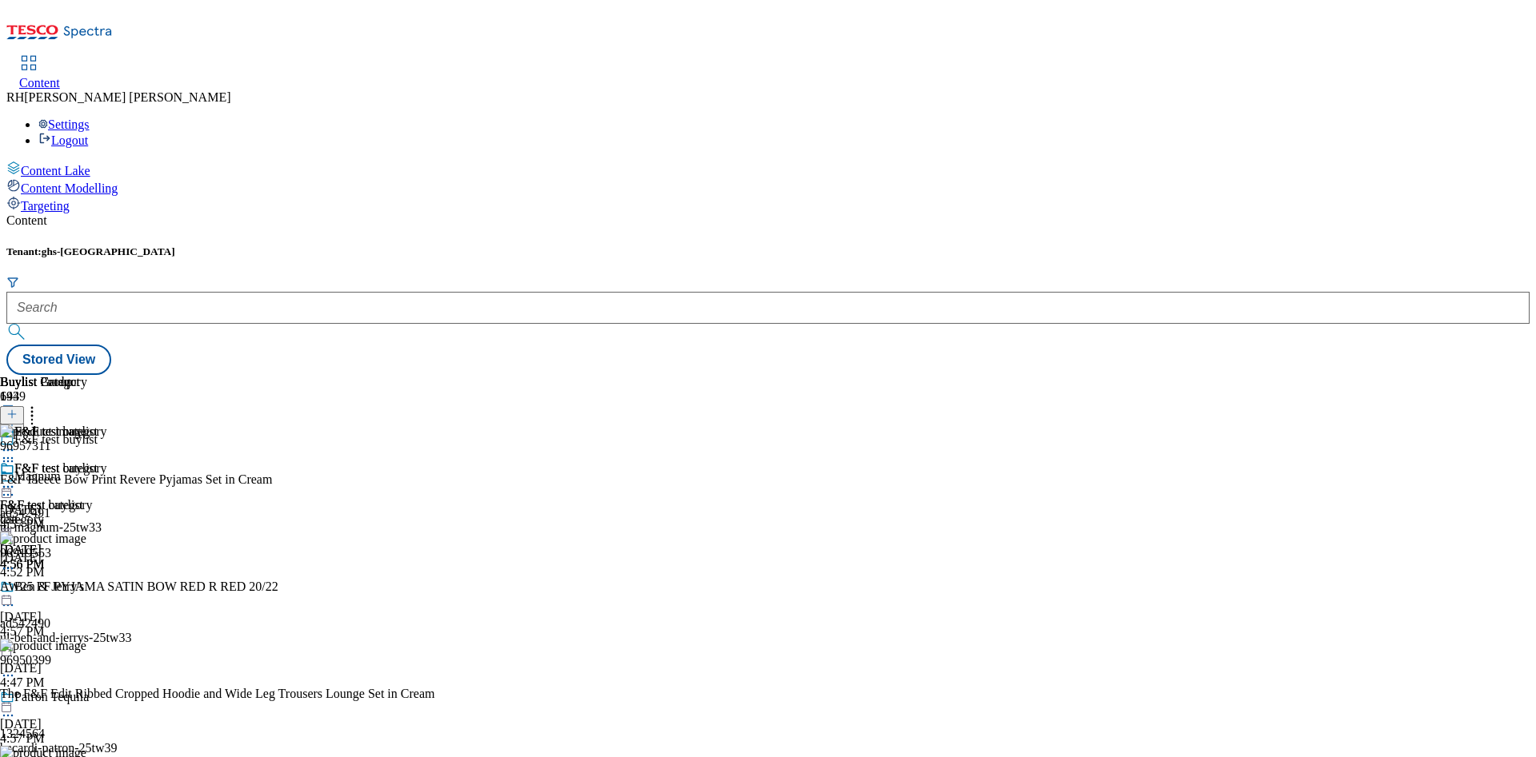
click at [14, 486] on circle at bounding box center [12, 487] width 2 height 2
click at [68, 515] on span "Edit" at bounding box center [59, 521] width 18 height 12
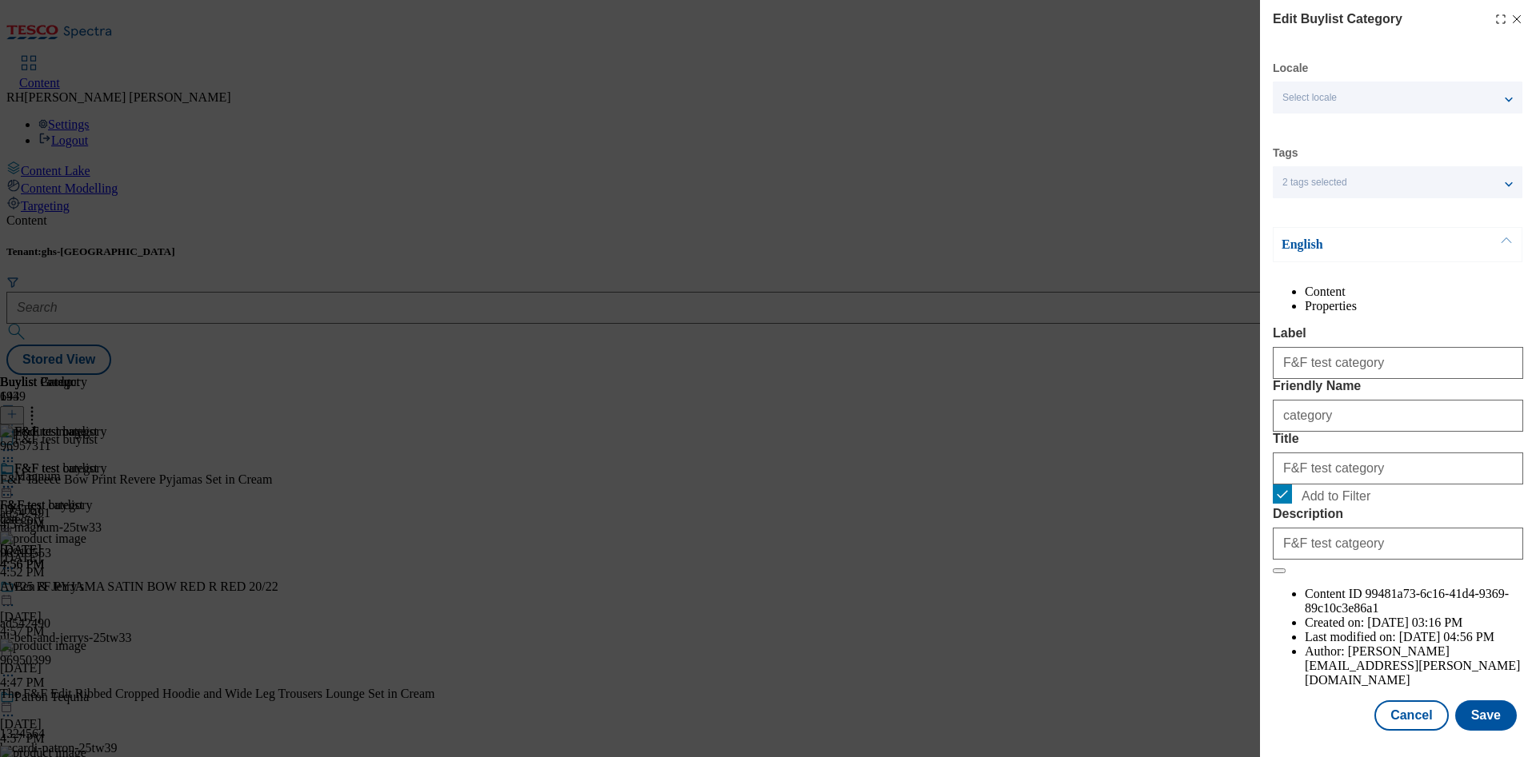
scroll to position [48, 0]
click at [1456, 701] on button "Save" at bounding box center [1486, 716] width 62 height 30
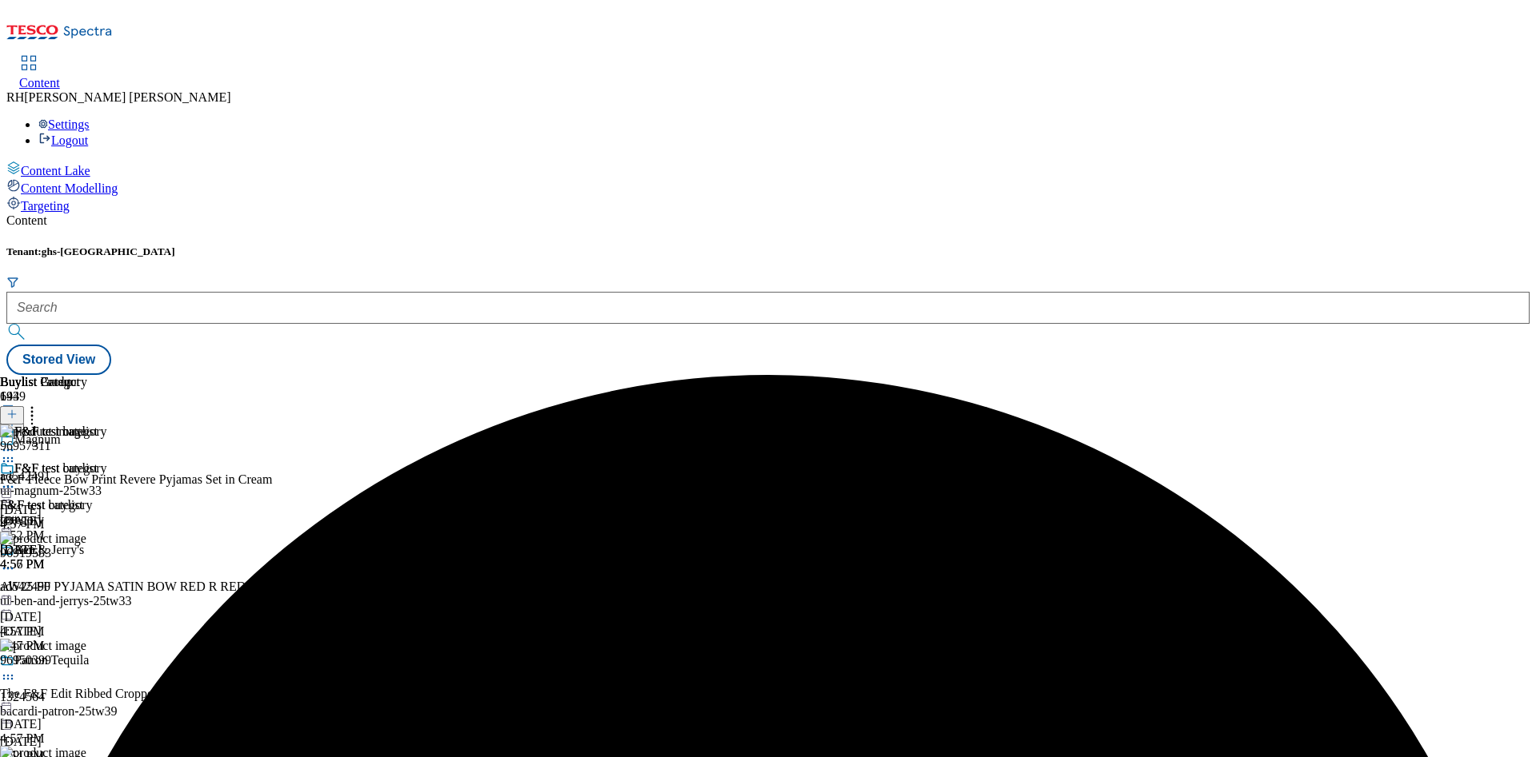
click at [16, 479] on icon at bounding box center [8, 487] width 16 height 16
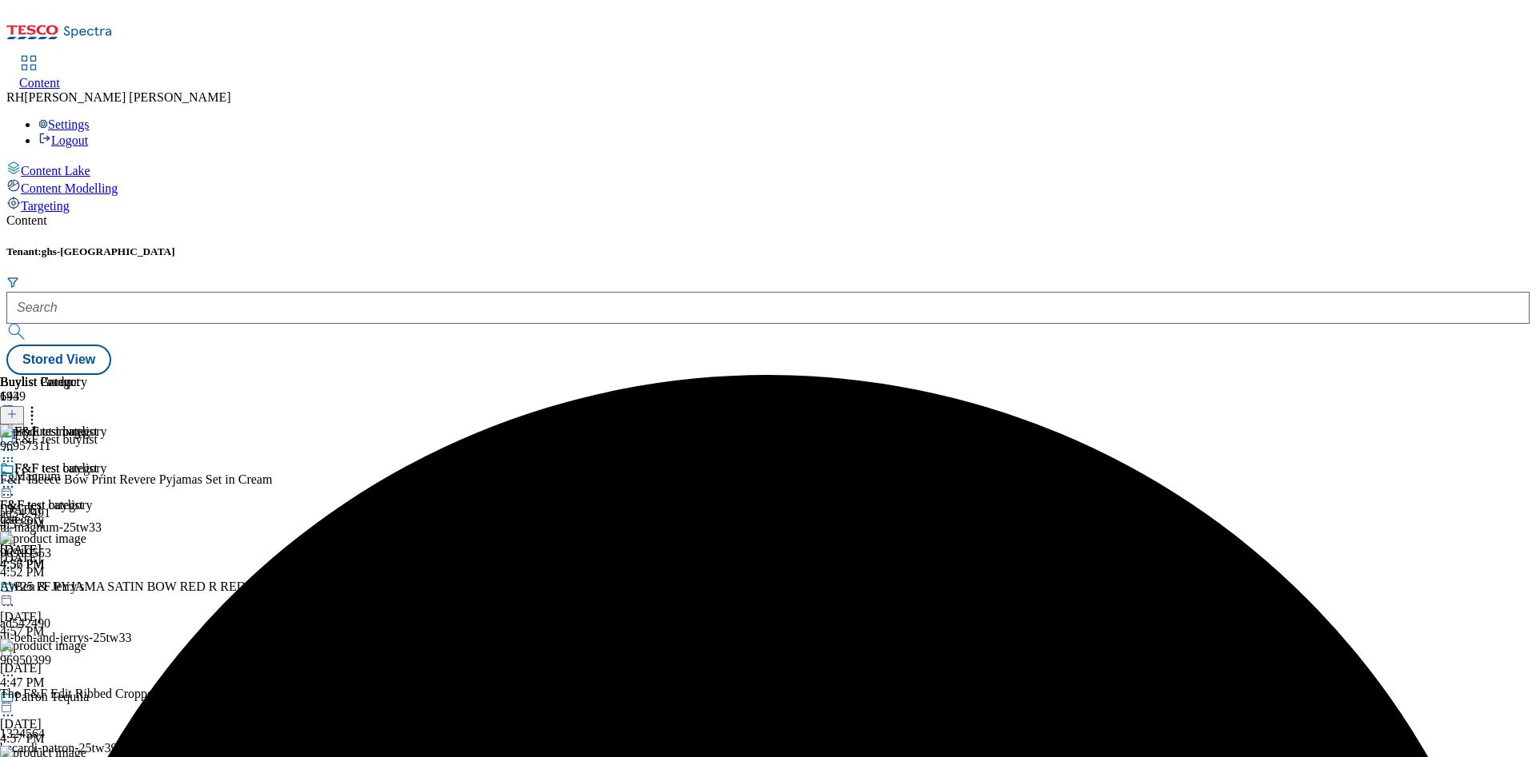
click at [16, 479] on icon at bounding box center [8, 487] width 16 height 16
click at [87, 589] on span "Preview" at bounding box center [69, 595] width 38 height 12
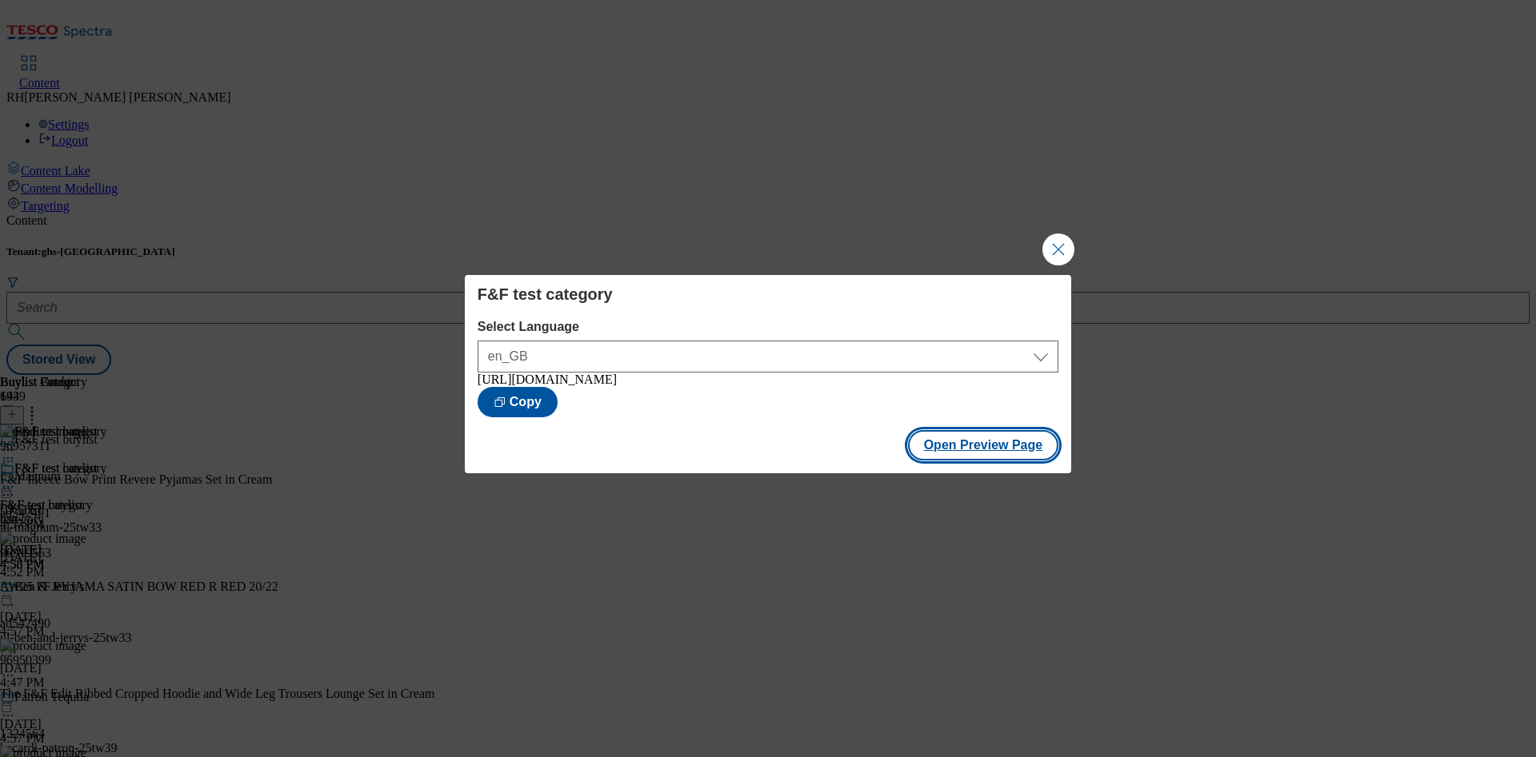
click at [961, 444] on button "Open Preview Page" at bounding box center [983, 445] width 151 height 30
click at [1053, 245] on button "Close Modal" at bounding box center [1058, 250] width 32 height 32
